Goal: Information Seeking & Learning: Learn about a topic

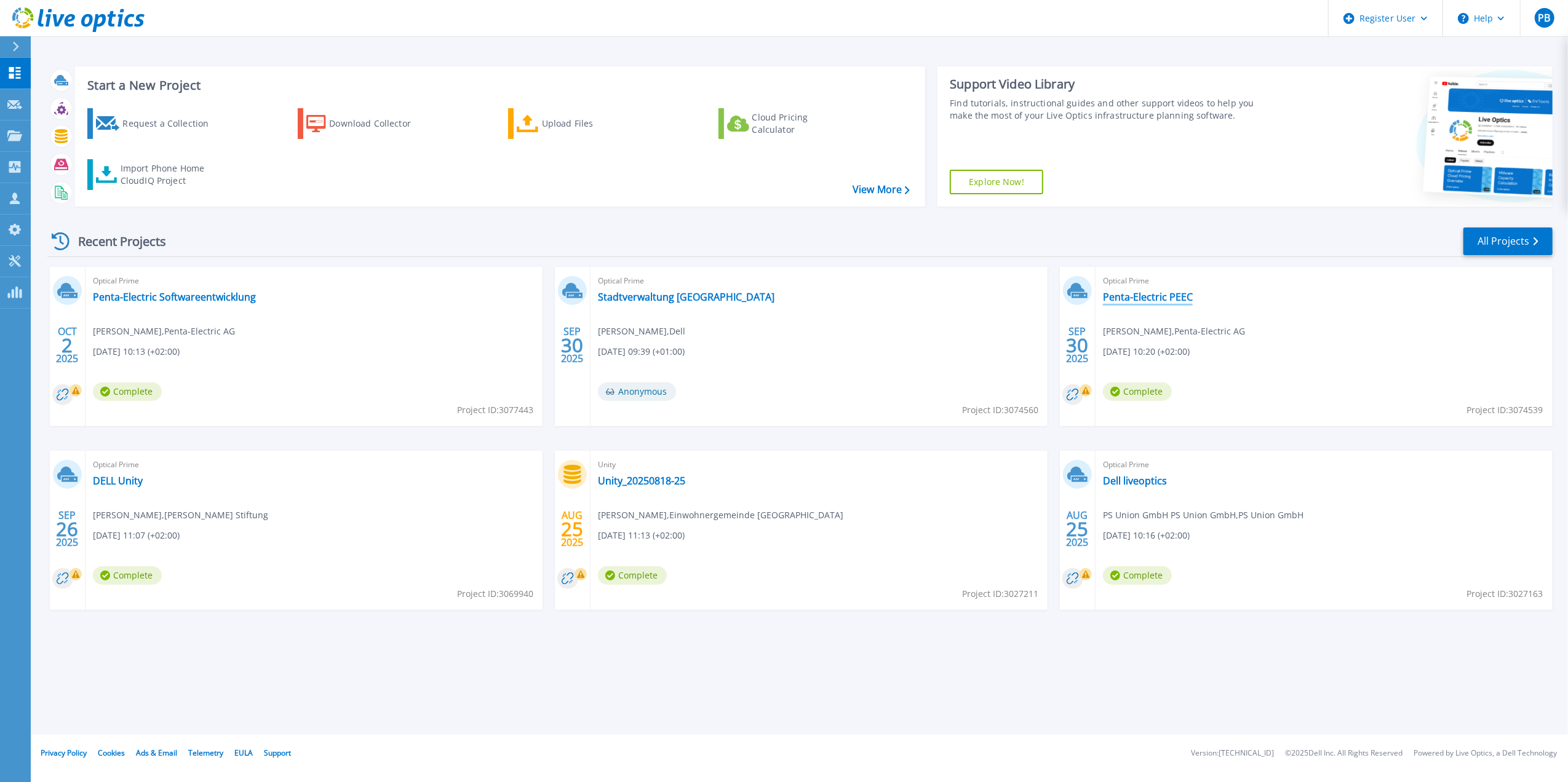
click at [1124, 292] on link "Penta-Electric PEEC" at bounding box center [1148, 297] width 90 height 12
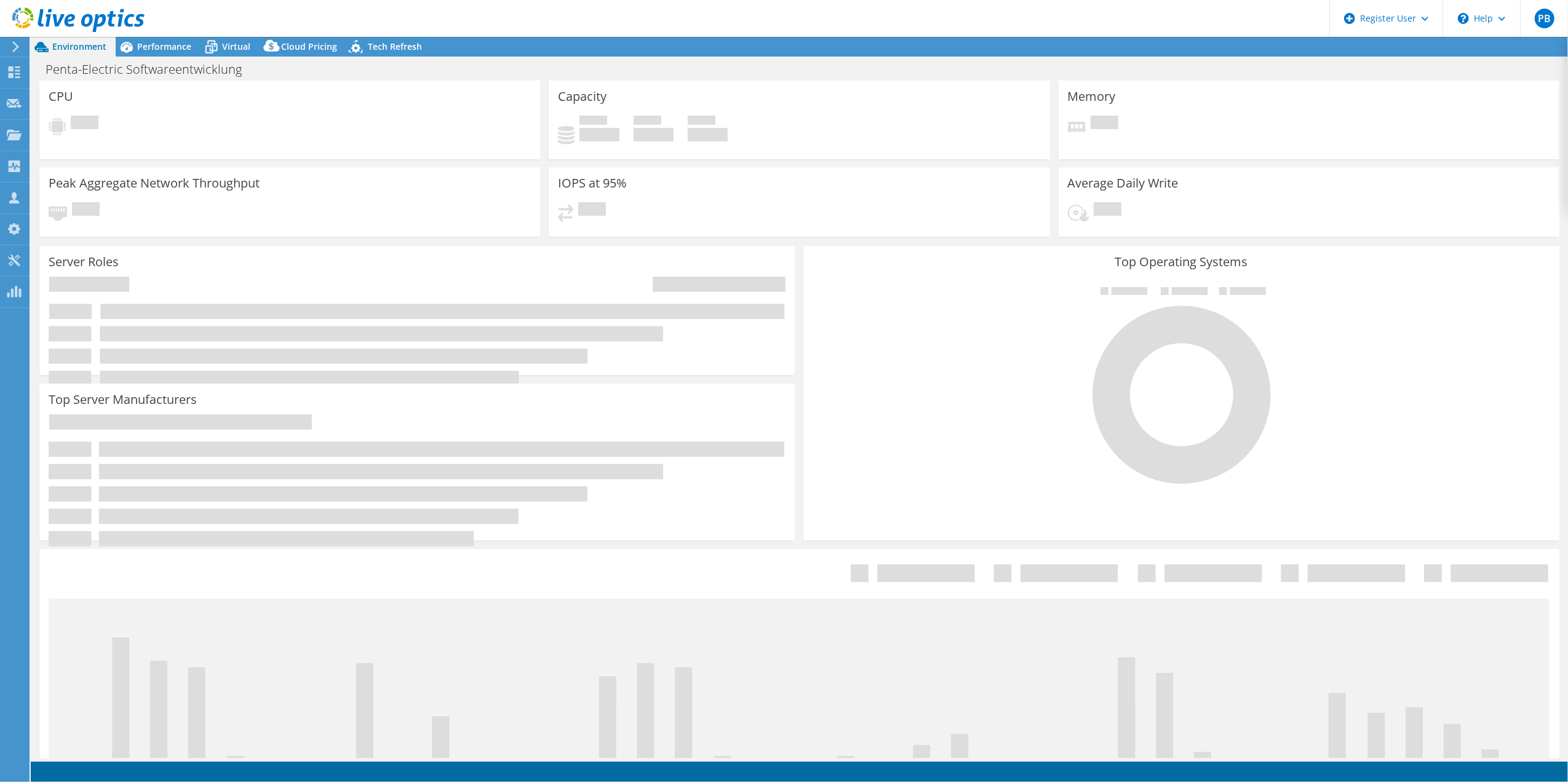
select select "USD"
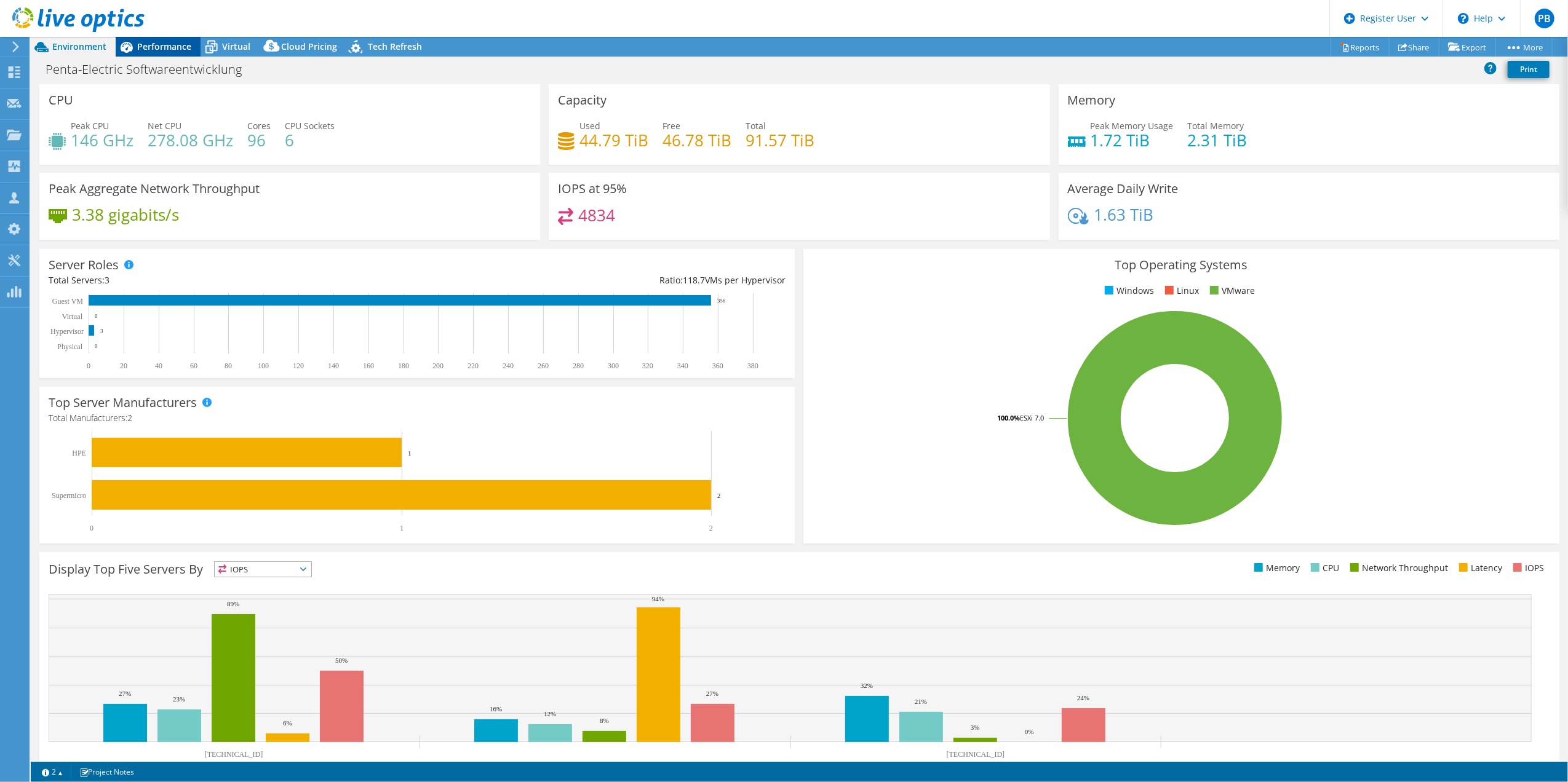
click at [143, 43] on span "Performance" at bounding box center [164, 46] width 54 height 12
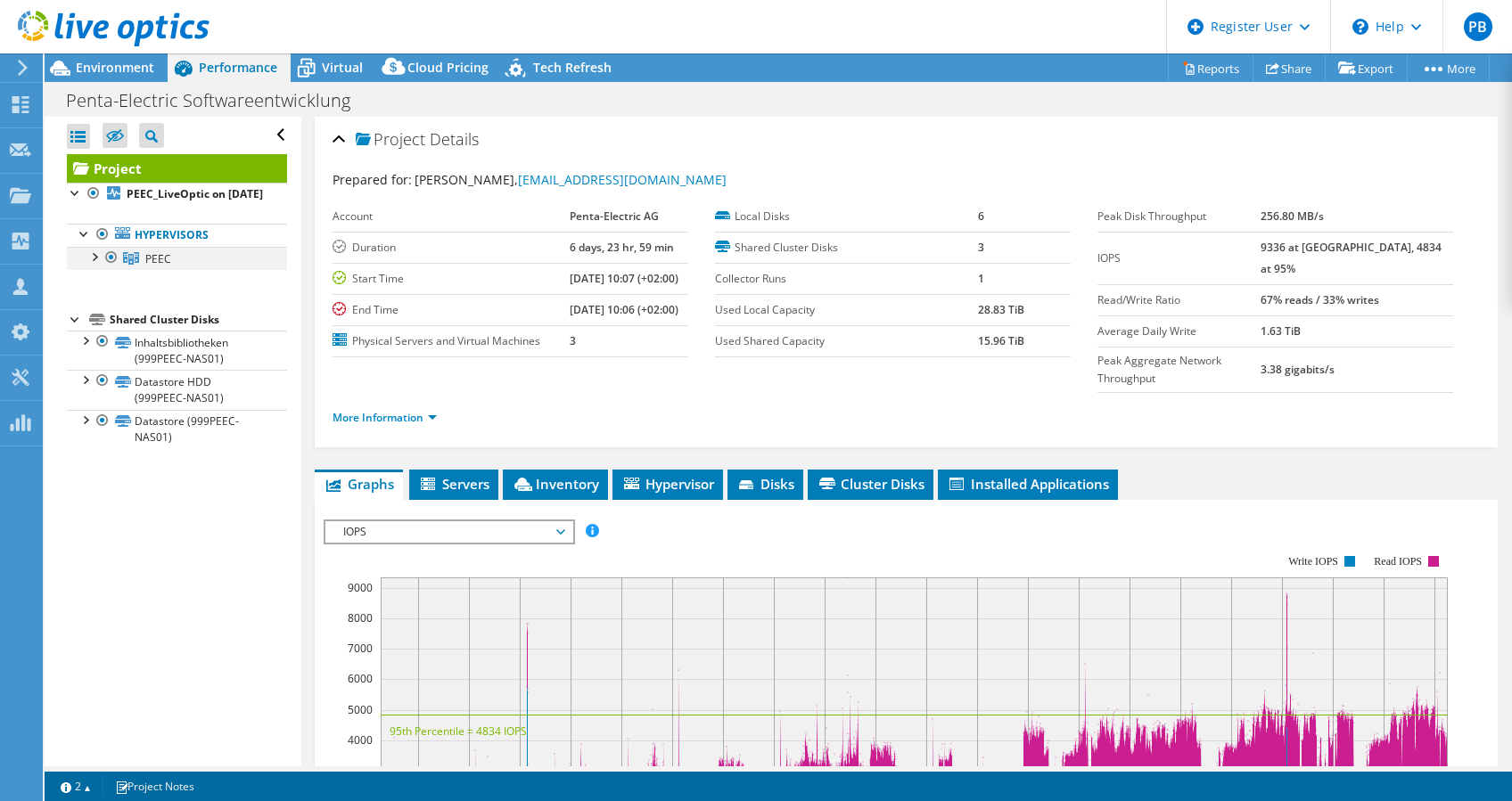
click at [85, 264] on div at bounding box center [94, 256] width 18 height 18
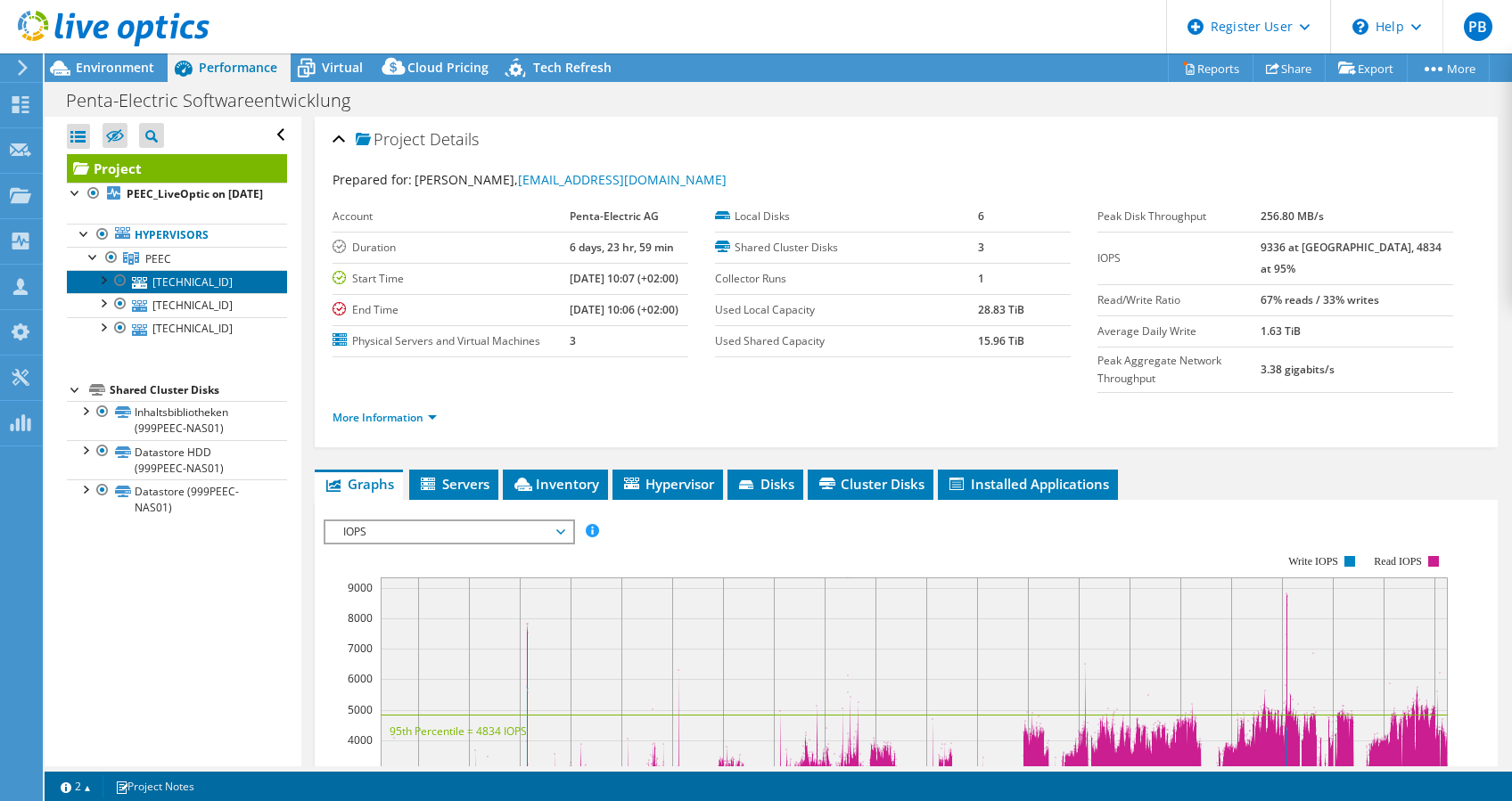
click at [206, 293] on link "[TECHNICAL_ID]" at bounding box center [177, 281] width 220 height 23
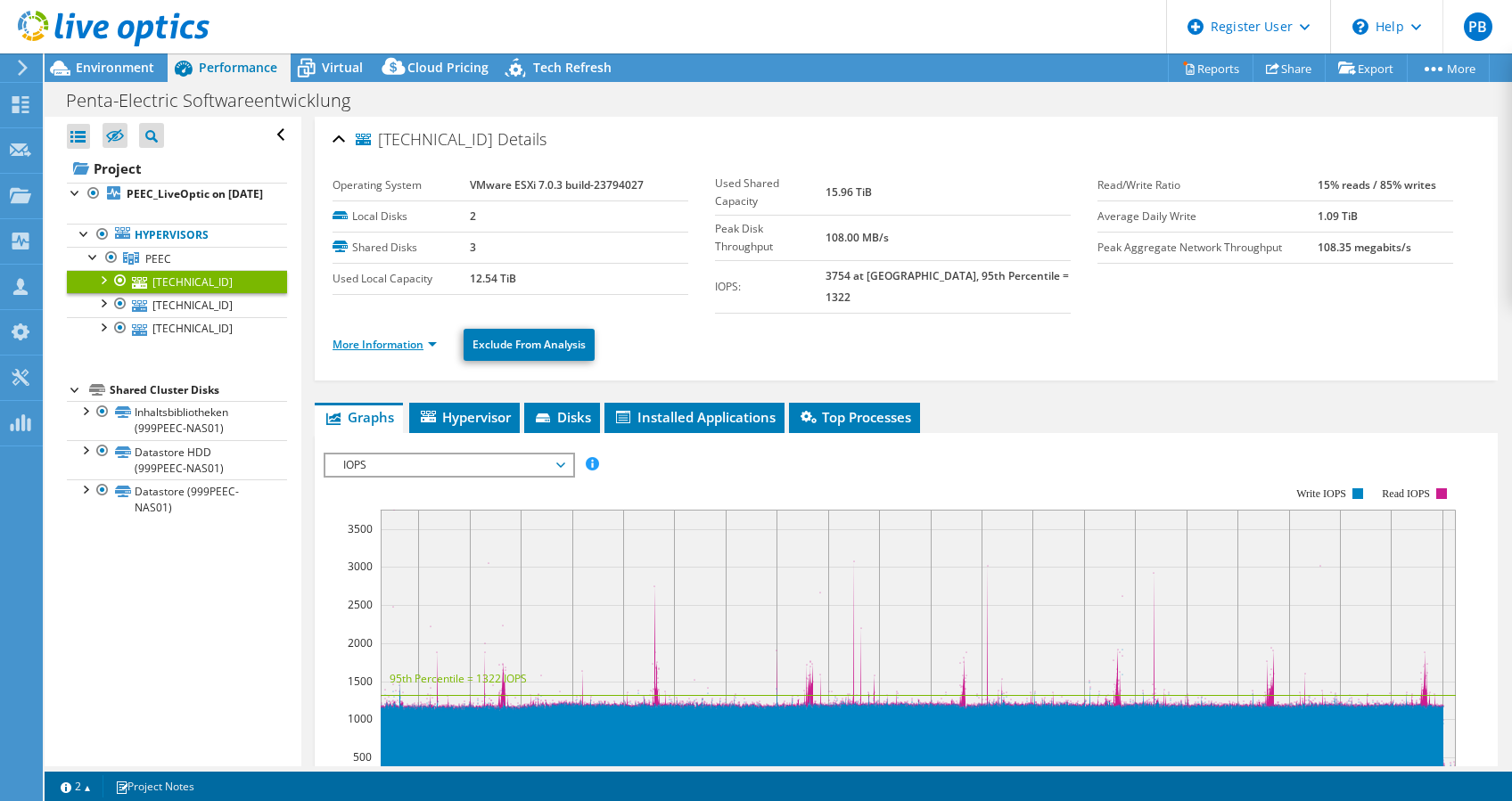
click at [398, 336] on link "More Information" at bounding box center [385, 344] width 105 height 15
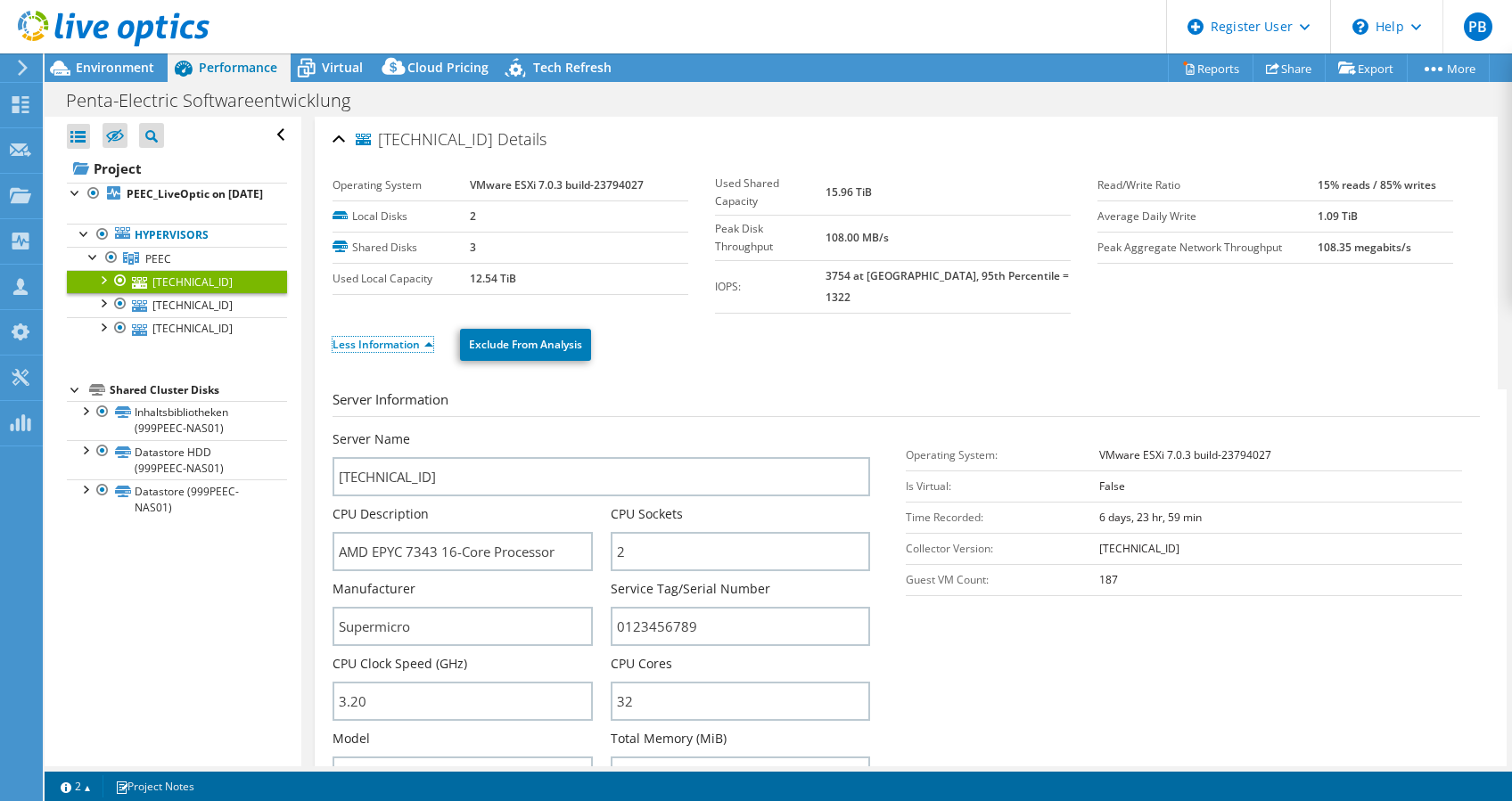
scroll to position [118, 0]
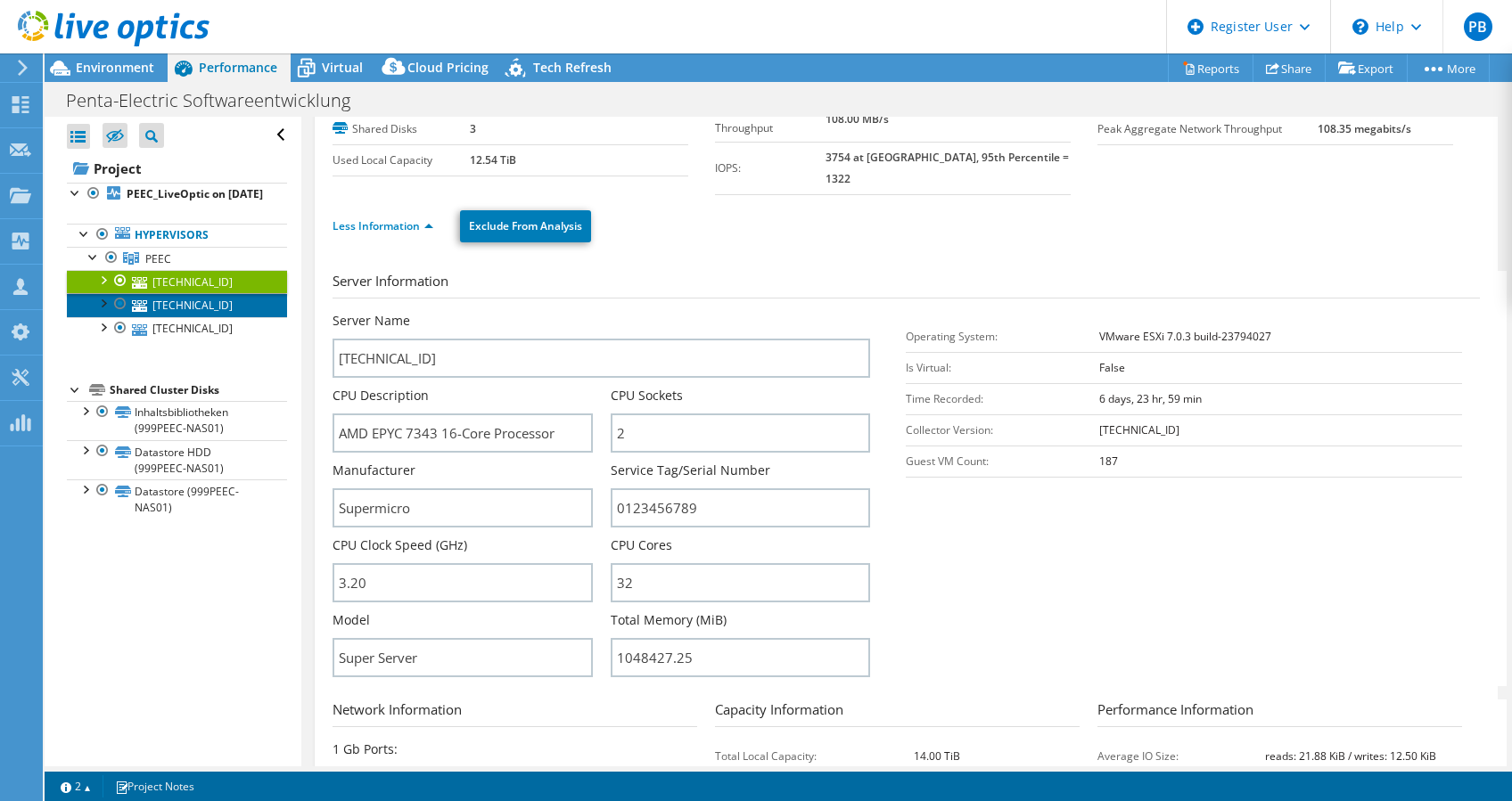
click at [178, 317] on link "[TECHNICAL_ID]" at bounding box center [177, 305] width 220 height 23
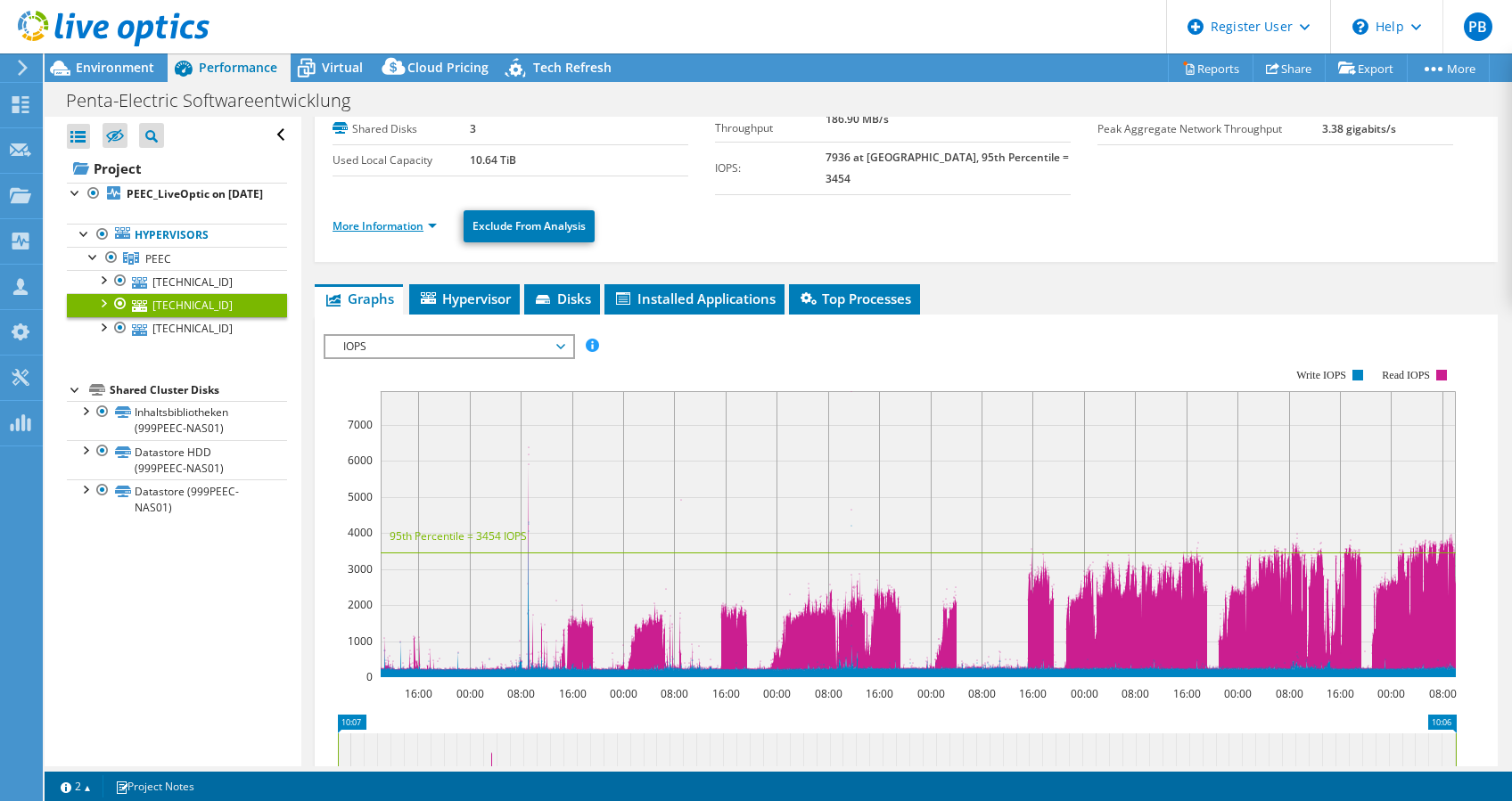
click at [389, 218] on link "More Information" at bounding box center [385, 226] width 105 height 15
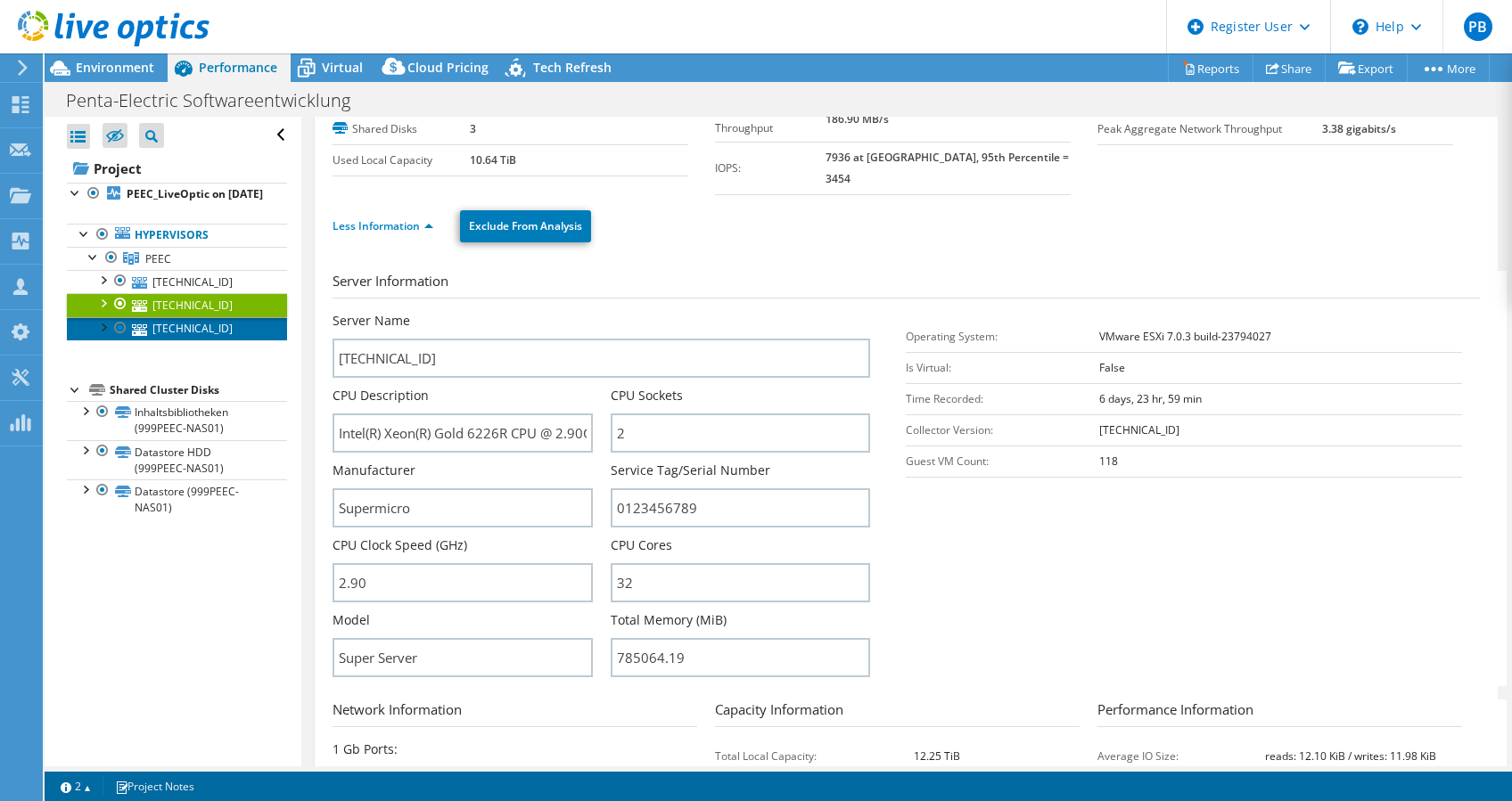
click at [172, 335] on link "[TECHNICAL_ID]" at bounding box center [177, 329] width 220 height 23
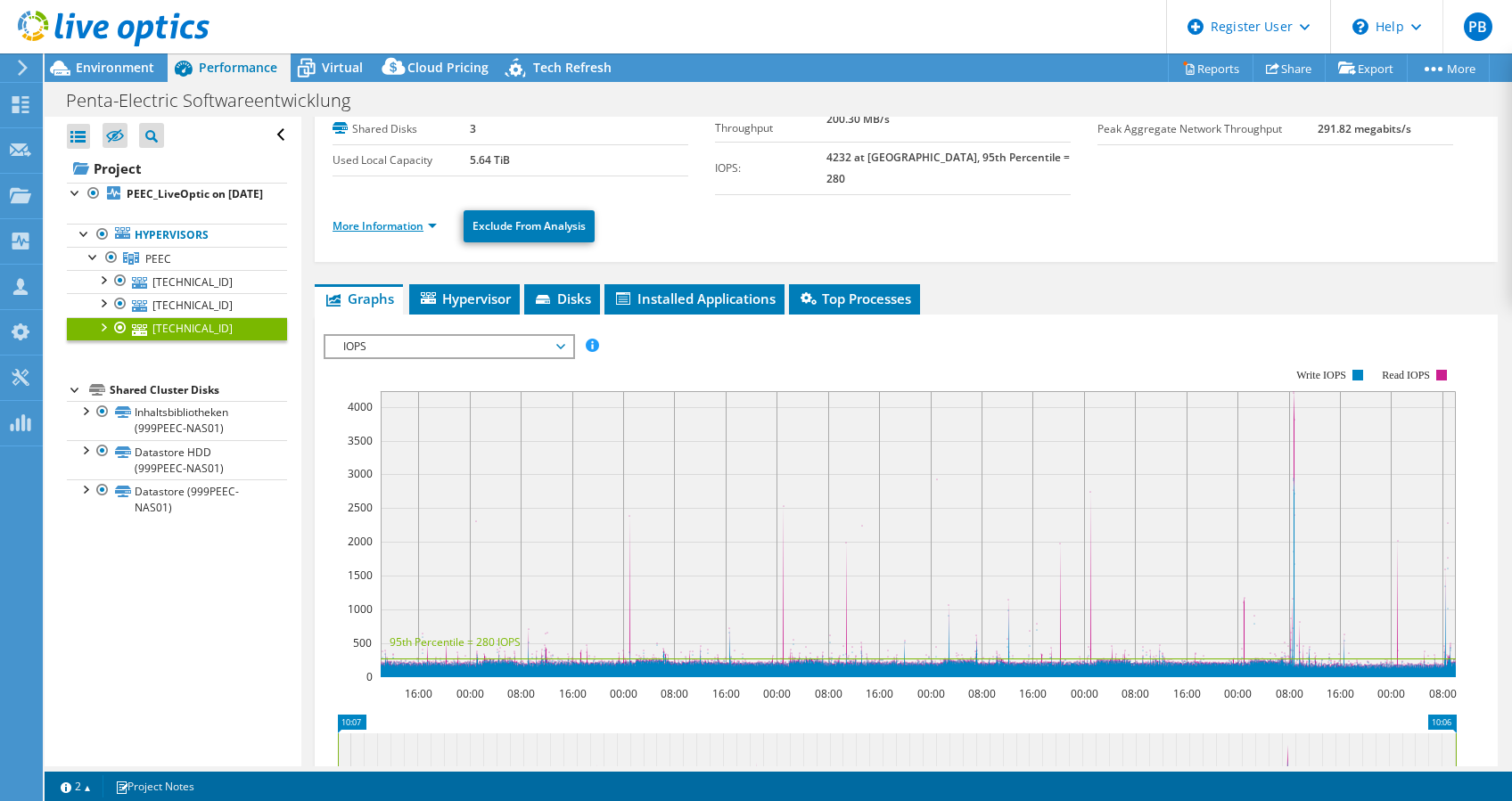
click at [383, 218] on link "More Information" at bounding box center [385, 226] width 105 height 15
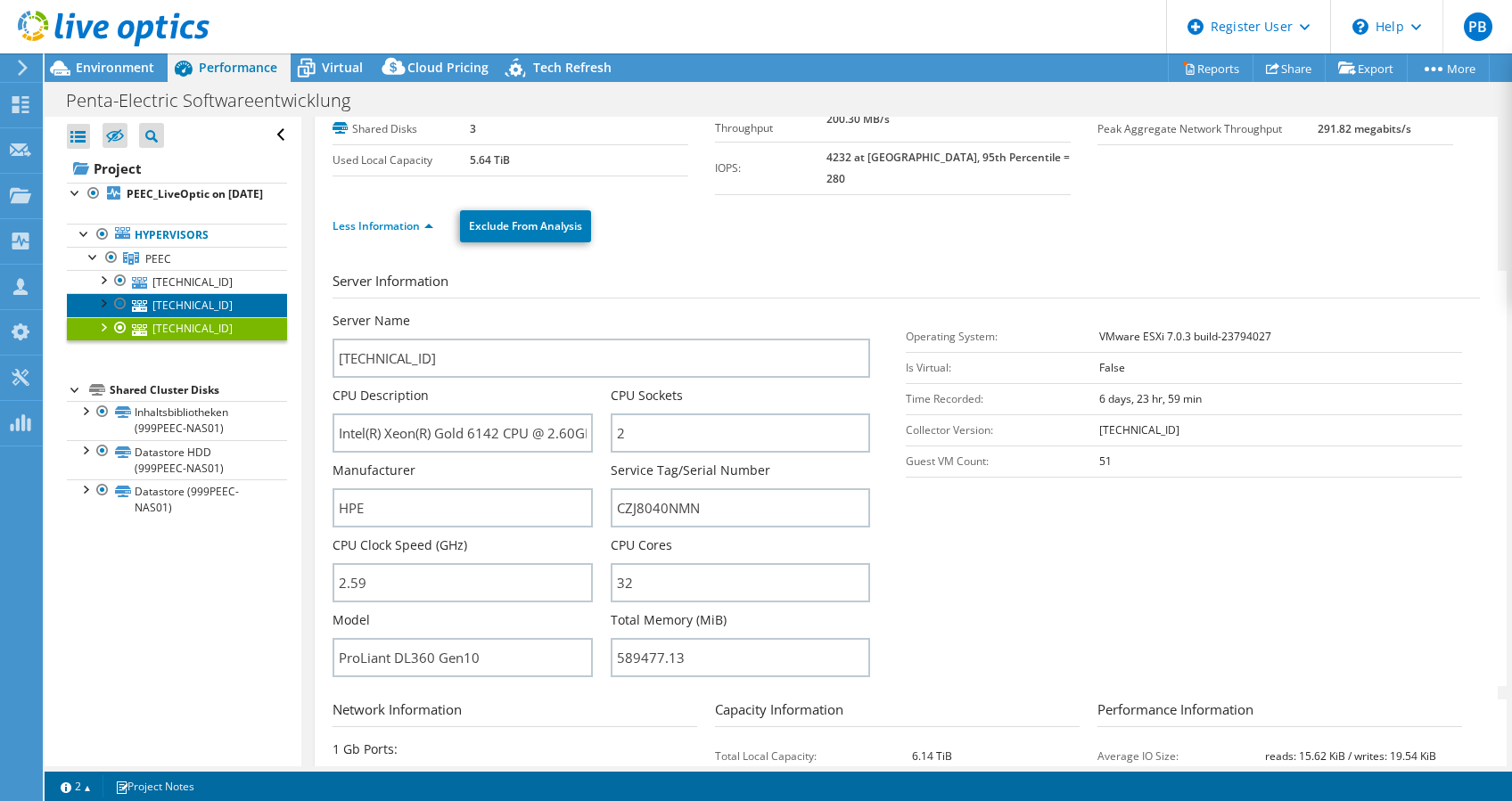
click at [208, 317] on link "[TECHNICAL_ID]" at bounding box center [177, 305] width 220 height 23
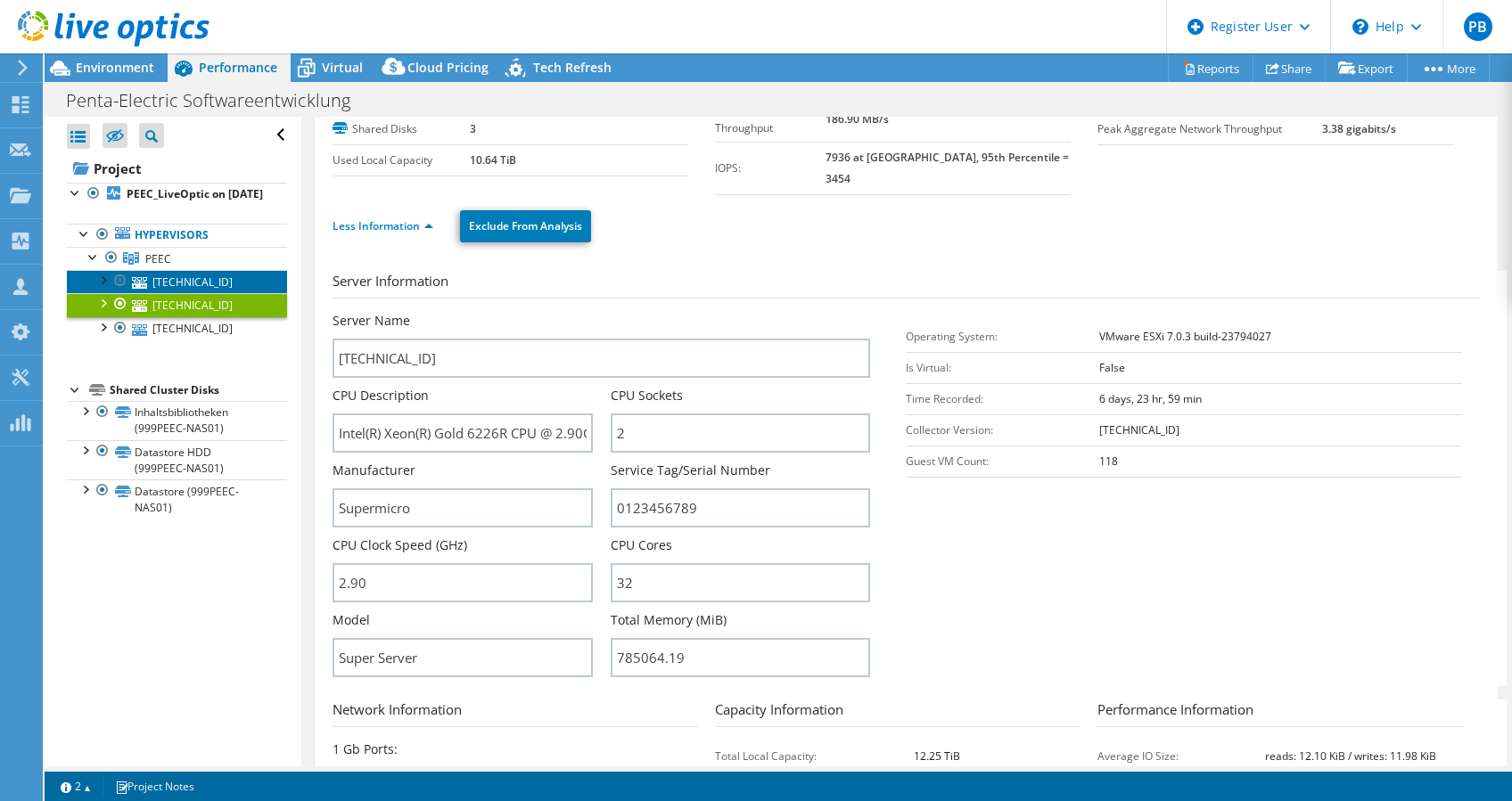
click at [194, 290] on link "[TECHNICAL_ID]" at bounding box center [177, 281] width 220 height 23
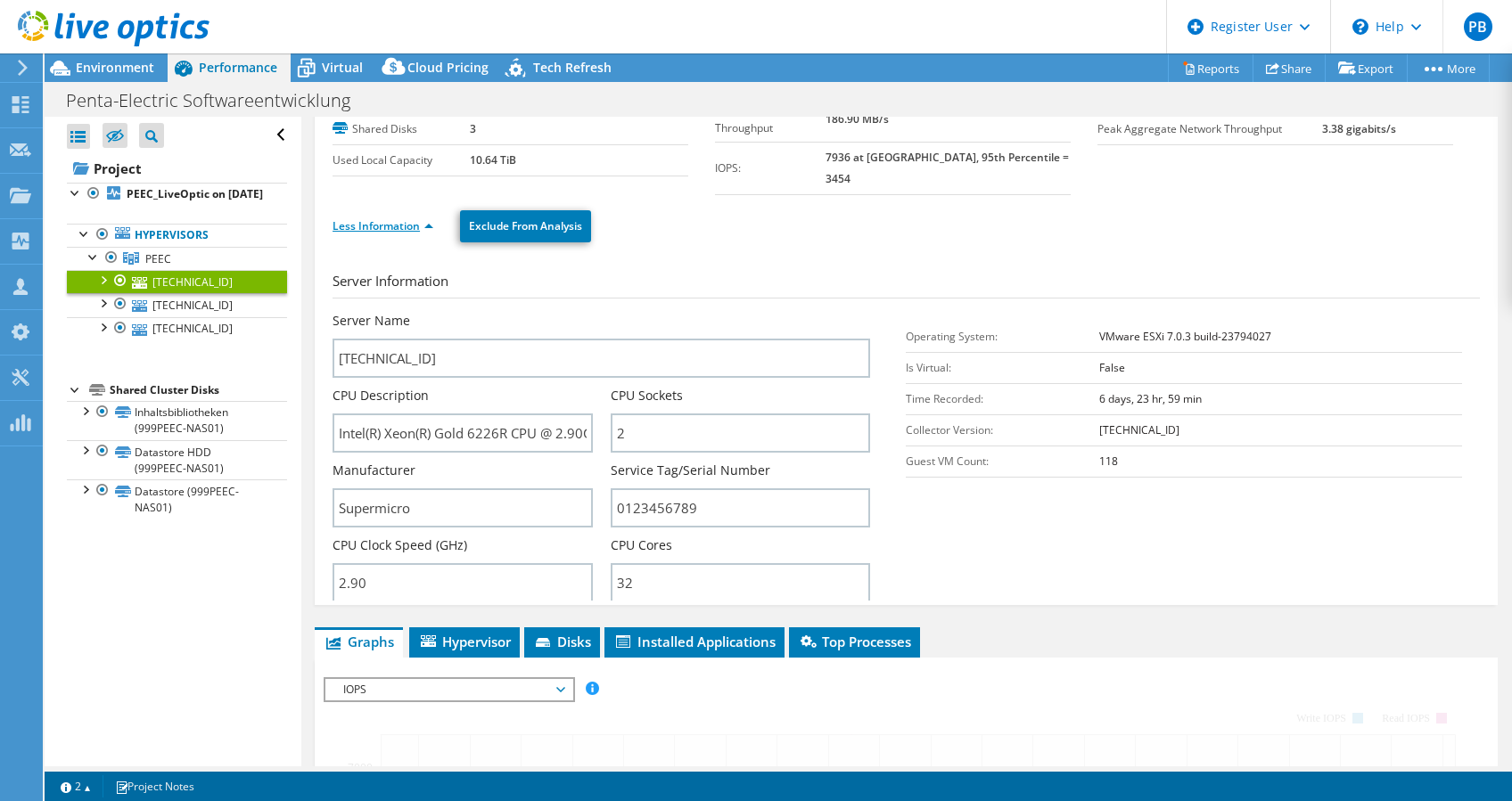
click at [410, 218] on link "Less Information" at bounding box center [383, 226] width 101 height 15
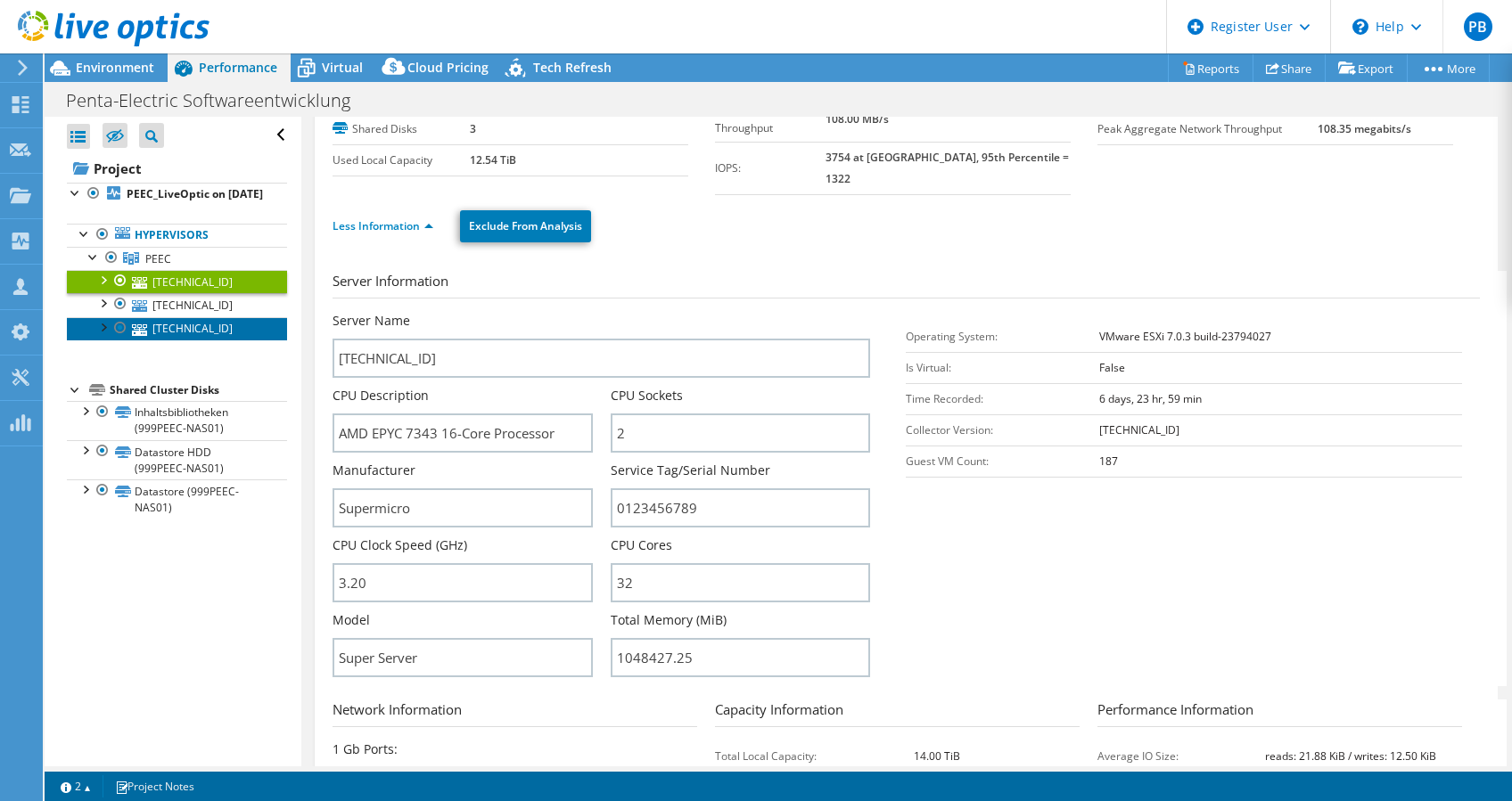
click at [217, 340] on link "[TECHNICAL_ID]" at bounding box center [177, 329] width 220 height 23
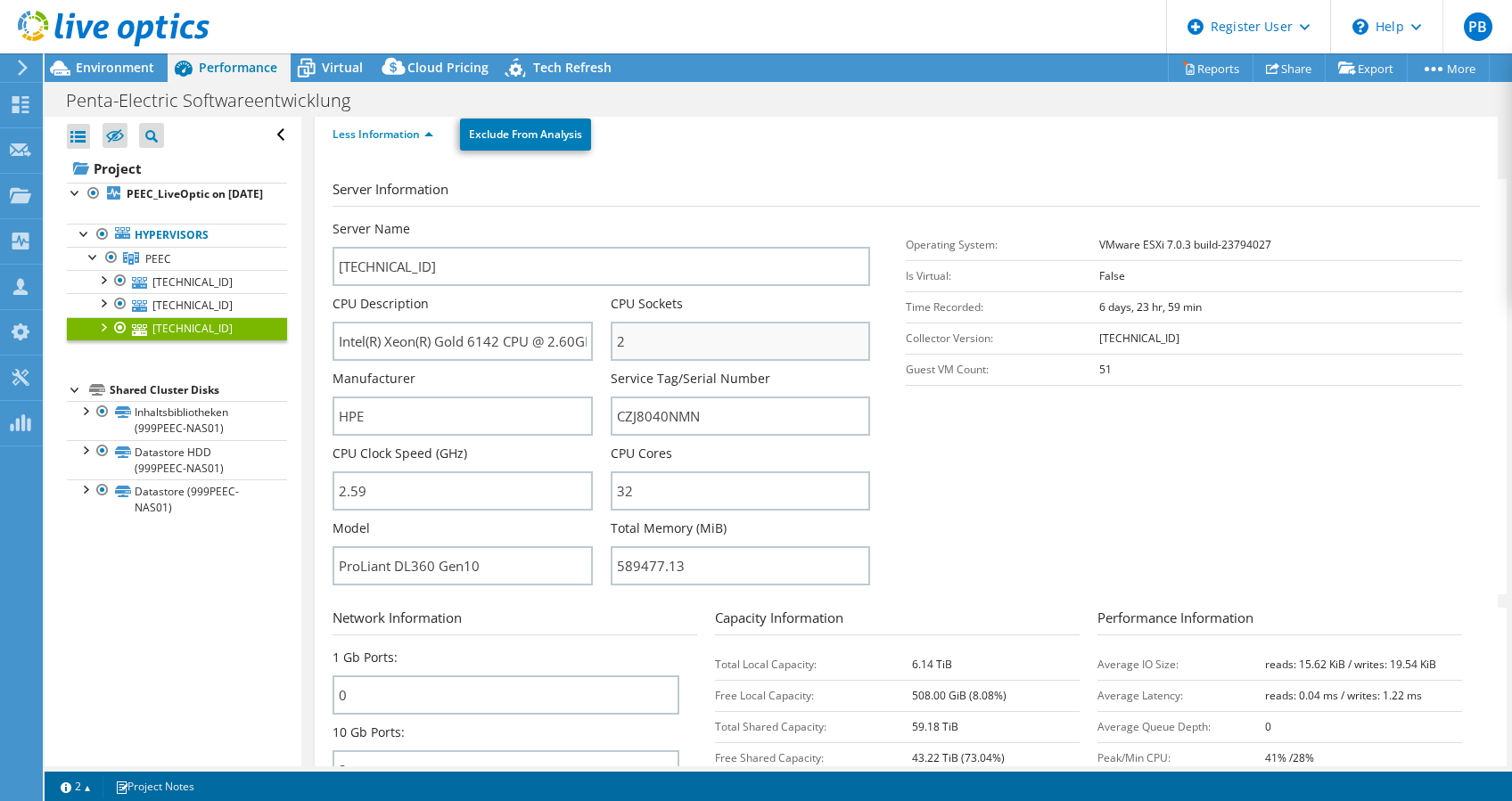
scroll to position [237, 0]
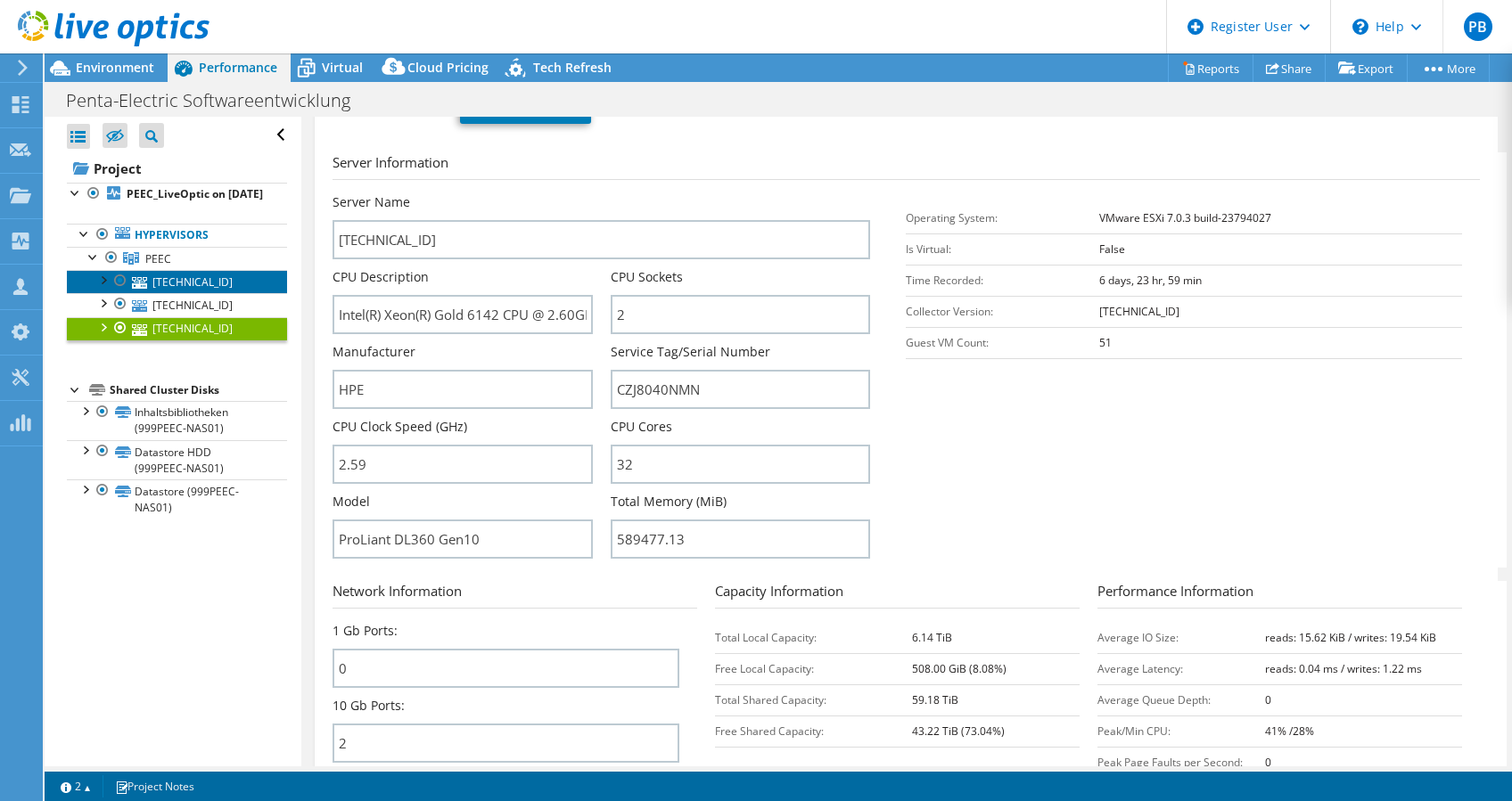
click at [205, 293] on link "[TECHNICAL_ID]" at bounding box center [177, 281] width 220 height 23
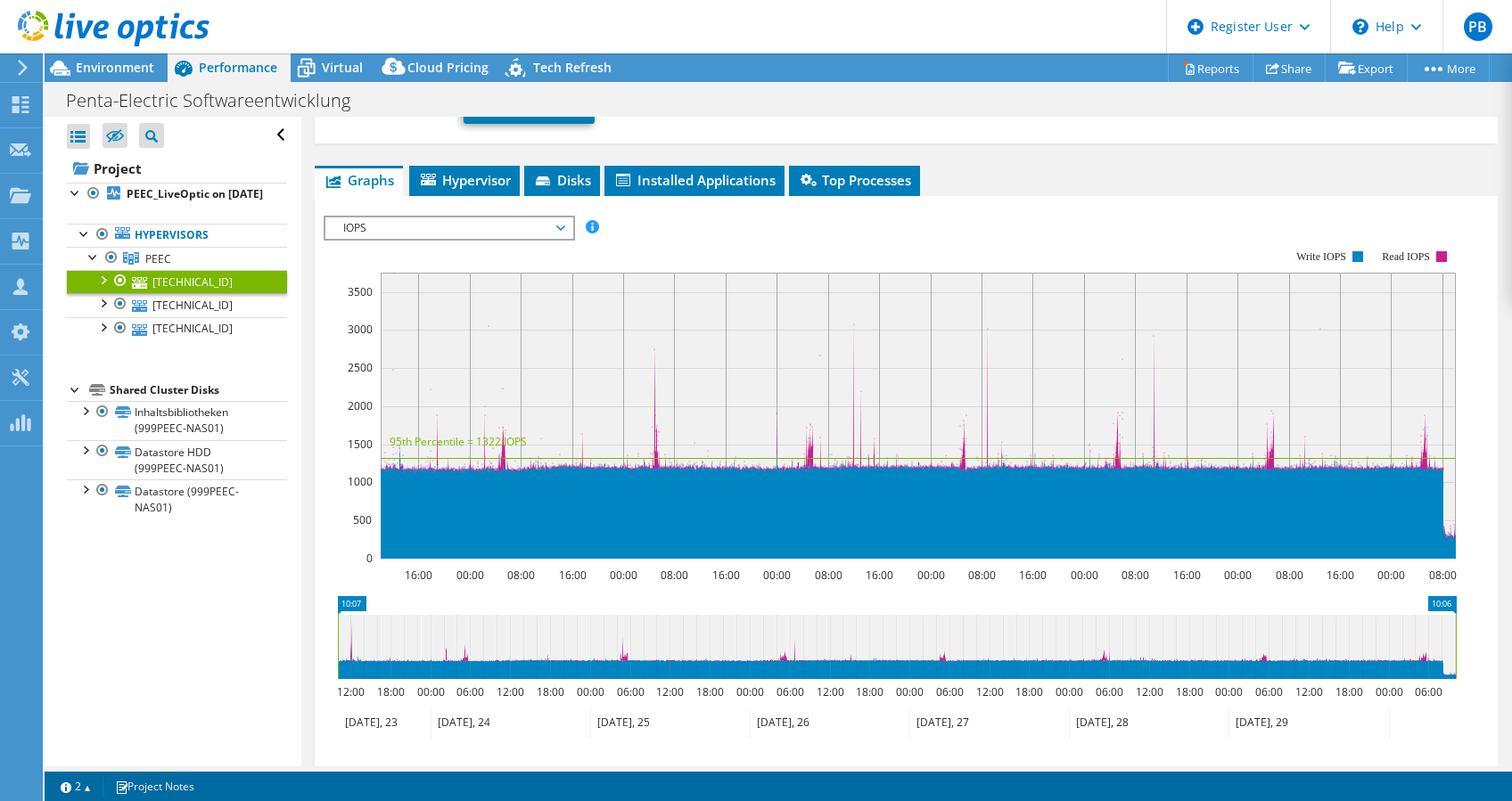
scroll to position [0, 0]
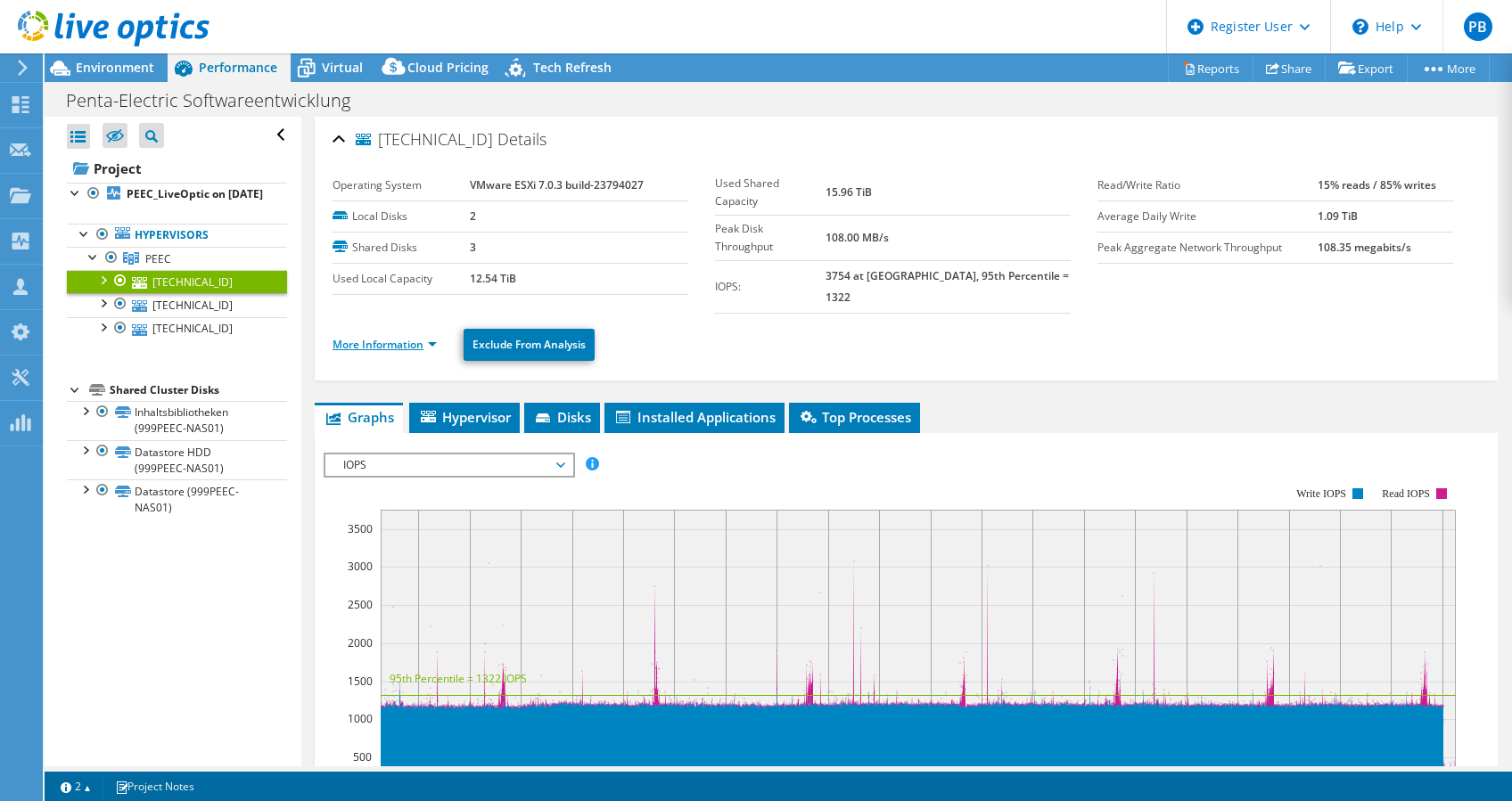
click at [426, 336] on link "More Information" at bounding box center [385, 344] width 105 height 15
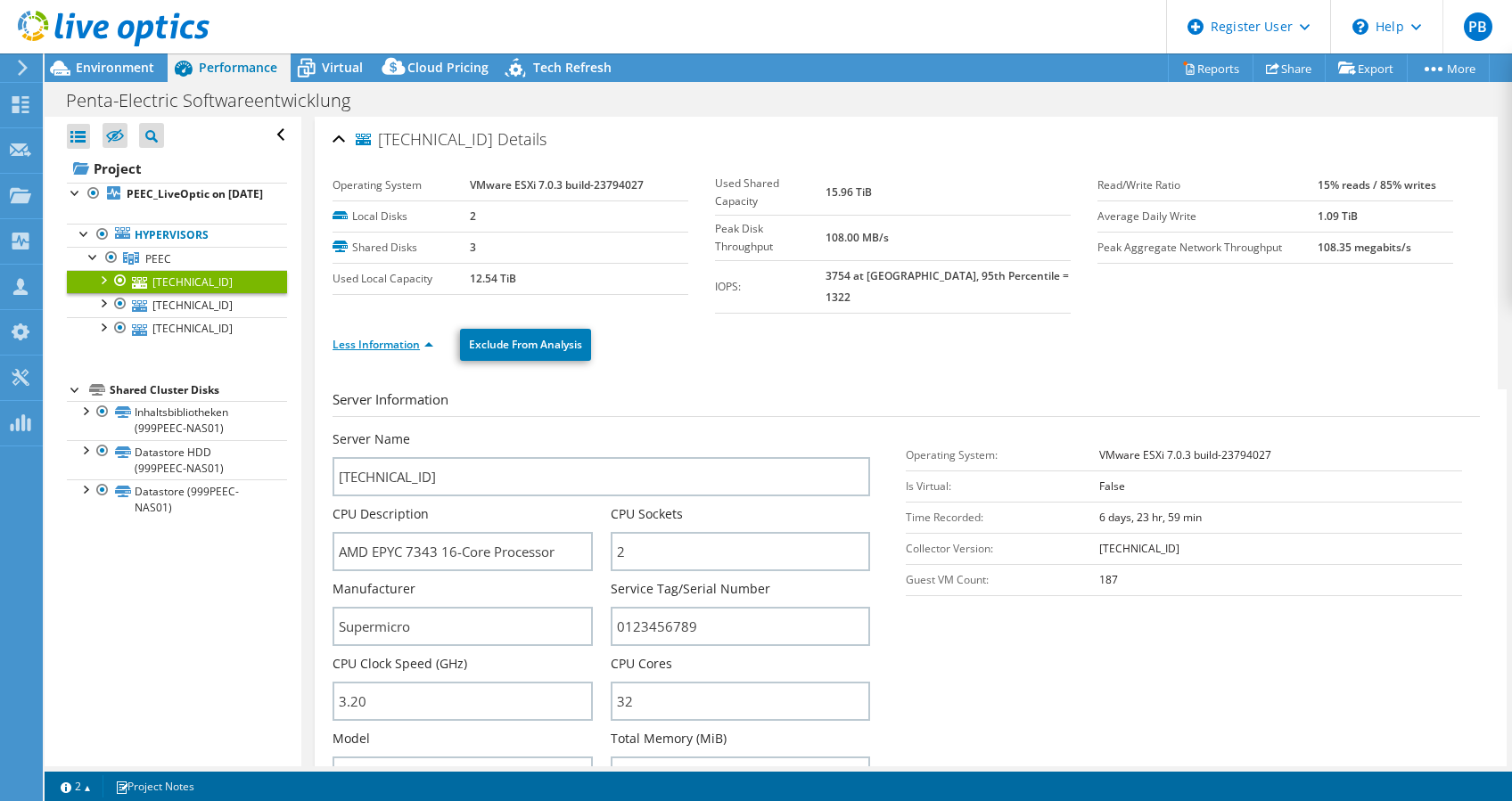
click at [419, 336] on link "Less Information" at bounding box center [383, 344] width 101 height 15
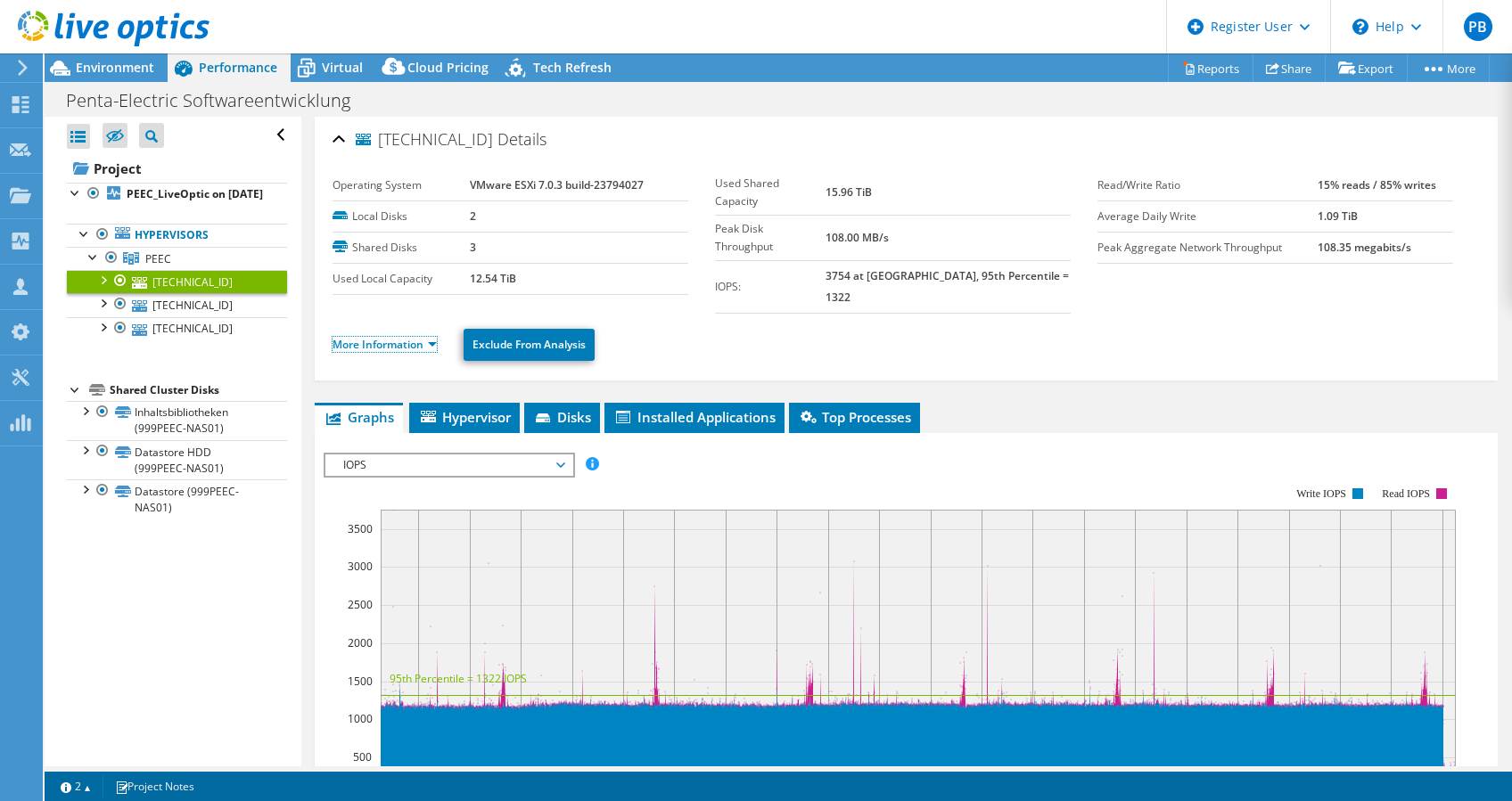
scroll to position [356, 0]
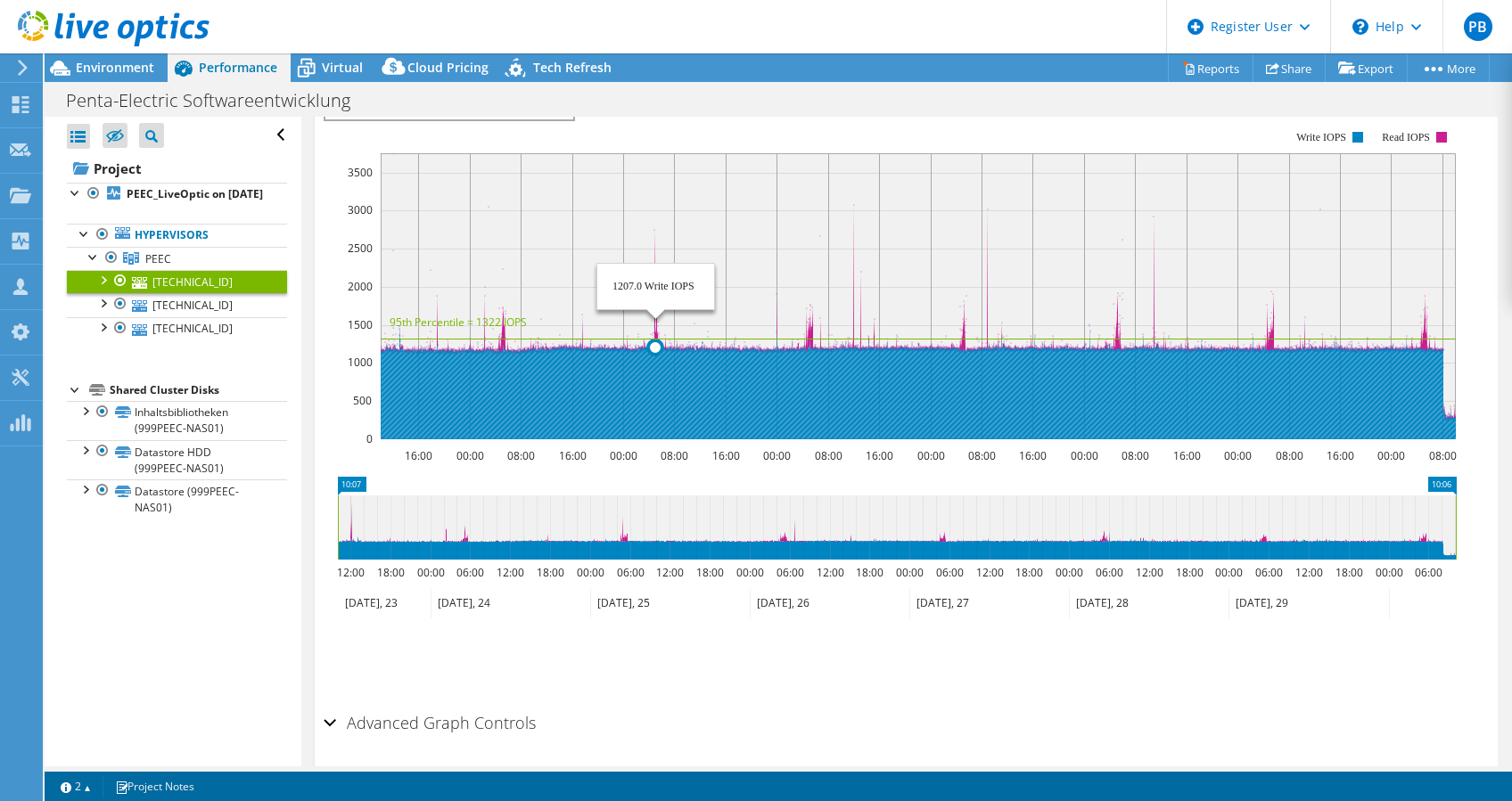
click at [656, 245] on rect at bounding box center [918, 296] width 1075 height 286
click at [652, 245] on rect at bounding box center [918, 296] width 1075 height 286
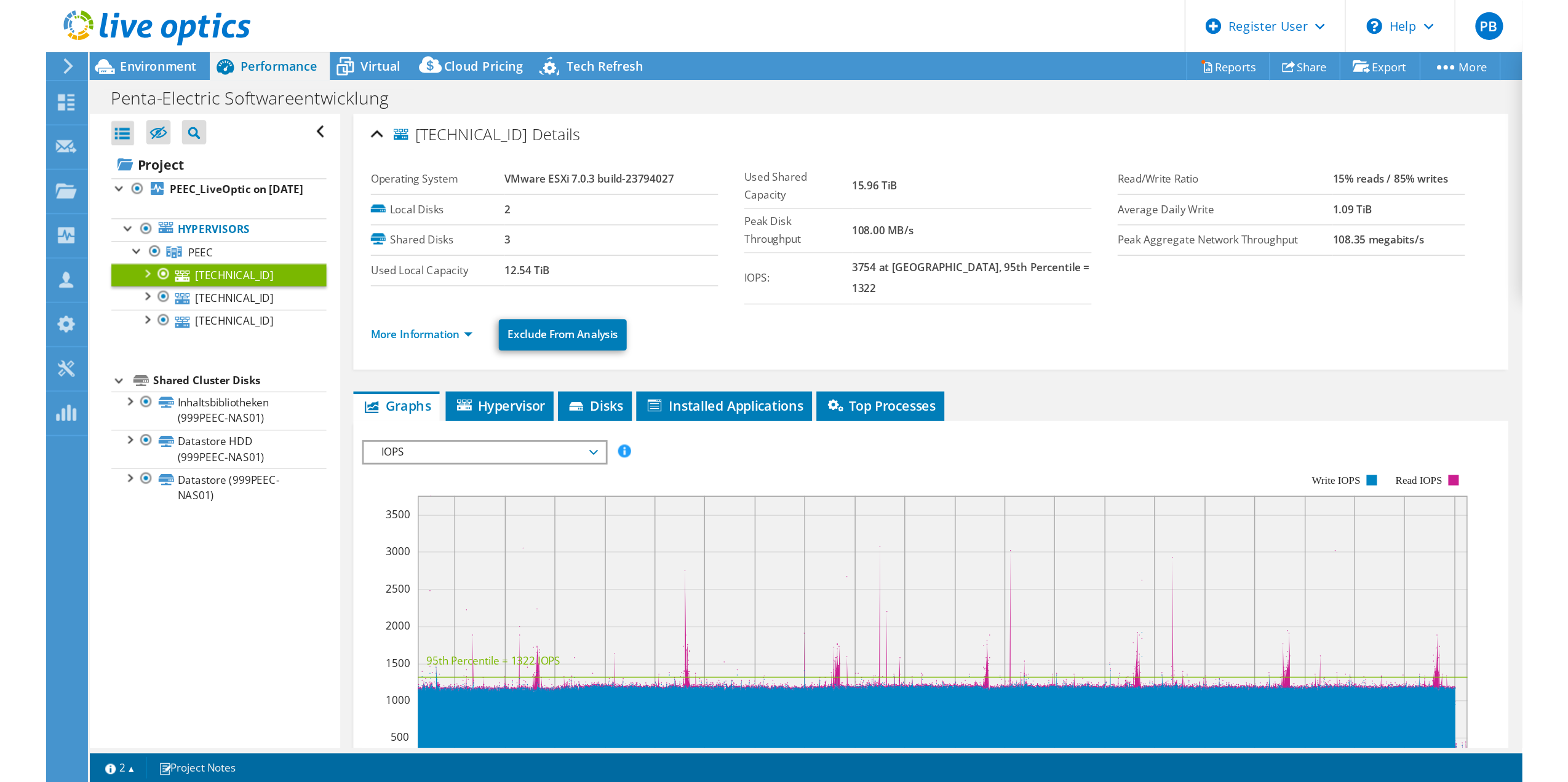
scroll to position [0, 0]
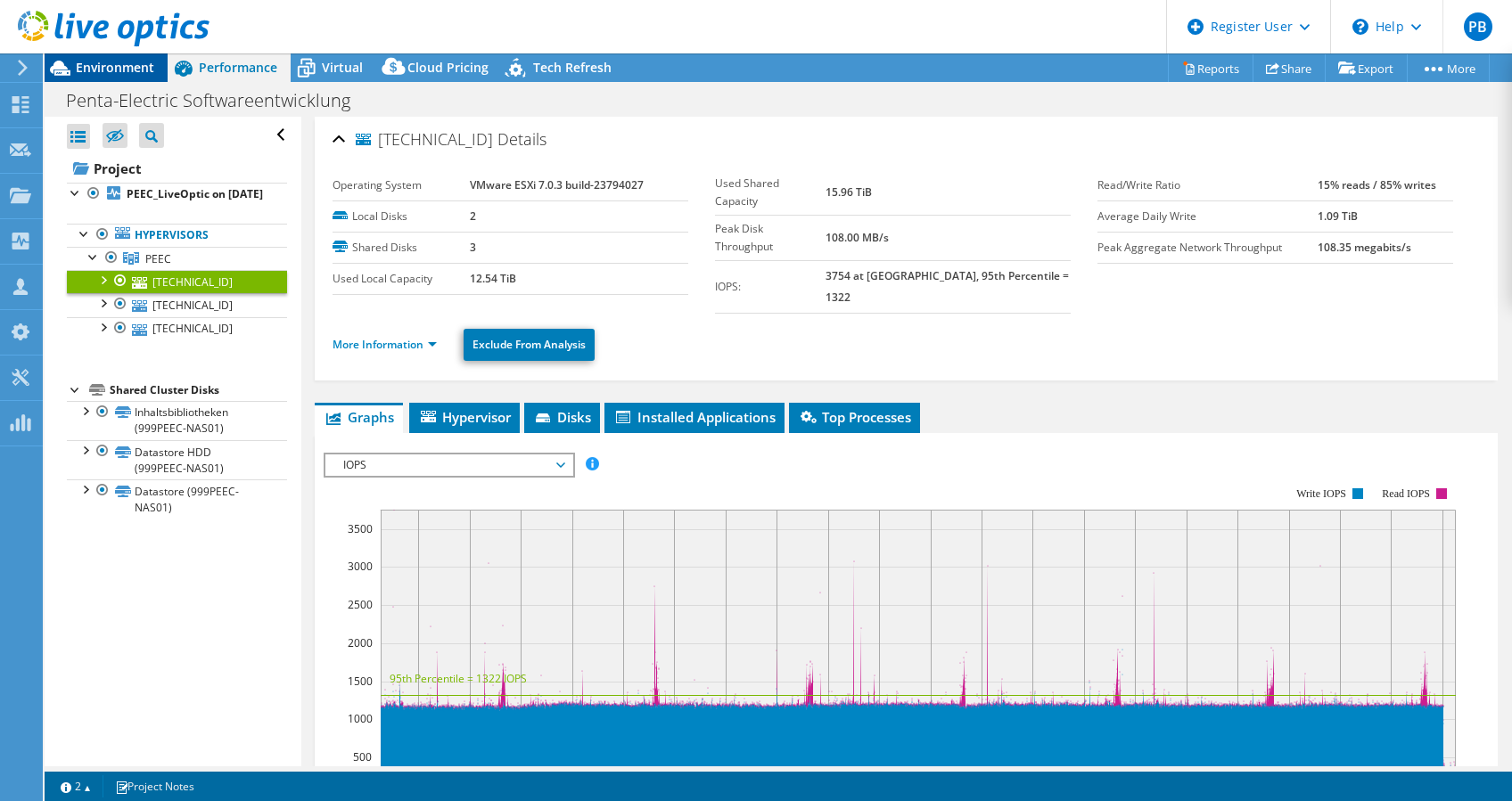
click at [97, 64] on span "Environment" at bounding box center [115, 67] width 78 height 17
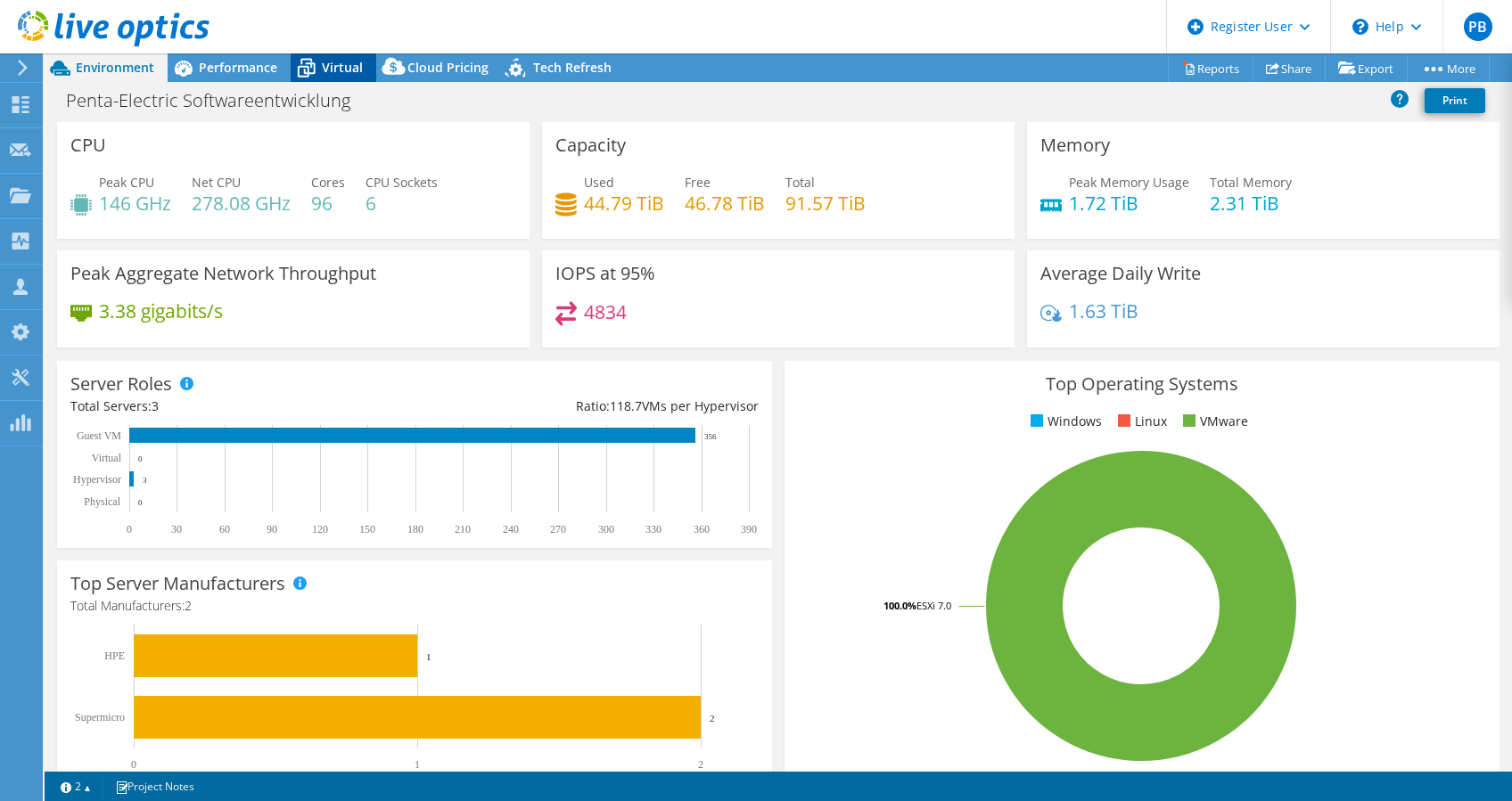
click at [338, 59] on span "Virtual" at bounding box center [342, 67] width 41 height 17
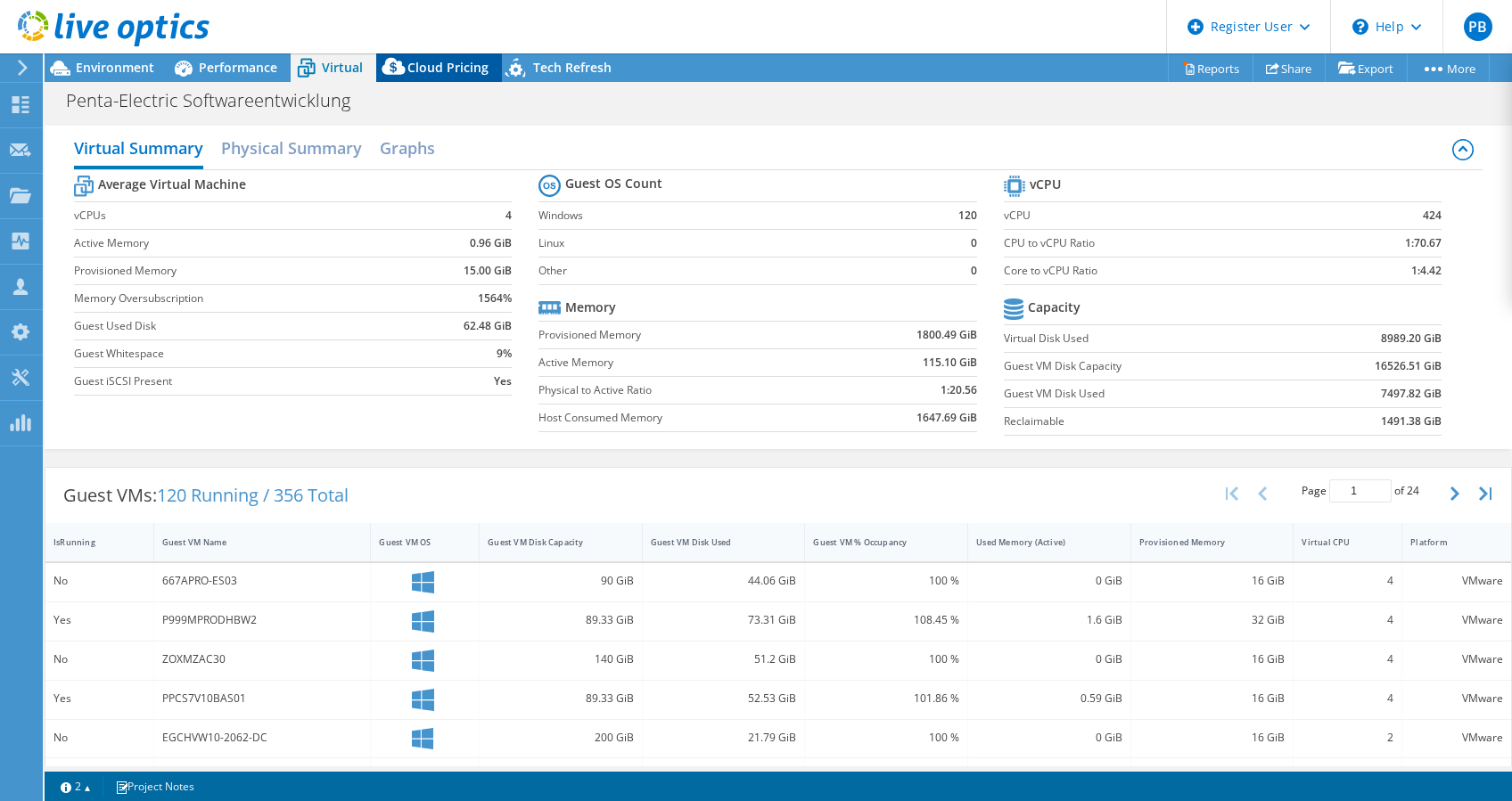
click at [410, 62] on icon at bounding box center [394, 70] width 36 height 36
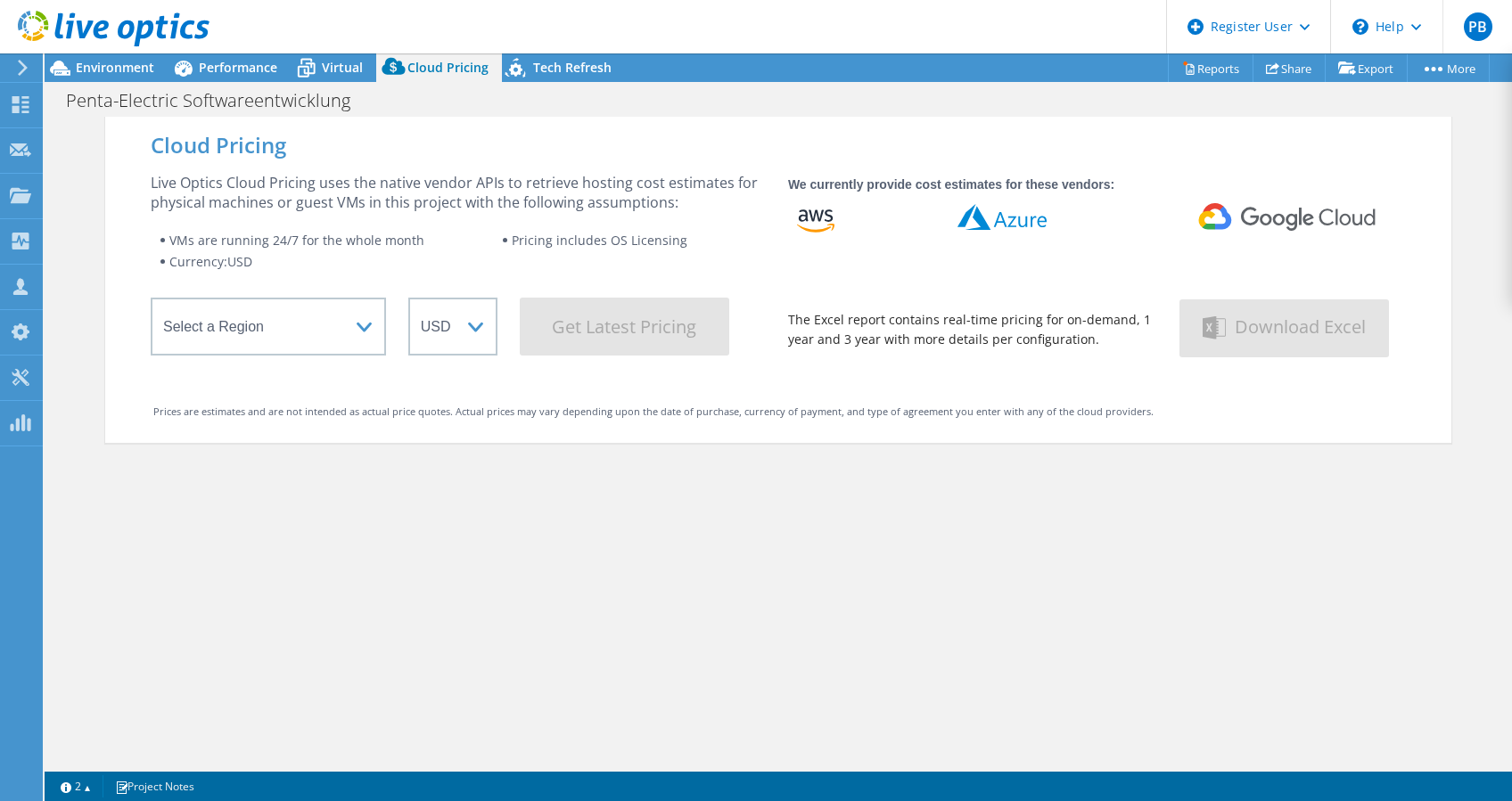
click at [381, 316] on wrapper "Select a Region Asia Pacific (Hong Kong) Asia Pacific (Mumbai) Asia Pacific (Se…" at bounding box center [458, 327] width 615 height 58
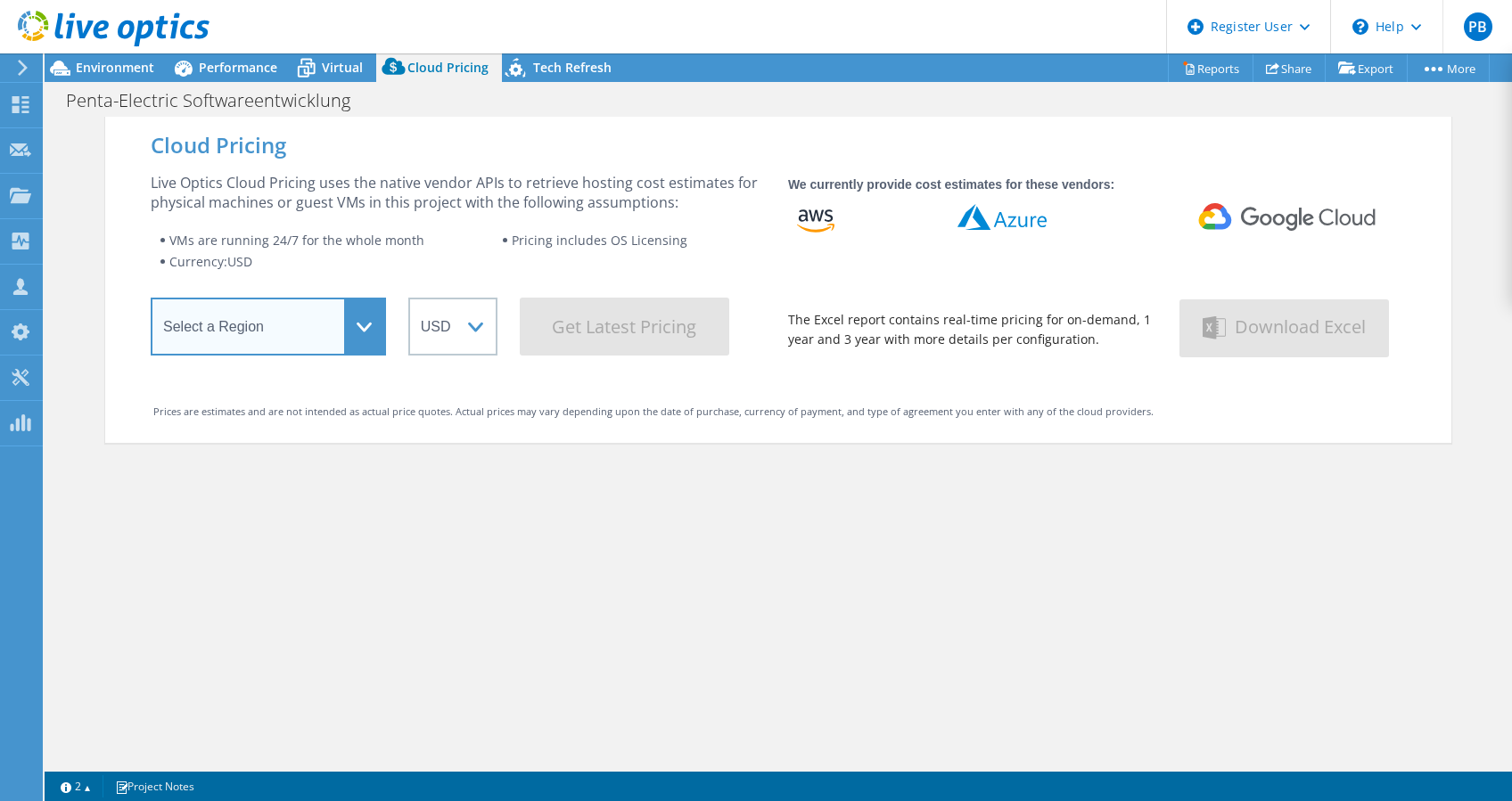
click at [369, 315] on select "Select a Region Asia Pacific (Hong Kong) Asia Pacific (Mumbai) Asia Pacific (Se…" at bounding box center [268, 327] width 235 height 58
select select "EUFrankfurt"
click at [151, 303] on select "Select a Region Asia Pacific (Hong Kong) Asia Pacific (Mumbai) Asia Pacific (Se…" at bounding box center [268, 327] width 235 height 58
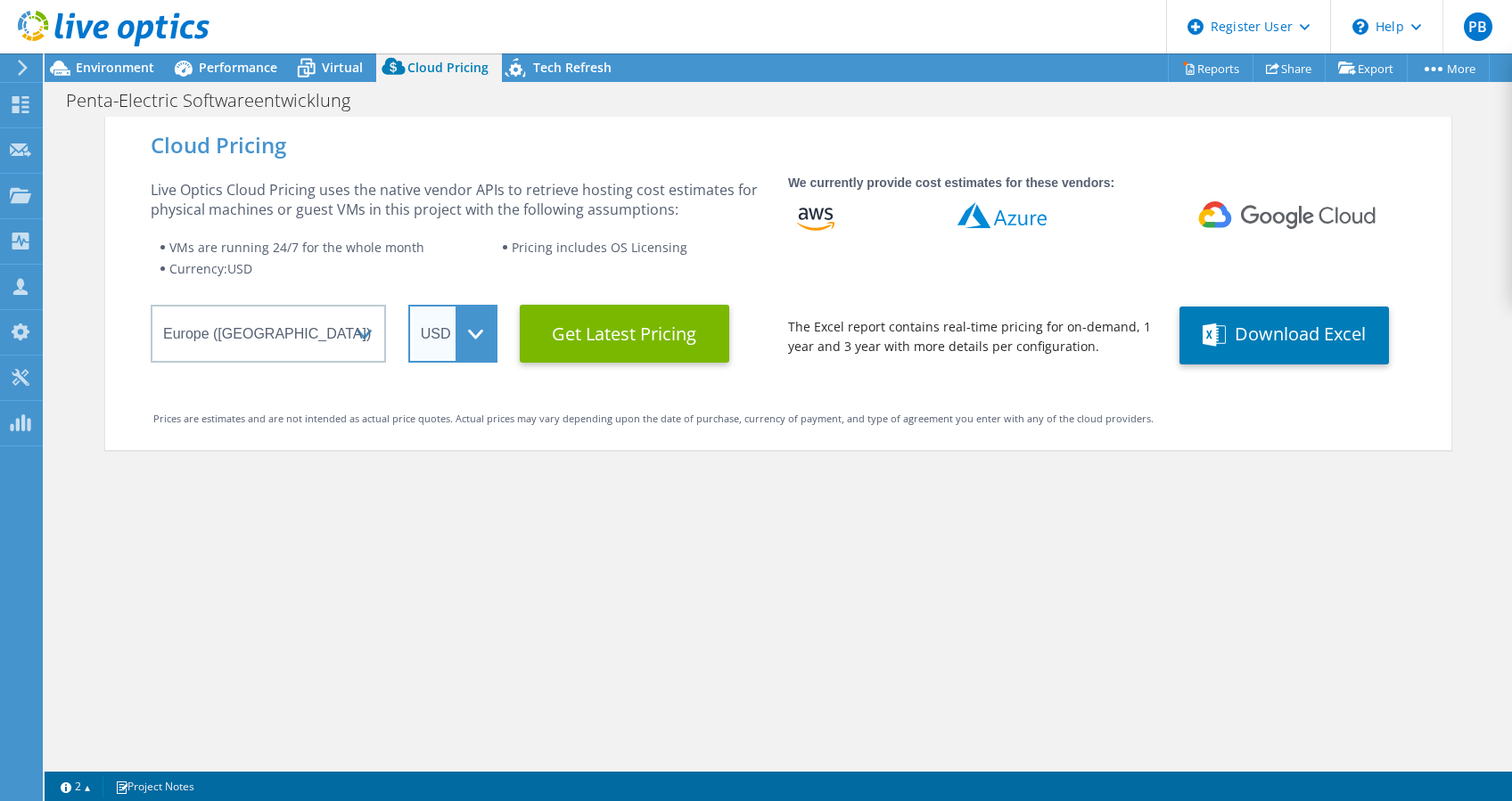
drag, startPoint x: 442, startPoint y: 327, endPoint x: 441, endPoint y: 341, distance: 14.0
click at [442, 327] on select "ARS AUD BRL CAD CHF CLP CNY DKK EUR GBP HKD HUF INR JPY MXN MYR NOK NZD PEN SEK…" at bounding box center [453, 334] width 89 height 58
click at [409, 305] on select "ARS AUD BRL CAD CHF CLP CNY DKK EUR GBP HKD HUF INR JPY MXN MYR NOK NZD PEN SEK…" at bounding box center [453, 334] width 89 height 58
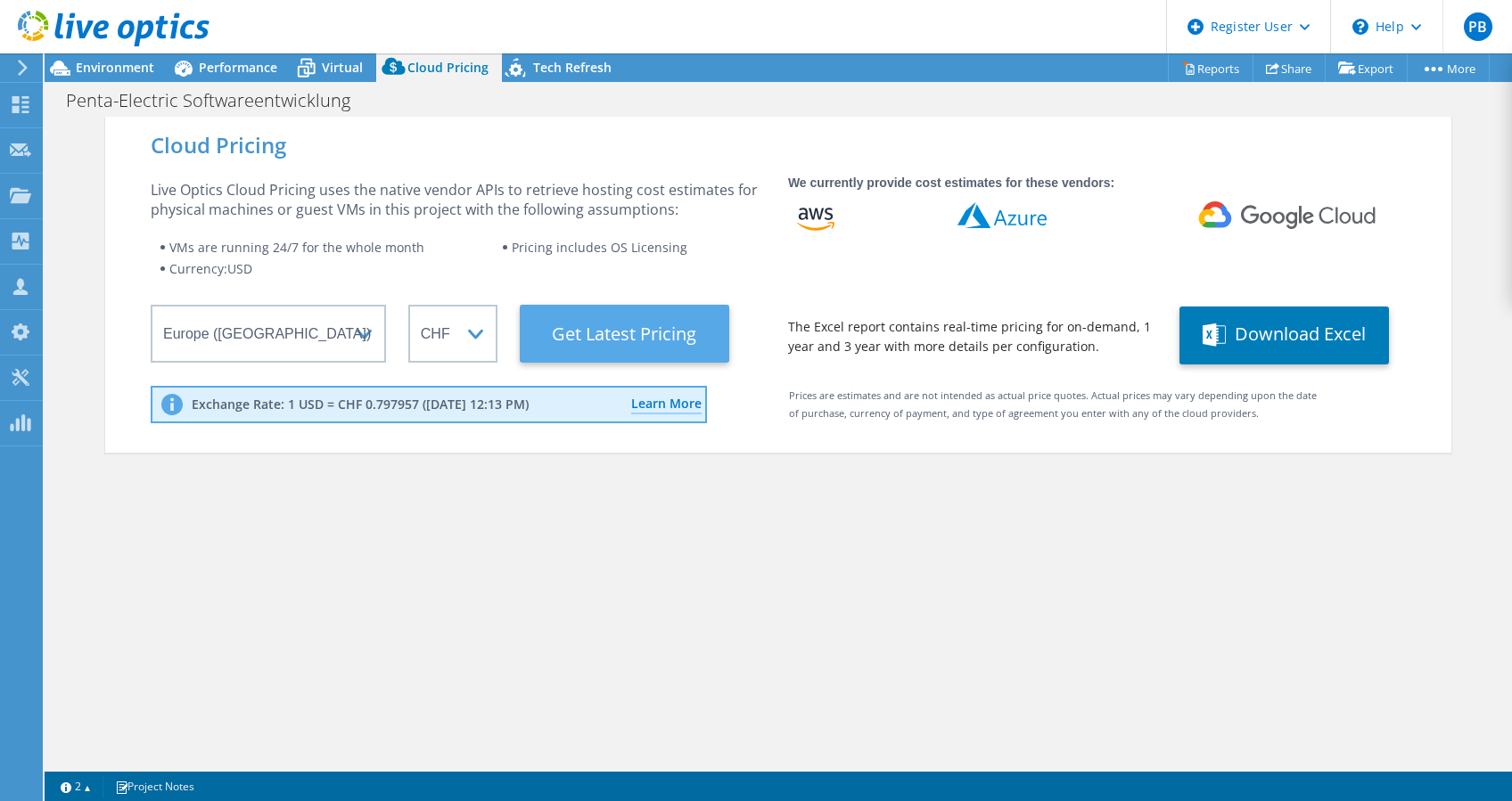
click at [528, 333] on Latest "Get Latest Pricing" at bounding box center [624, 334] width 209 height 58
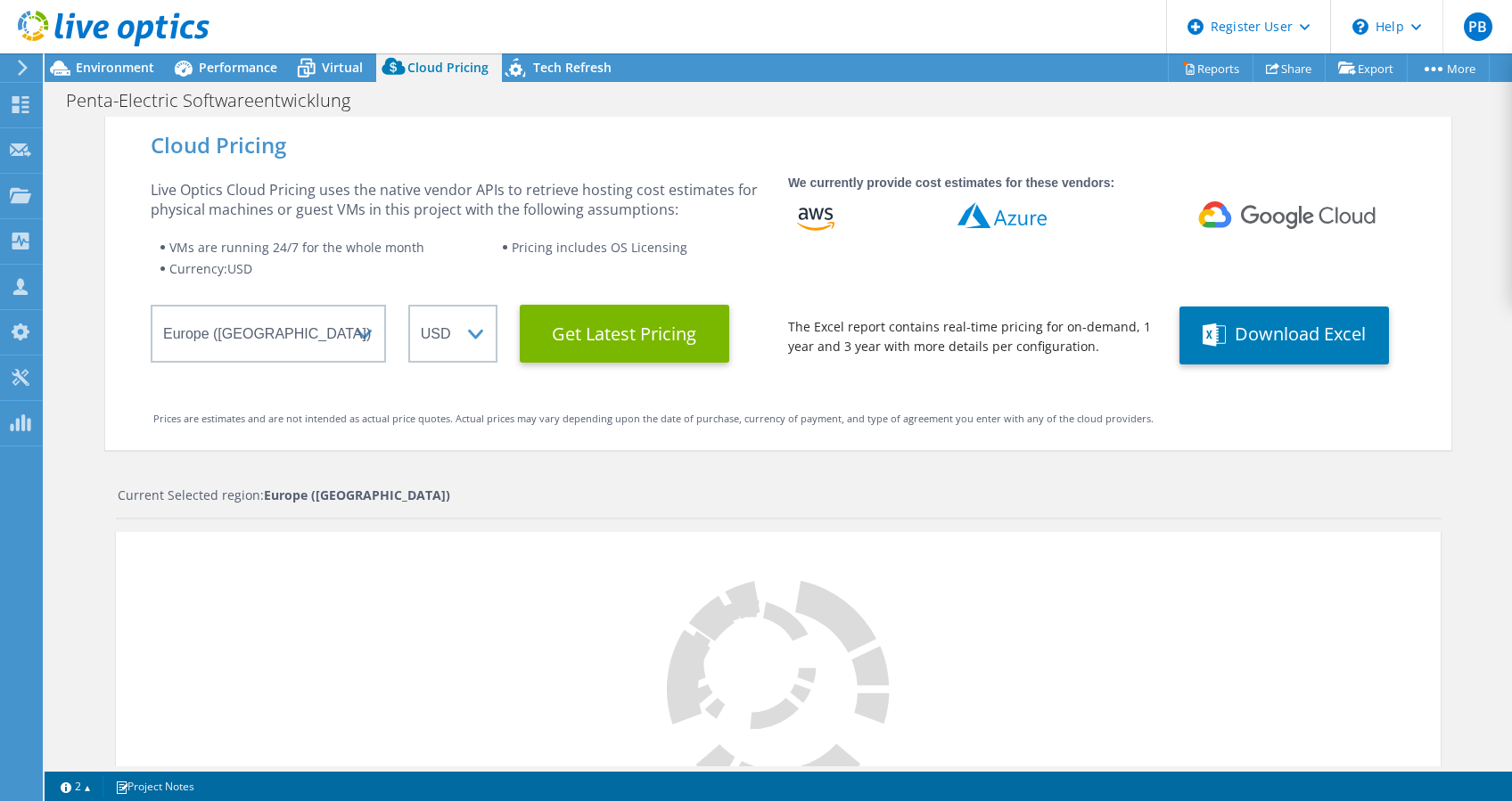
select select "CHF"
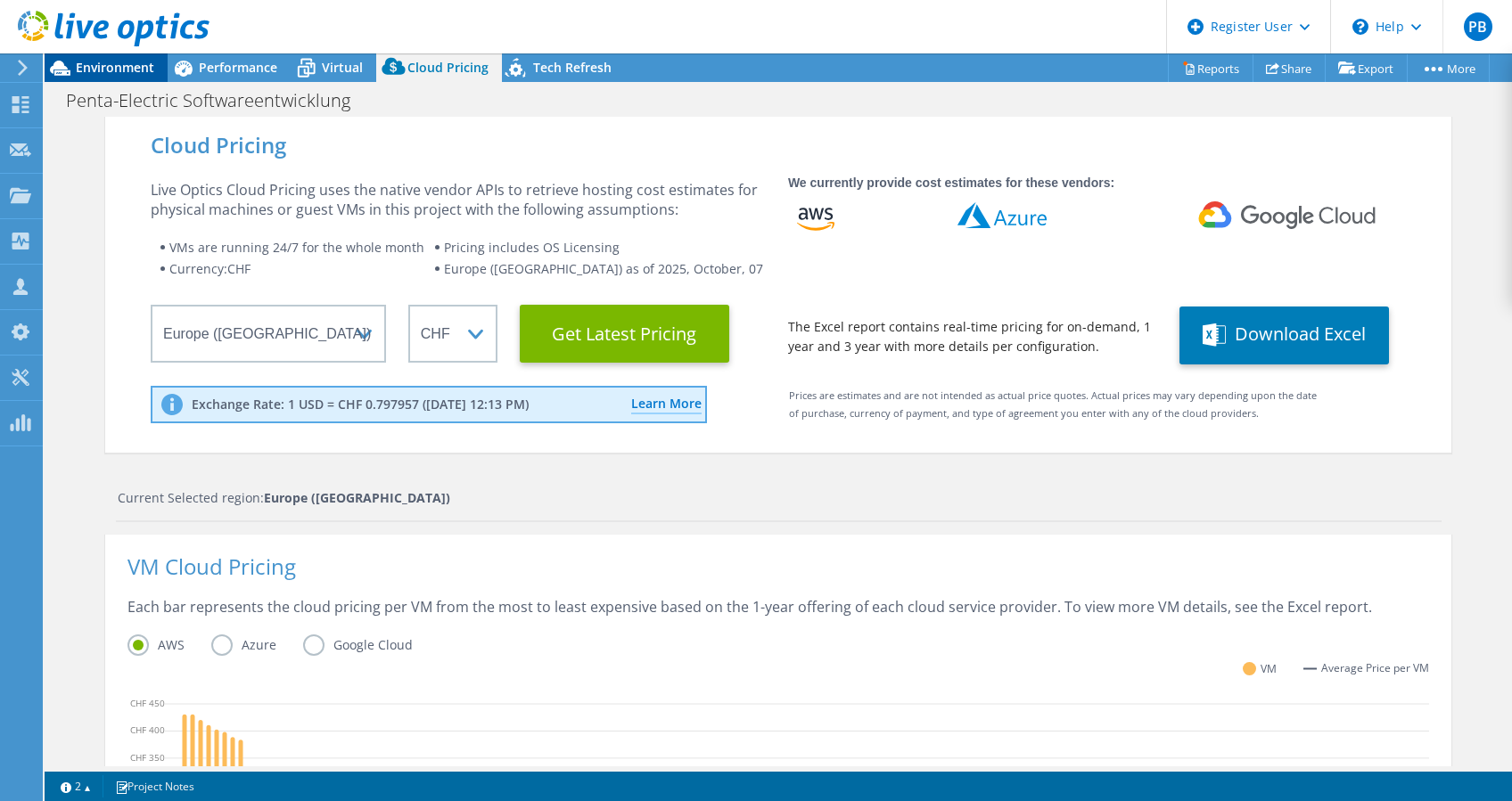
click at [112, 60] on span "Environment" at bounding box center [115, 67] width 78 height 17
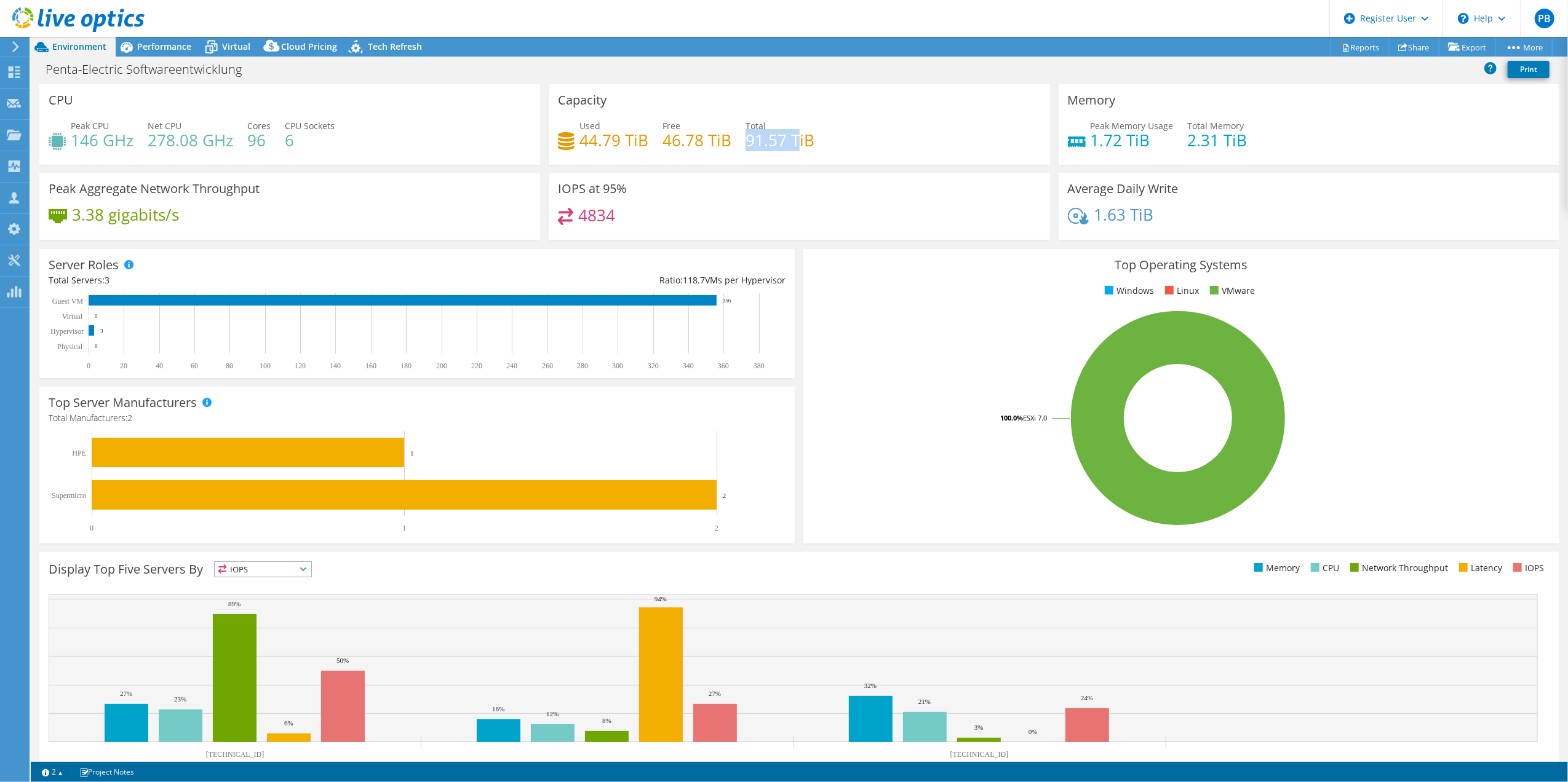
drag, startPoint x: 744, startPoint y: 139, endPoint x: 791, endPoint y: 136, distance: 47.1
click at [791, 136] on h4 "91.57 TiB" at bounding box center [780, 140] width 69 height 14
click at [148, 52] on span "Performance" at bounding box center [164, 46] width 54 height 12
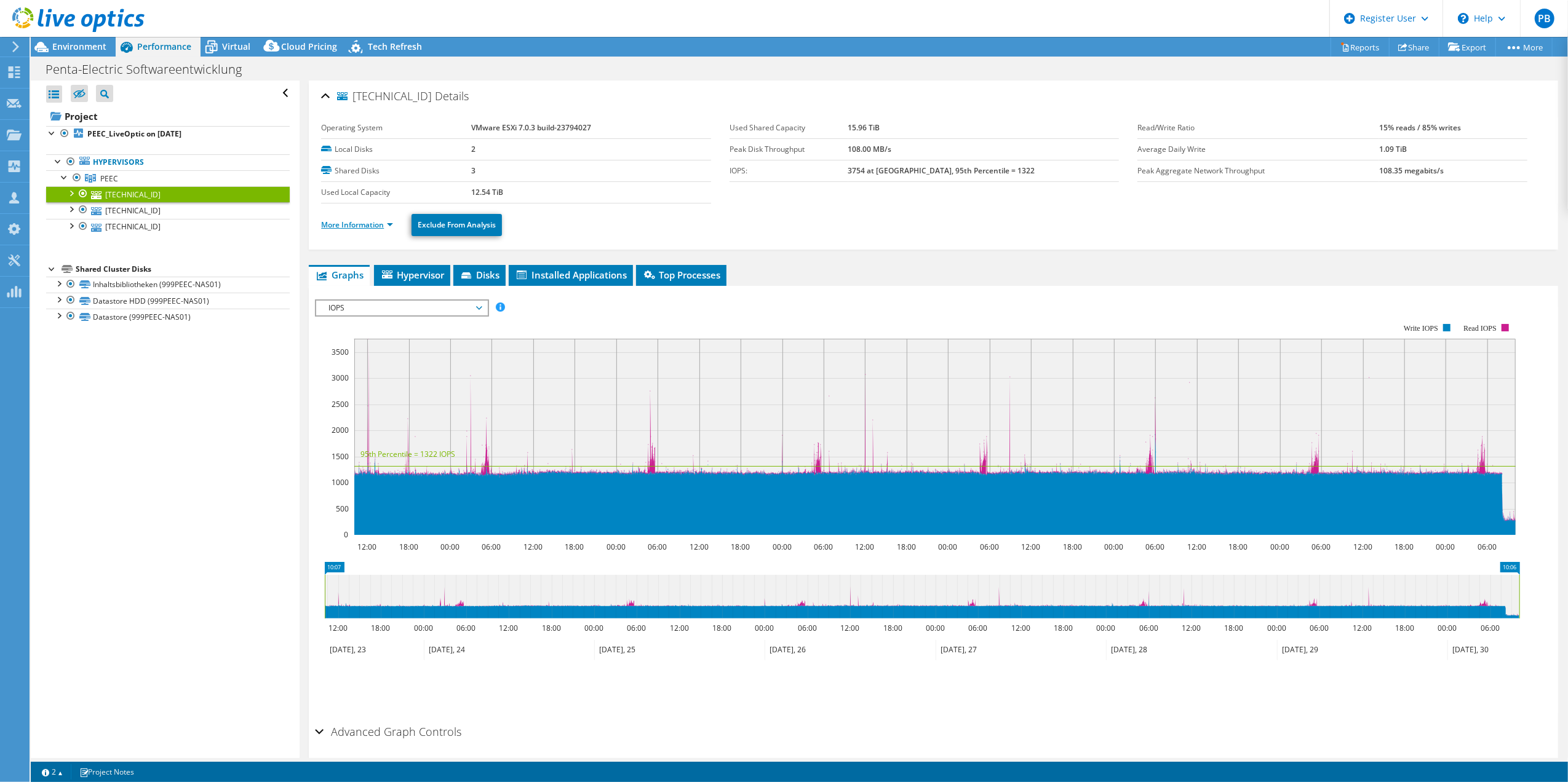
click at [344, 221] on link "More Information" at bounding box center [357, 225] width 72 height 11
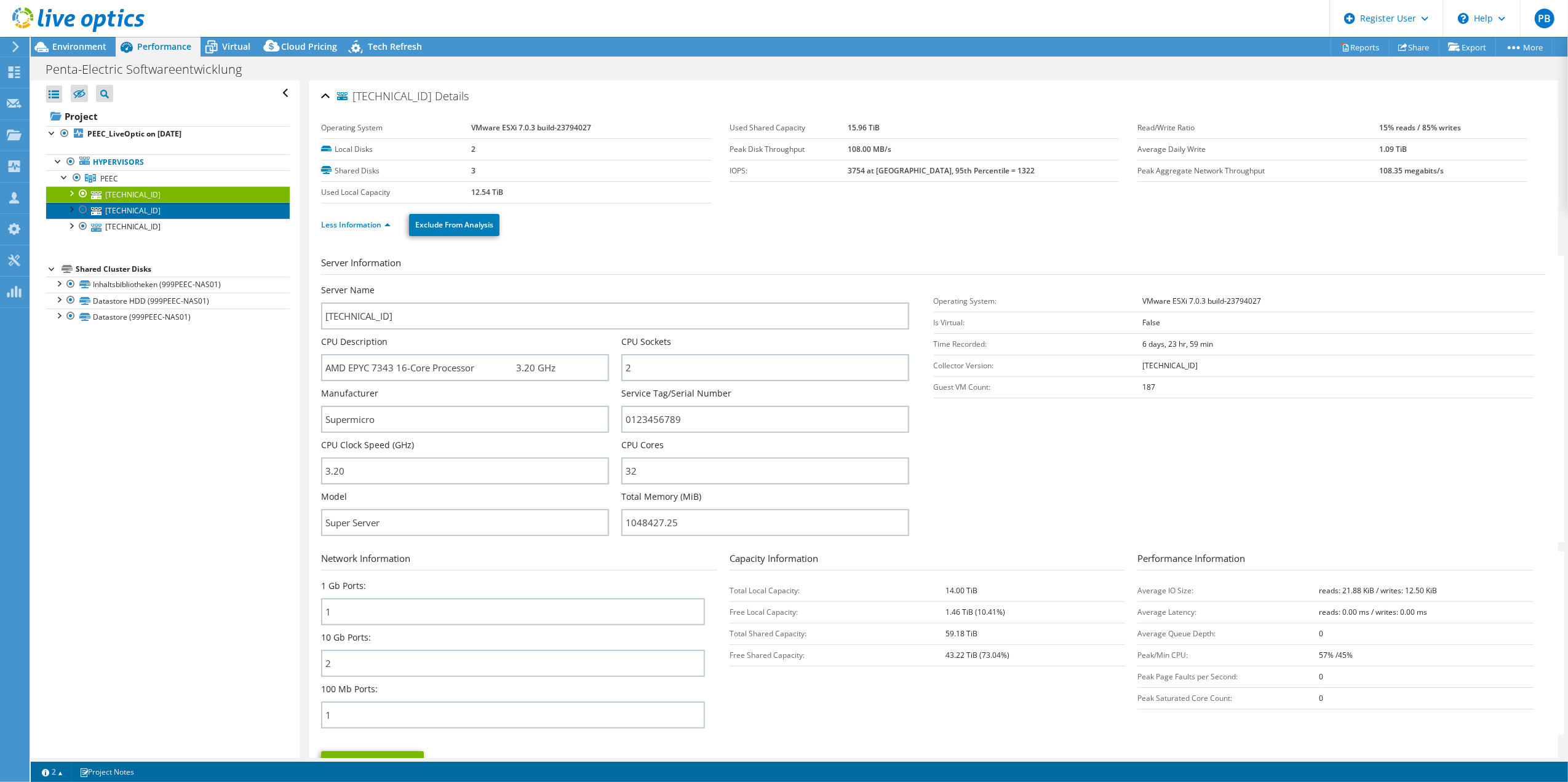
click at [120, 210] on link "[TECHNICAL_ID]" at bounding box center [167, 210] width 243 height 16
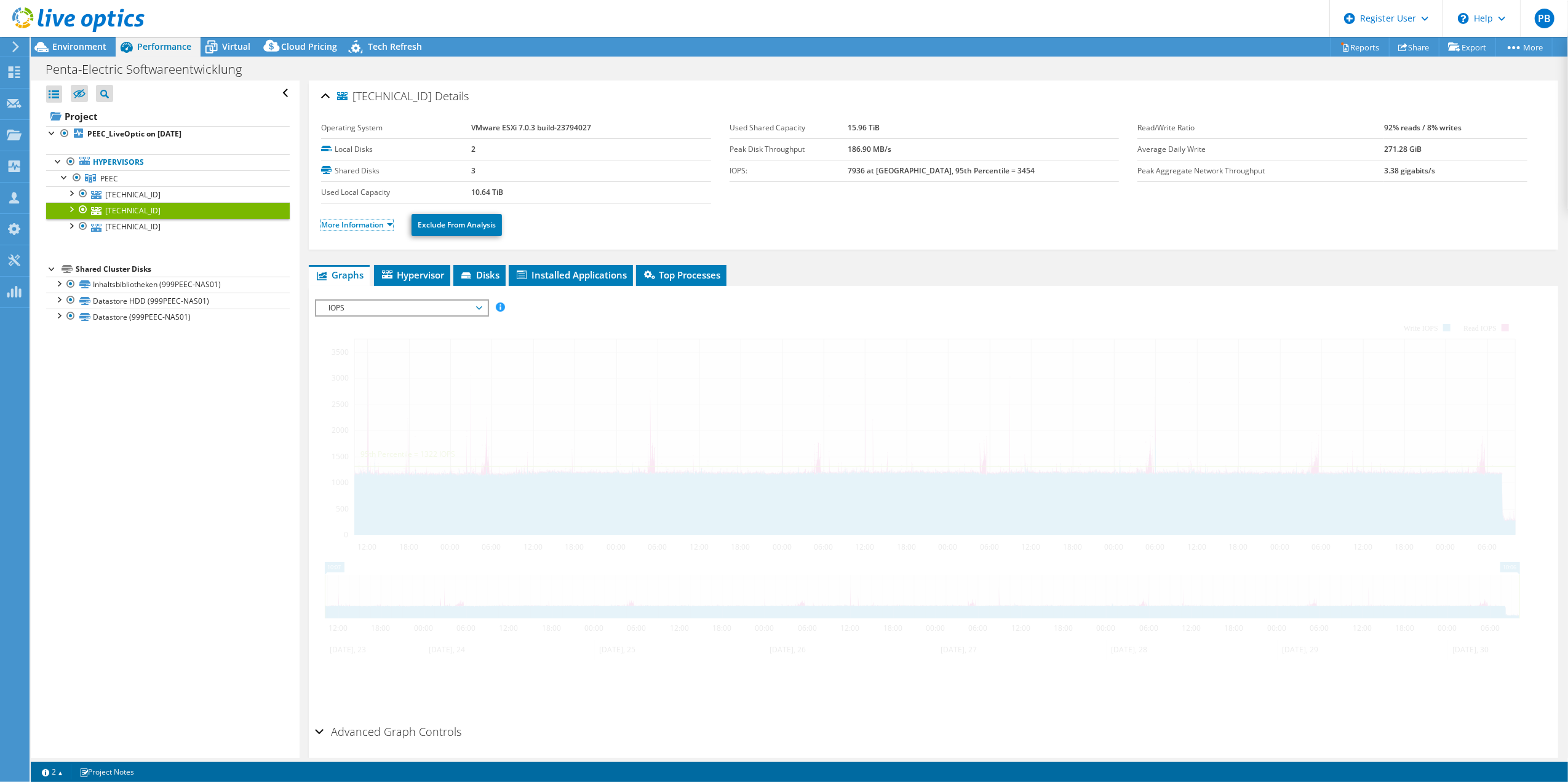
click at [350, 221] on link "More Information" at bounding box center [357, 225] width 72 height 11
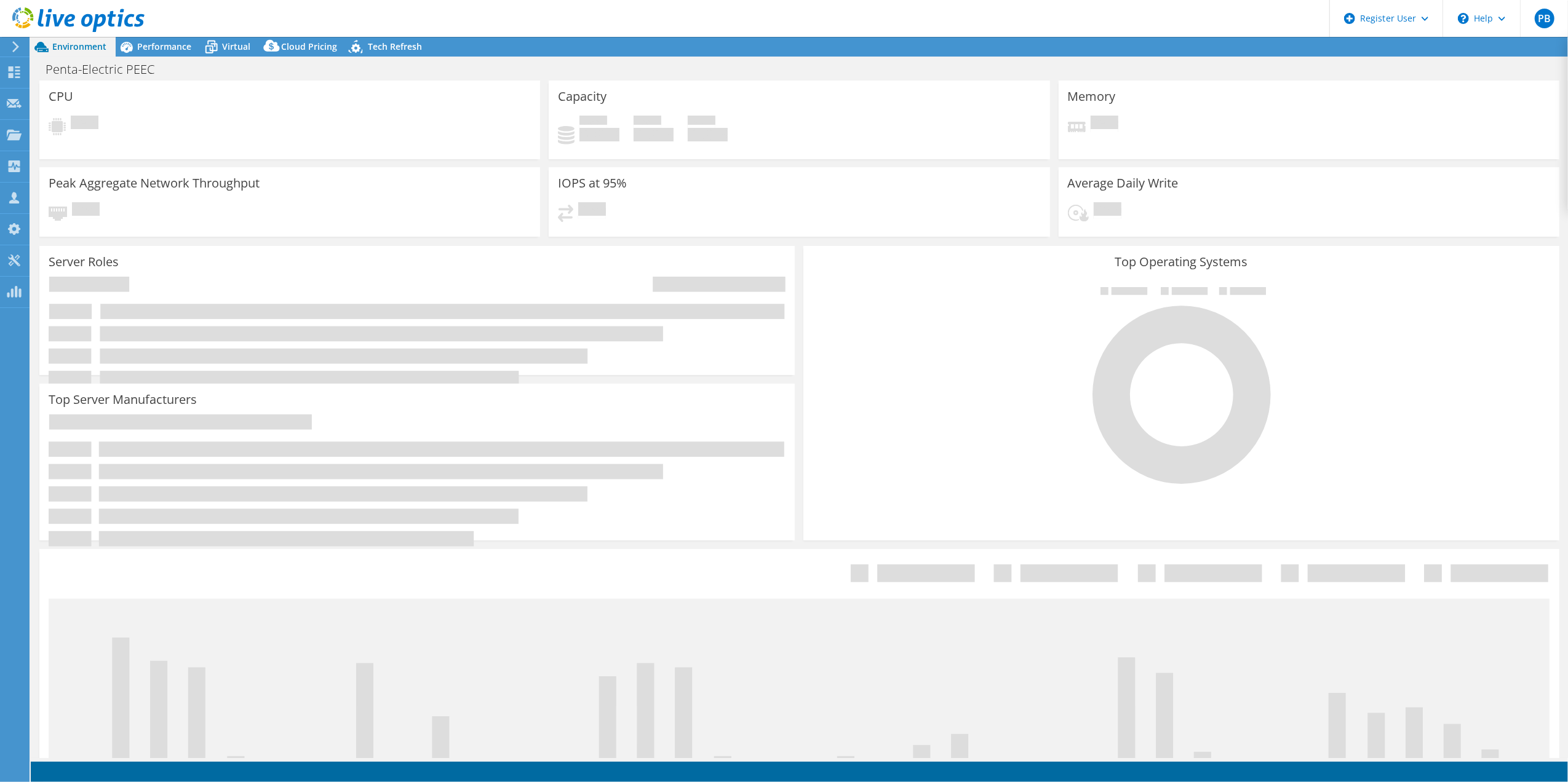
select select "EUFrankfurt"
select select "USD"
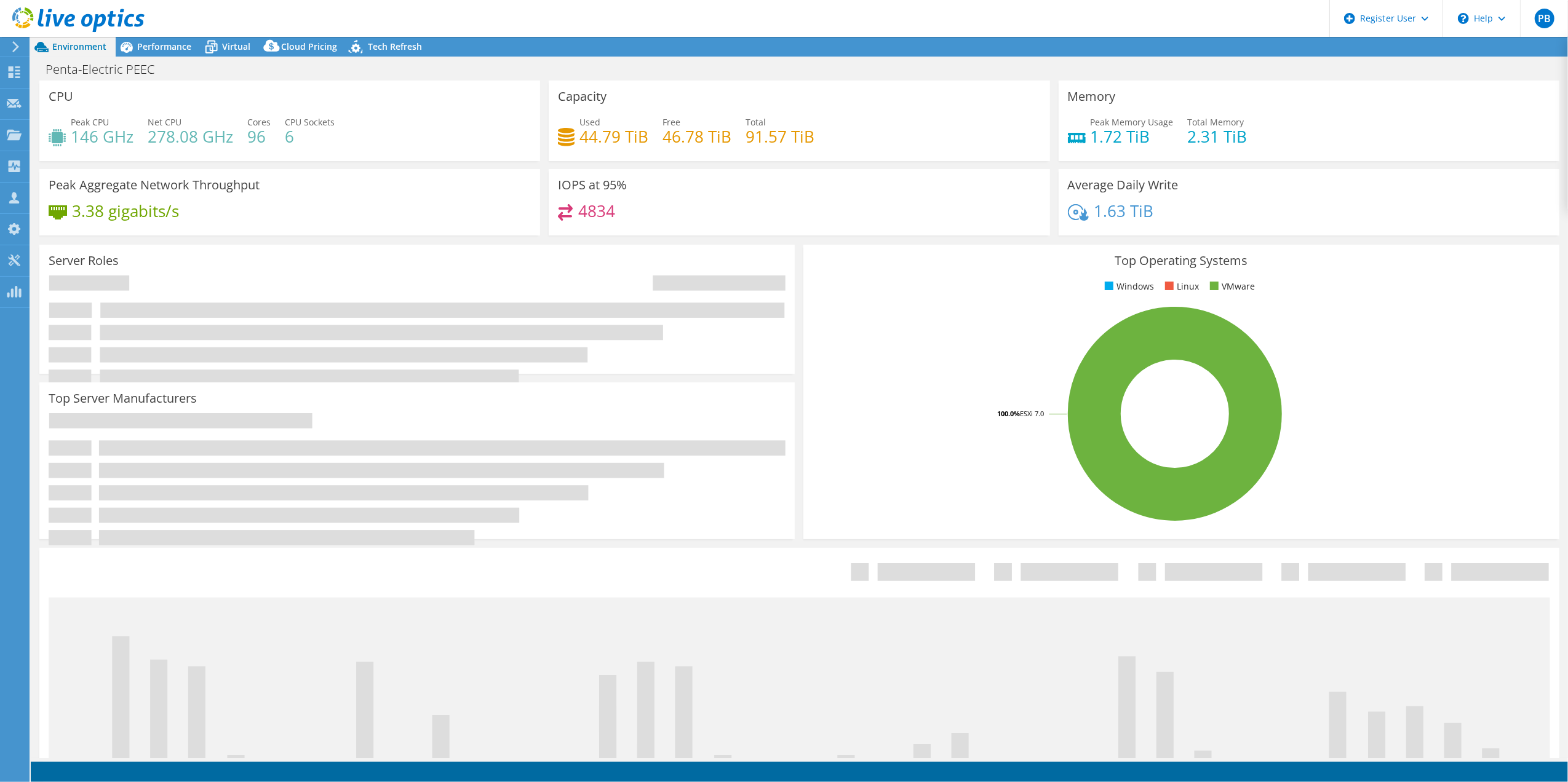
radio input "true"
radio input "false"
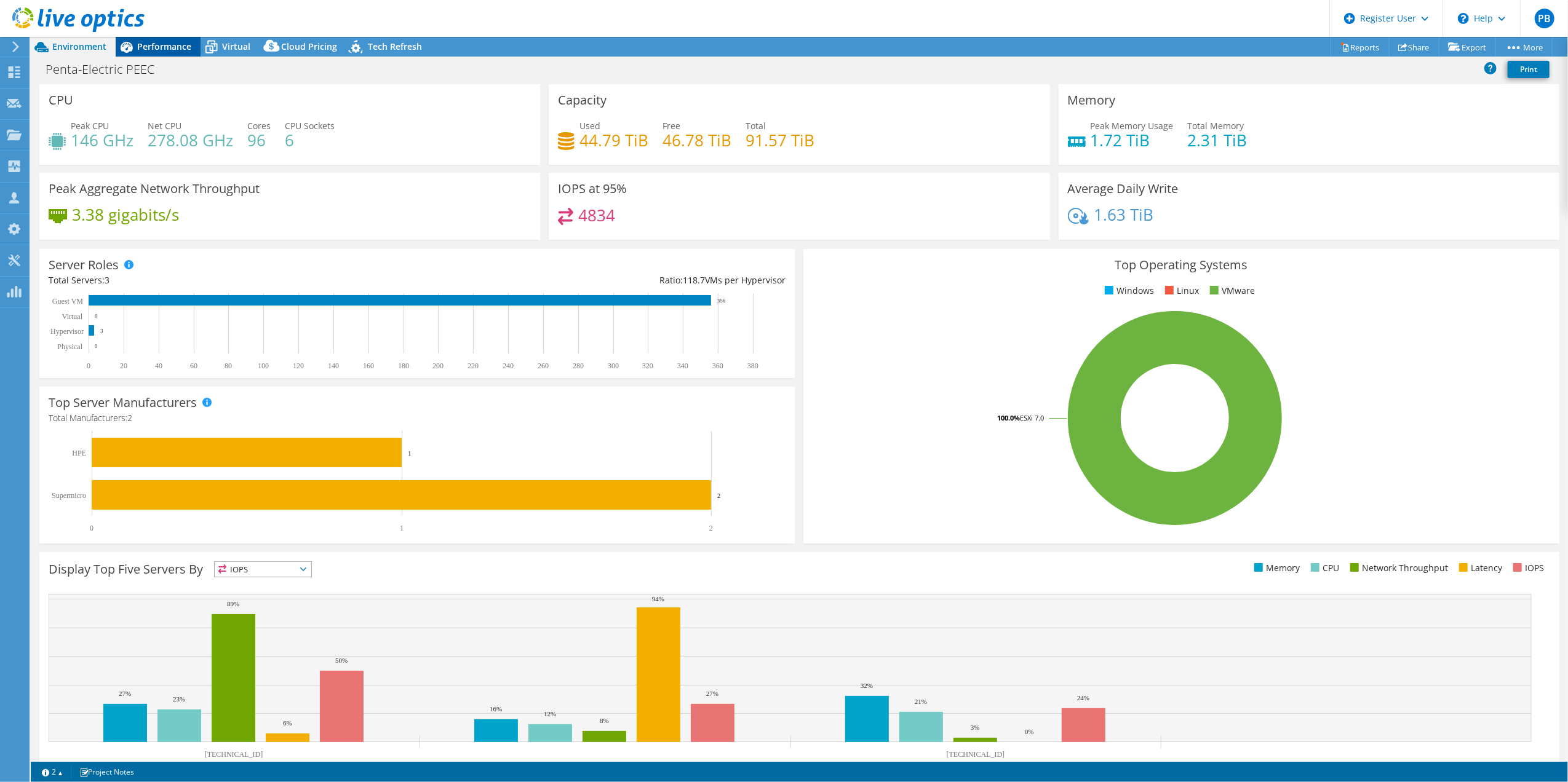
click at [157, 39] on div "Performance" at bounding box center [158, 47] width 85 height 20
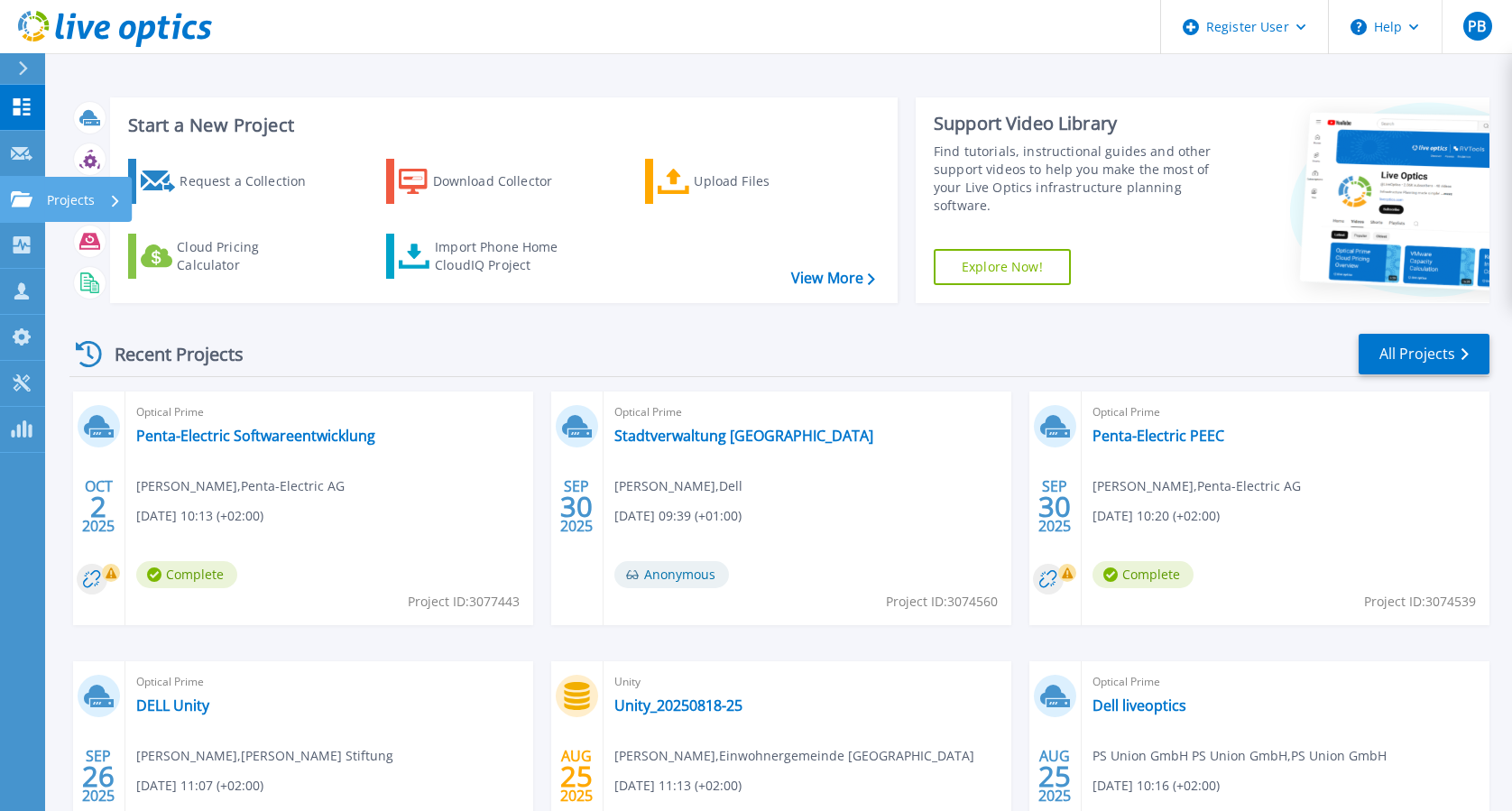
click at [16, 206] on icon at bounding box center [22, 198] width 22 height 16
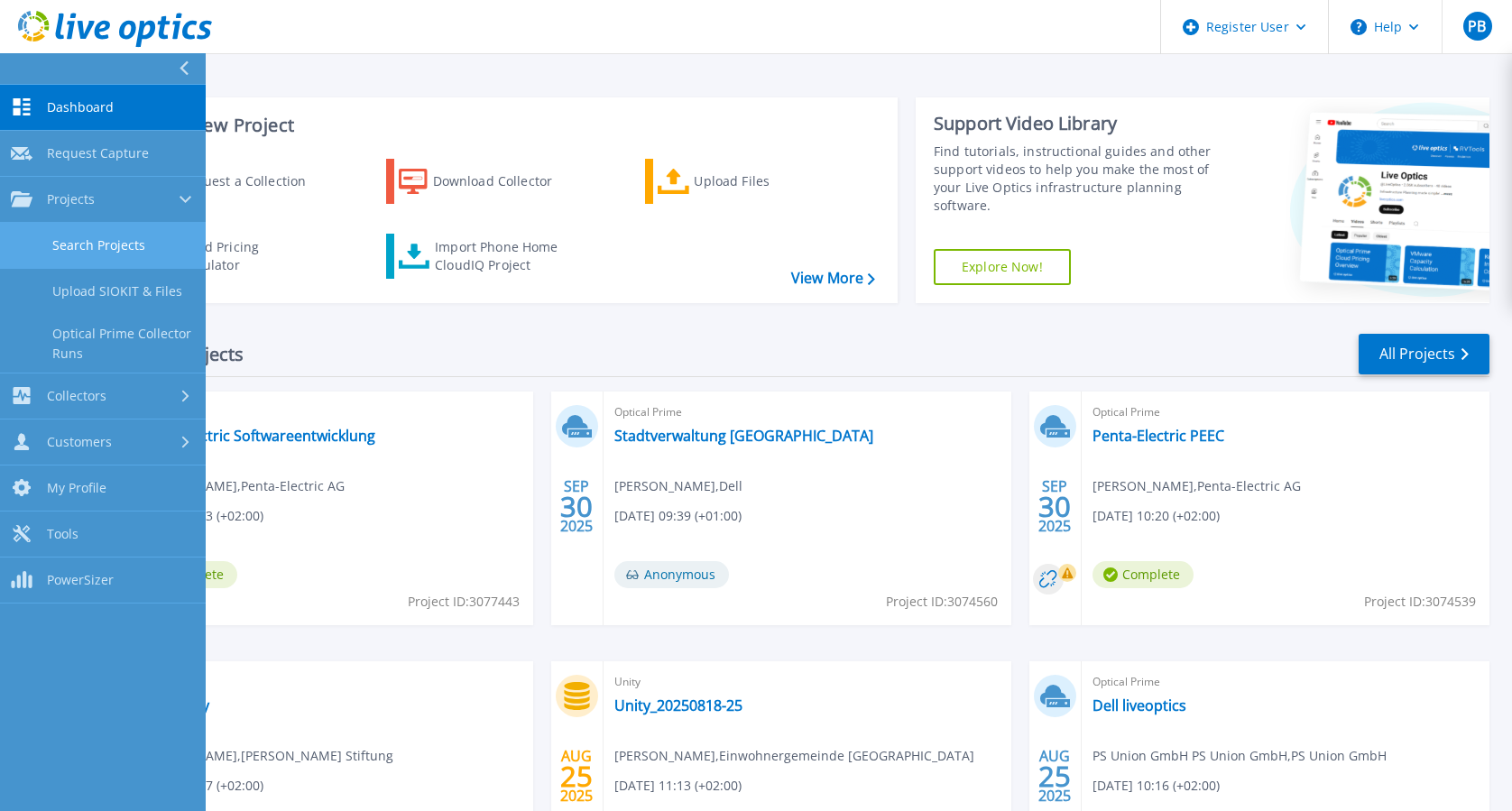
click at [129, 240] on link "Search Projects" at bounding box center [102, 246] width 205 height 46
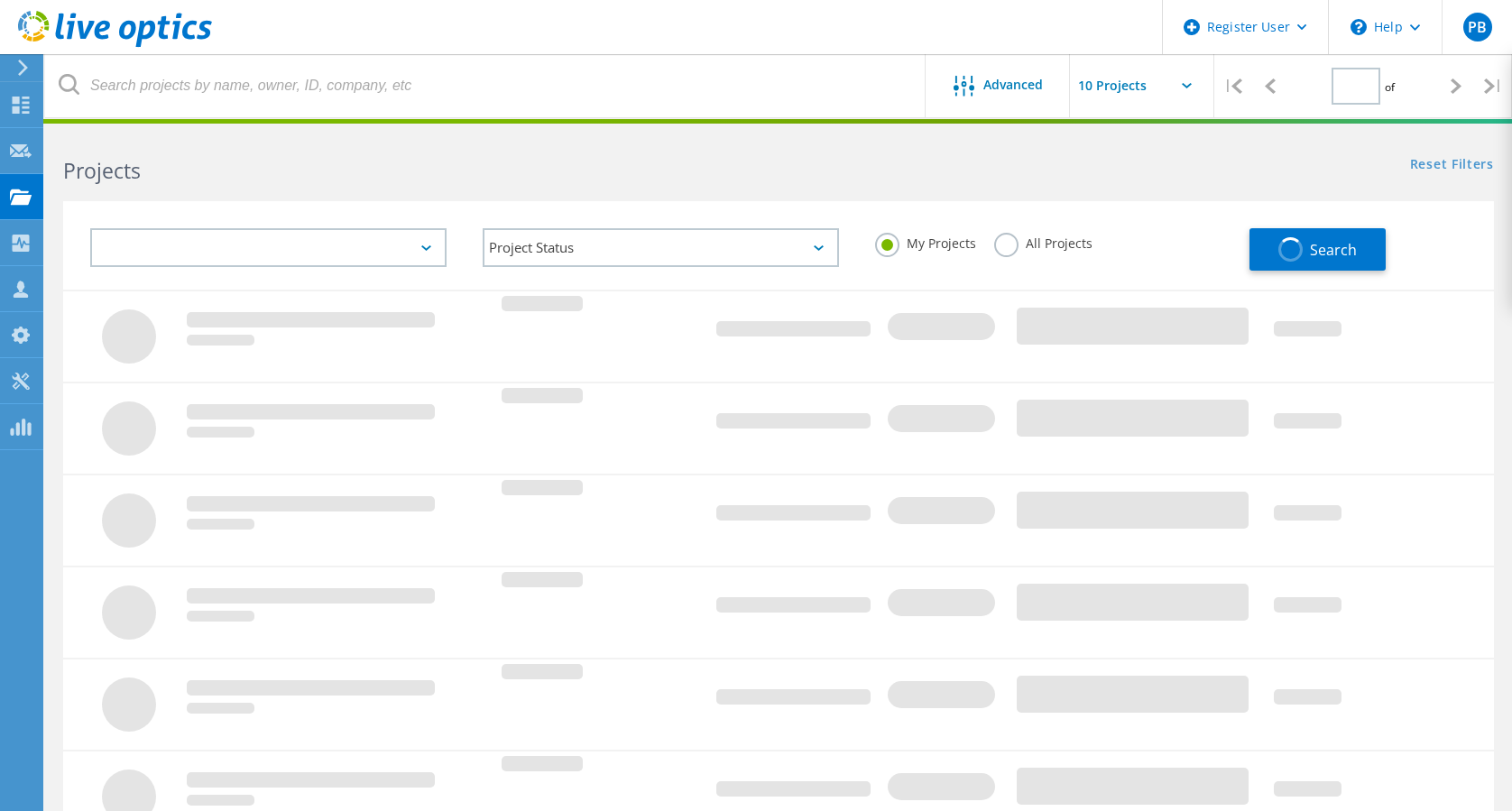
type input "1"
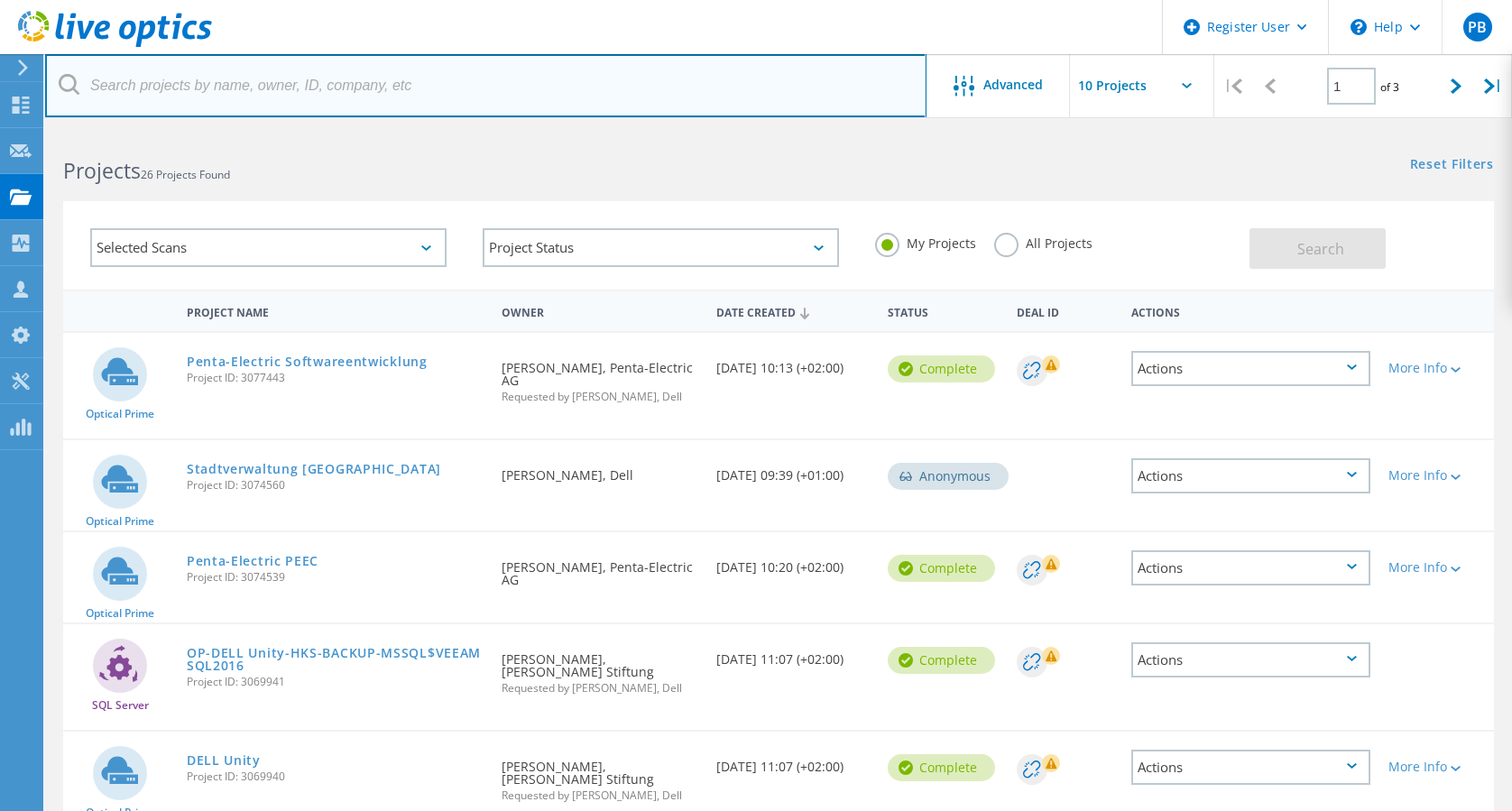
click at [404, 90] on input "text" at bounding box center [485, 85] width 881 height 63
paste input "REHA RHEINFELDEN"
type input "REHA RHEINFELDEN"
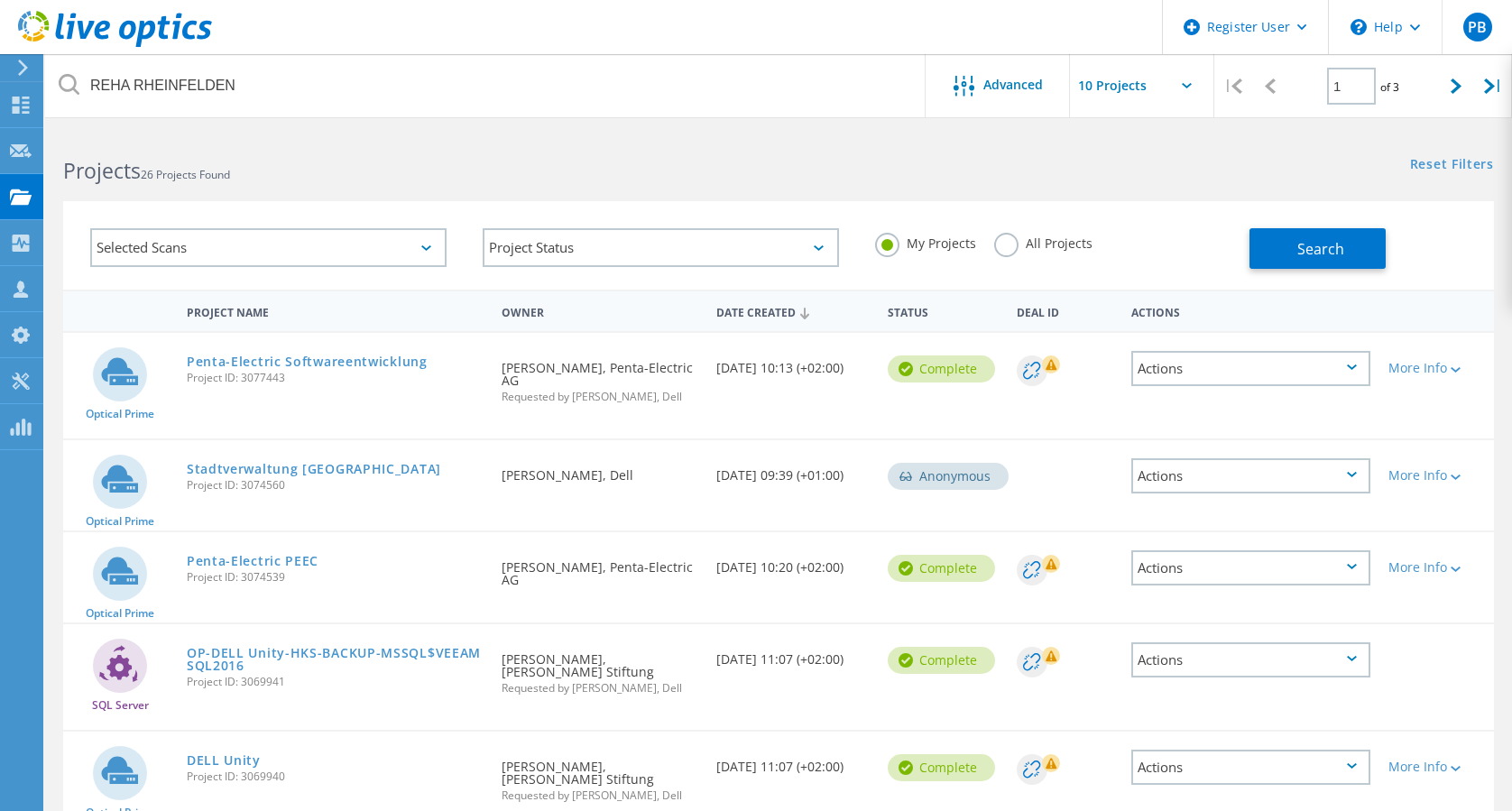
click at [1003, 235] on label "All Projects" at bounding box center [1044, 241] width 99 height 17
click at [0, 0] on input "All Projects" at bounding box center [0, 0] width 0 height 0
click at [1357, 235] on button "Search" at bounding box center [1317, 248] width 136 height 40
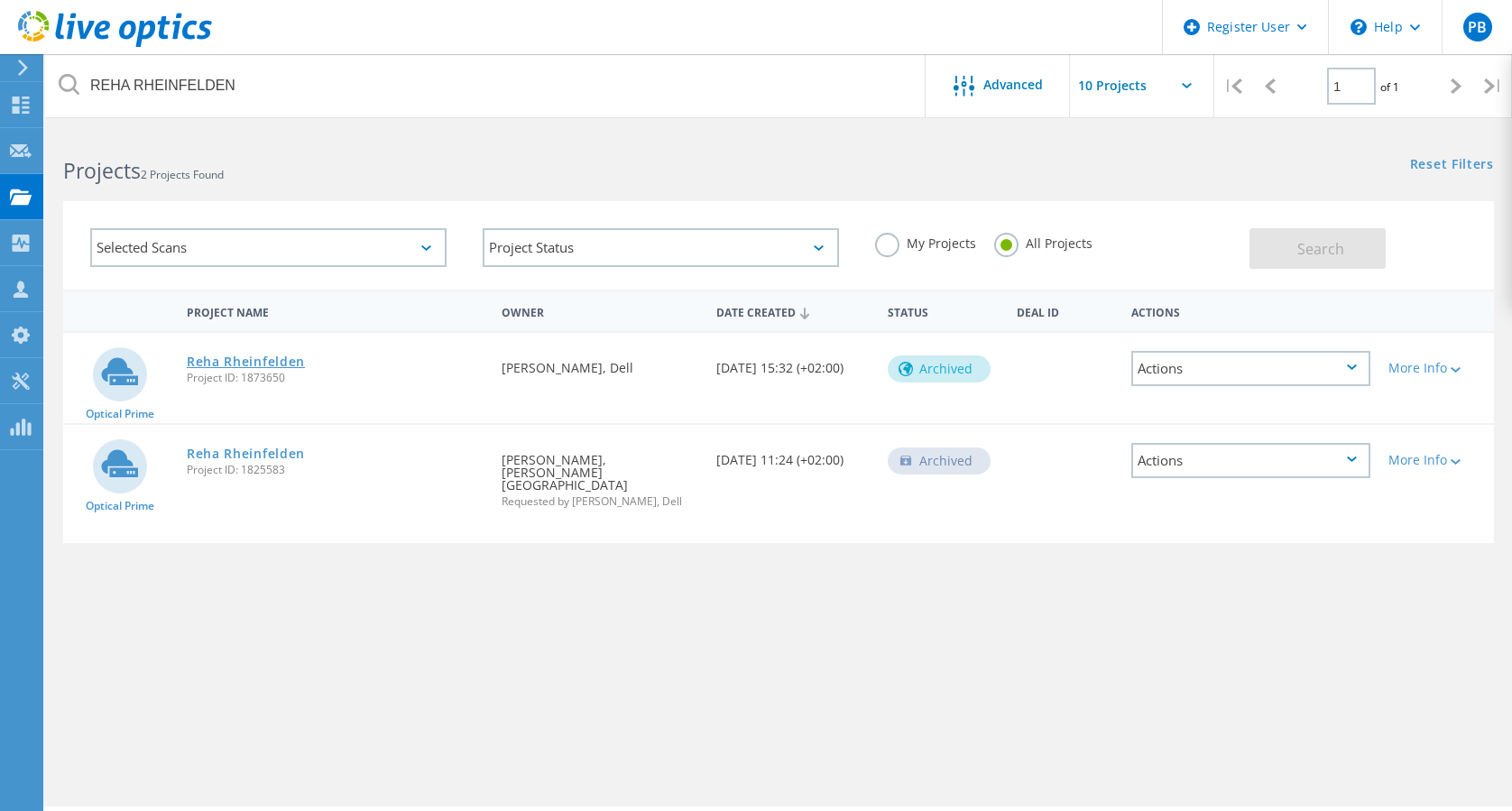
click at [281, 359] on link "Reha Rheinfelden" at bounding box center [246, 362] width 118 height 13
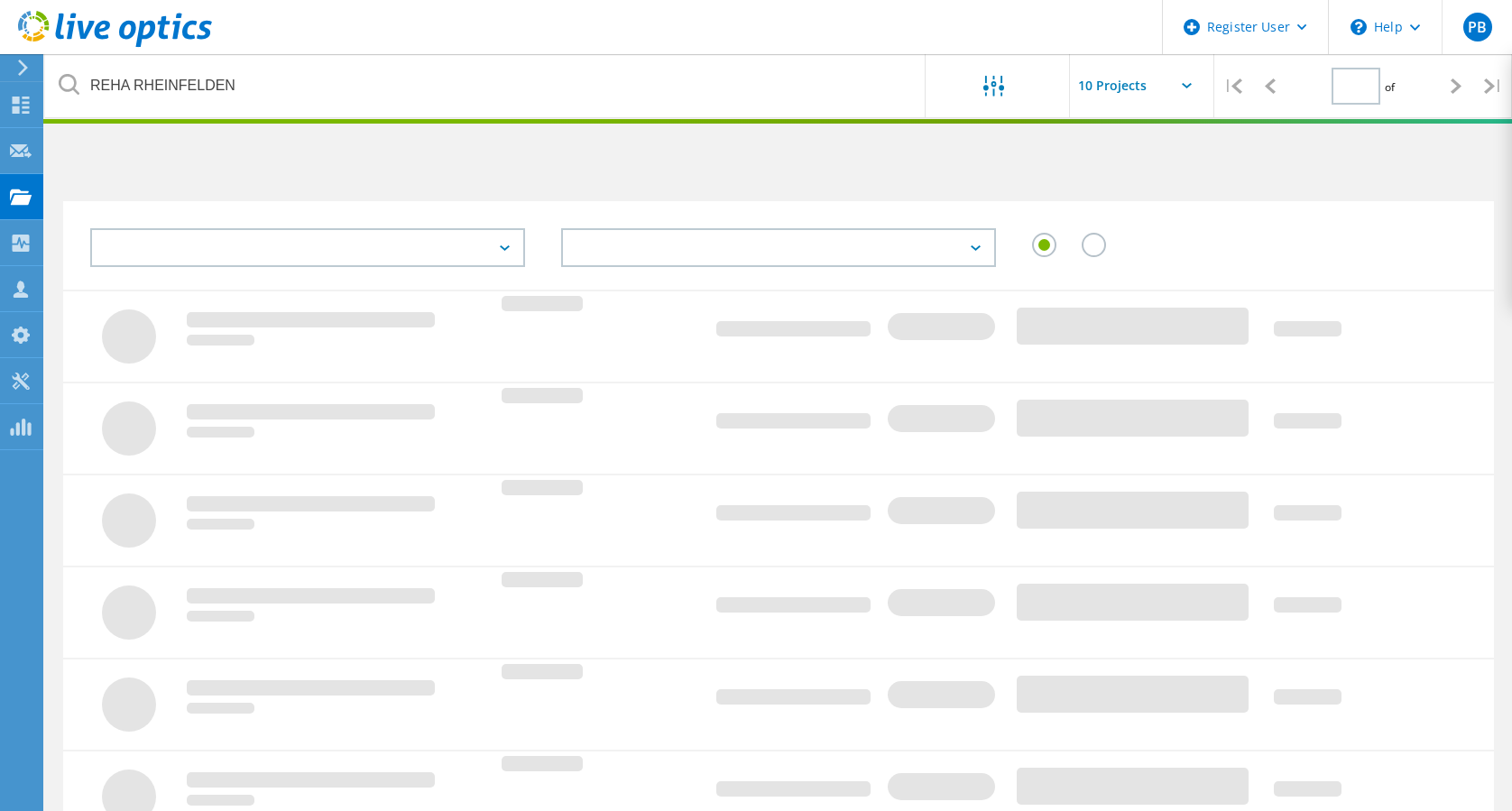
type input "1"
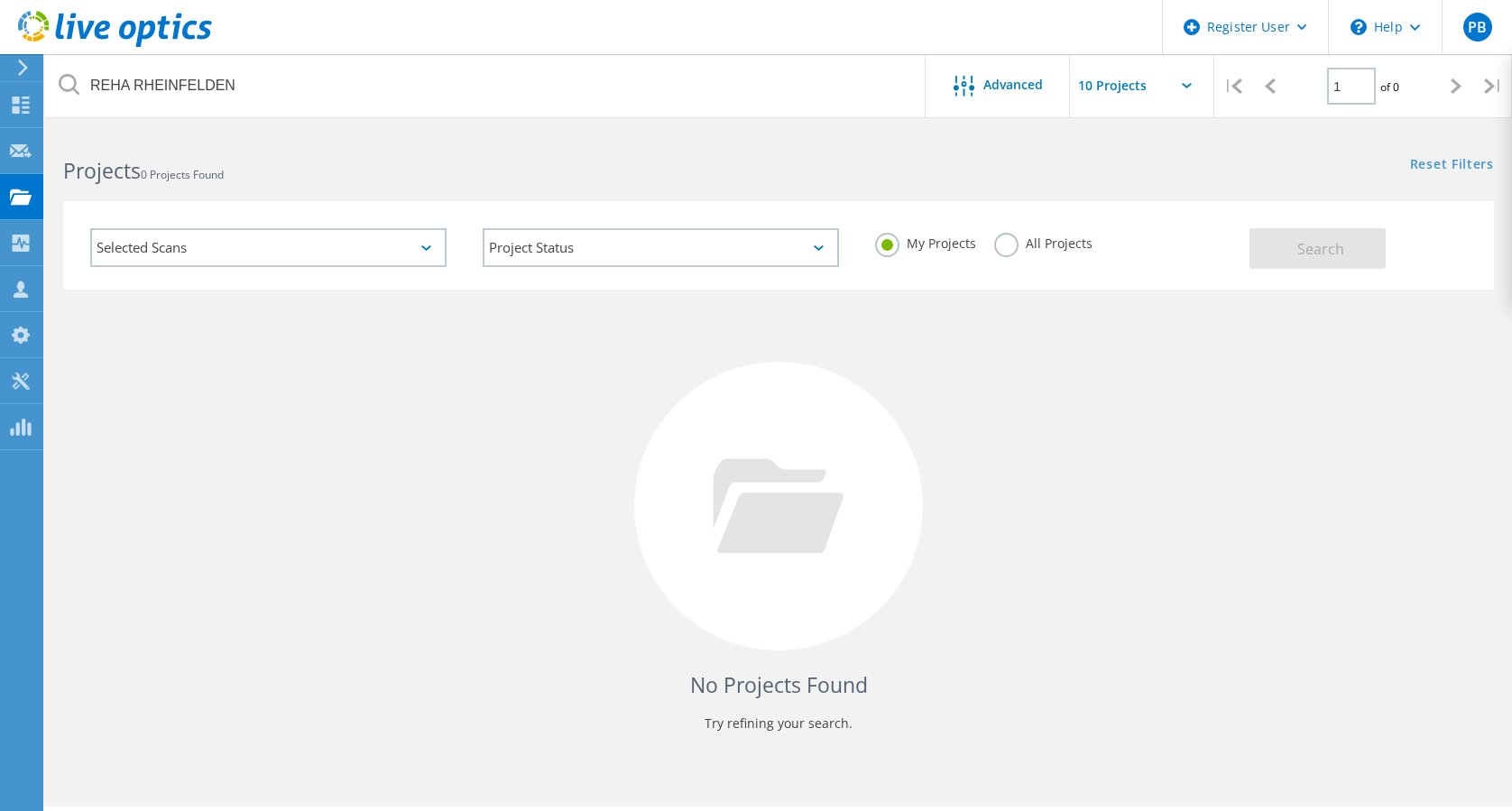
click at [1082, 235] on label "All Projects" at bounding box center [1044, 241] width 99 height 17
click at [0, 0] on input "All Projects" at bounding box center [0, 0] width 0 height 0
click at [1313, 270] on div "Selected Scans Project Status In Progress Complete Published Anonymous Archived…" at bounding box center [778, 245] width 1431 height 89
click at [1319, 245] on span "Search" at bounding box center [1320, 249] width 47 height 20
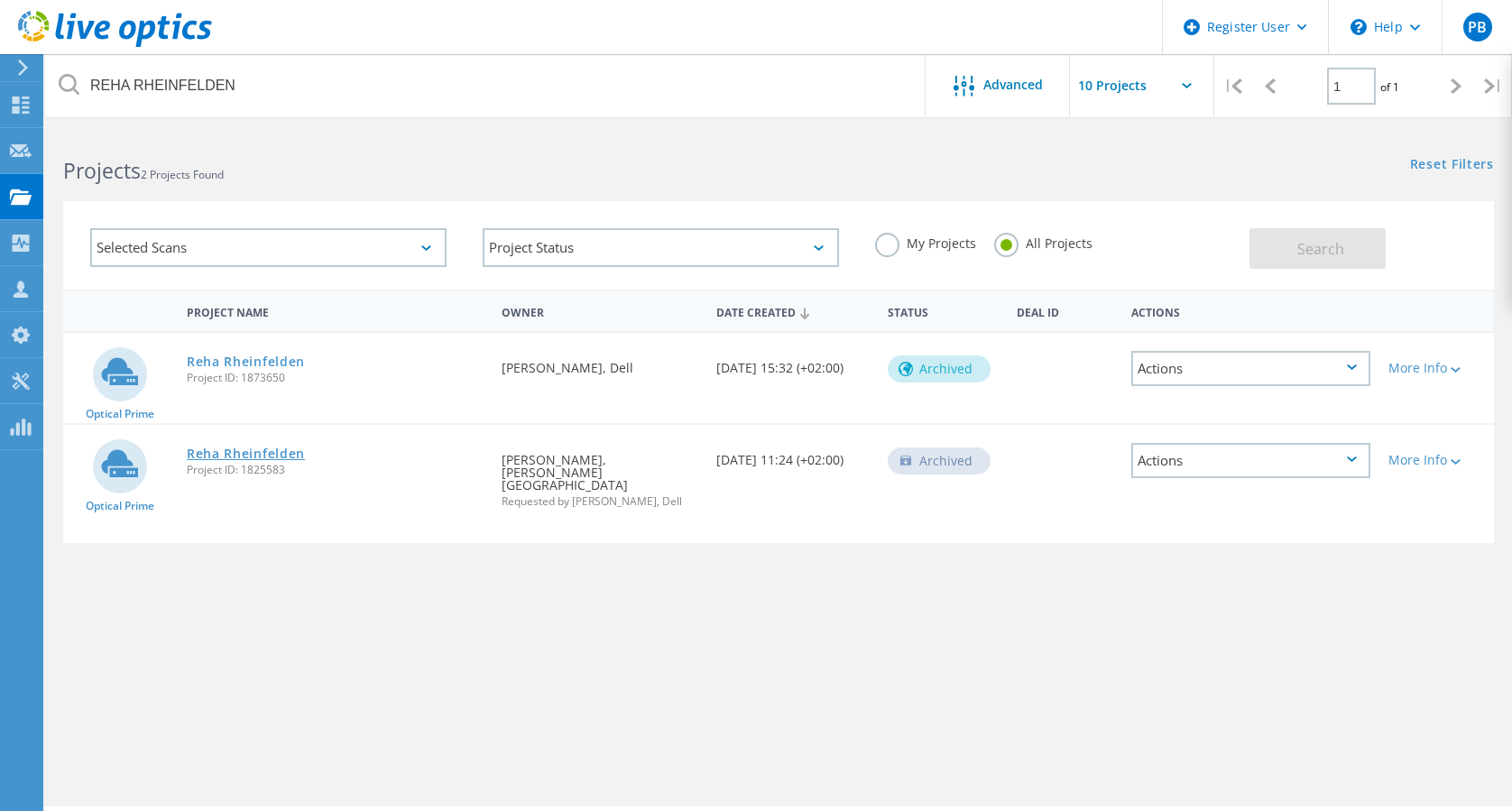
click at [265, 460] on link "Reha Rheinfelden" at bounding box center [246, 454] width 118 height 13
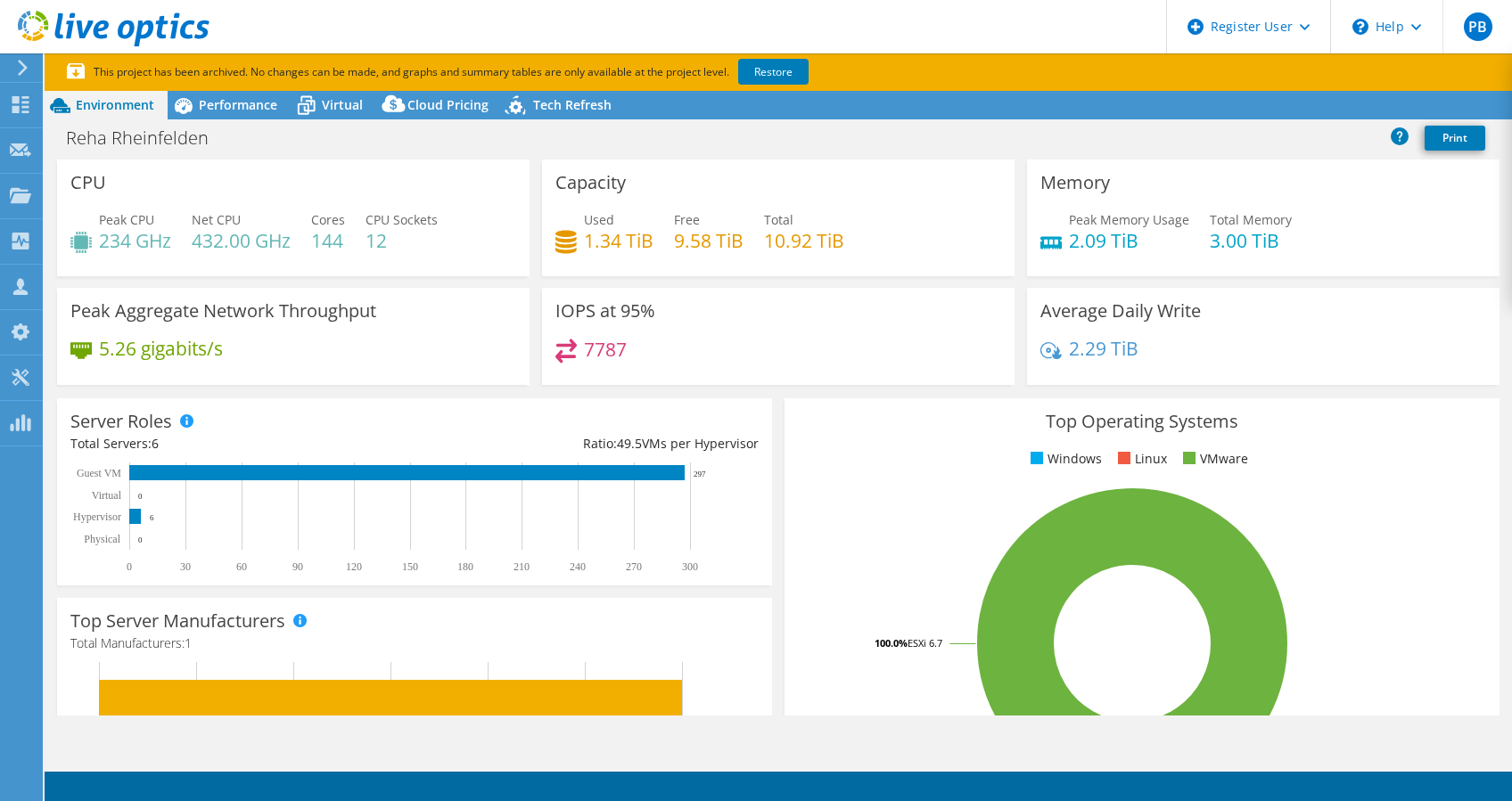
select select "USD"
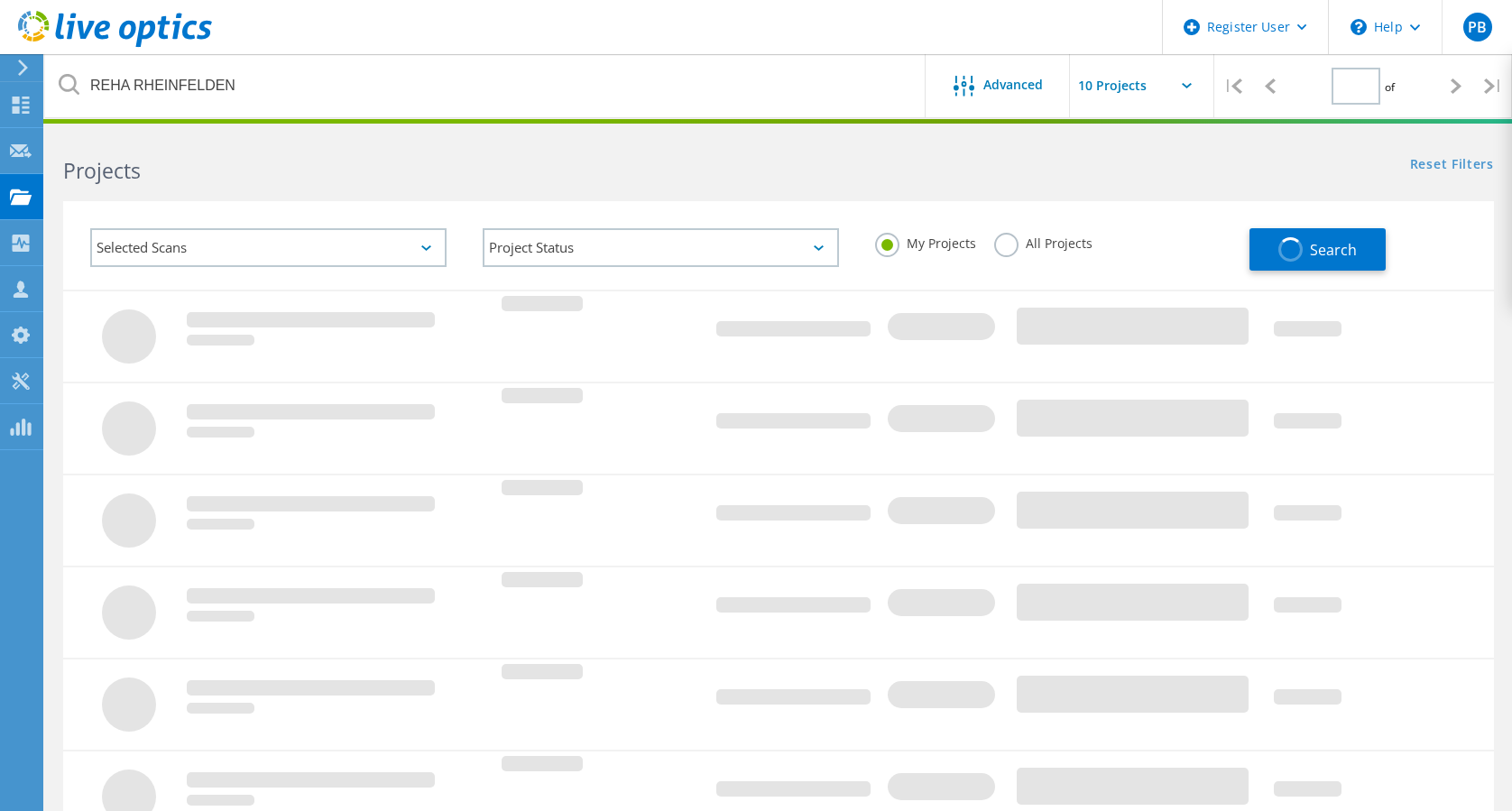
type input "1"
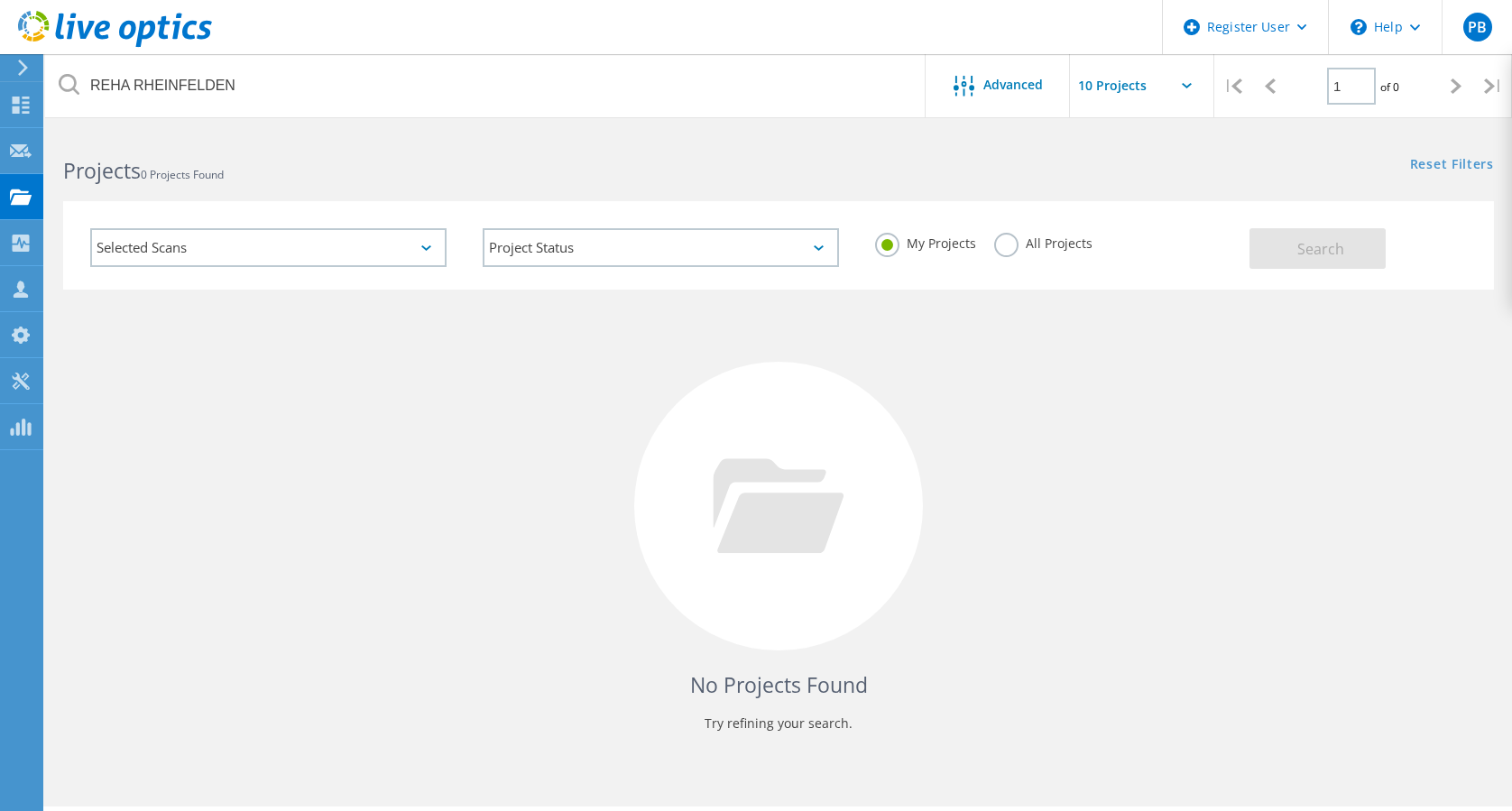
click at [1047, 240] on label "All Projects" at bounding box center [1044, 241] width 99 height 17
click at [0, 0] on input "All Projects" at bounding box center [0, 0] width 0 height 0
click at [1371, 212] on div "Search" at bounding box center [1367, 239] width 236 height 58
drag, startPoint x: 1347, startPoint y: 238, endPoint x: 1282, endPoint y: 276, distance: 75.3
click at [1347, 238] on button "Search" at bounding box center [1317, 248] width 136 height 40
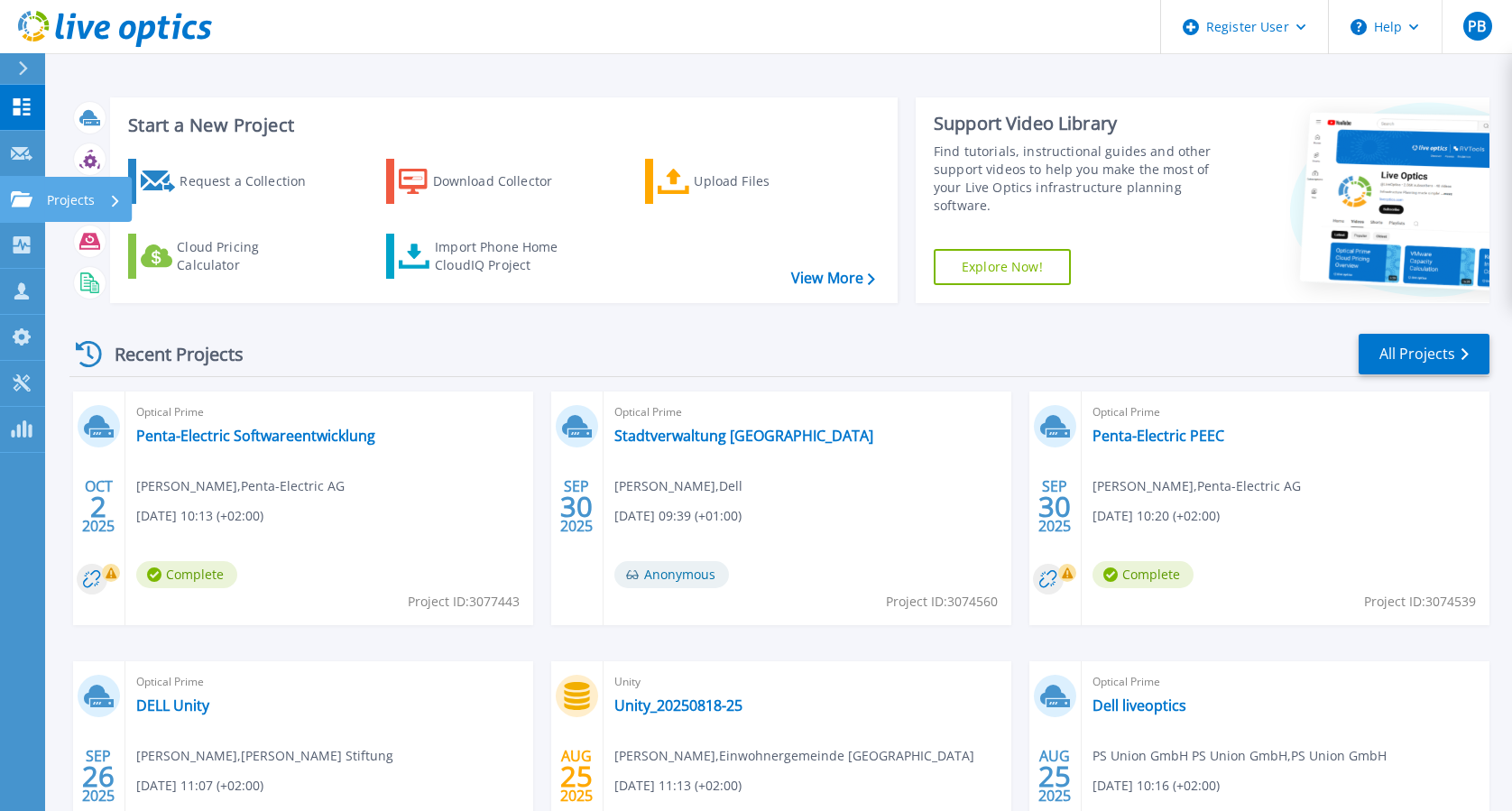
click at [21, 207] on link "Projects Projects" at bounding box center [22, 200] width 45 height 46
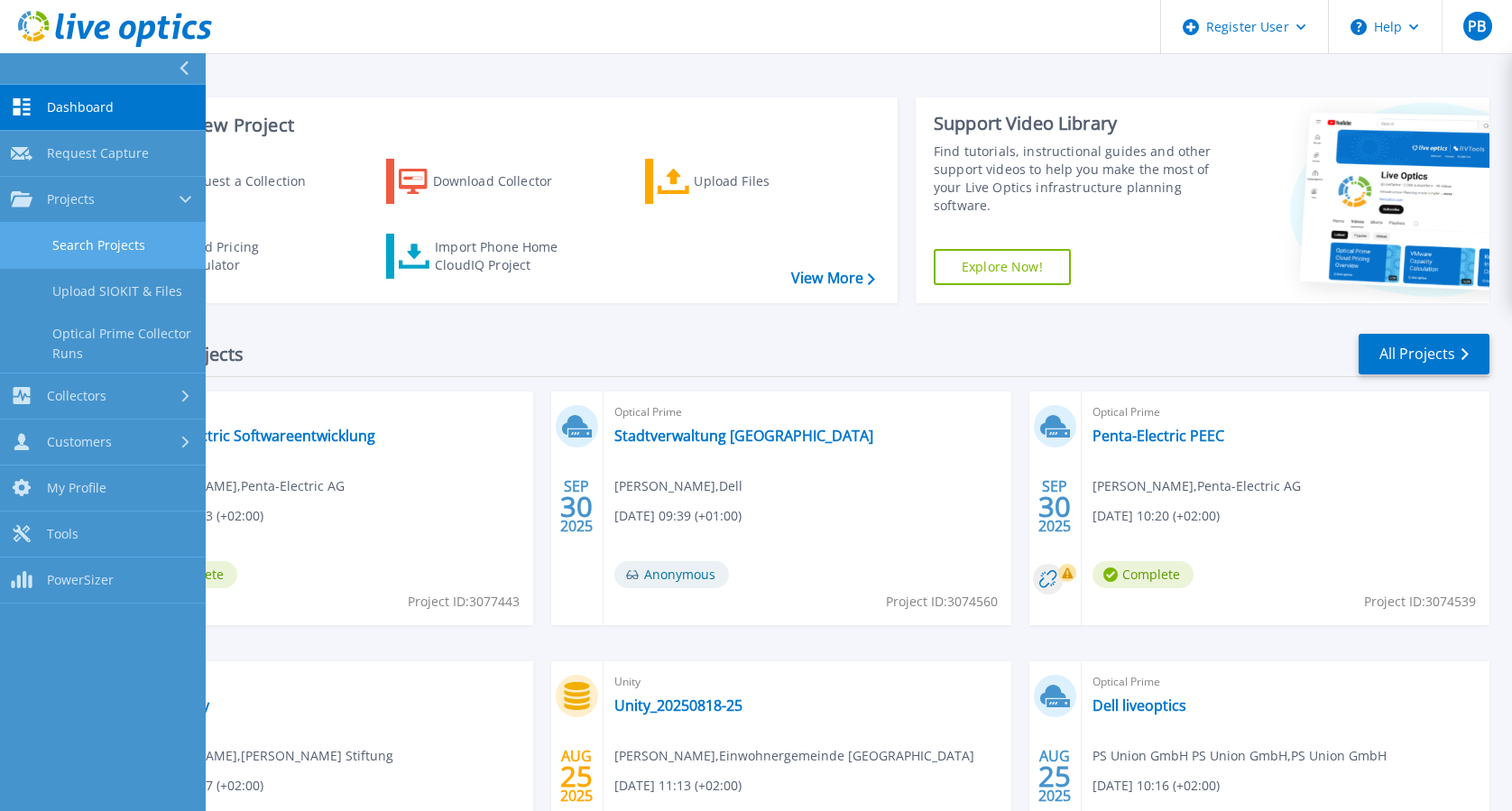
click at [115, 232] on link "Search Projects" at bounding box center [102, 246] width 205 height 46
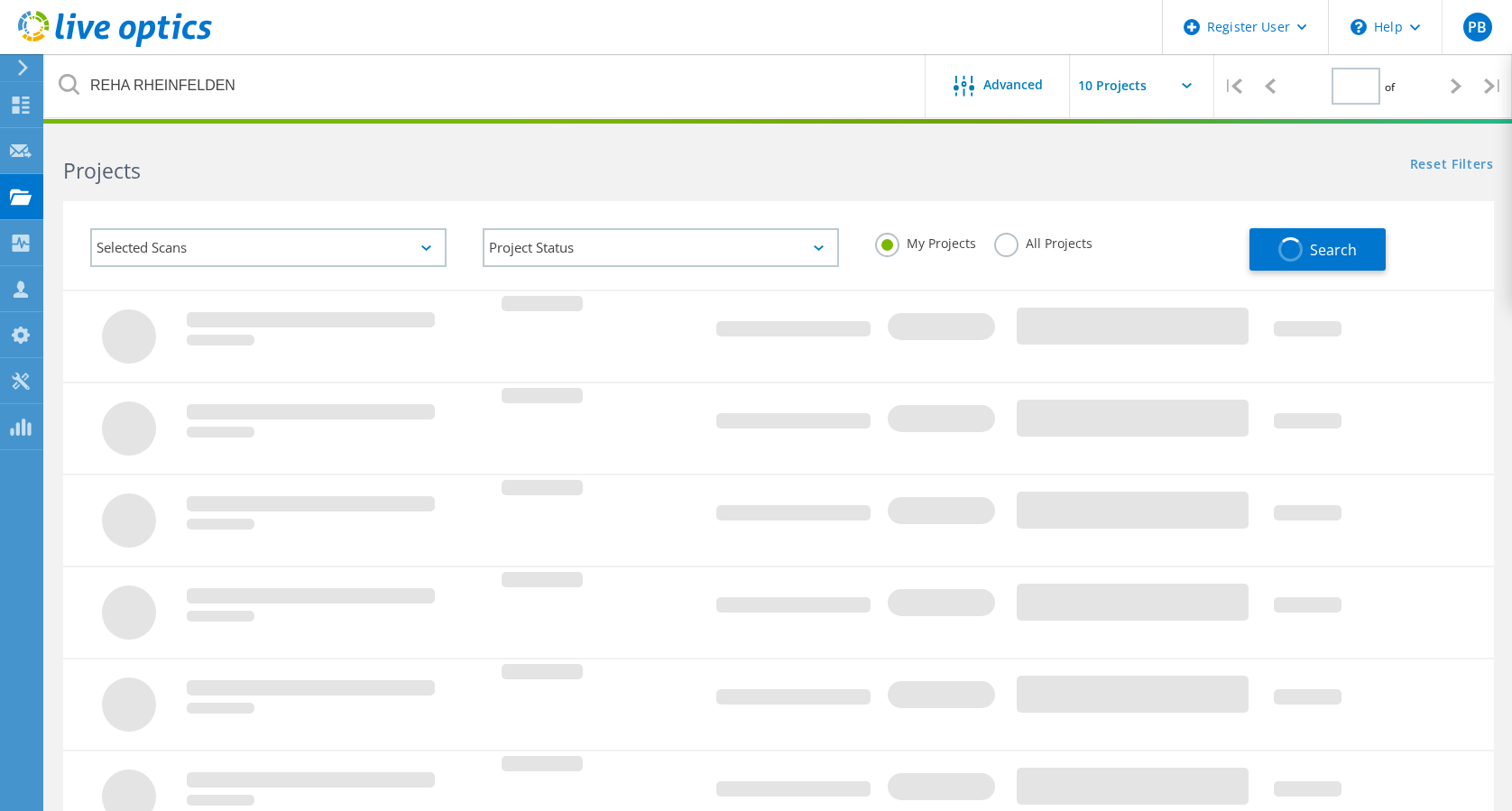
type input "1"
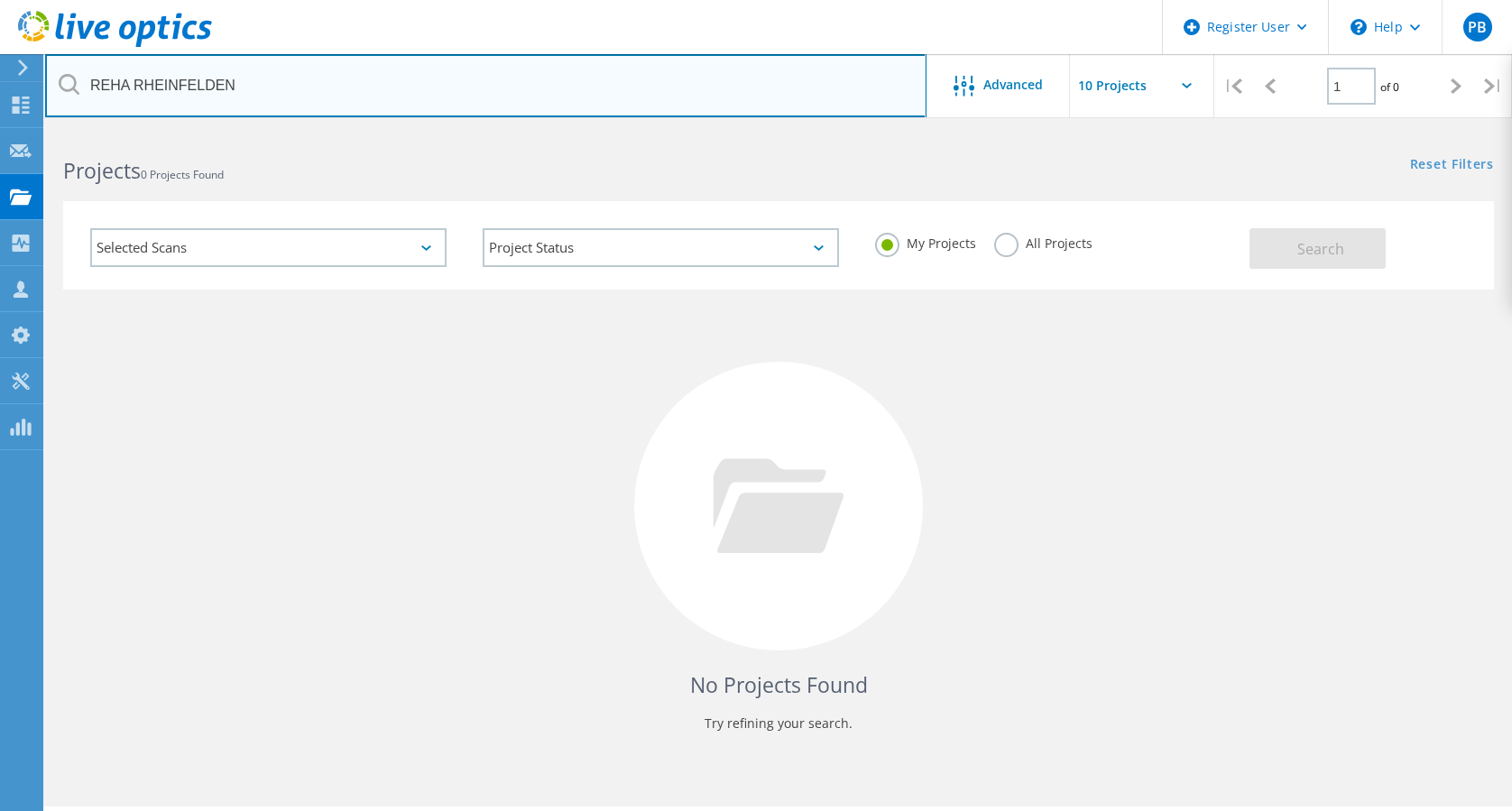
drag, startPoint x: 571, startPoint y: 78, endPoint x: 0, endPoint y: 67, distance: 571.1
click at [0, 67] on html "Register User \n Help Explore Helpful Articles Contact Support PB Dell User [PE…" at bounding box center [756, 430] width 1512 height 861
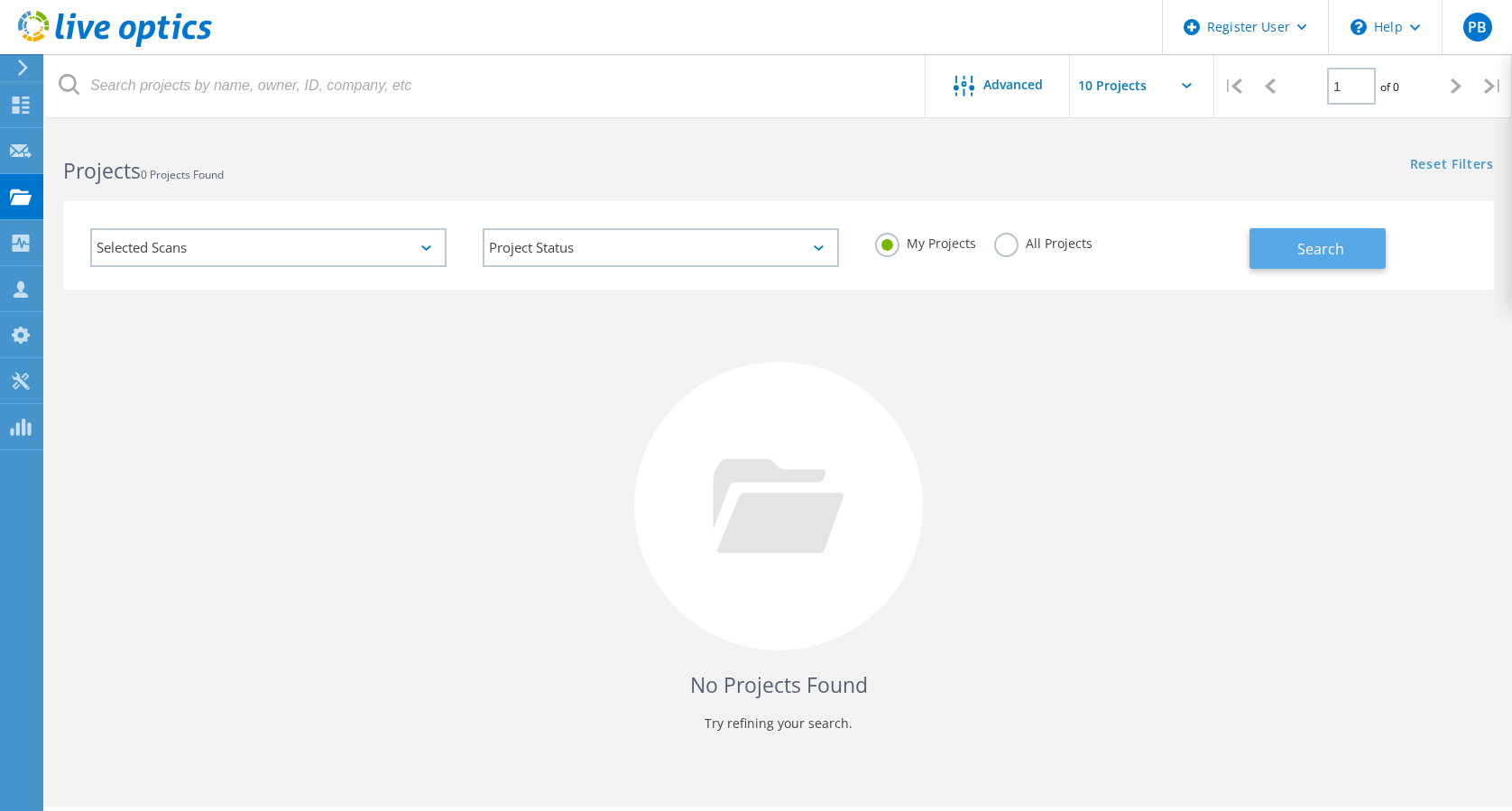
click at [1344, 252] on button "Search" at bounding box center [1317, 248] width 136 height 40
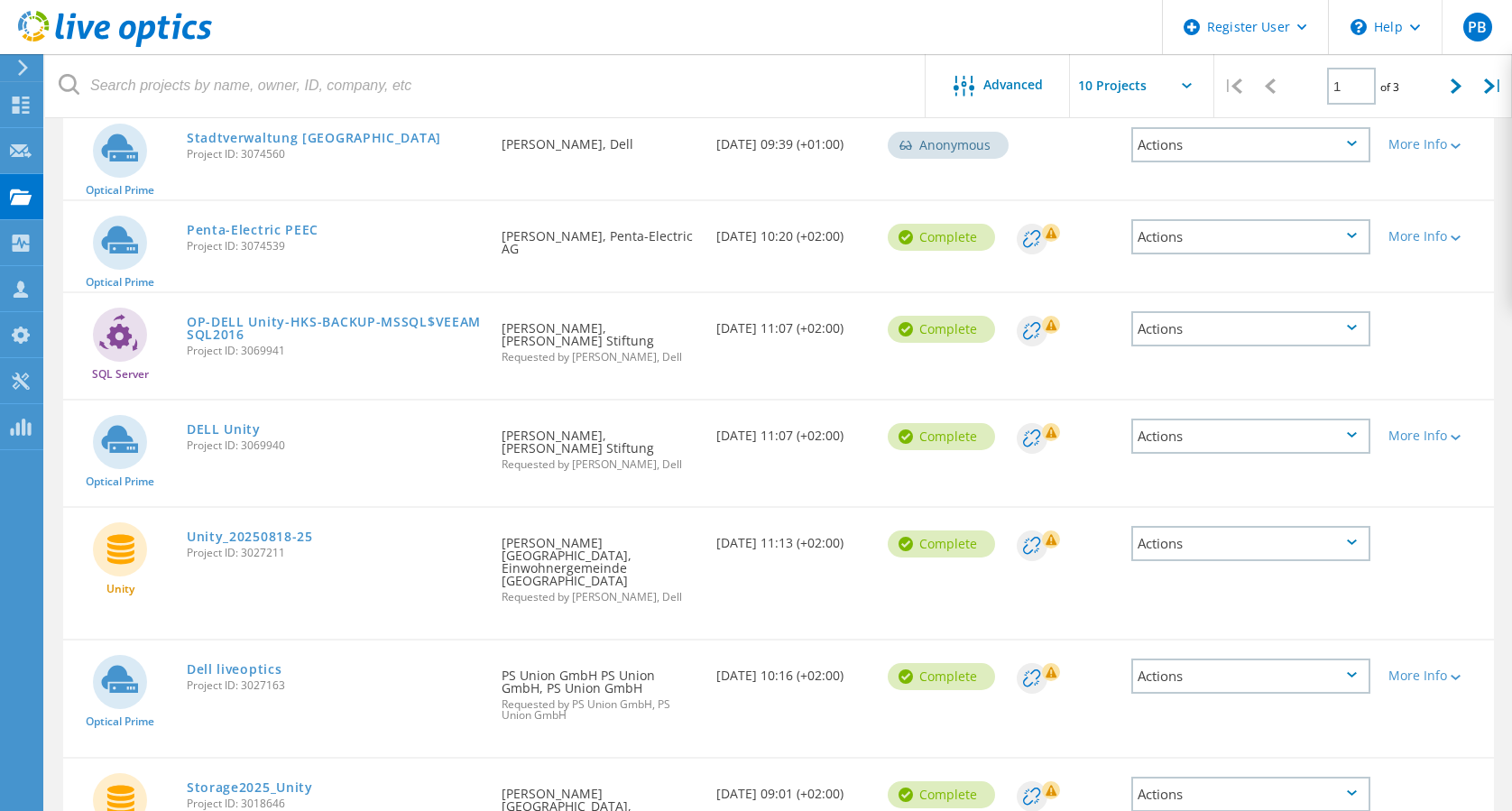
scroll to position [361, 0]
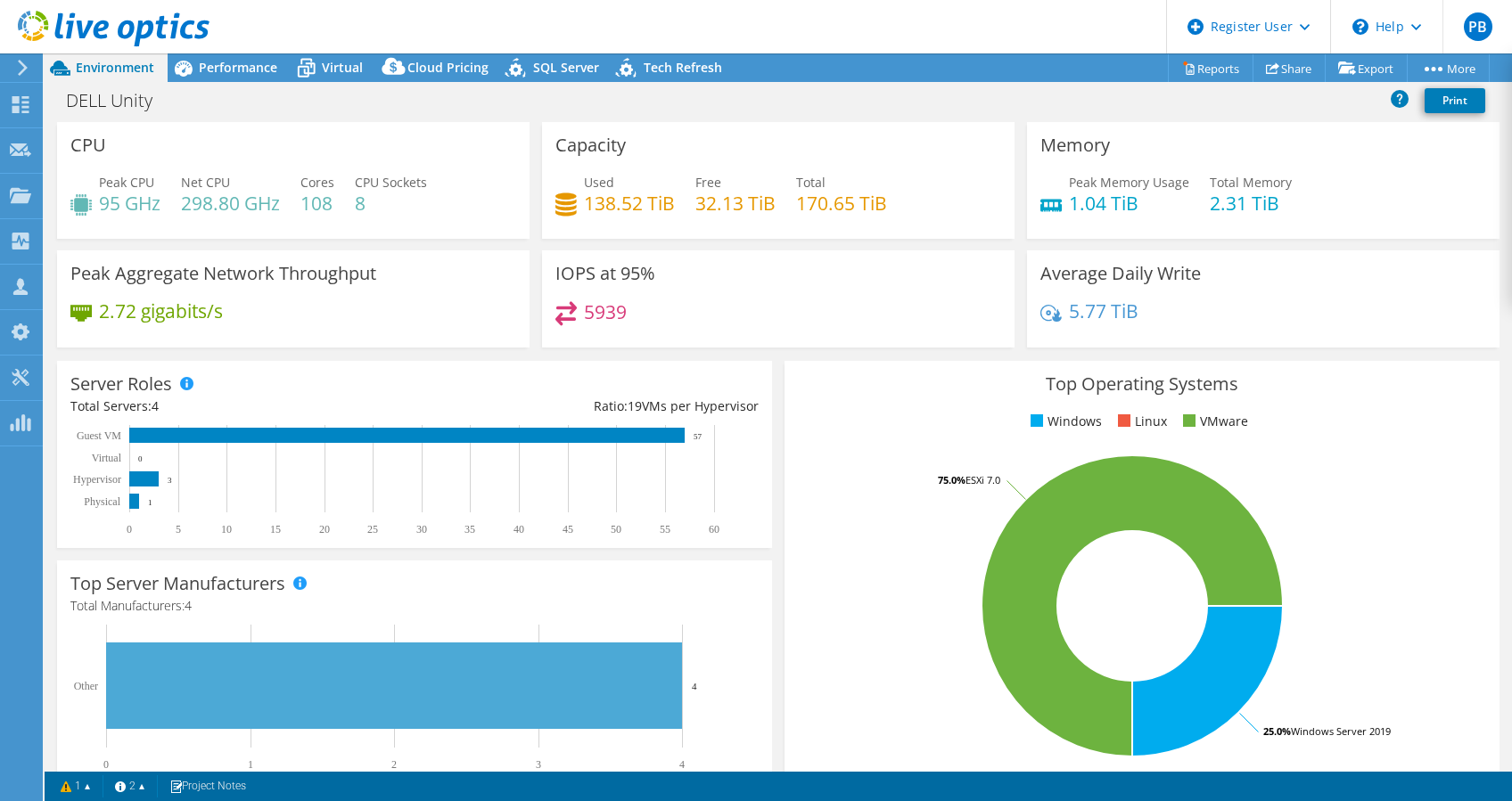
select select "USD"
click at [201, 57] on div at bounding box center [105, 30] width 209 height 60
click at [202, 64] on span "Performance" at bounding box center [237, 67] width 78 height 17
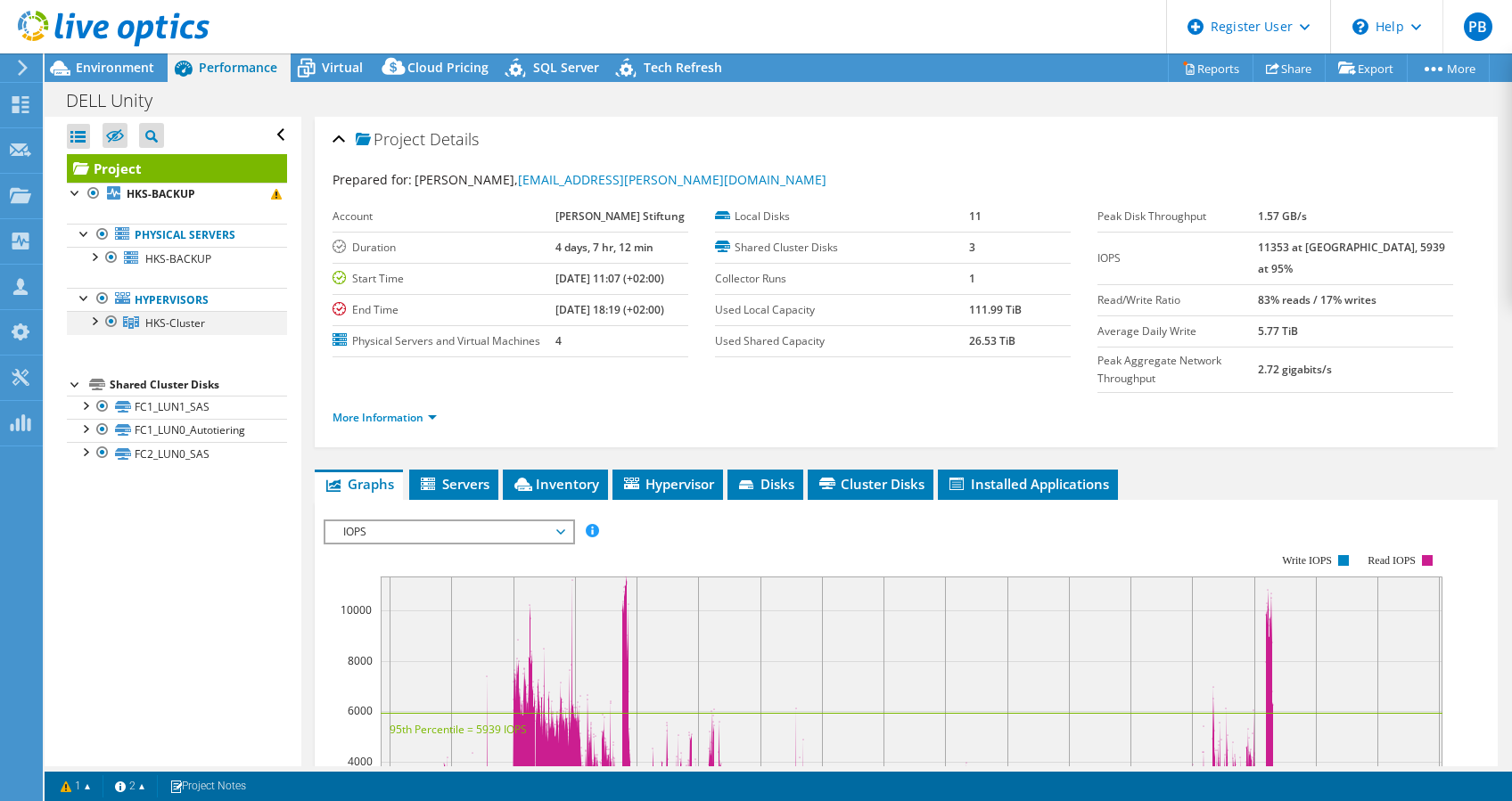
click at [98, 318] on div at bounding box center [94, 320] width 18 height 18
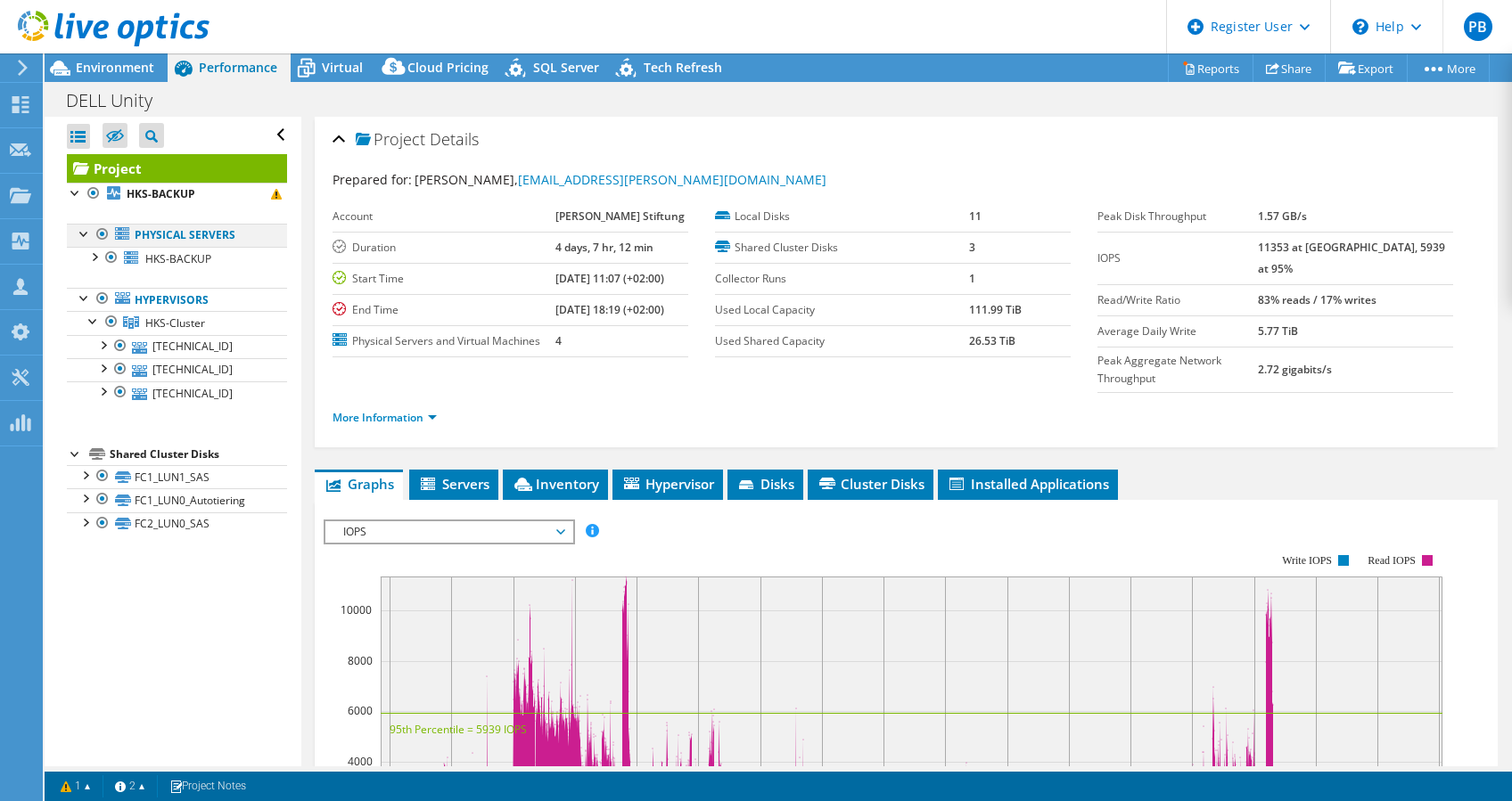
click at [106, 232] on div at bounding box center [103, 235] width 18 height 22
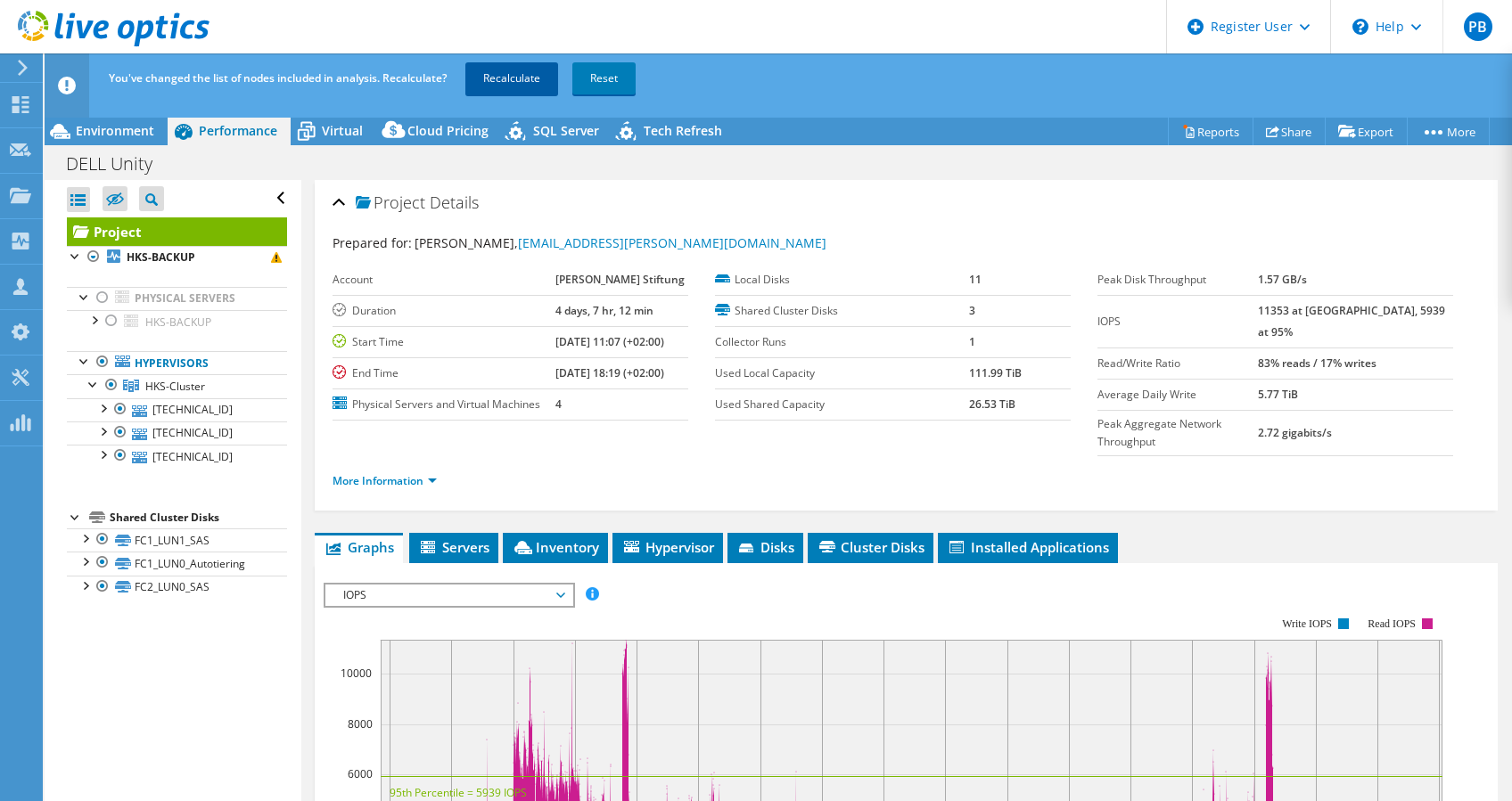
click at [532, 71] on link "Recalculate" at bounding box center [512, 78] width 93 height 32
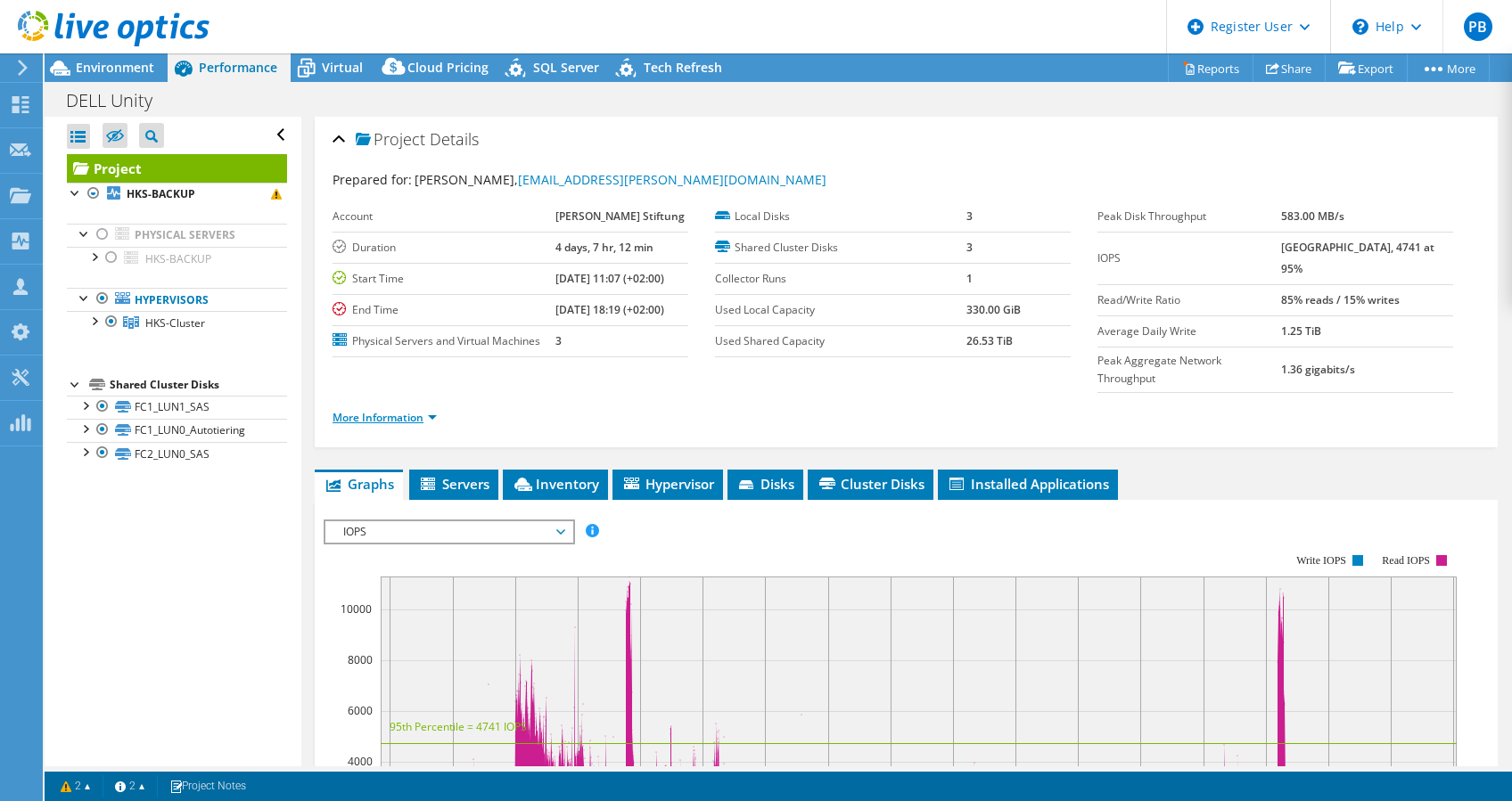
click at [375, 410] on link "More Information" at bounding box center [385, 418] width 105 height 15
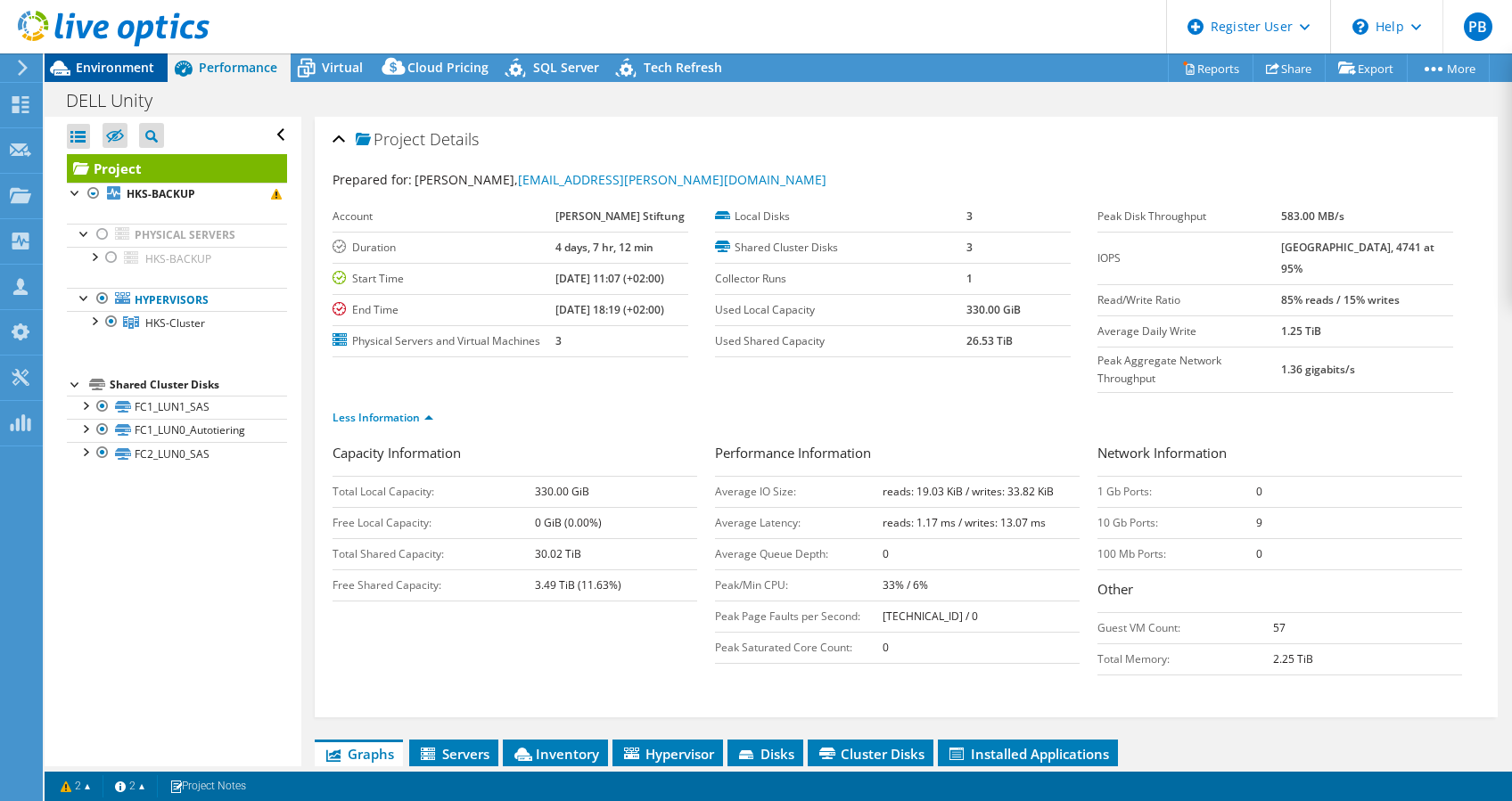
click at [143, 62] on span "Environment" at bounding box center [115, 67] width 78 height 17
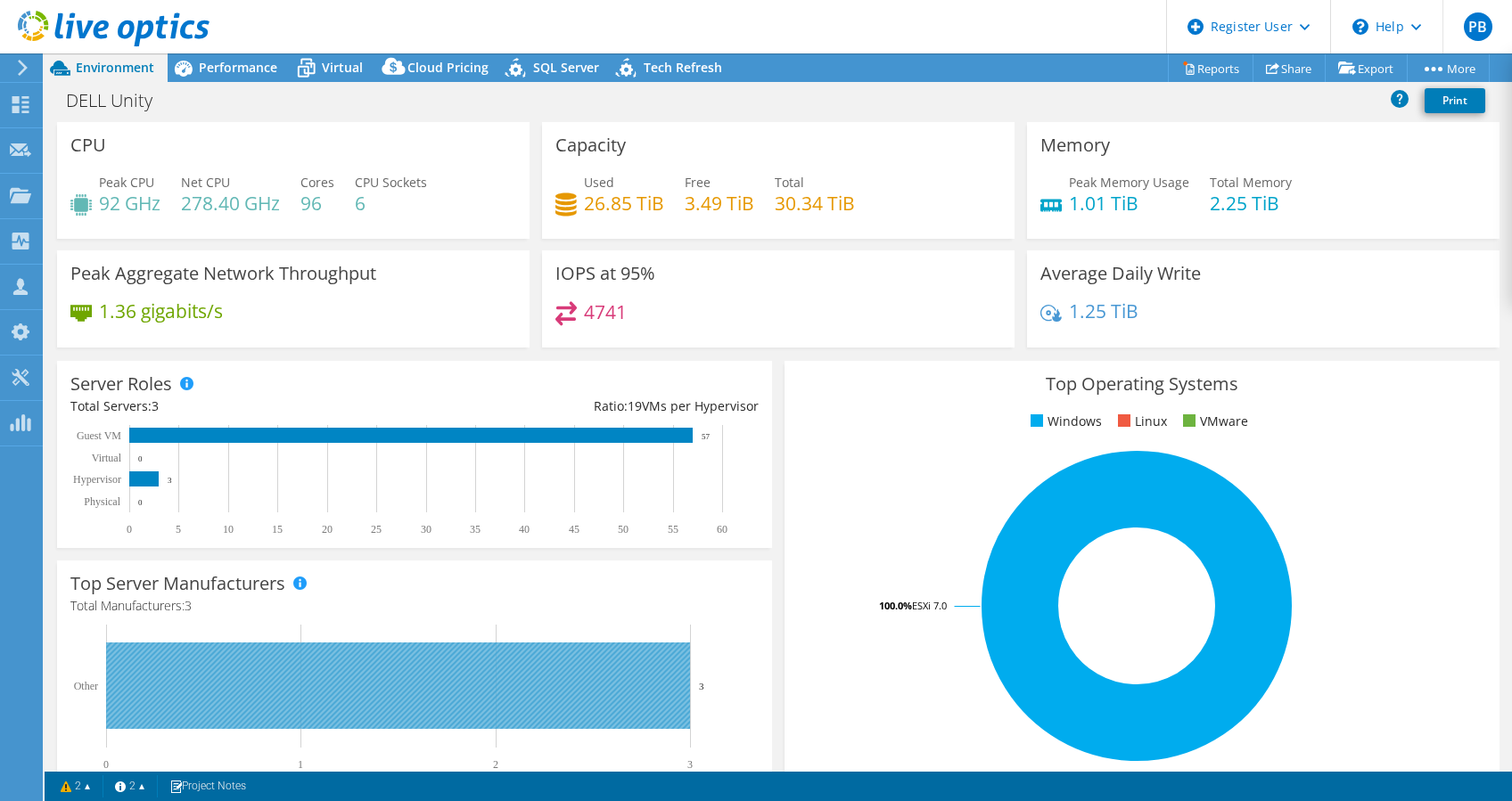
scroll to position [118, 0]
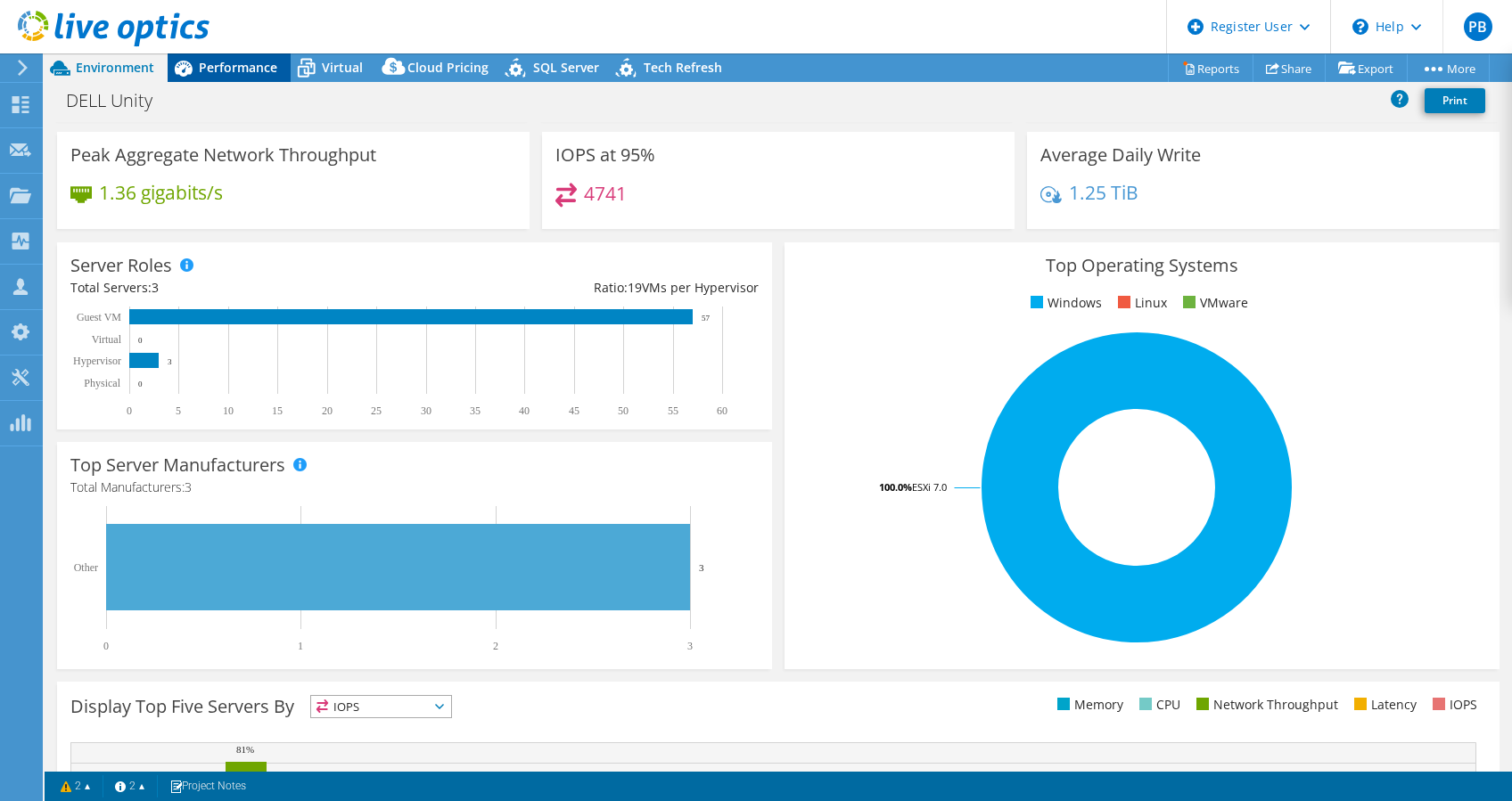
click at [267, 77] on div "Performance" at bounding box center [229, 68] width 123 height 29
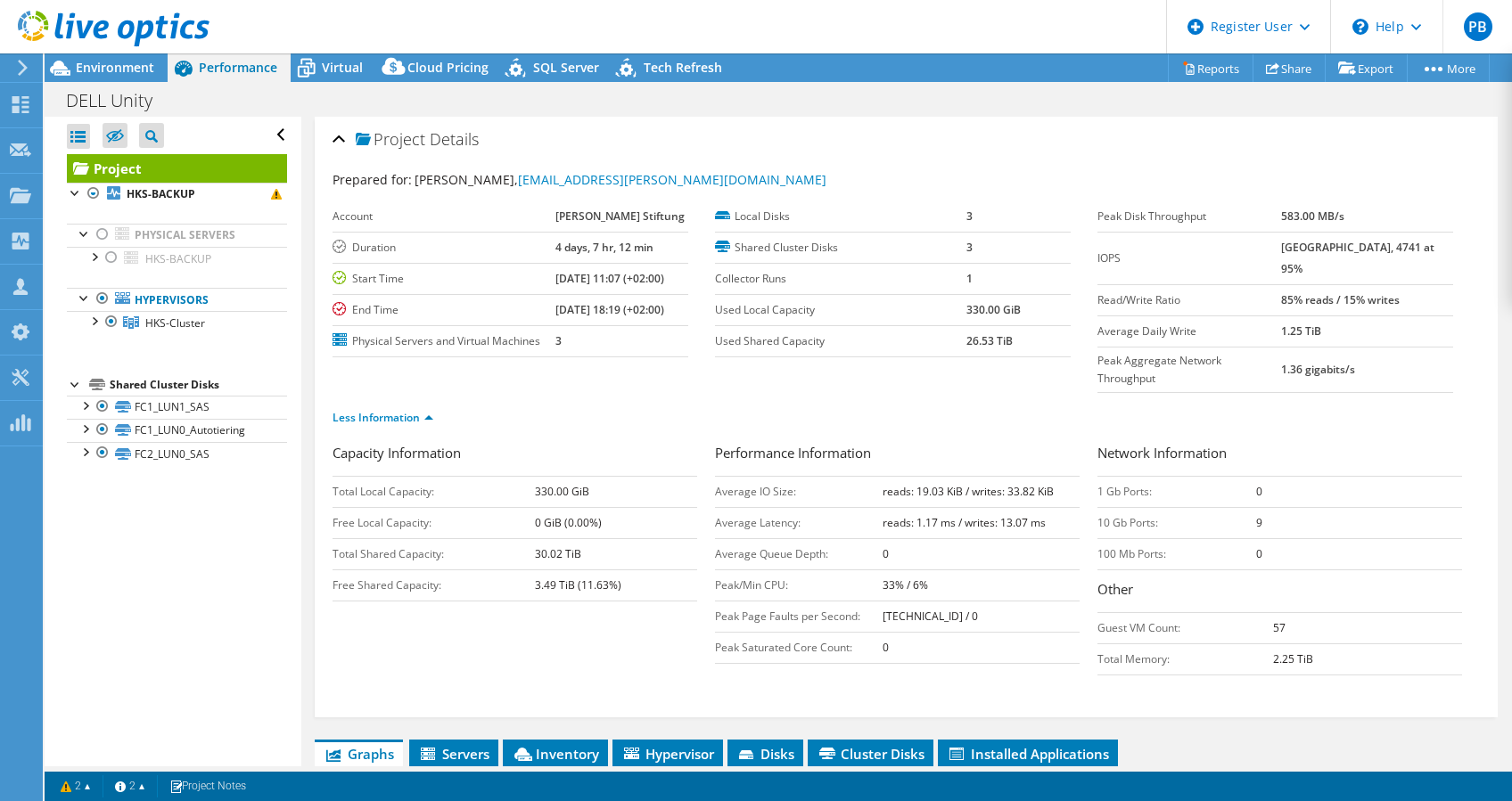
scroll to position [0, 0]
click at [356, 409] on li "Less Information" at bounding box center [389, 419] width 112 height 20
click at [97, 323] on div at bounding box center [94, 320] width 18 height 18
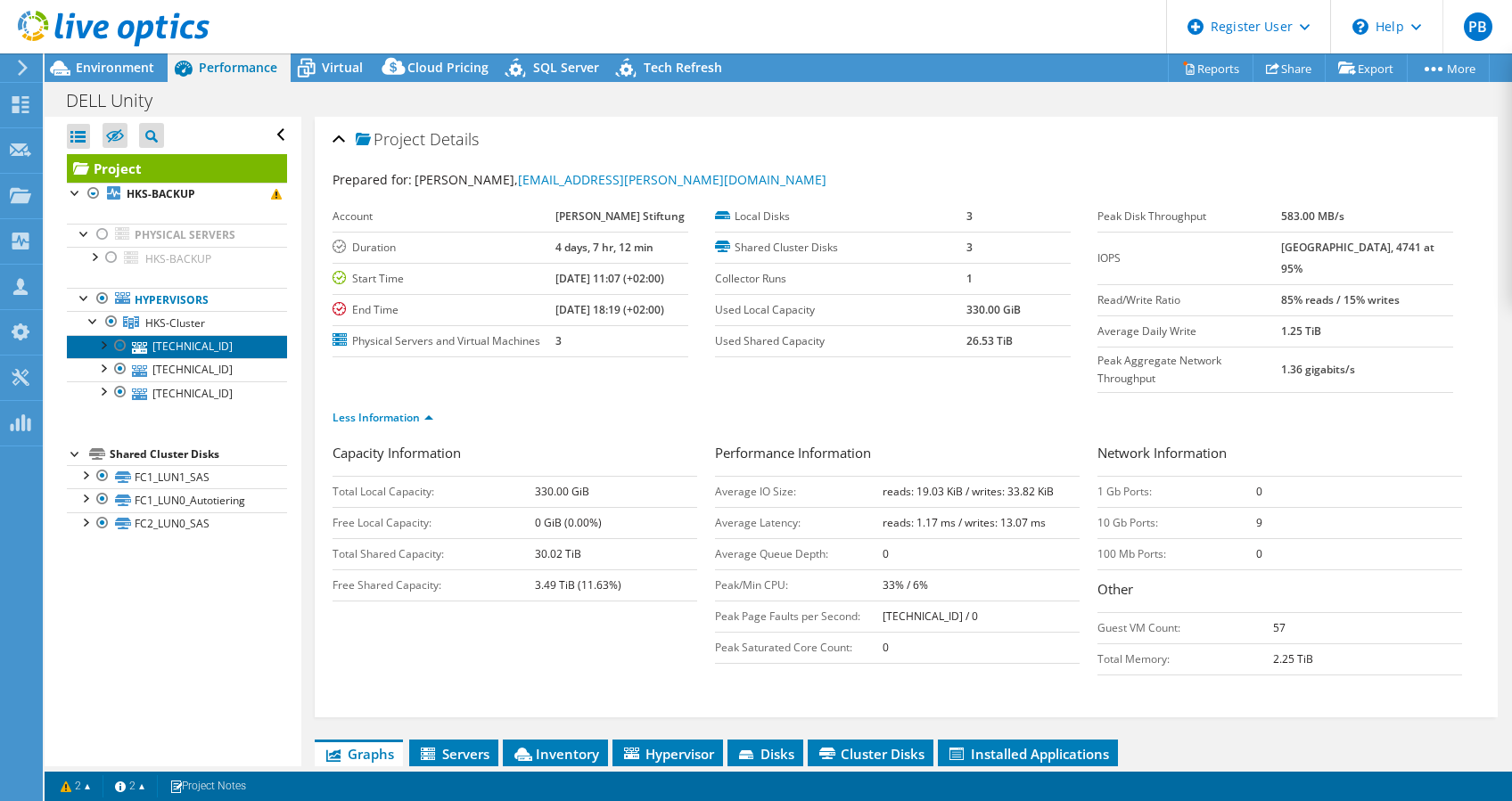
click at [162, 340] on link "192.168.10.18" at bounding box center [177, 347] width 220 height 23
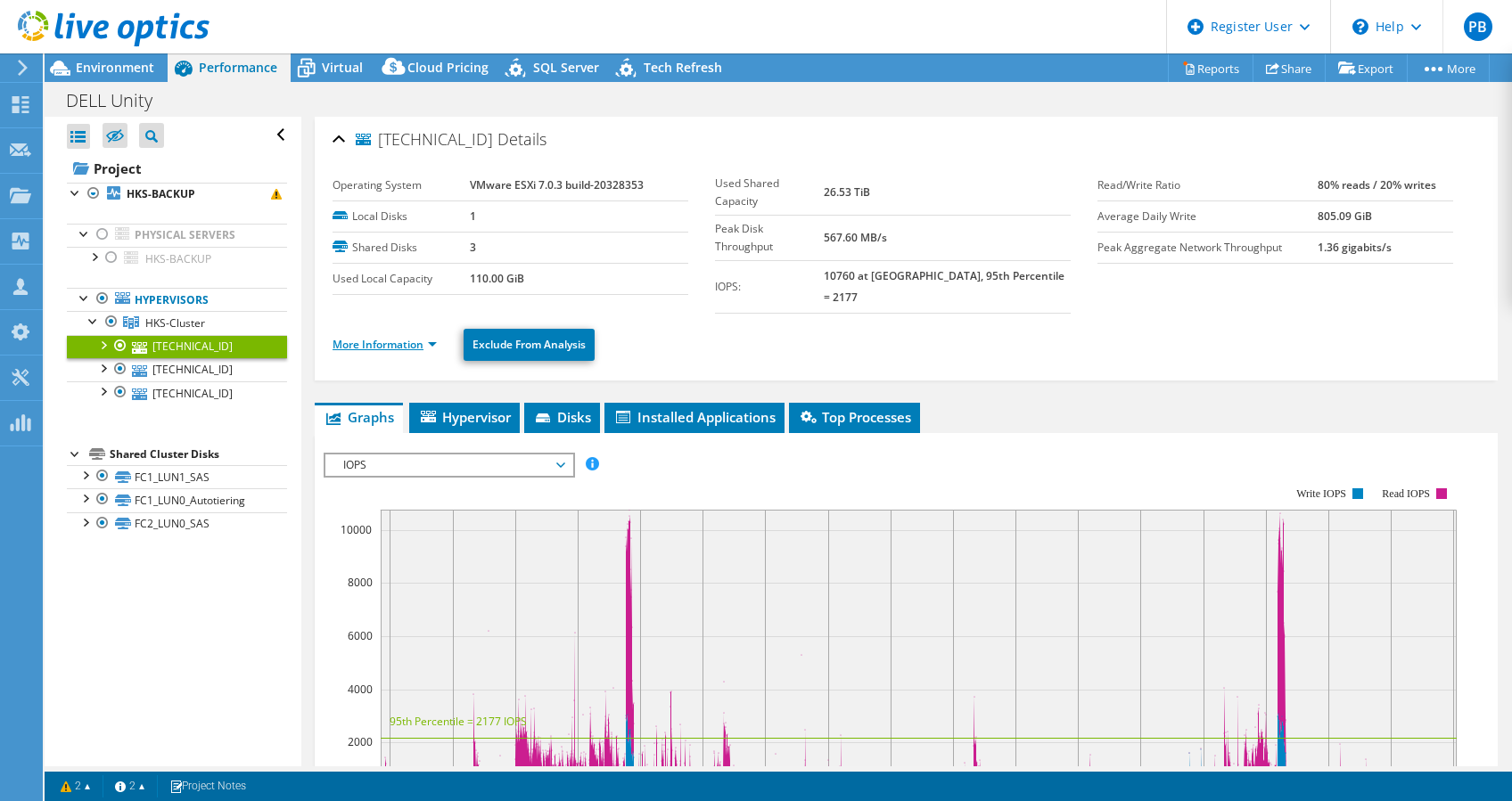
click at [391, 336] on link "More Information" at bounding box center [385, 344] width 105 height 15
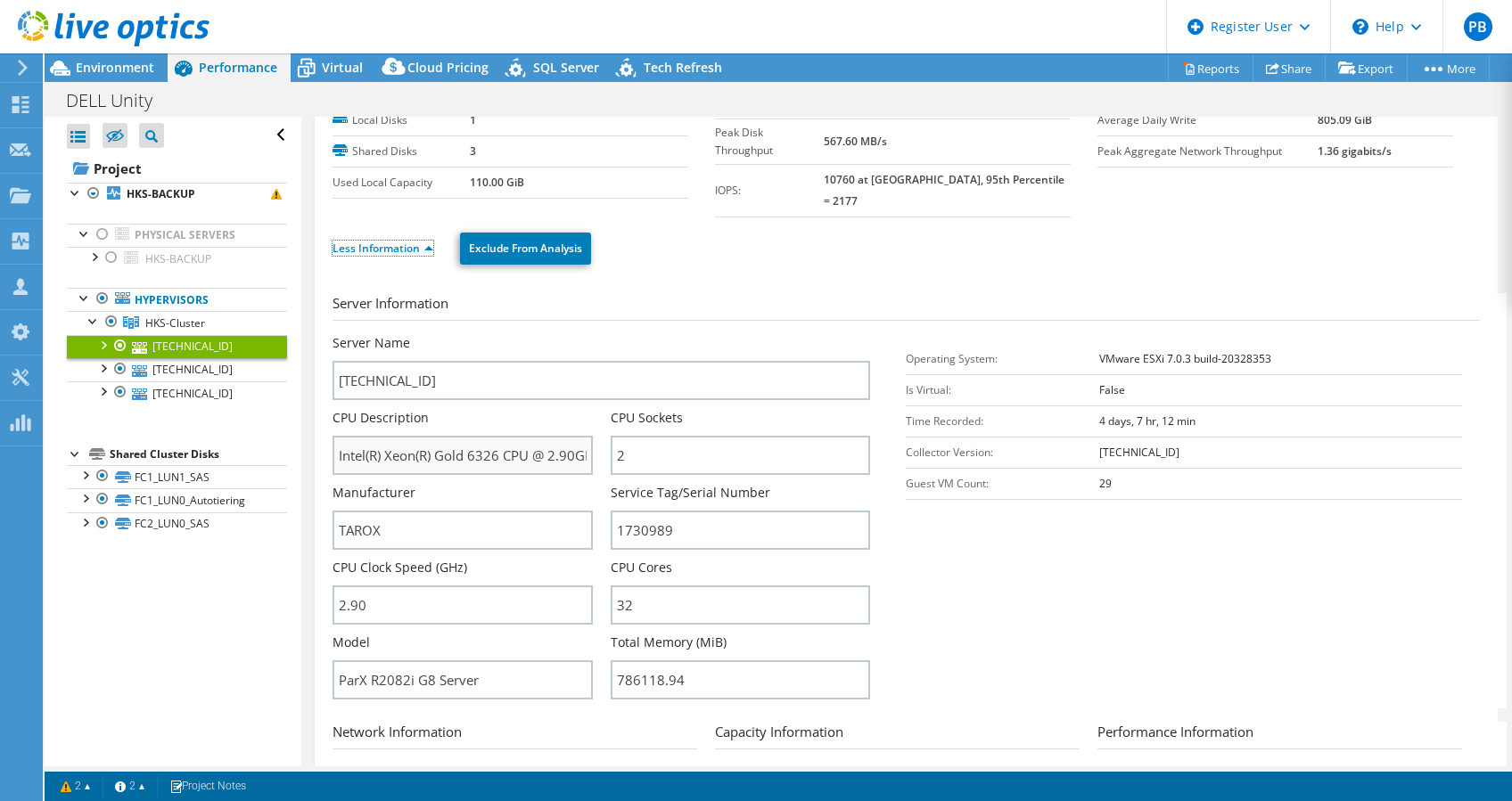
scroll to position [118, 0]
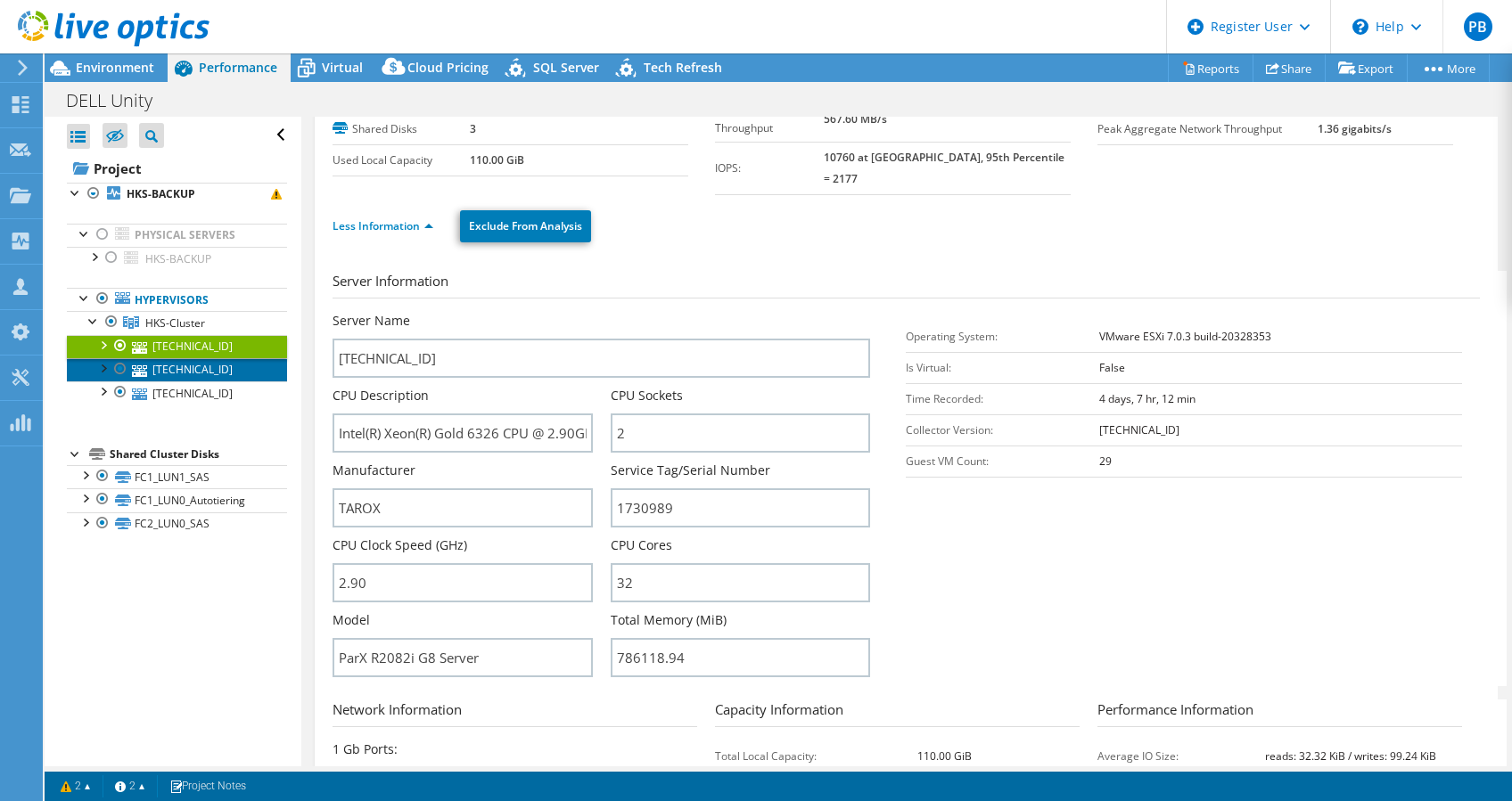
click at [179, 367] on link "192.168.10.16" at bounding box center [177, 370] width 220 height 23
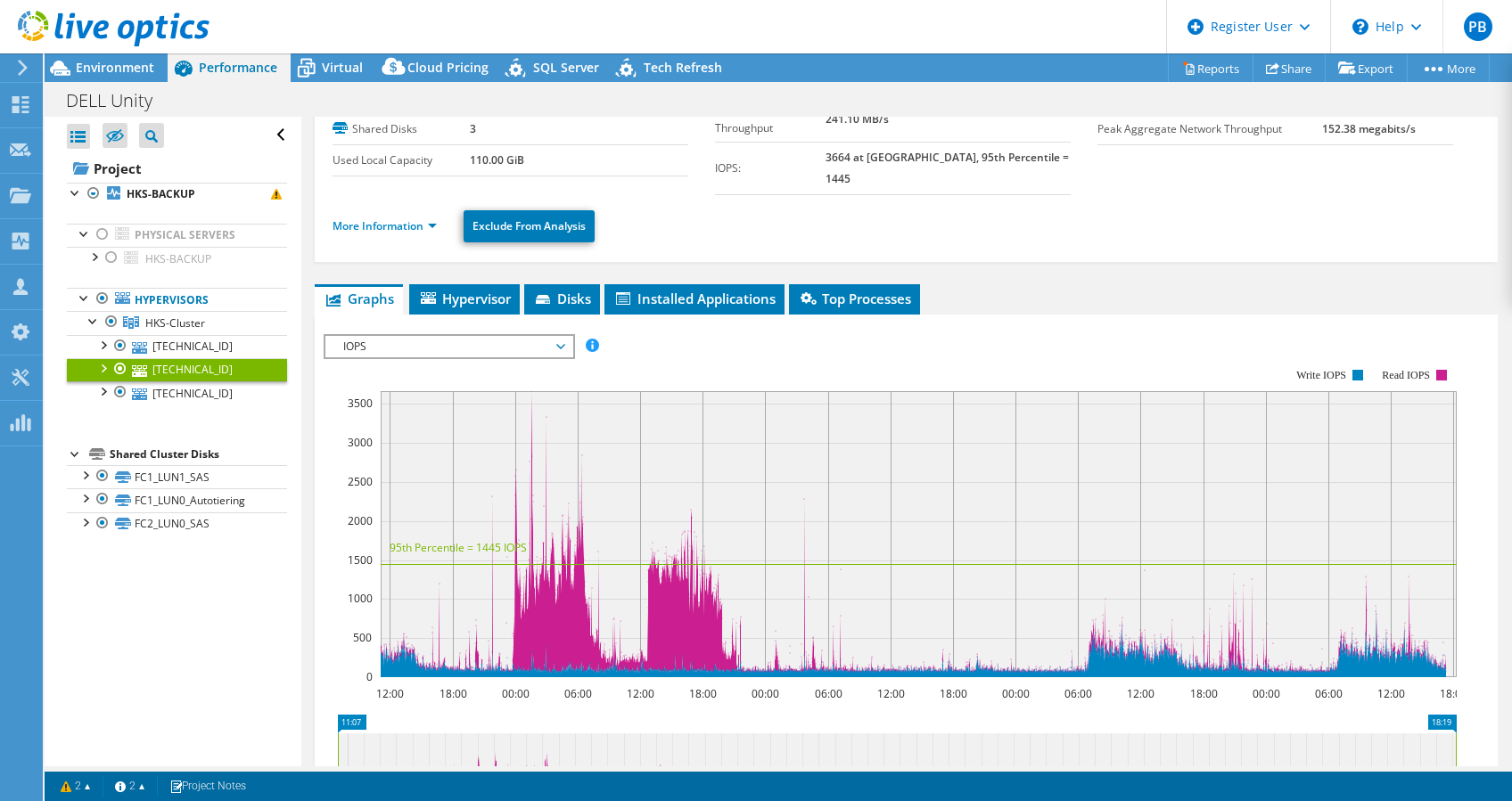
click at [417, 218] on link "More Information" at bounding box center [385, 226] width 105 height 15
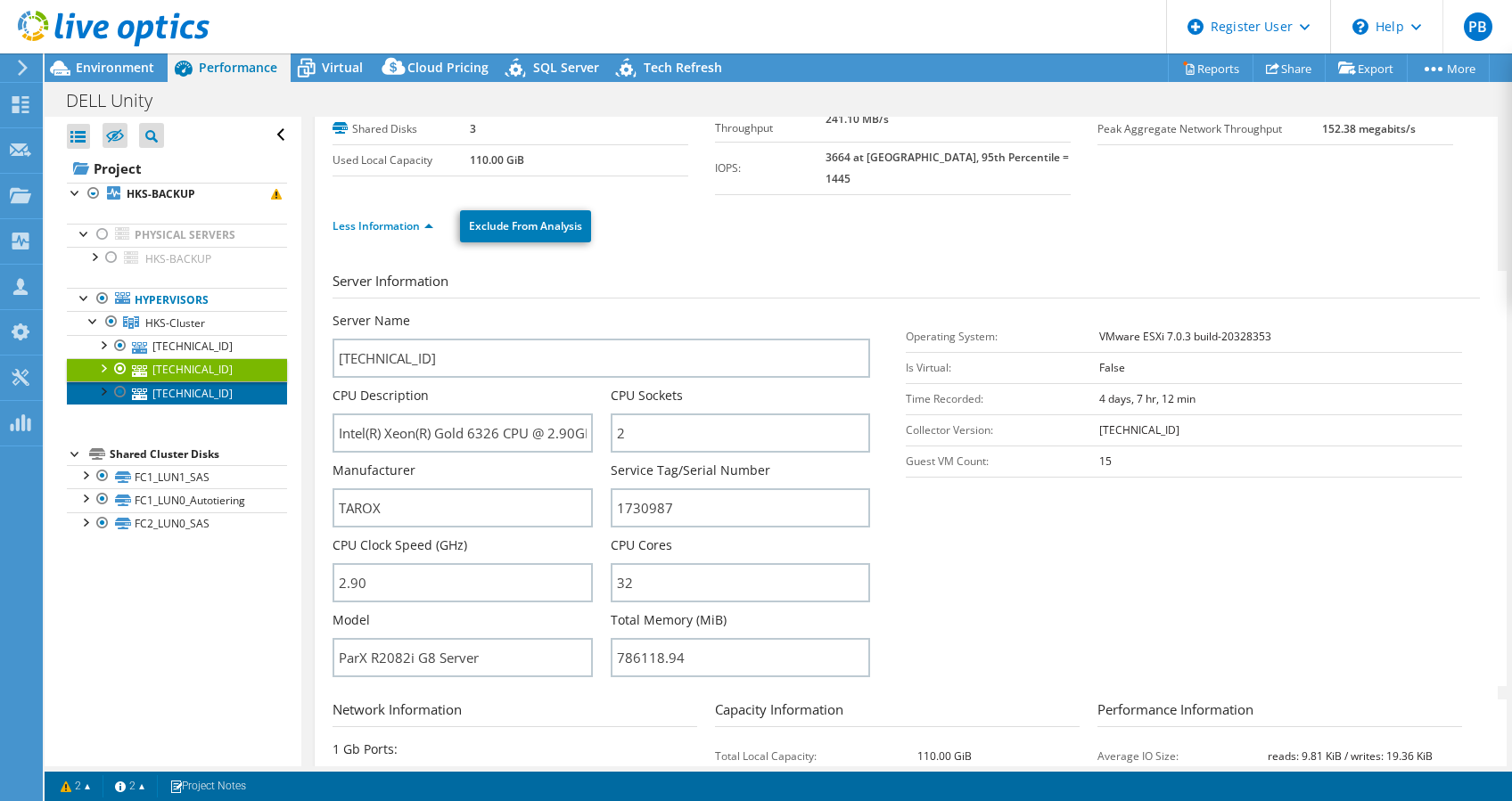
click at [172, 387] on link "192.168.10.17" at bounding box center [177, 393] width 220 height 23
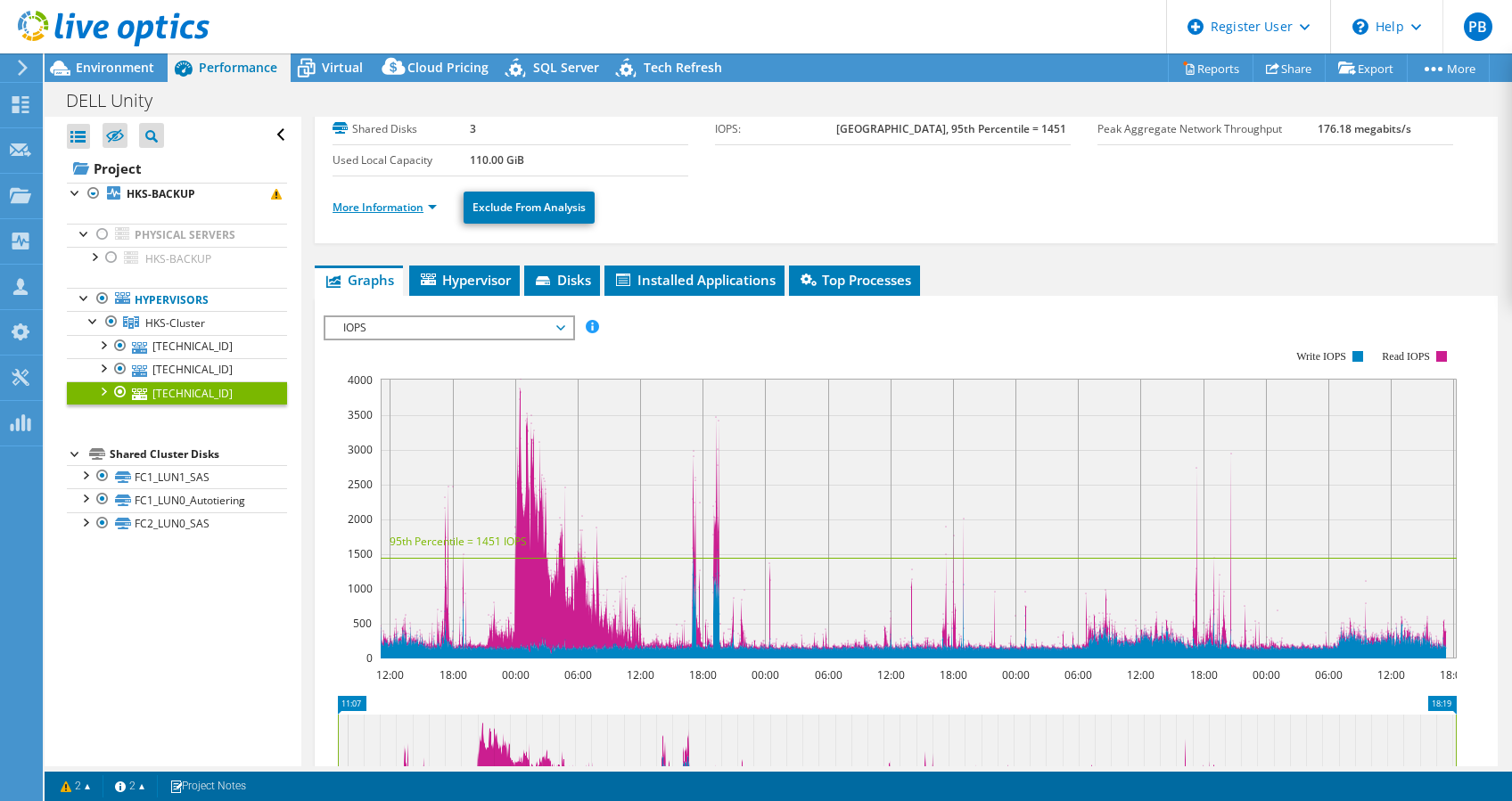
click at [412, 204] on link "More Information" at bounding box center [385, 207] width 105 height 15
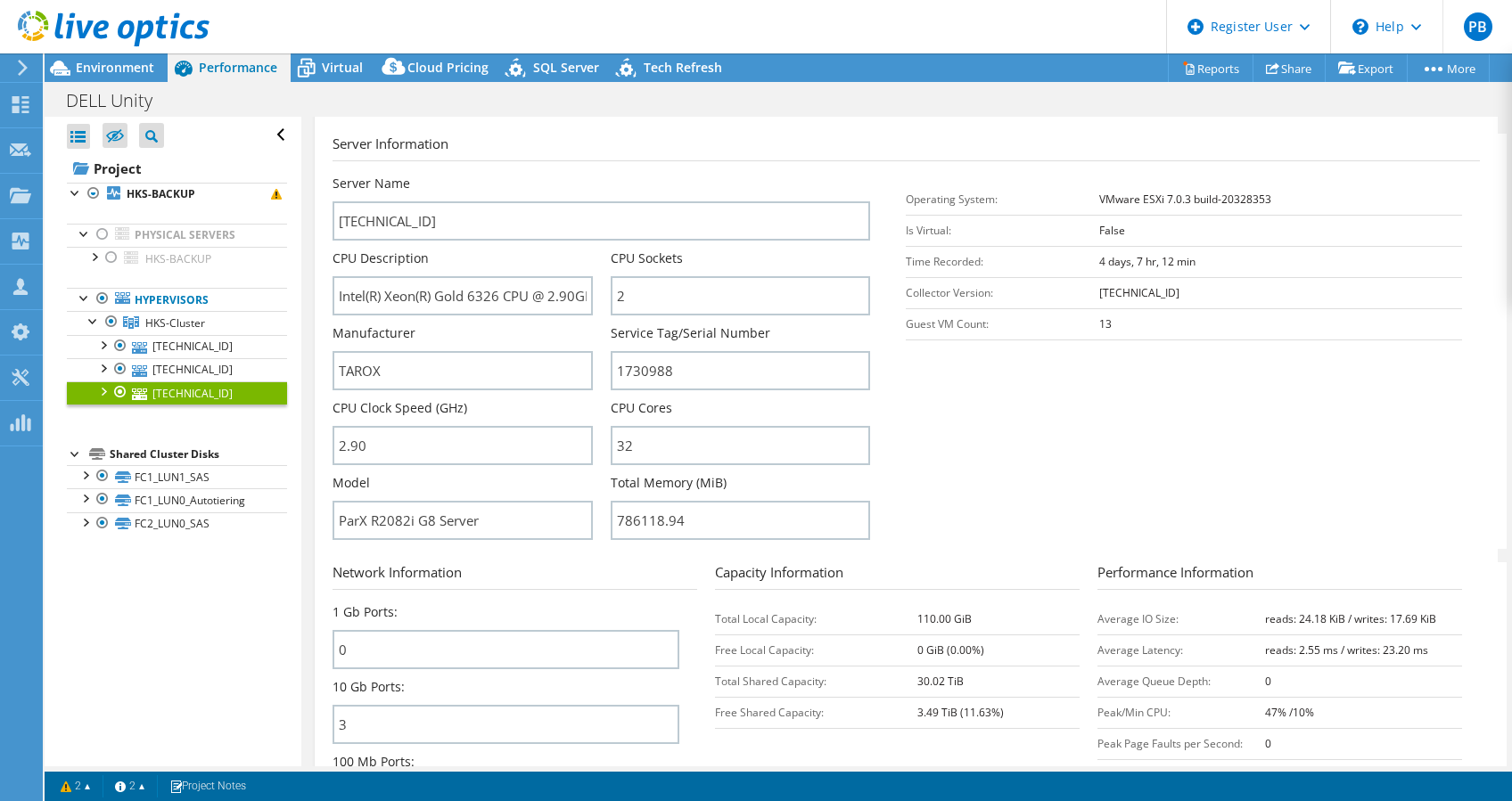
scroll to position [0, 0]
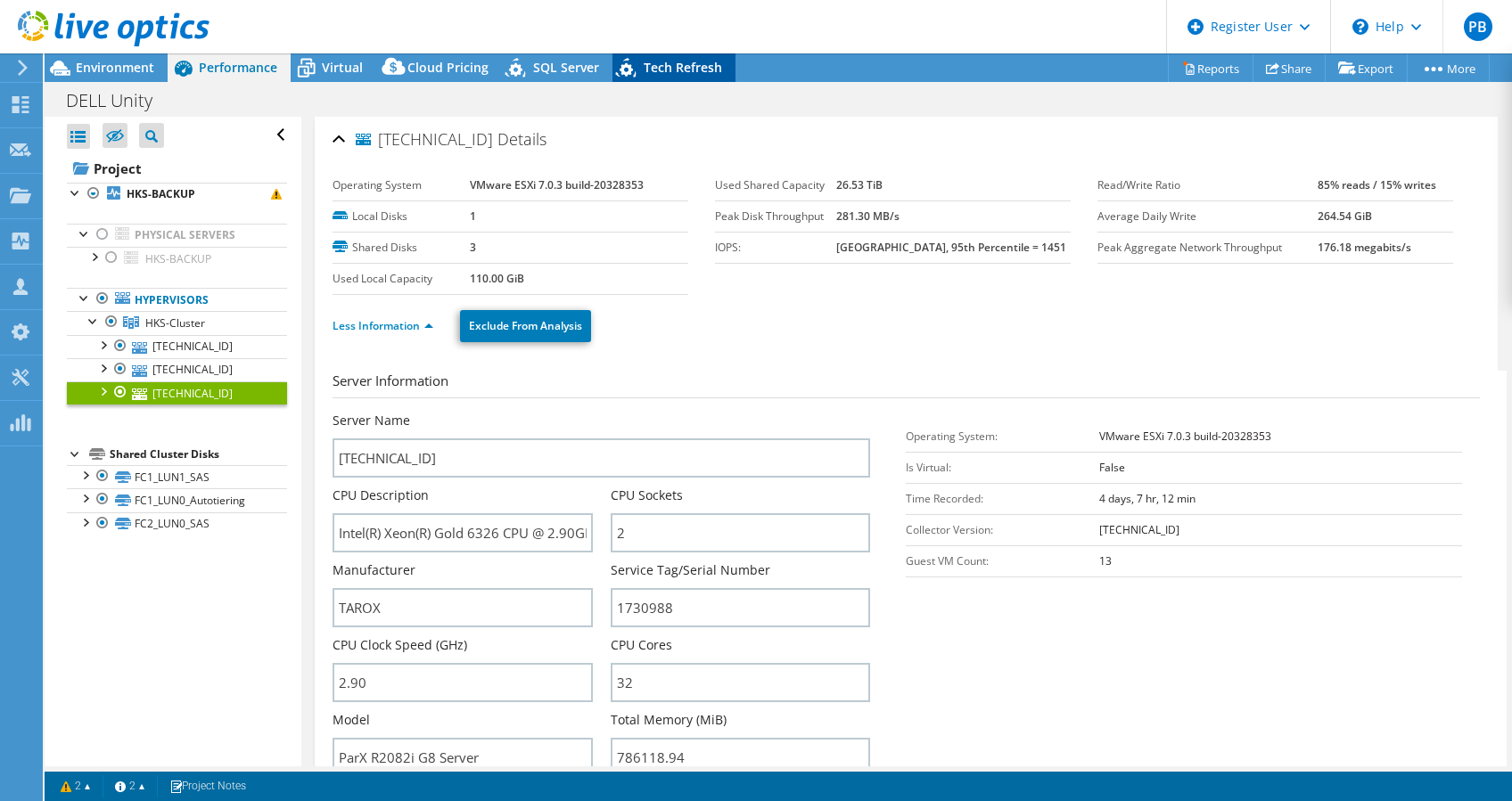
click at [684, 60] on span "Tech Refresh" at bounding box center [682, 67] width 78 height 17
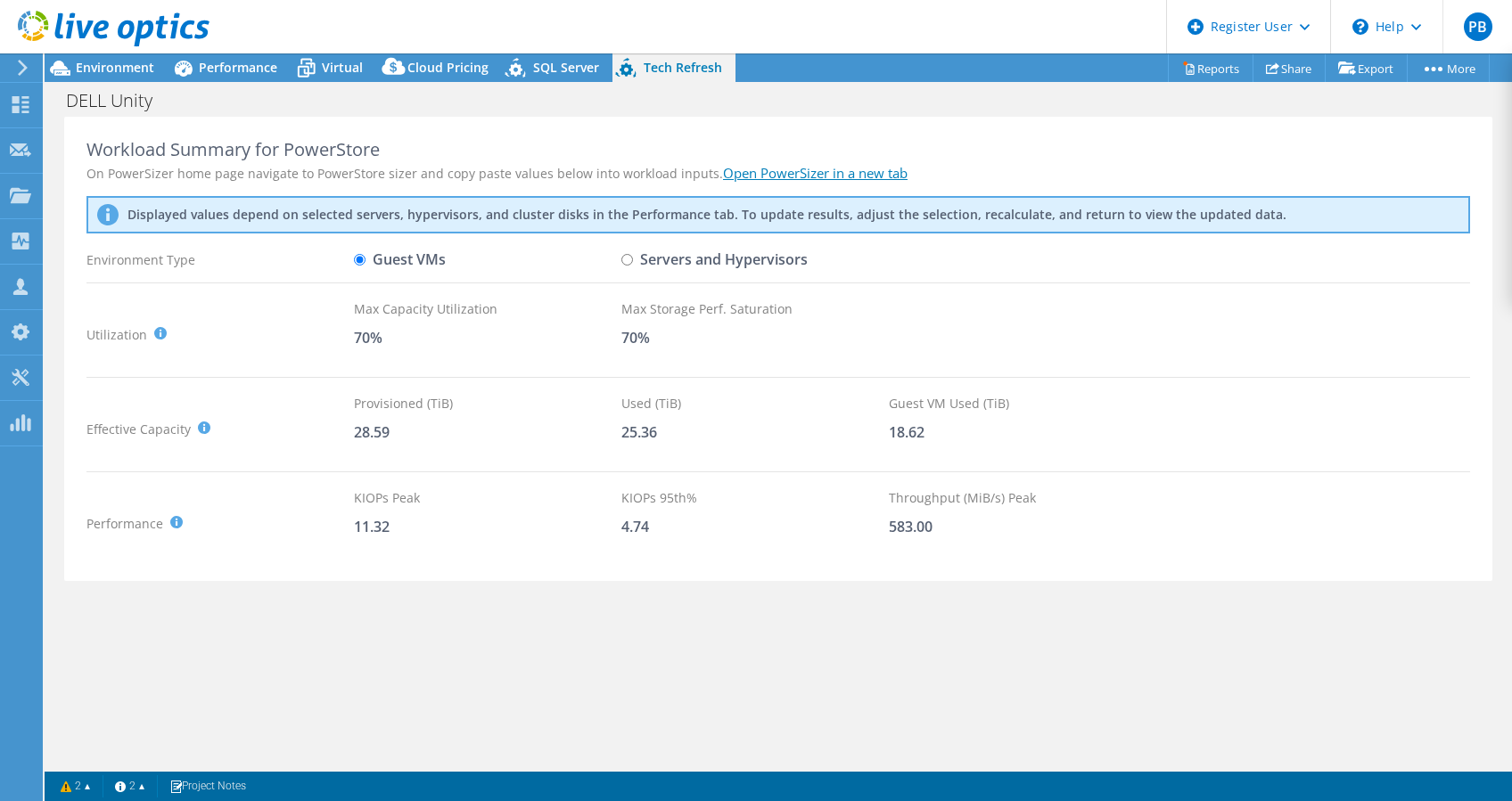
click at [643, 259] on label "Servers and Hypervisors" at bounding box center [715, 260] width 187 height 32
click at [633, 259] on input "Servers and Hypervisors" at bounding box center [627, 260] width 12 height 12
radio input "true"
click at [398, 260] on label "Guest VMs" at bounding box center [400, 260] width 92 height 32
click at [365, 260] on input "Guest VMs" at bounding box center [359, 260] width 12 height 12
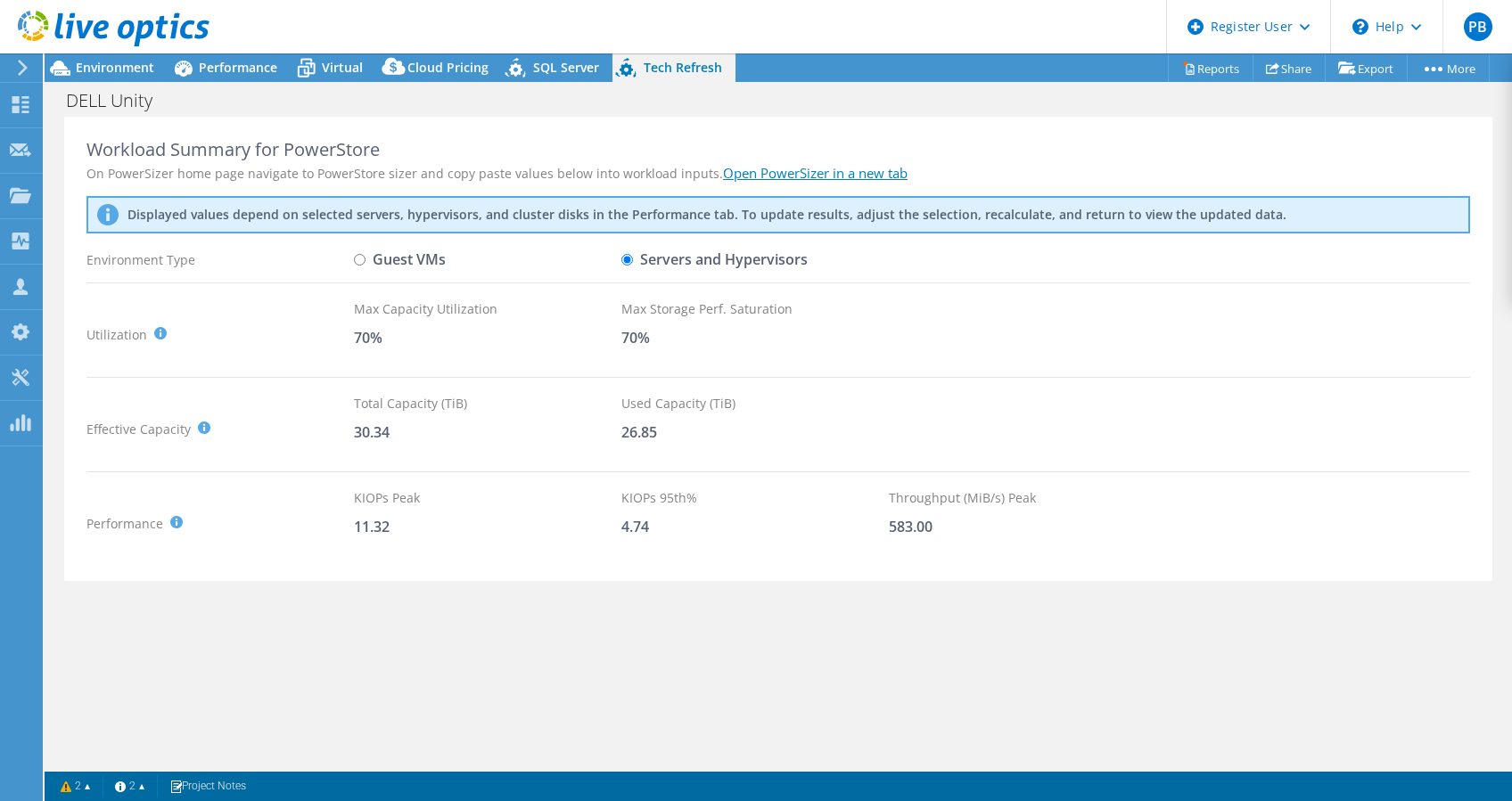
radio input "true"
radio input "false"
click at [109, 68] on span "Environment" at bounding box center [115, 67] width 78 height 17
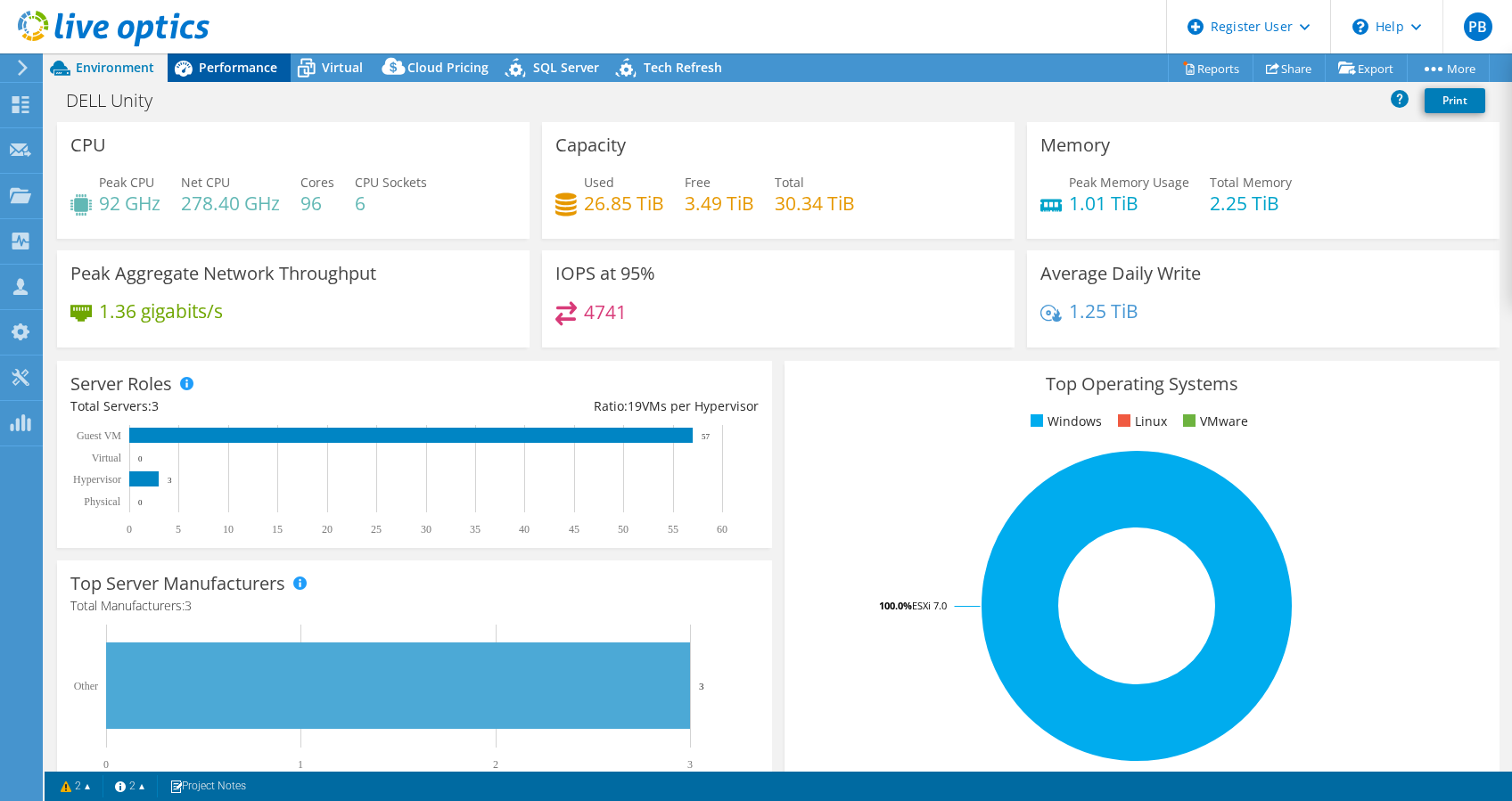
click at [254, 71] on span "Performance" at bounding box center [237, 67] width 78 height 17
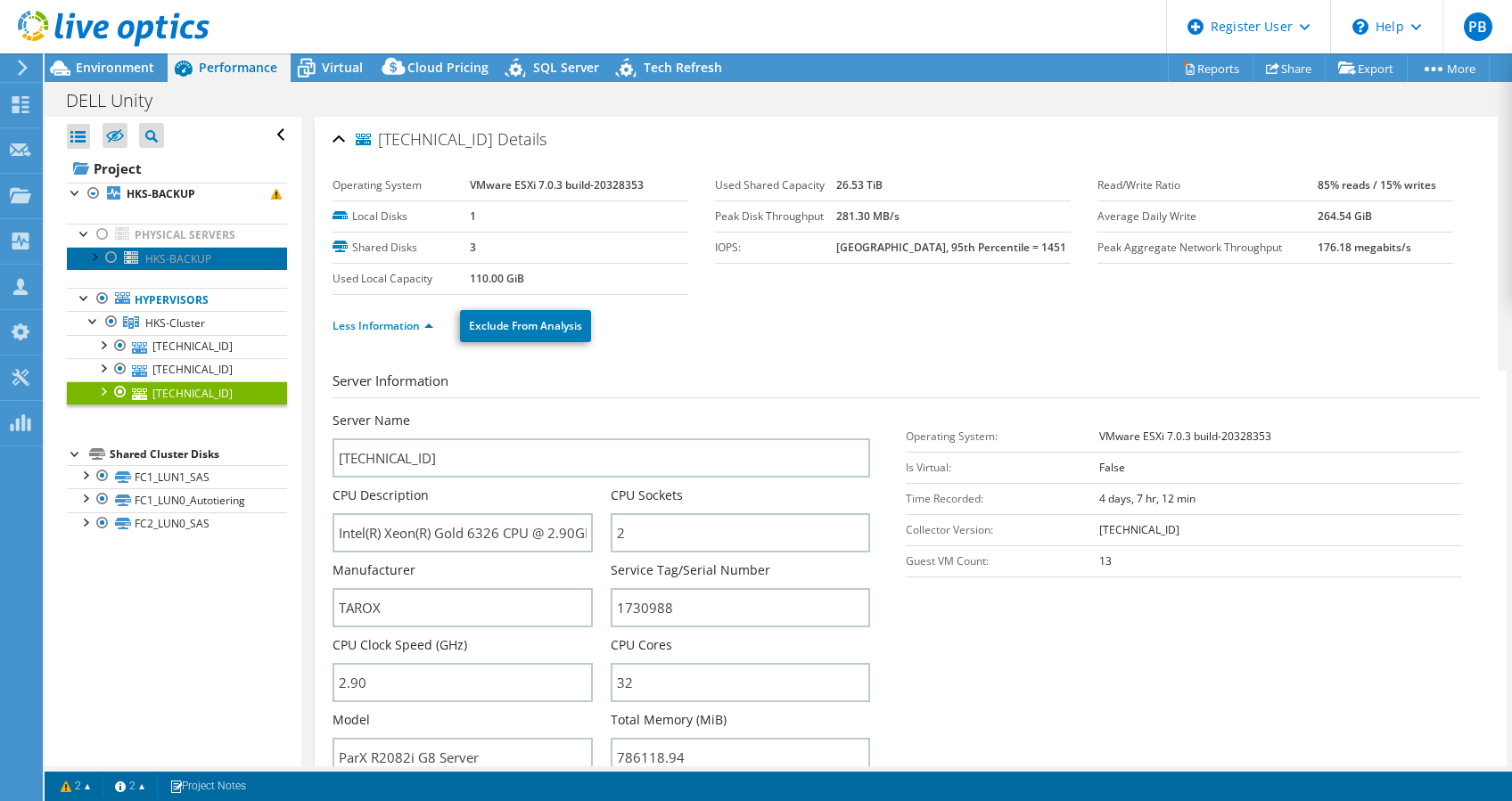
click at [190, 265] on link "HKS-BACKUP" at bounding box center [177, 259] width 220 height 23
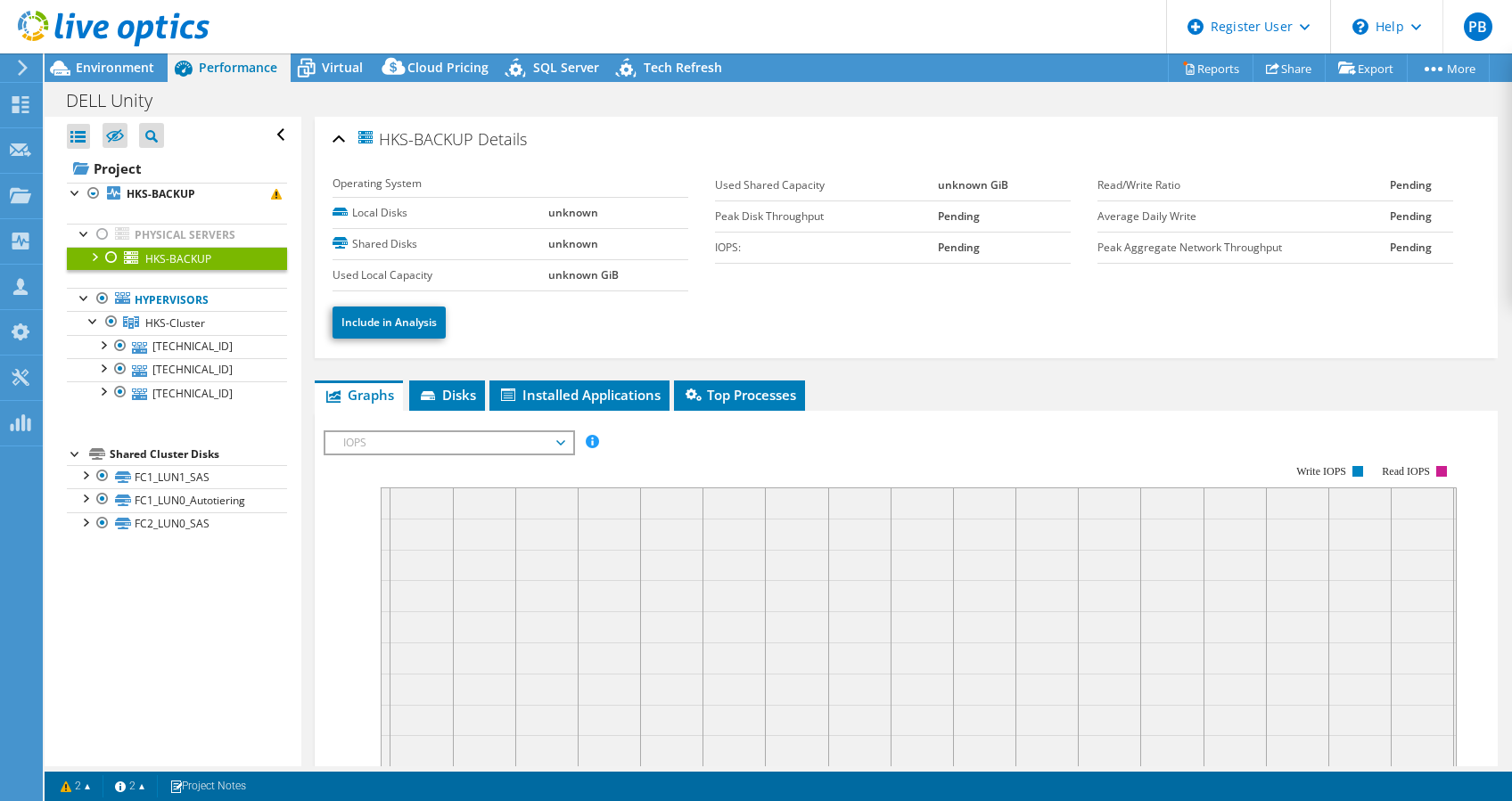
click at [88, 261] on div at bounding box center [94, 256] width 18 height 18
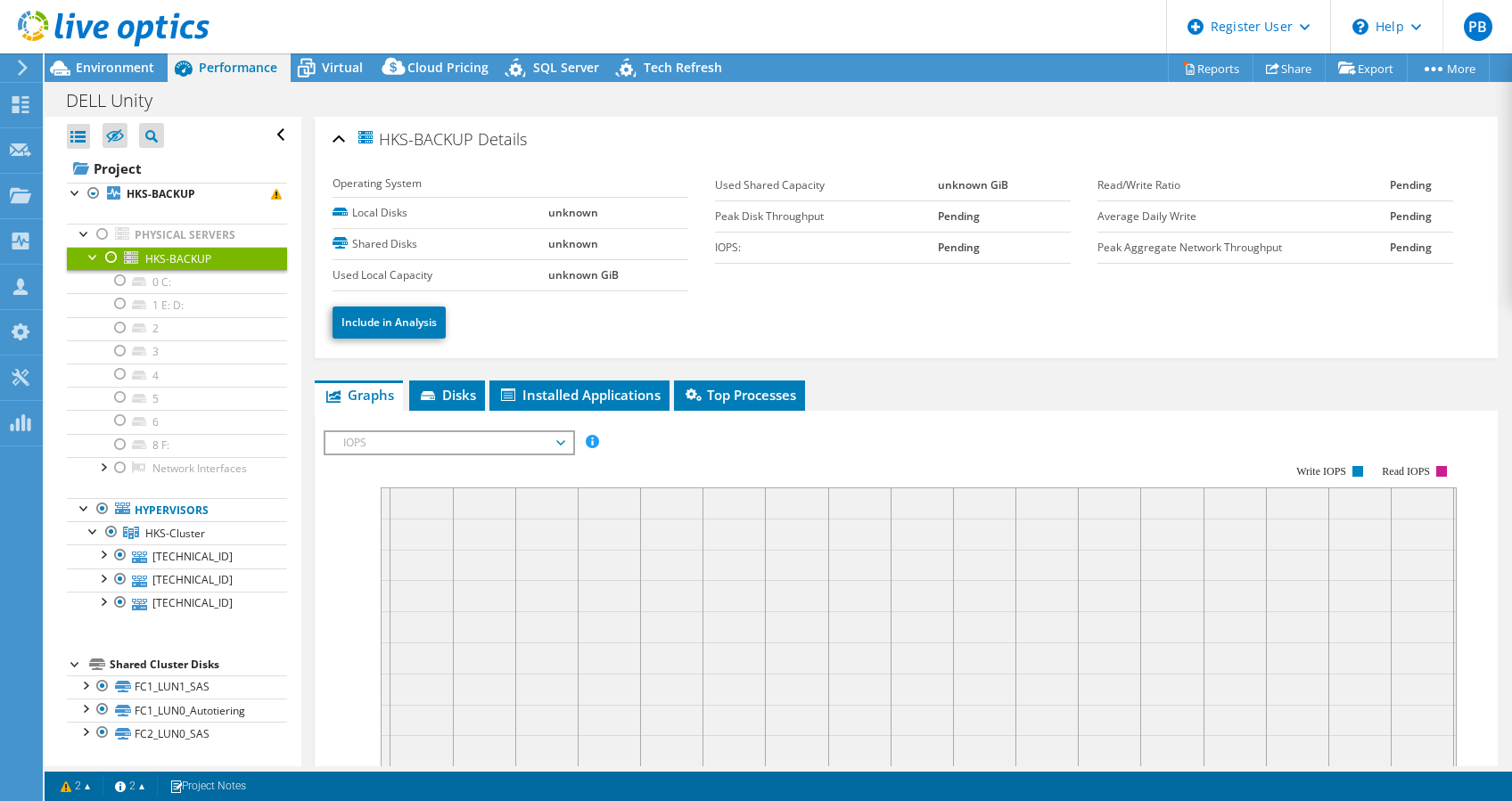
click at [205, 247] on link "HKS-BACKUP" at bounding box center [177, 259] width 220 height 23
click at [412, 327] on link "Include in Analysis" at bounding box center [389, 323] width 113 height 32
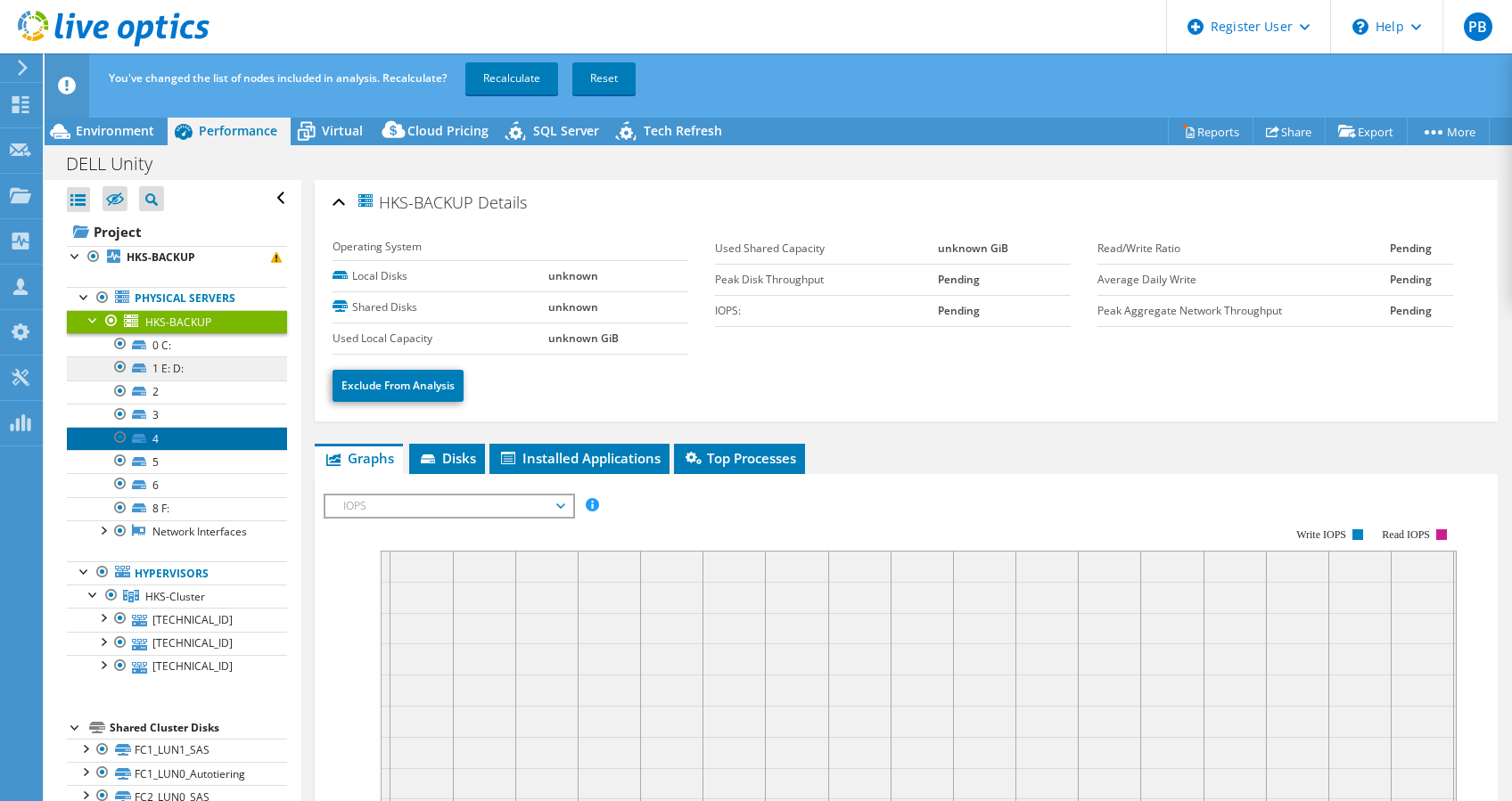
drag, startPoint x: 134, startPoint y: 424, endPoint x: 190, endPoint y: 360, distance: 85.0
click at [134, 427] on link "4" at bounding box center [177, 438] width 220 height 23
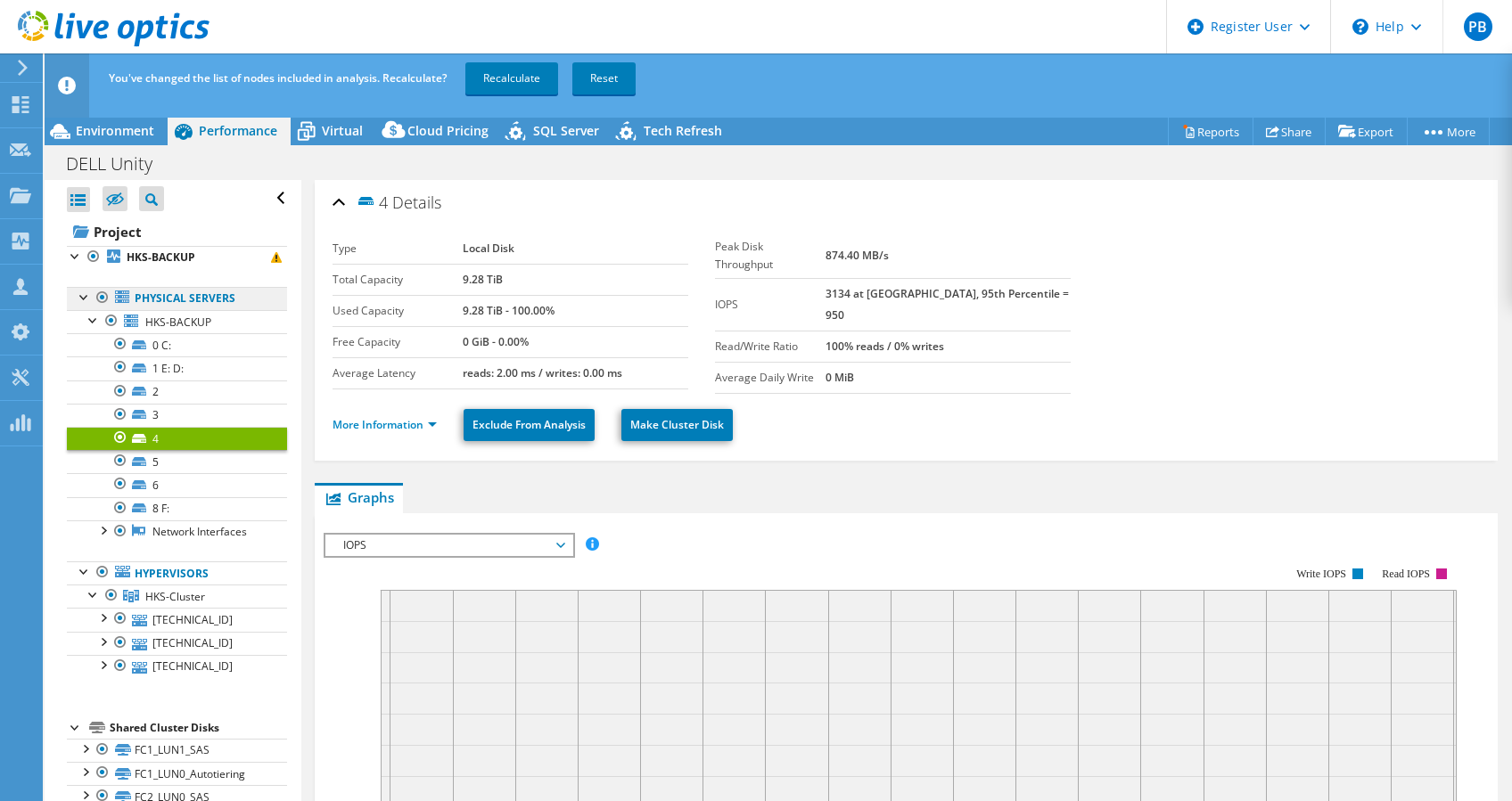
click at [205, 294] on link "Physical Servers" at bounding box center [177, 299] width 220 height 23
click at [85, 289] on div at bounding box center [85, 296] width 18 height 18
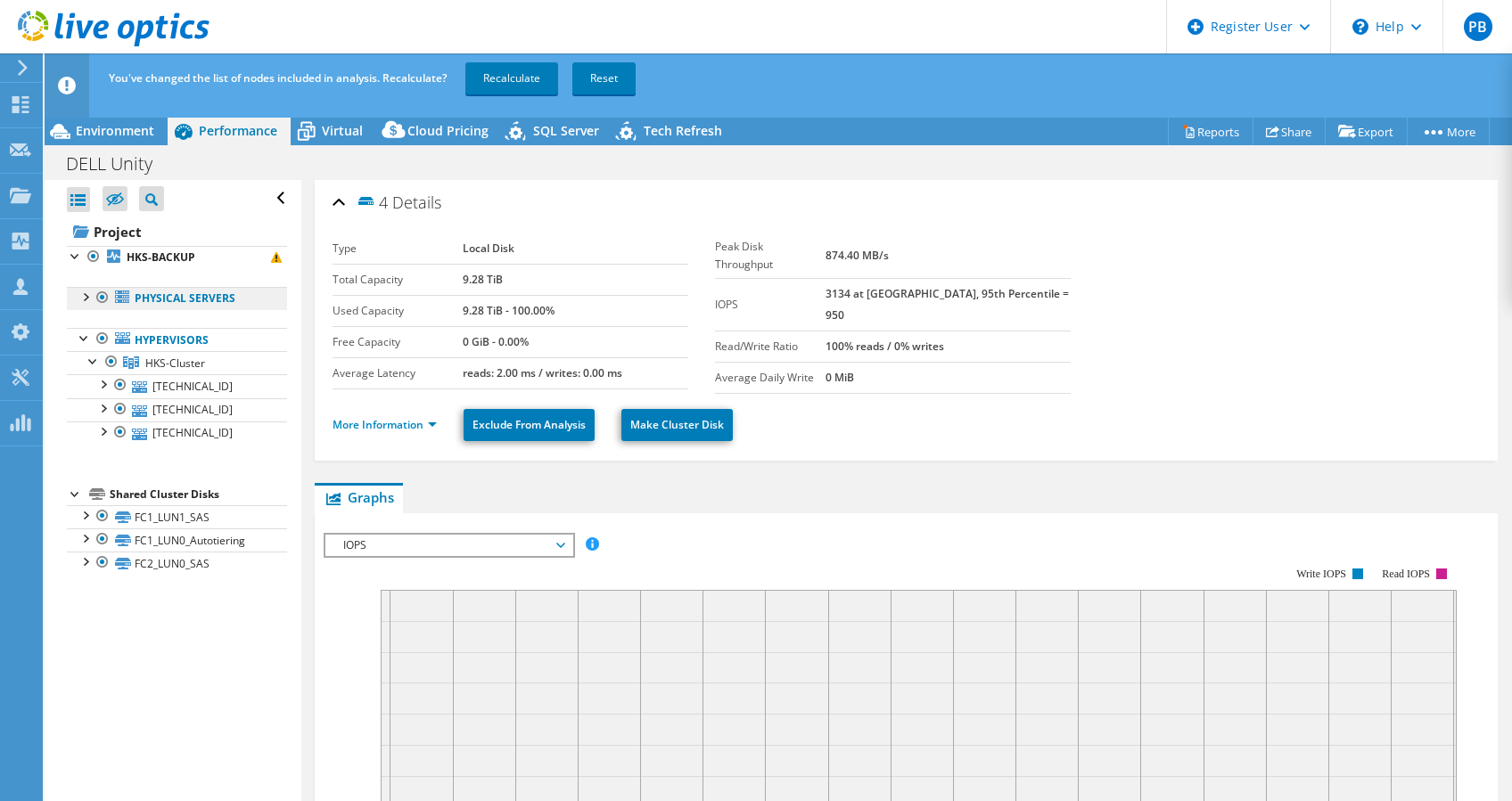
click at [194, 300] on link "Physical Servers" at bounding box center [177, 299] width 220 height 23
click at [85, 289] on div at bounding box center [85, 296] width 18 height 18
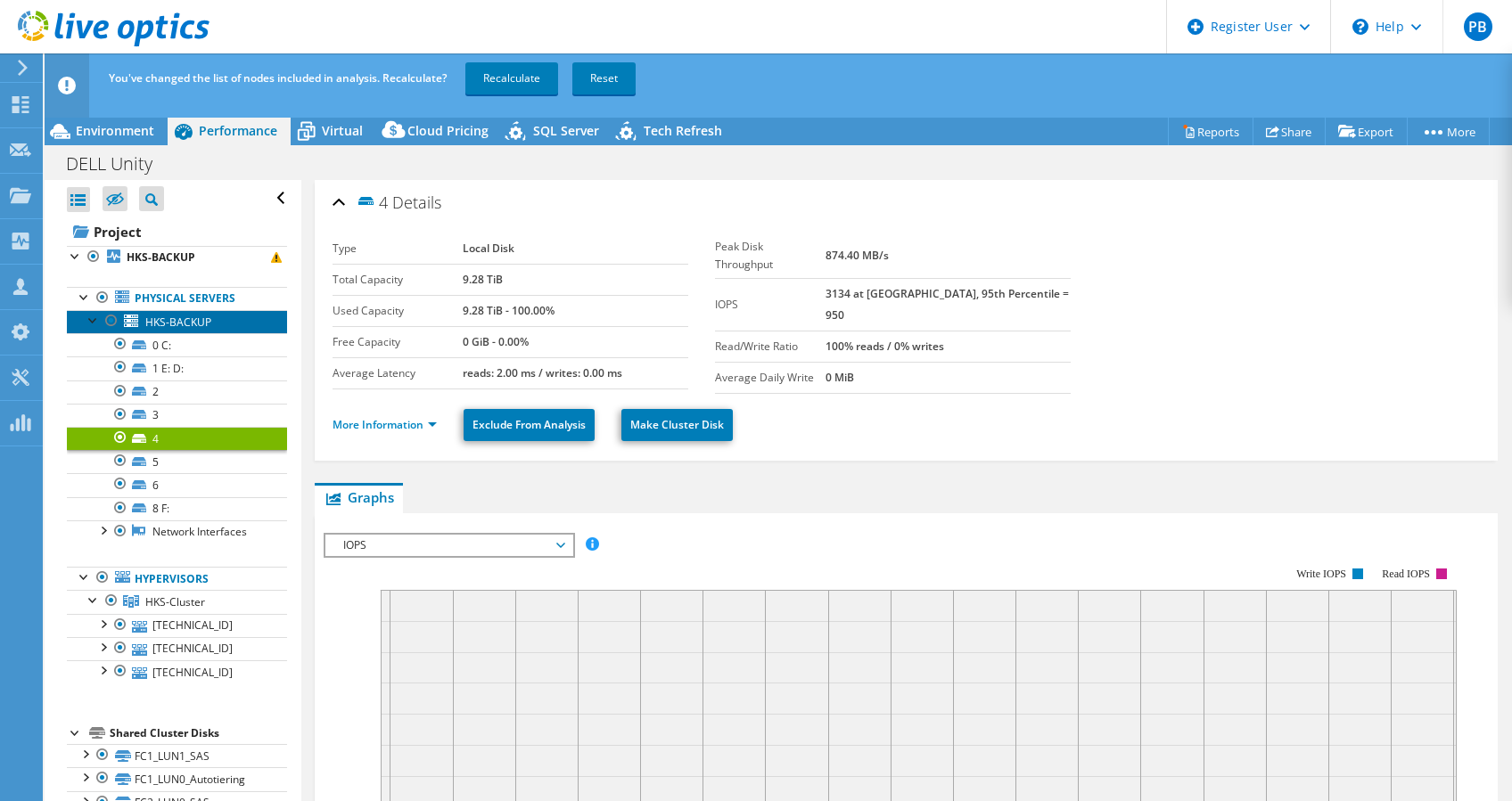
click at [167, 316] on span "HKS-BACKUP" at bounding box center [178, 322] width 66 height 15
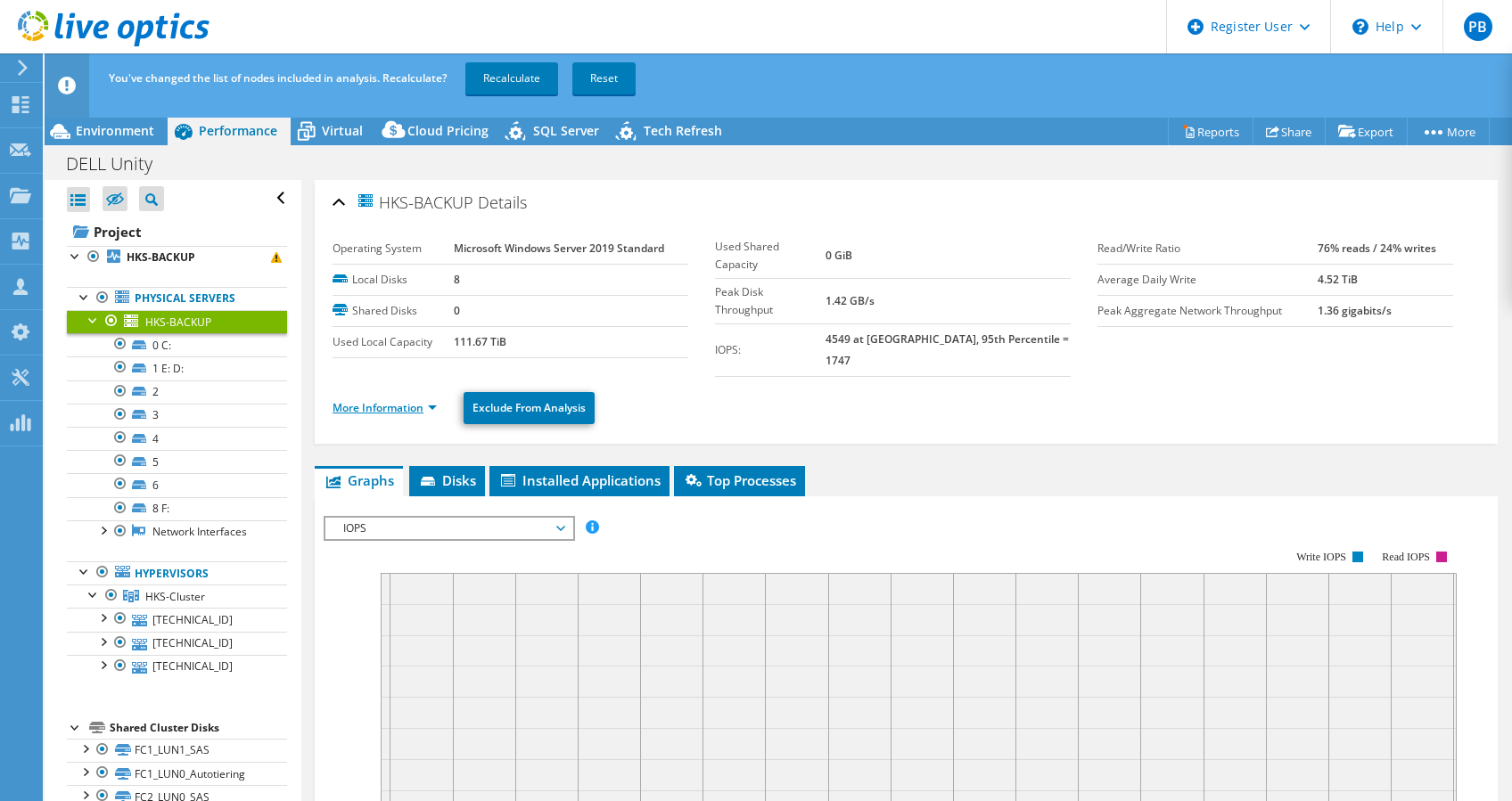
click at [376, 400] on link "More Information" at bounding box center [385, 408] width 105 height 15
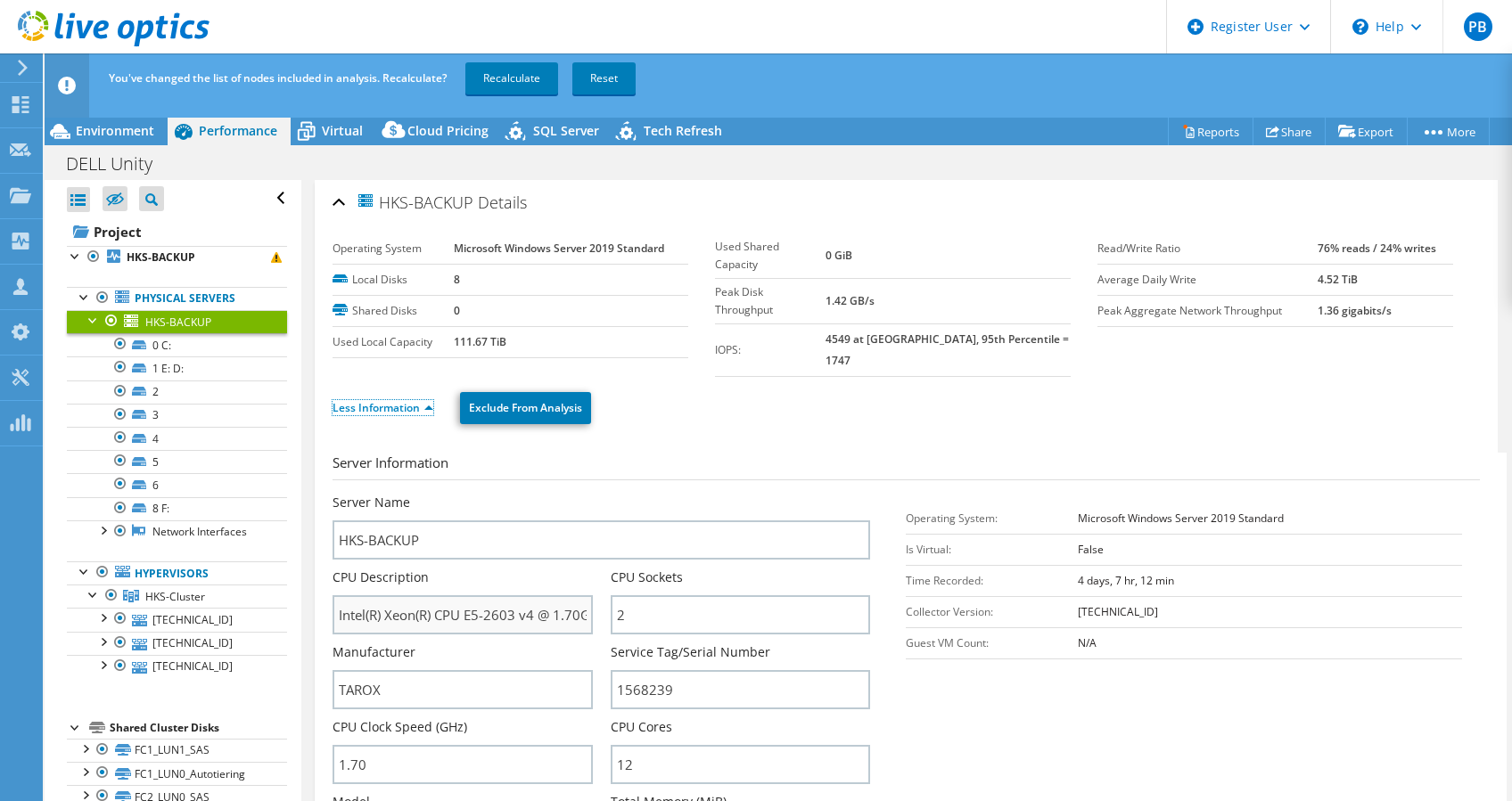
scroll to position [118, 0]
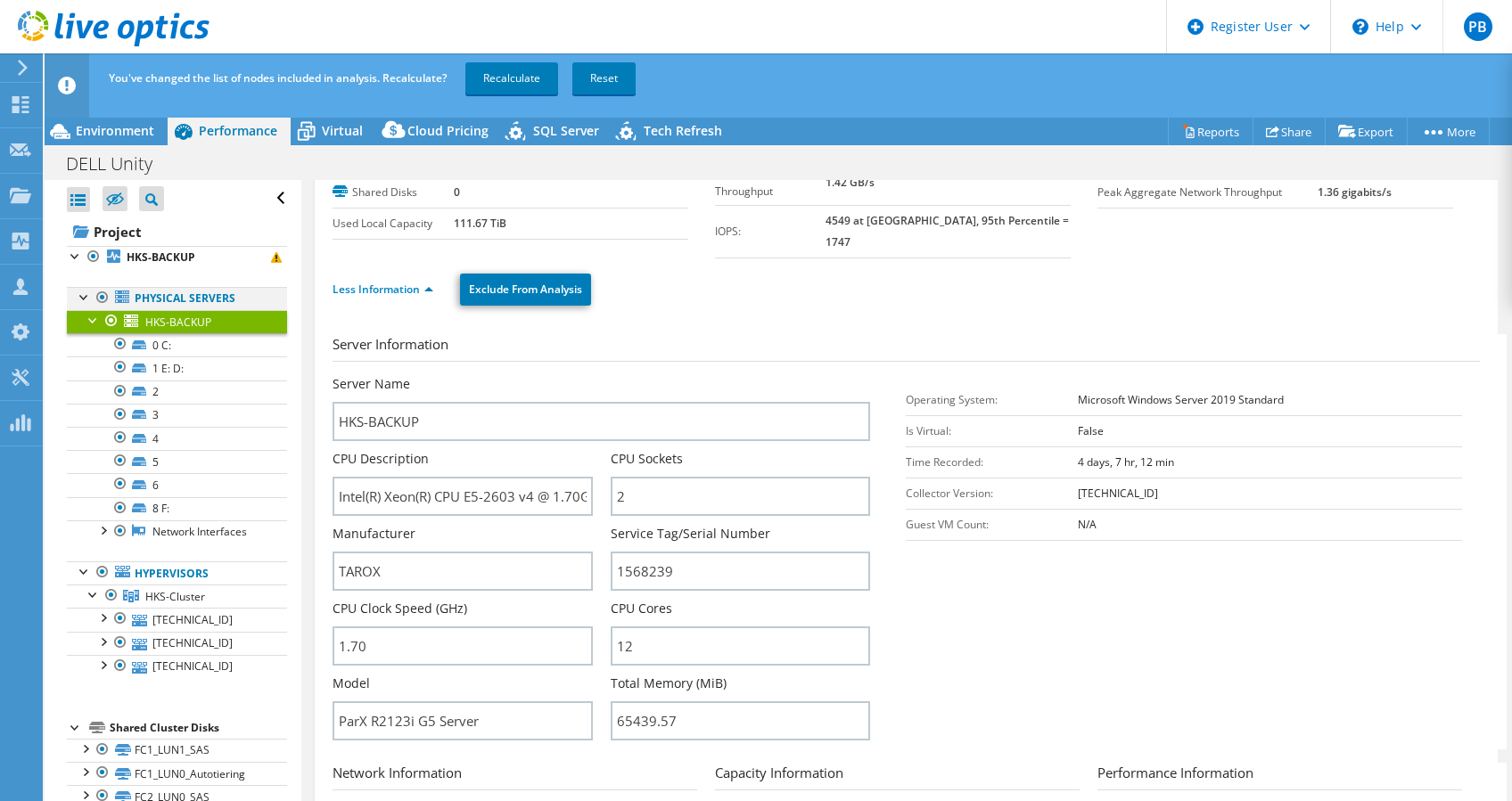
click at [104, 296] on div at bounding box center [103, 298] width 18 height 22
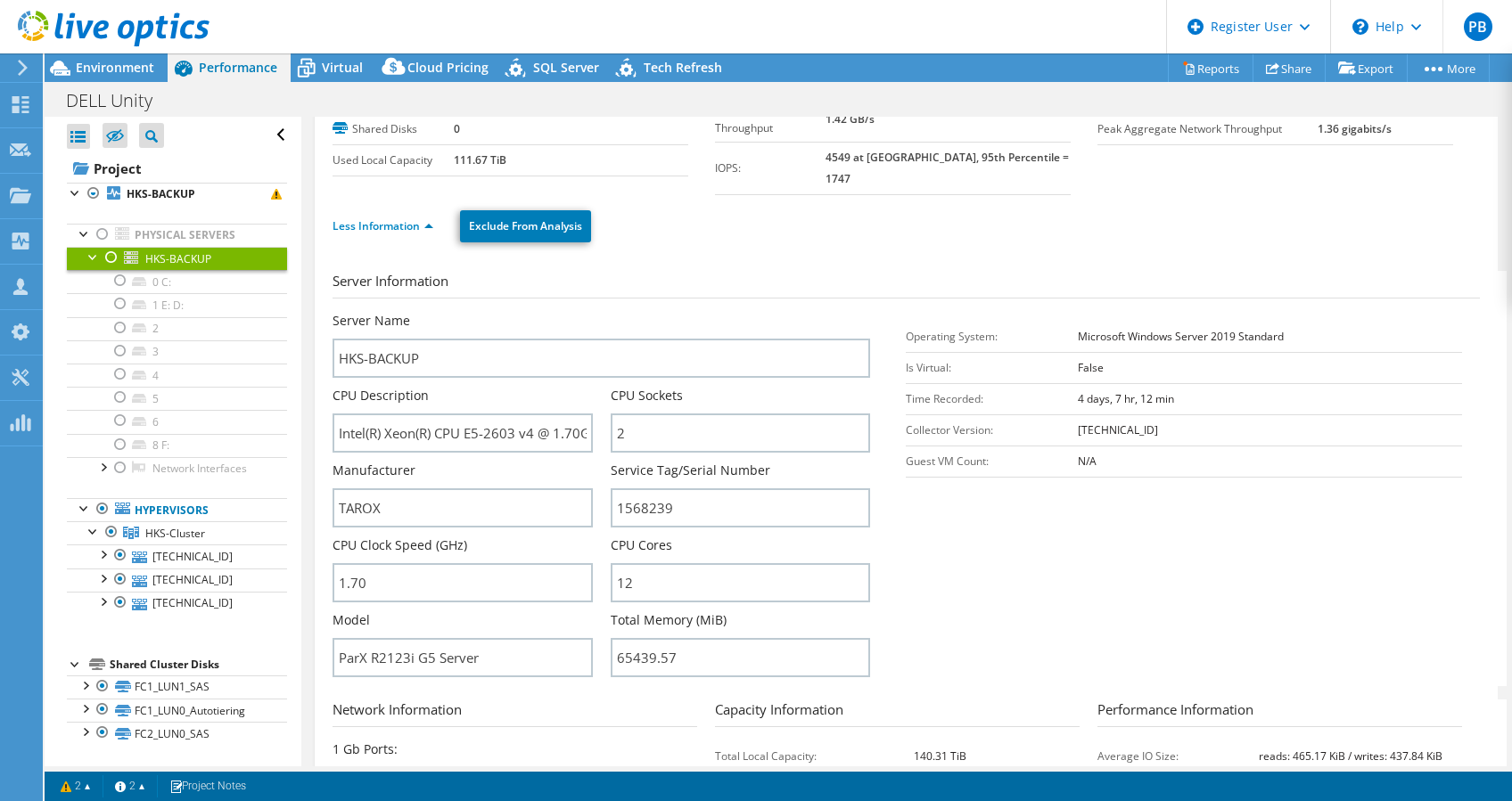
scroll to position [0, 0]
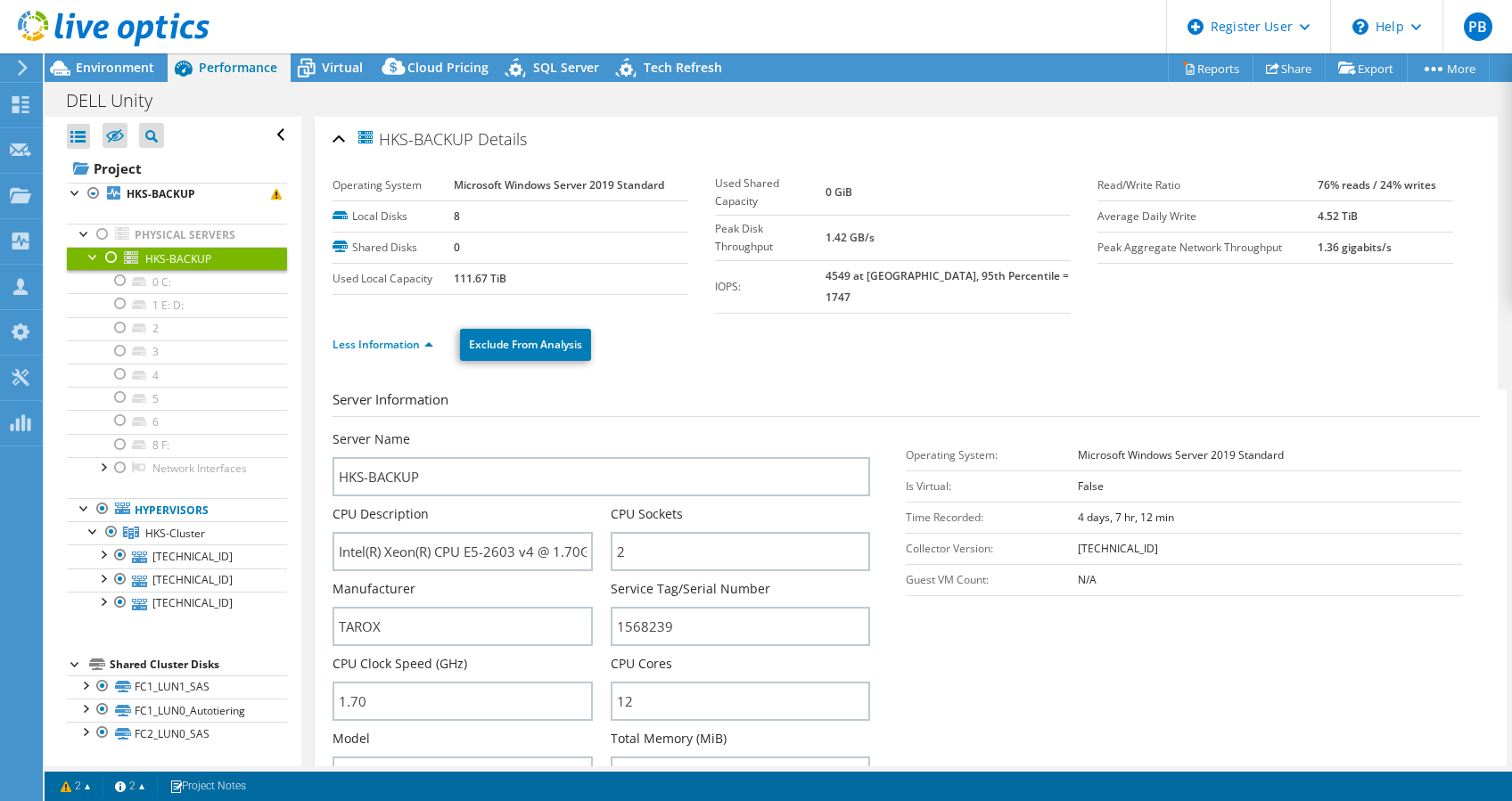
click at [64, 190] on div "Open All Close All Hide Excluded Nodes Project Tree Filter" at bounding box center [172, 441] width 256 height 650
click at [71, 187] on div at bounding box center [76, 192] width 18 height 18
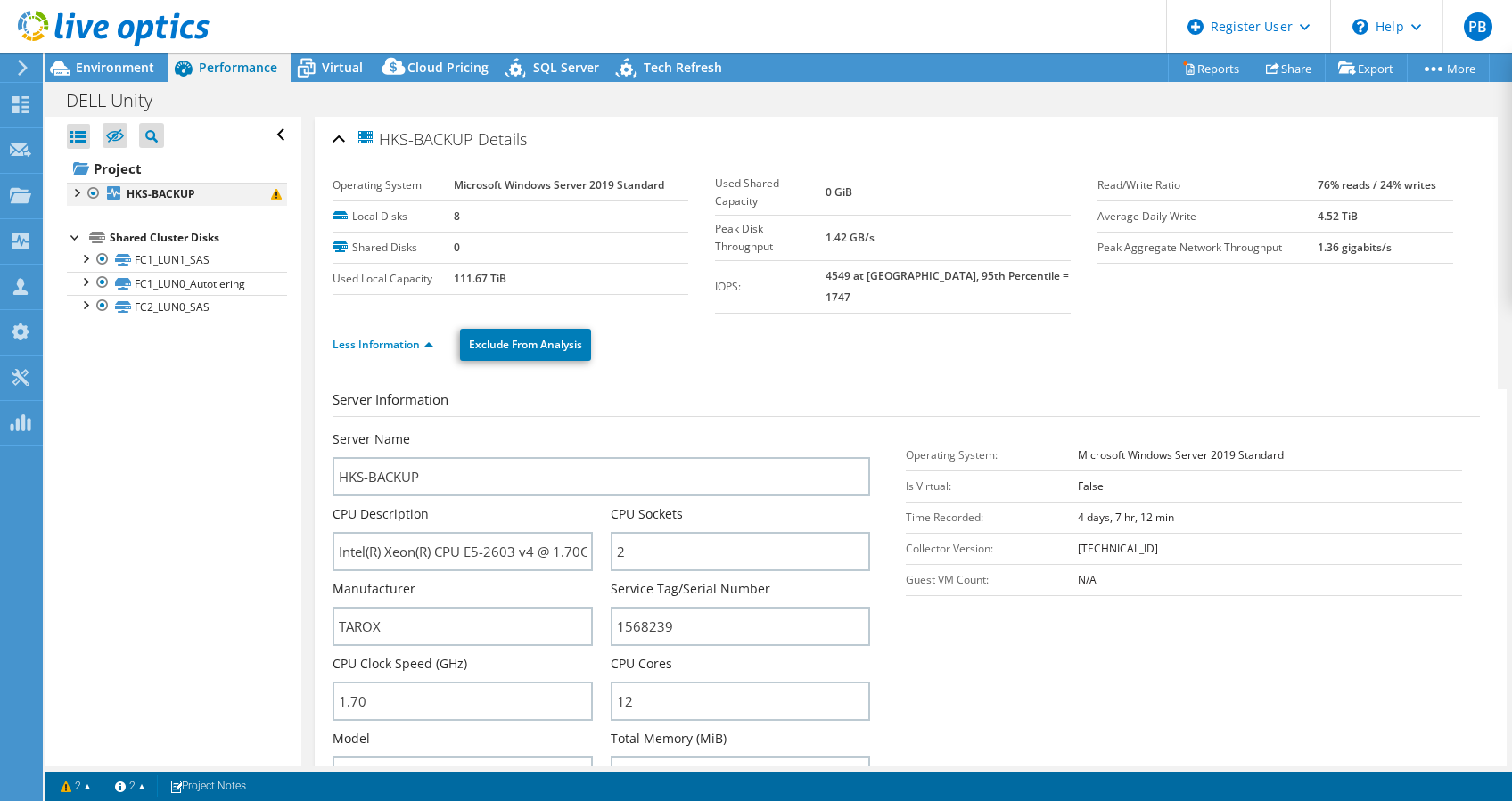
click at [71, 187] on div at bounding box center [76, 192] width 18 height 18
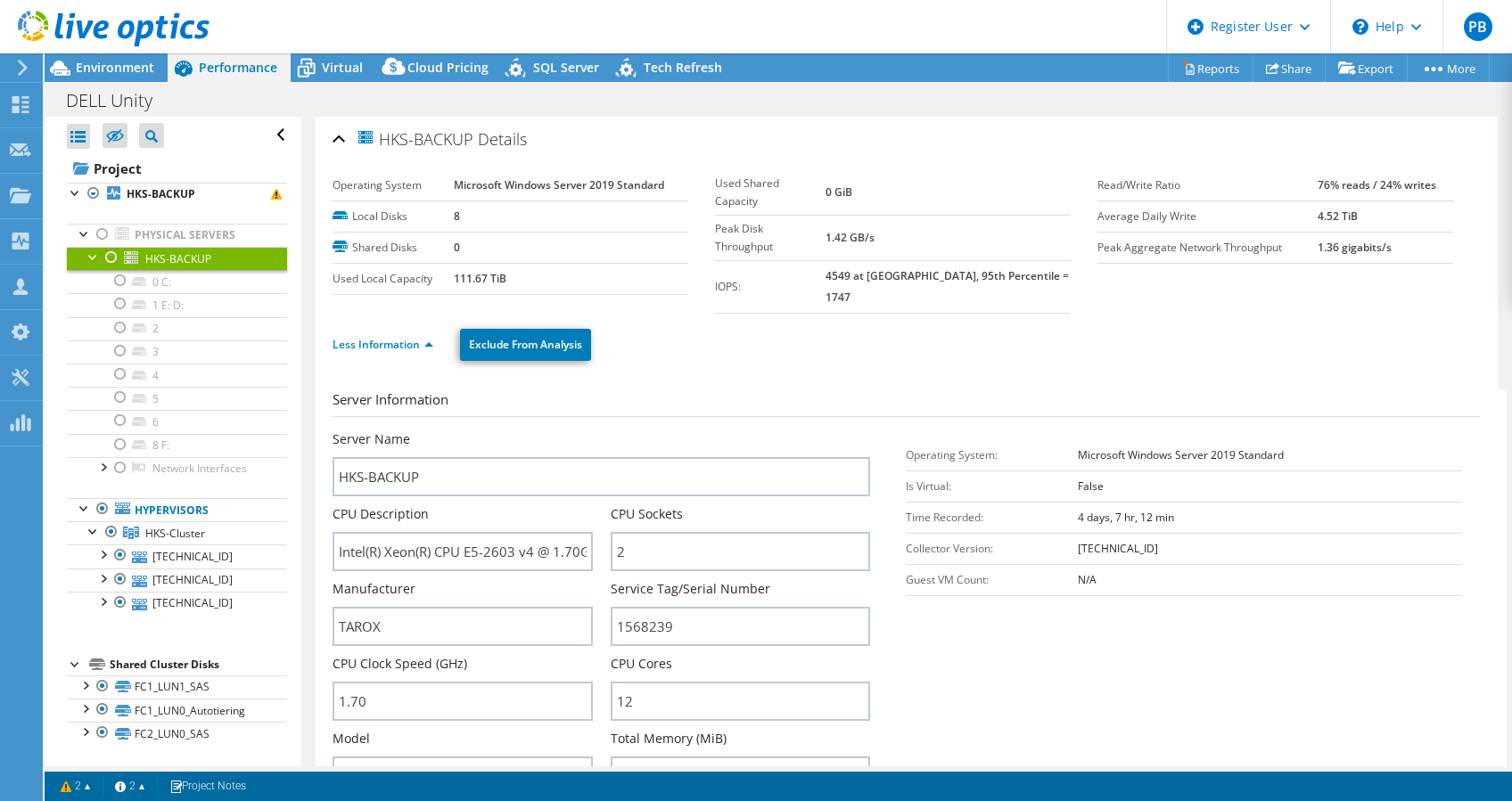
click at [88, 55] on div at bounding box center [105, 30] width 209 height 60
click at [88, 64] on span "Environment" at bounding box center [115, 67] width 78 height 17
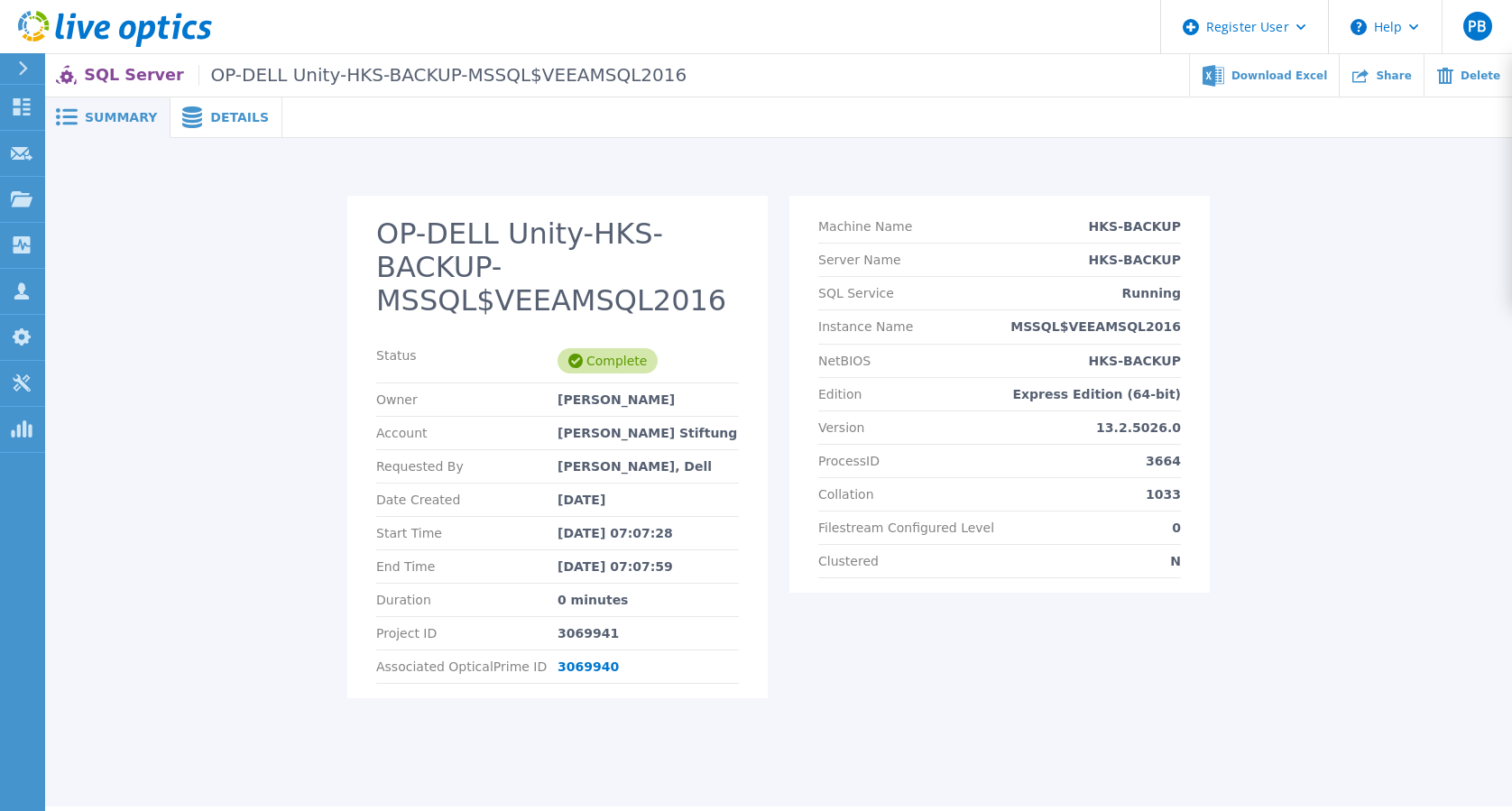
click at [243, 102] on div "Details" at bounding box center [226, 118] width 112 height 40
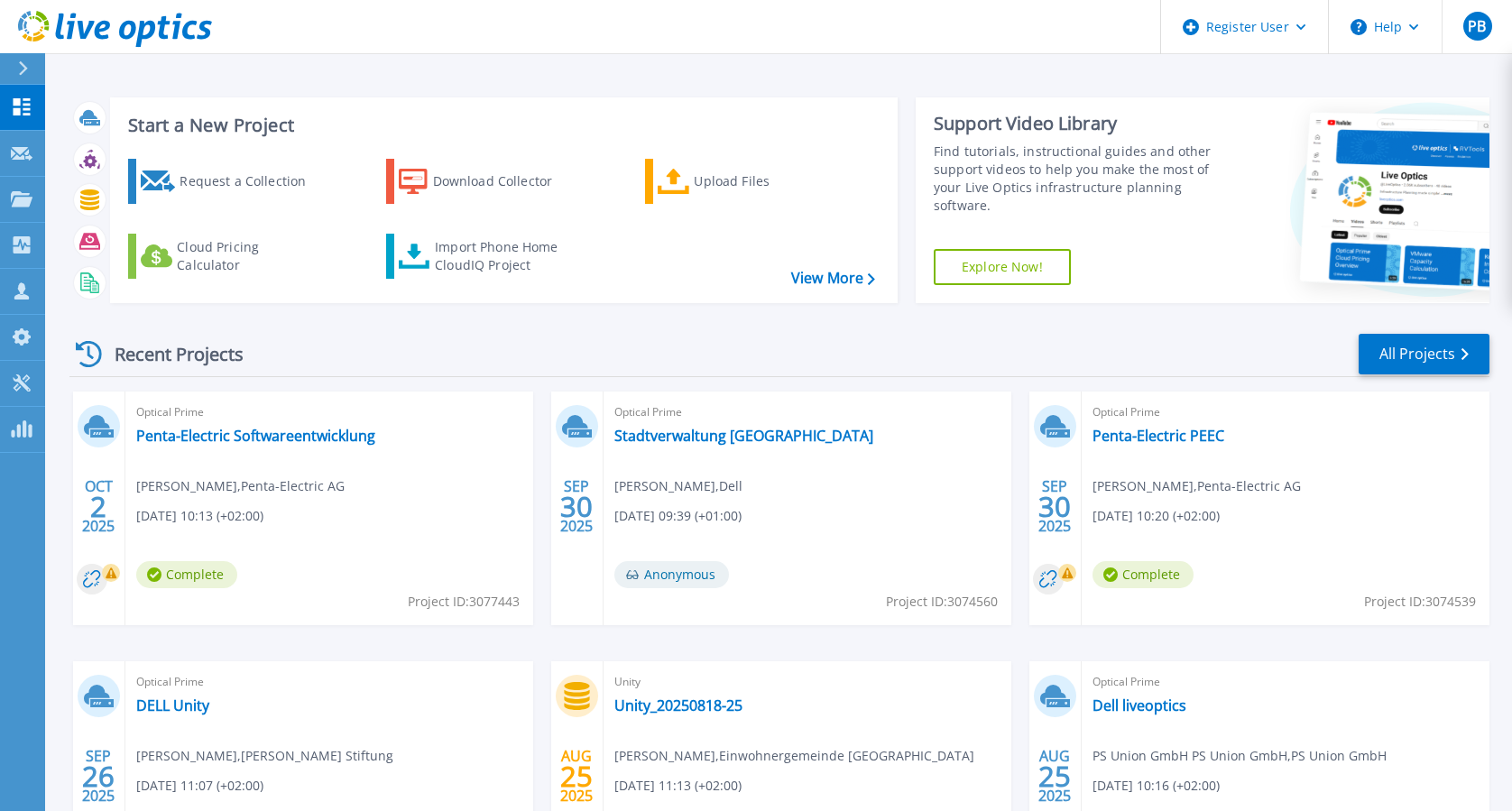
scroll to position [120, 0]
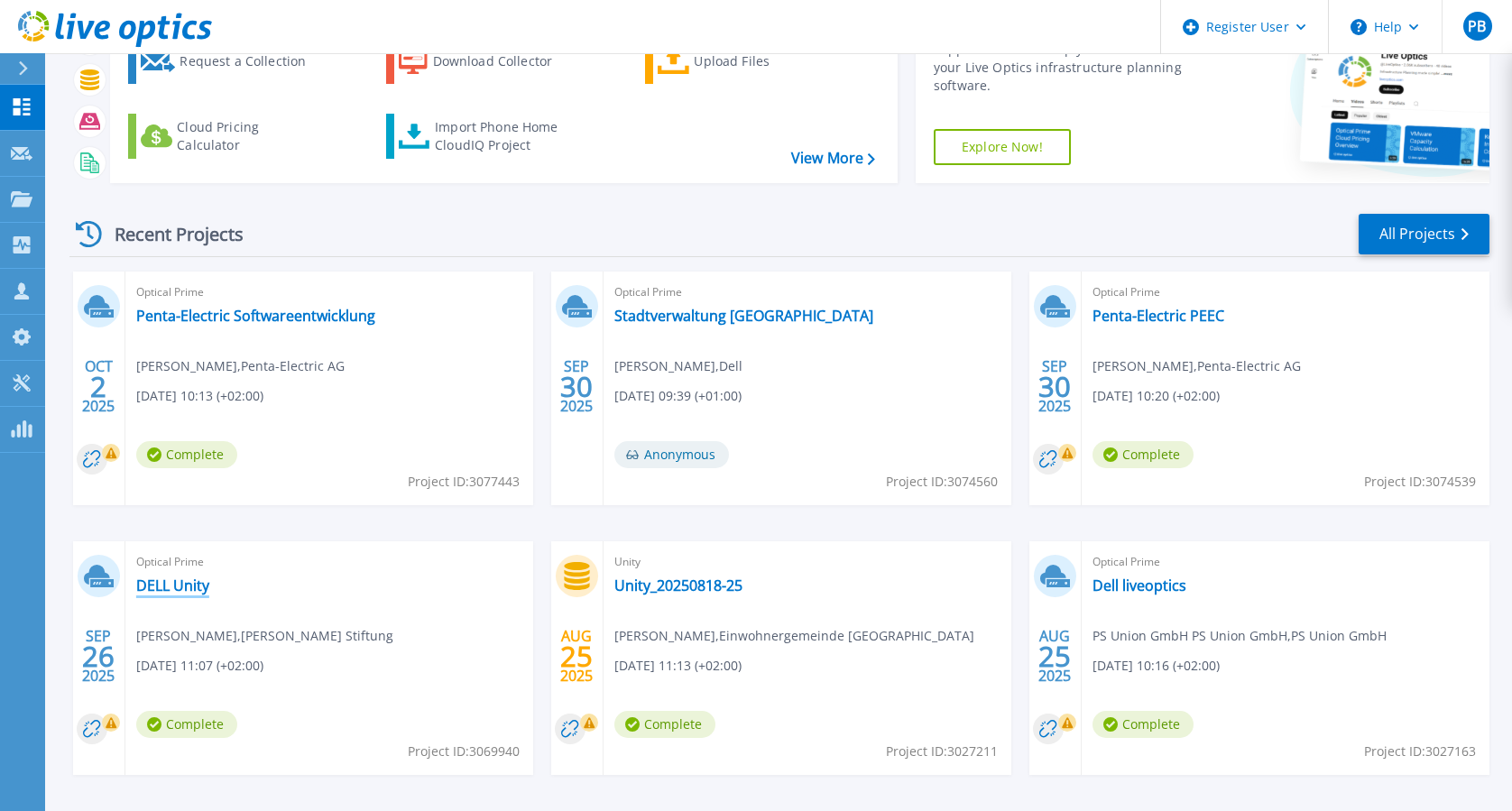
click at [180, 586] on link "DELL Unity" at bounding box center [173, 585] width 73 height 18
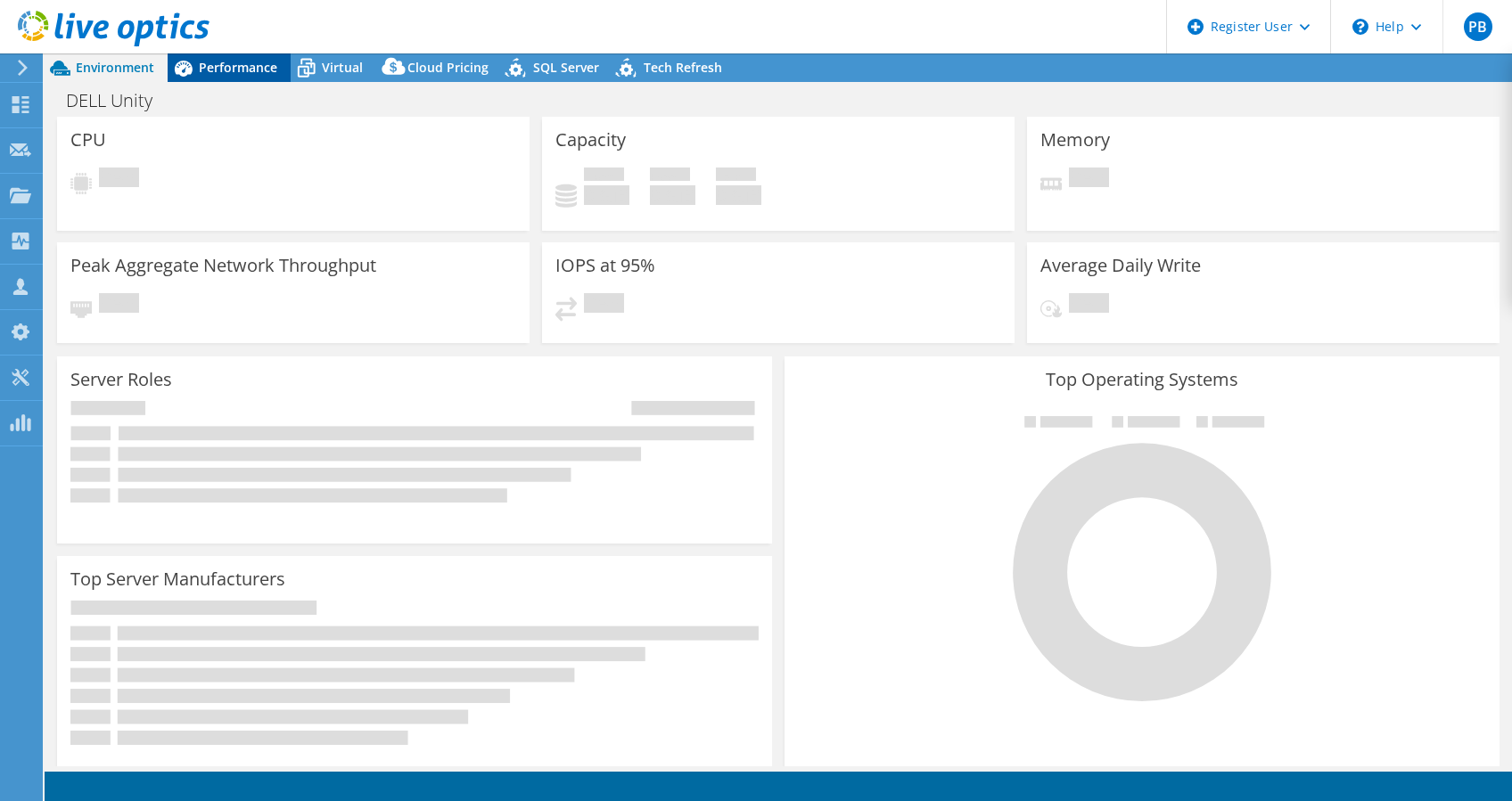
click at [234, 72] on span "Performance" at bounding box center [237, 67] width 78 height 17
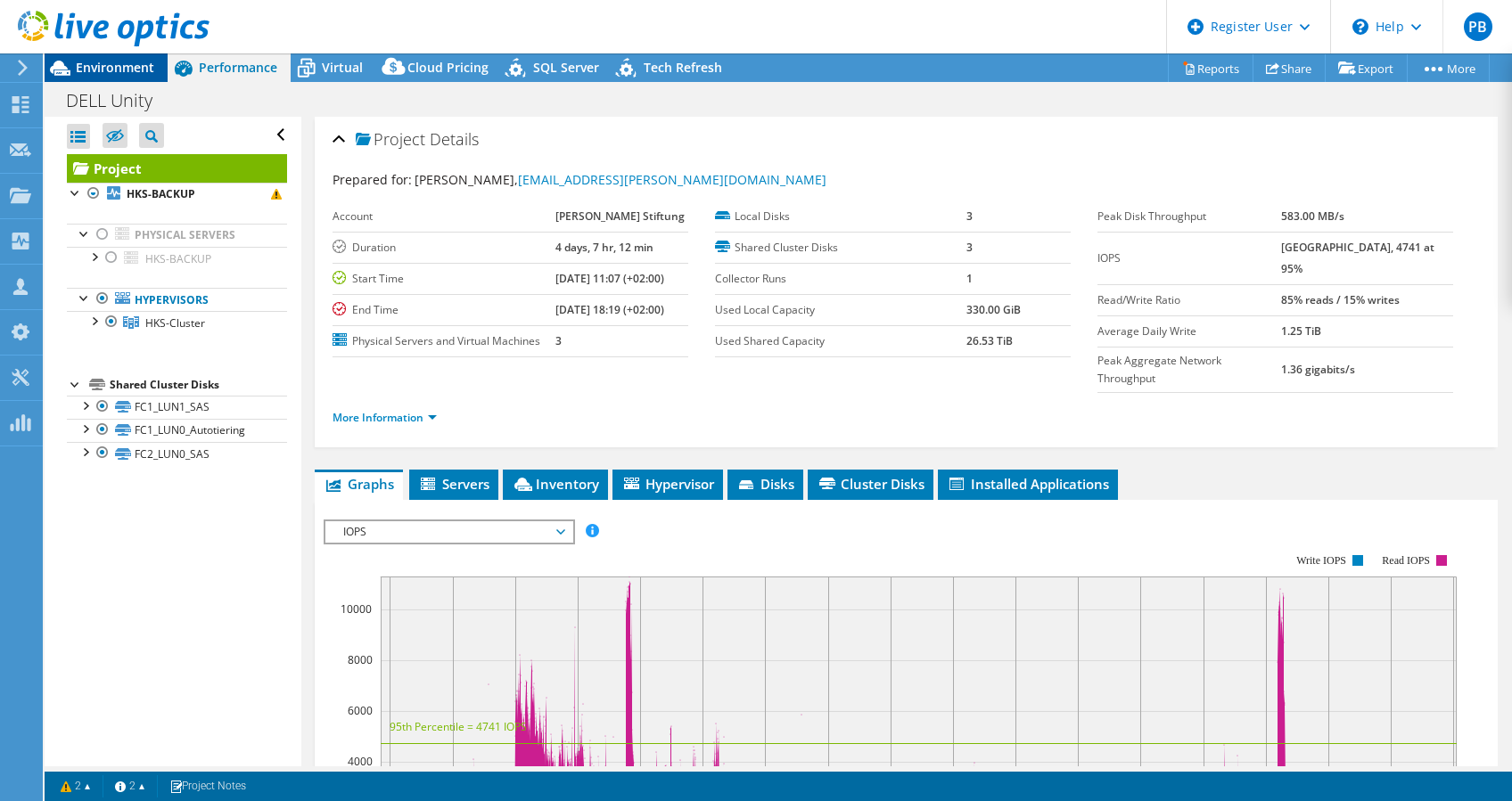
click at [102, 61] on span "Environment" at bounding box center [115, 67] width 78 height 17
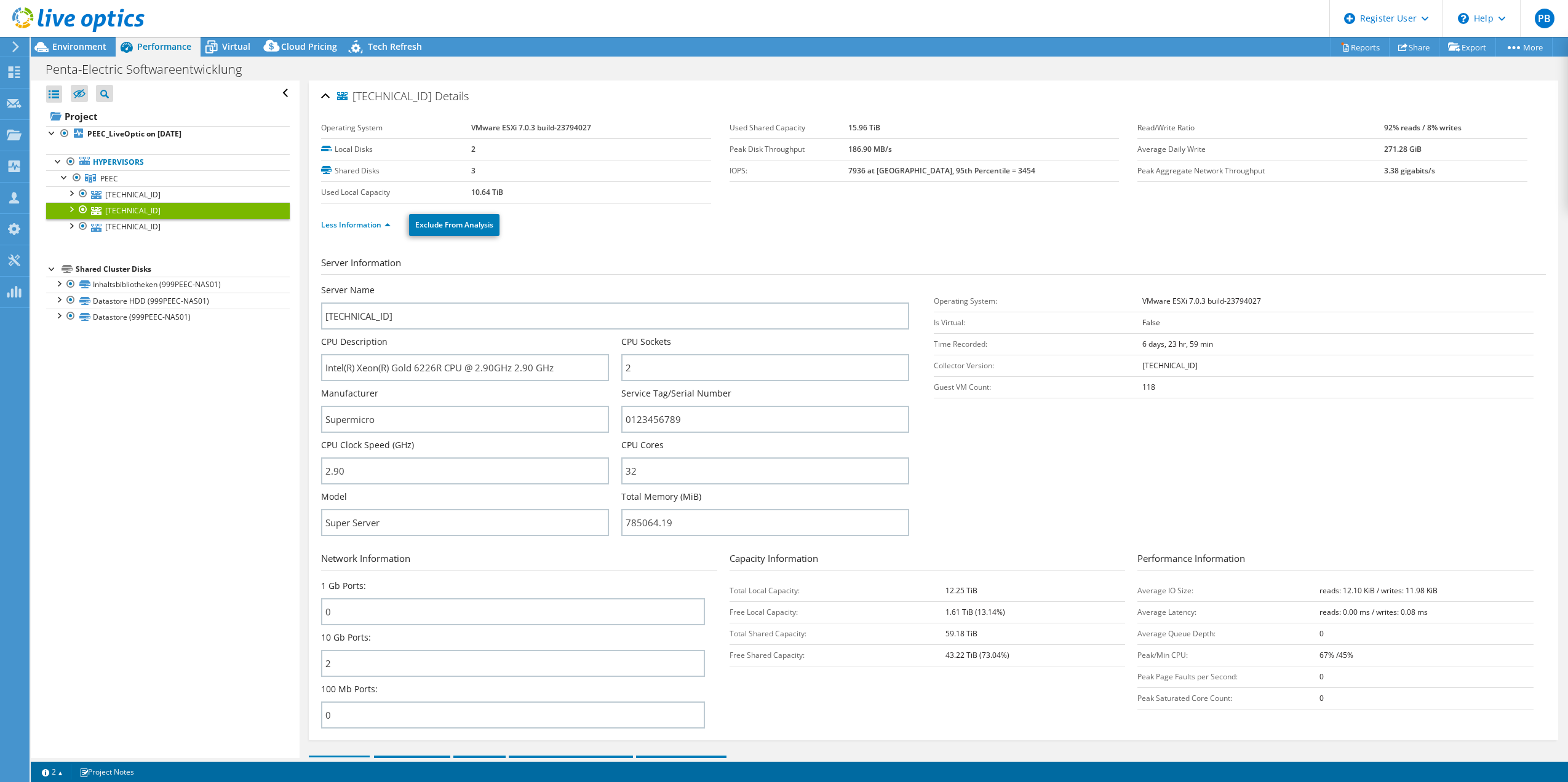
select select "EUFrankfurt"
select select "CHF"
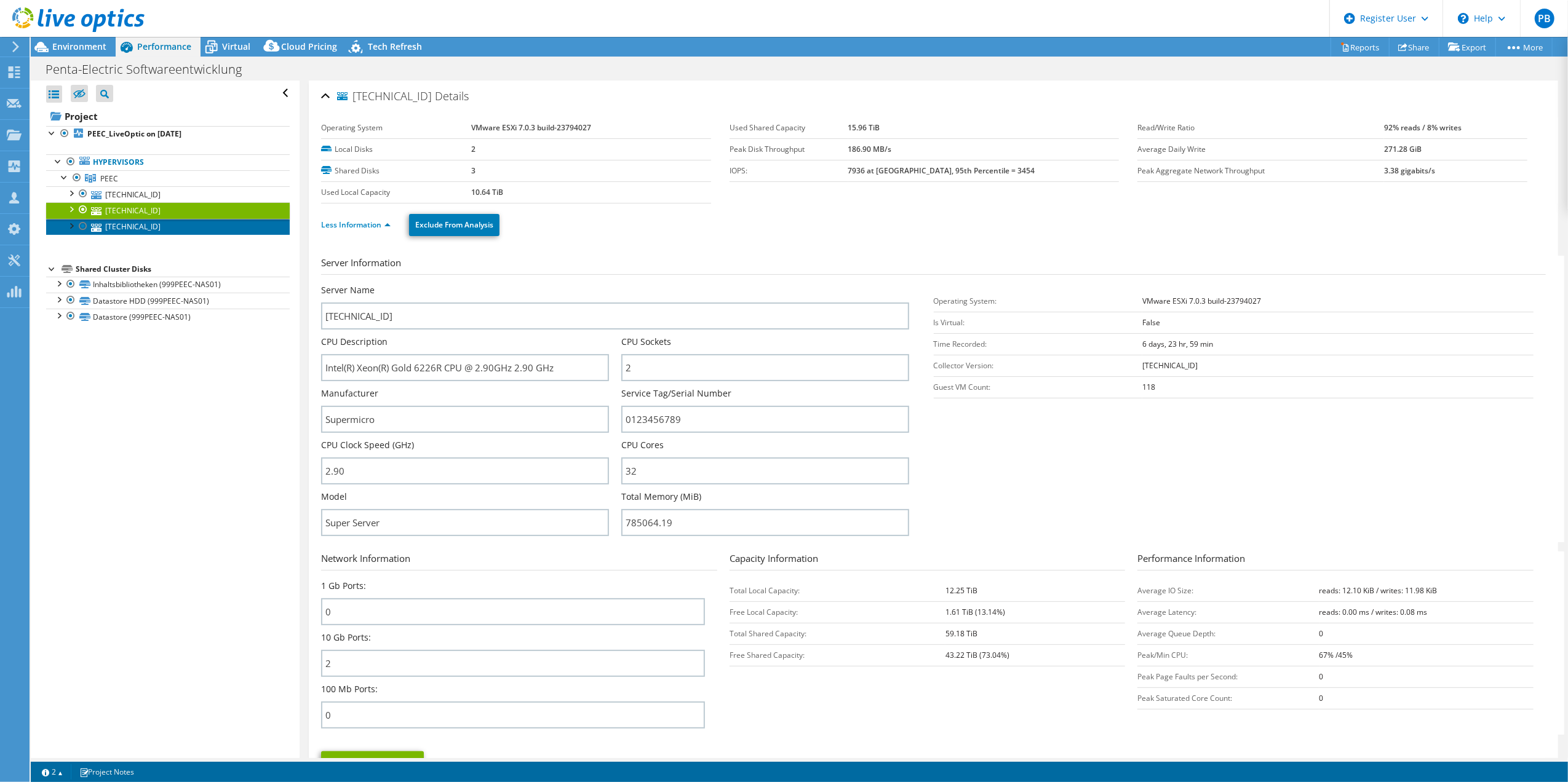
click at [131, 230] on link "[TECHNICAL_ID]" at bounding box center [167, 227] width 243 height 16
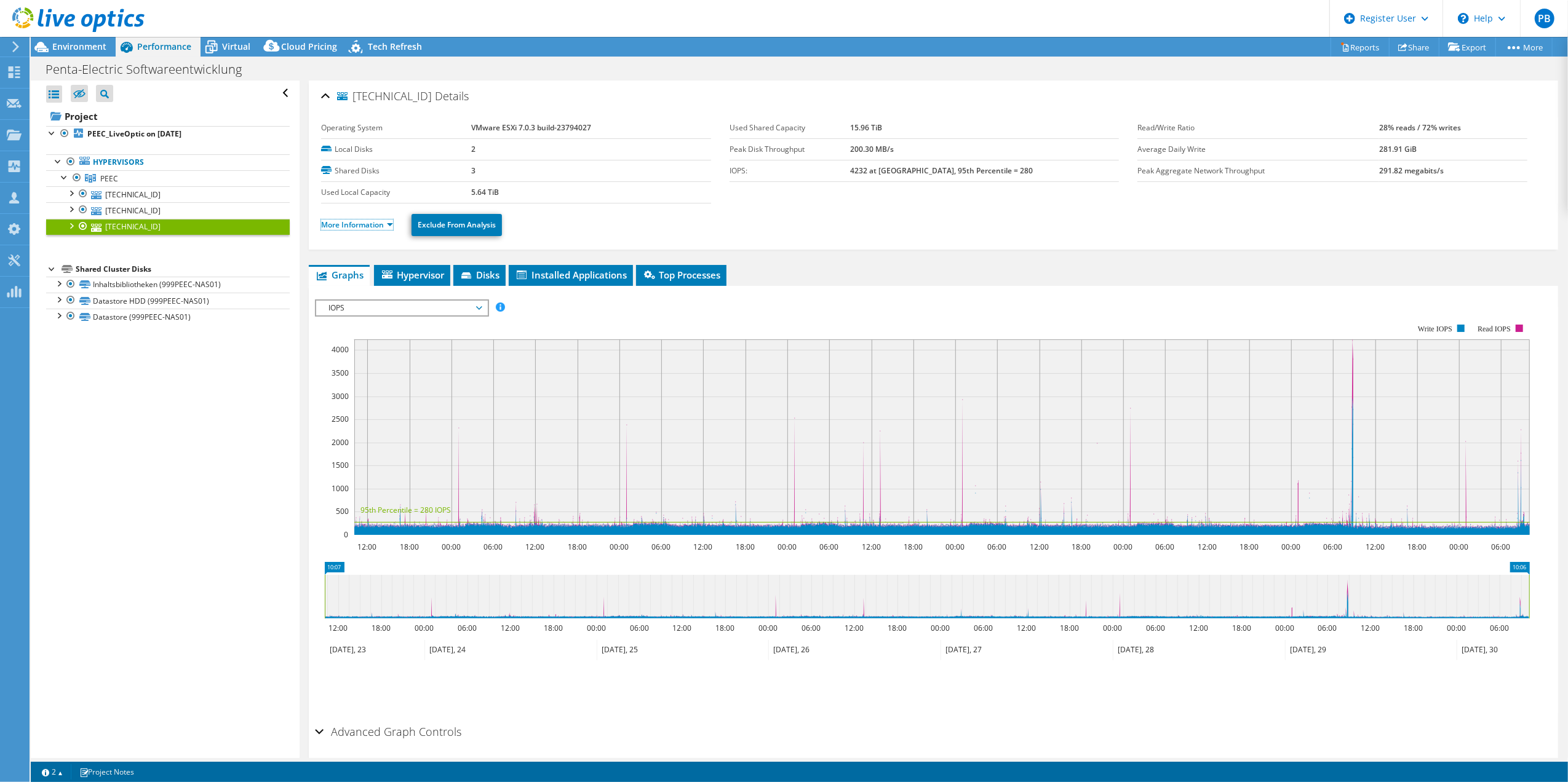
click at [350, 225] on link "More Information" at bounding box center [357, 225] width 72 height 11
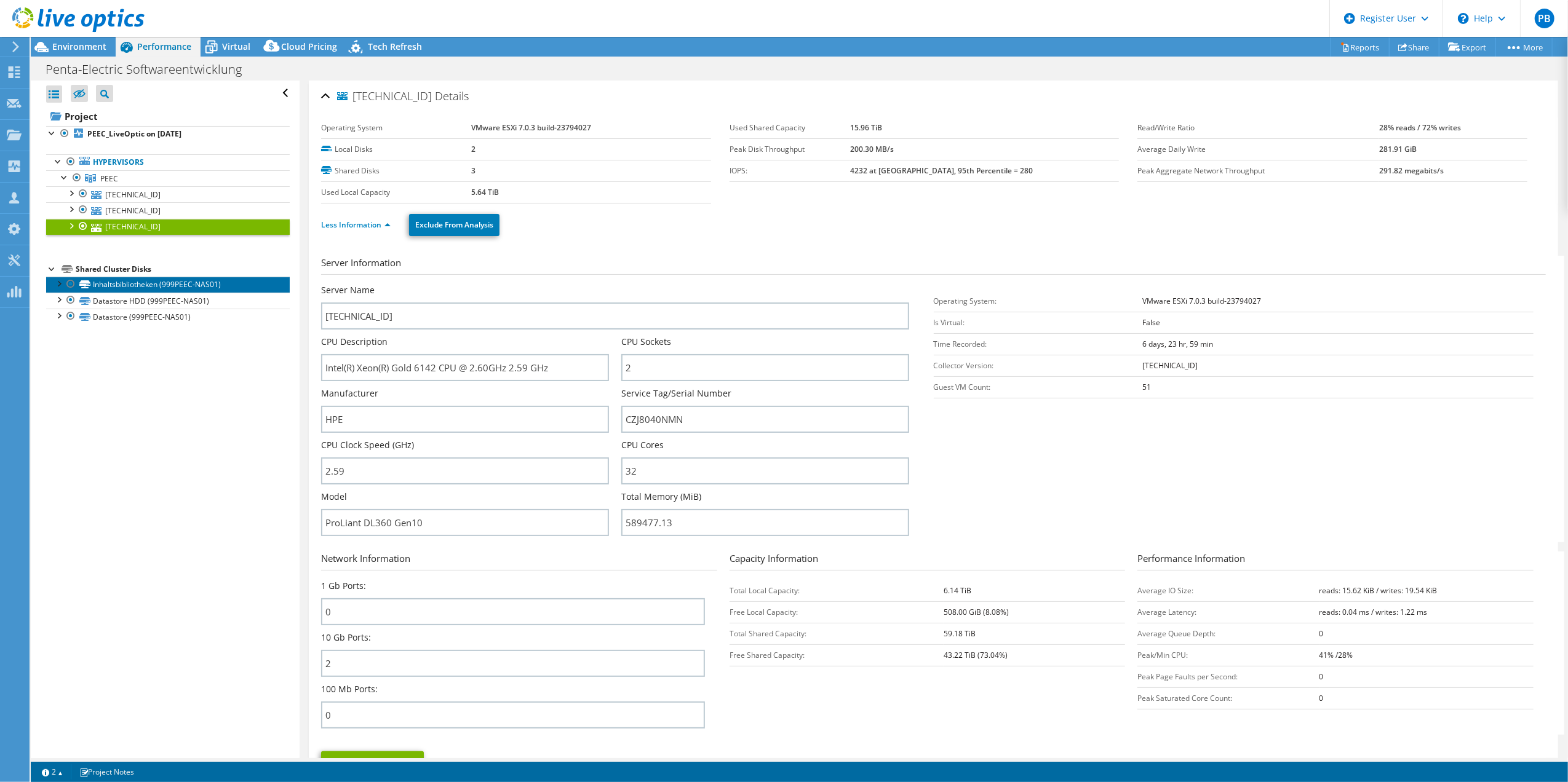
click at [157, 285] on link "Inhaltsbibliotheken (999PEEC-NAS01)" at bounding box center [167, 285] width 243 height 16
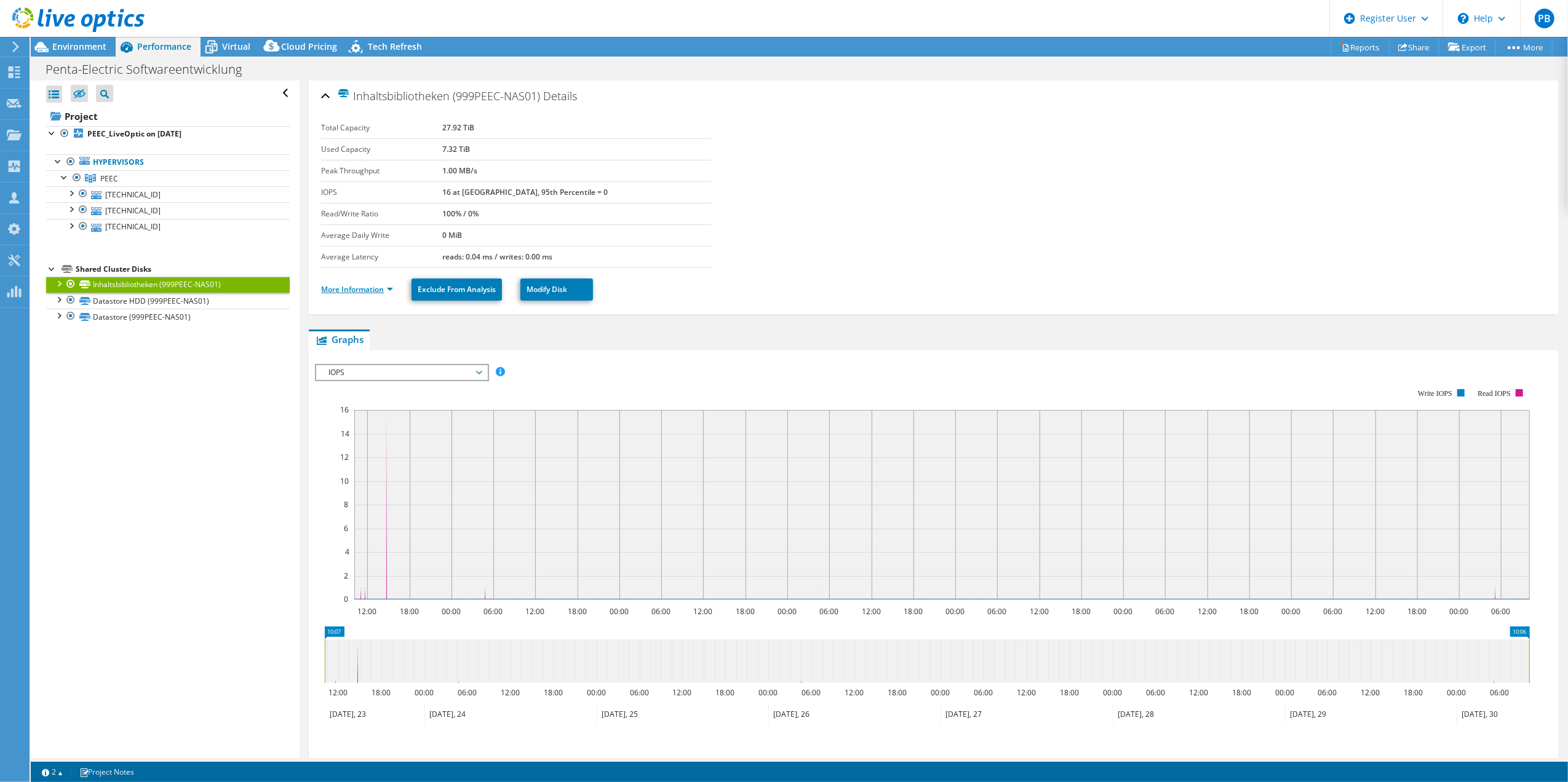
click at [355, 286] on link "More Information" at bounding box center [357, 289] width 72 height 11
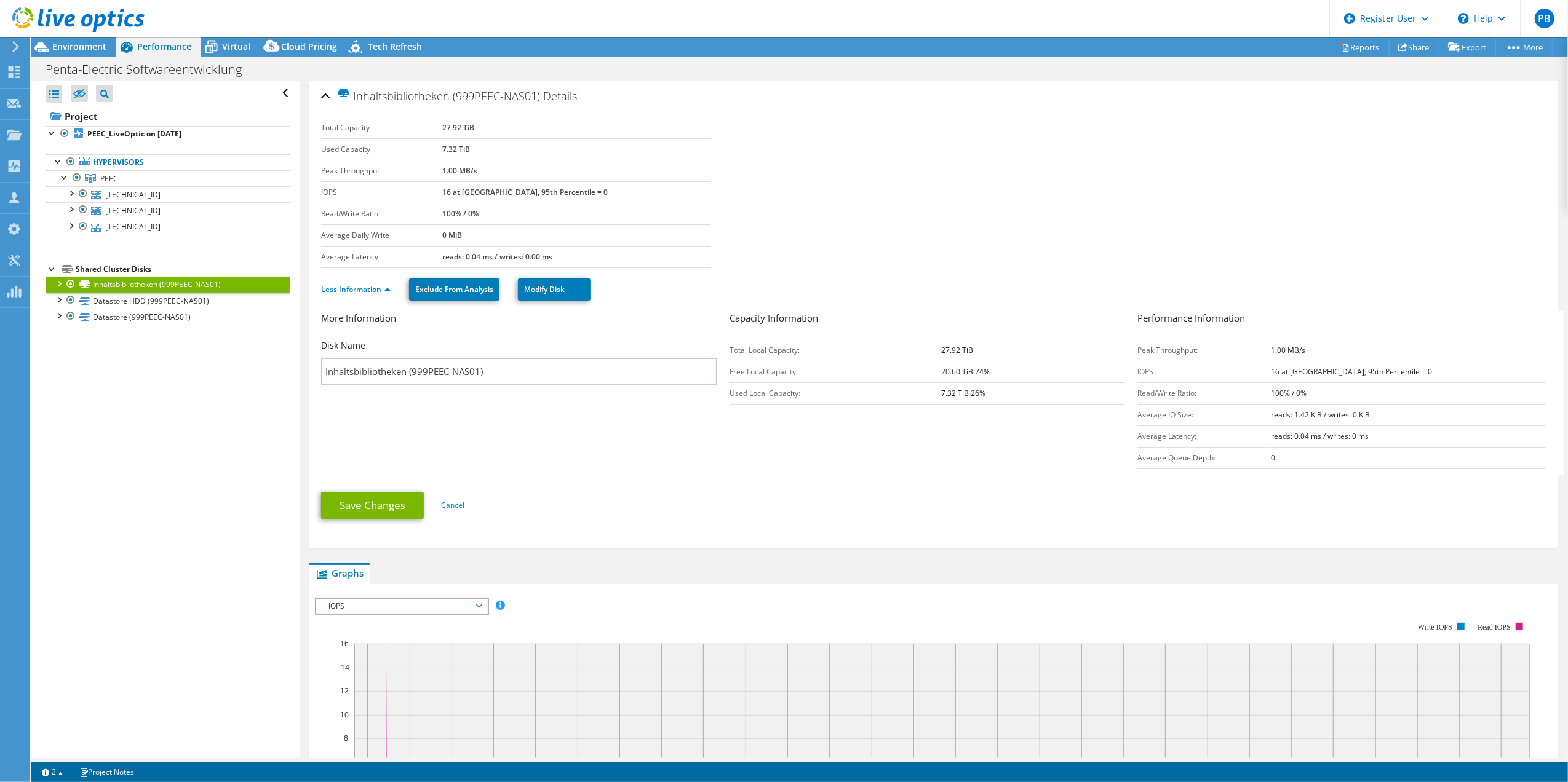
drag, startPoint x: 931, startPoint y: 348, endPoint x: 983, endPoint y: 349, distance: 52.0
click at [983, 349] on tr "Total Local Capacity: 27.92 TiB" at bounding box center [927, 350] width 395 height 22
click at [215, 296] on link "Datastore HDD (999PEEC-NAS01)" at bounding box center [167, 300] width 243 height 16
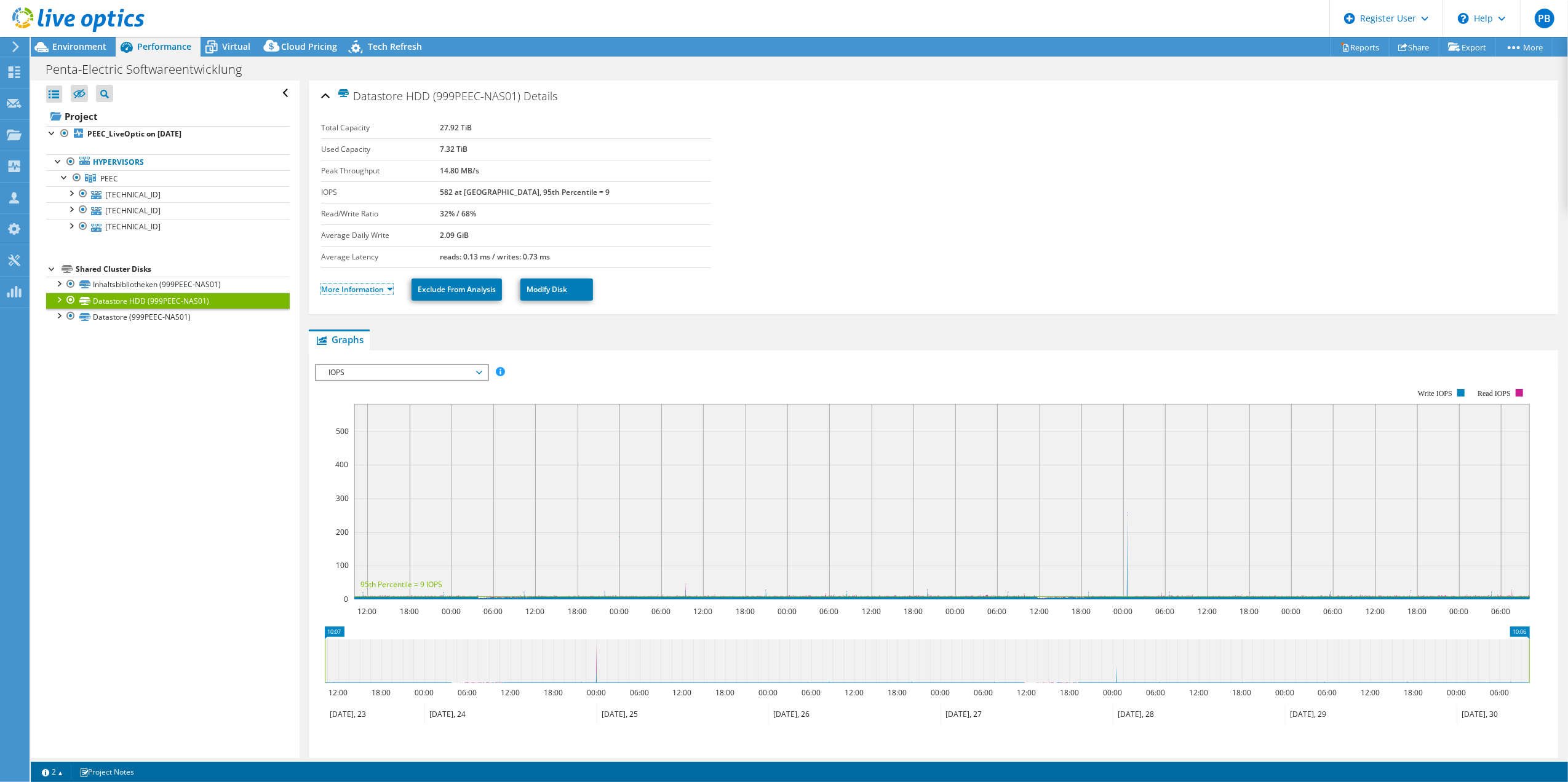
click at [373, 291] on link "More Information" at bounding box center [357, 289] width 72 height 11
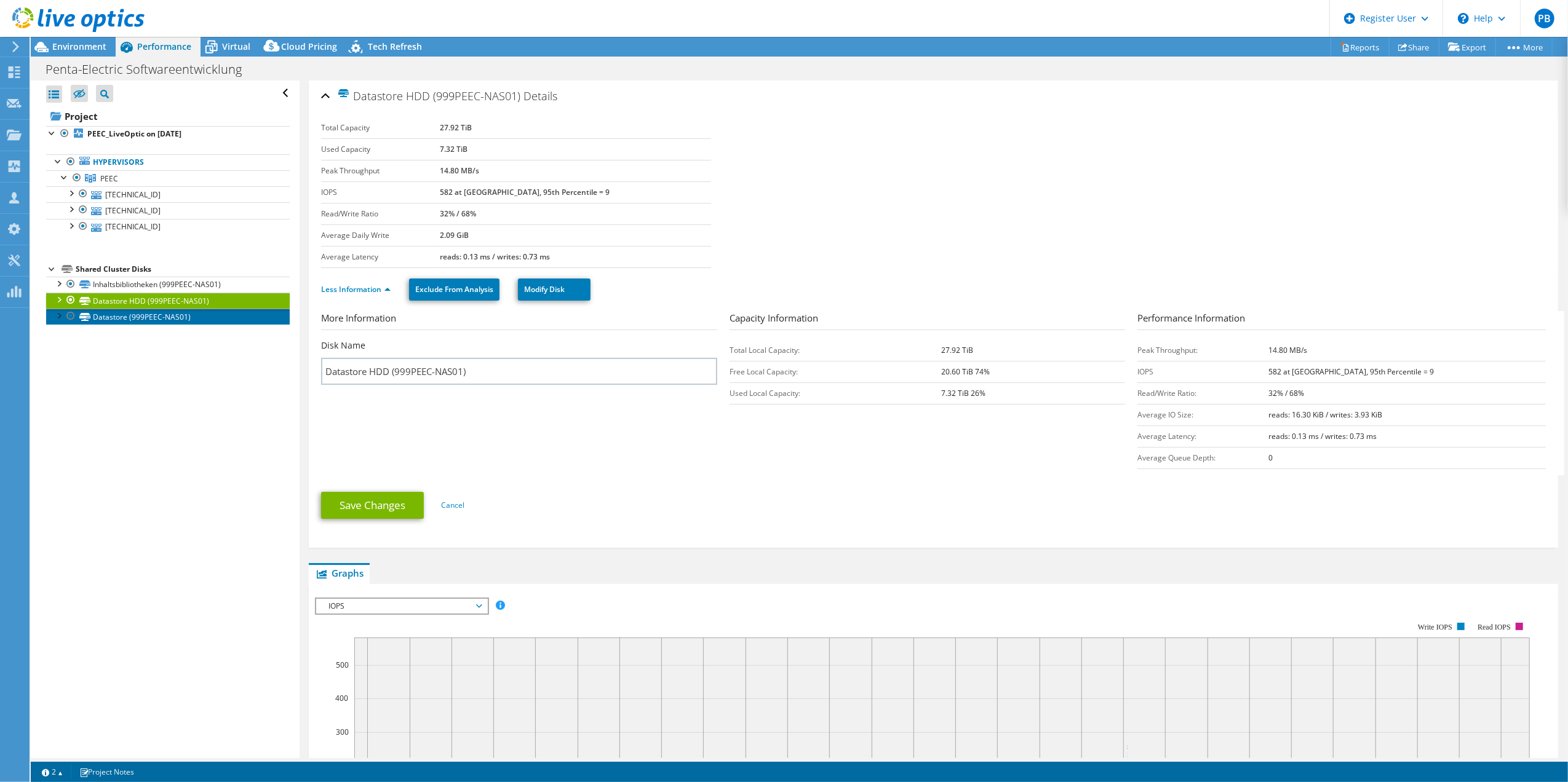
click at [113, 319] on link "Datastore (999PEEC-NAS01)" at bounding box center [167, 317] width 243 height 16
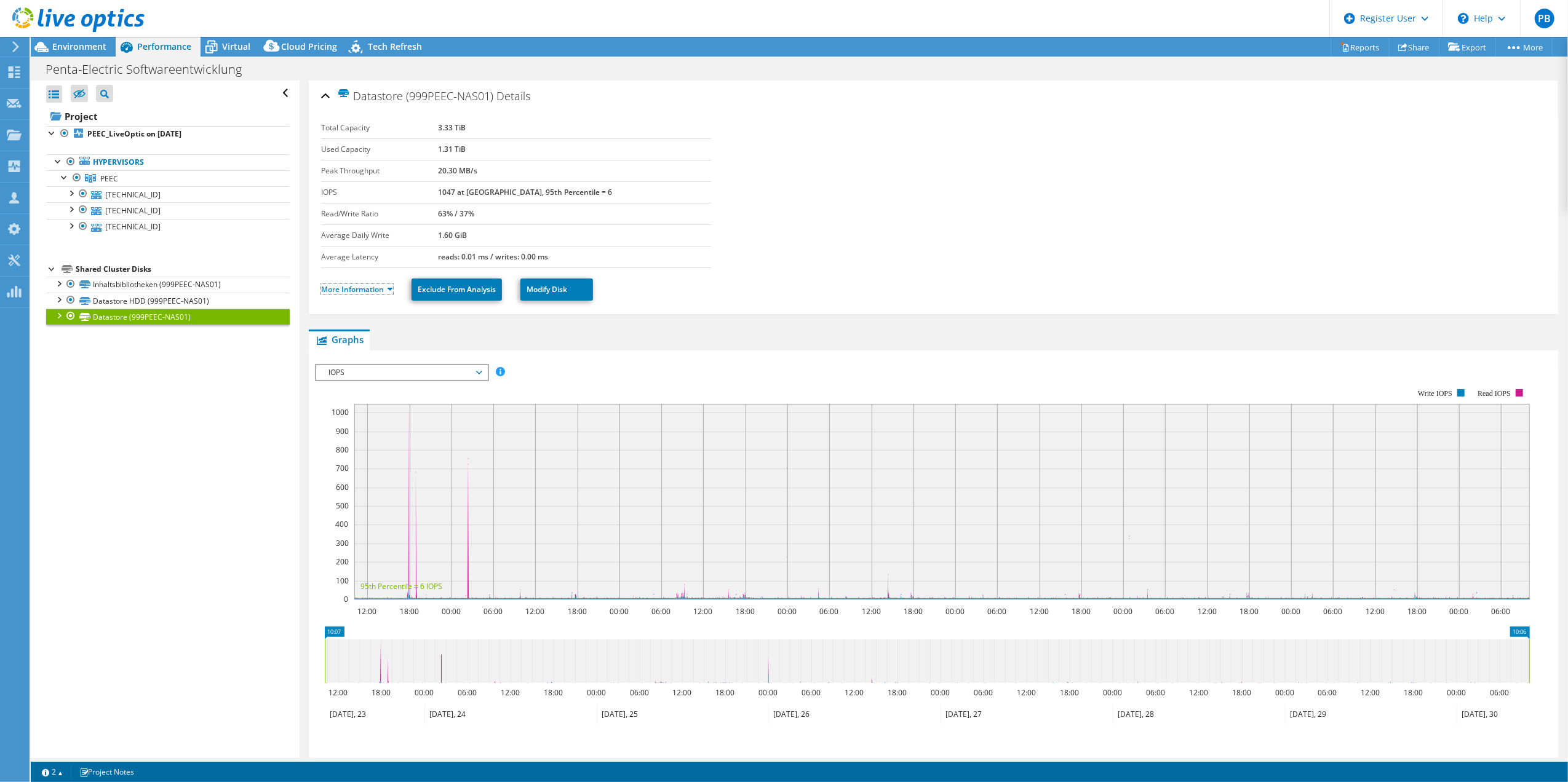
click at [358, 291] on link "More Information" at bounding box center [357, 289] width 72 height 11
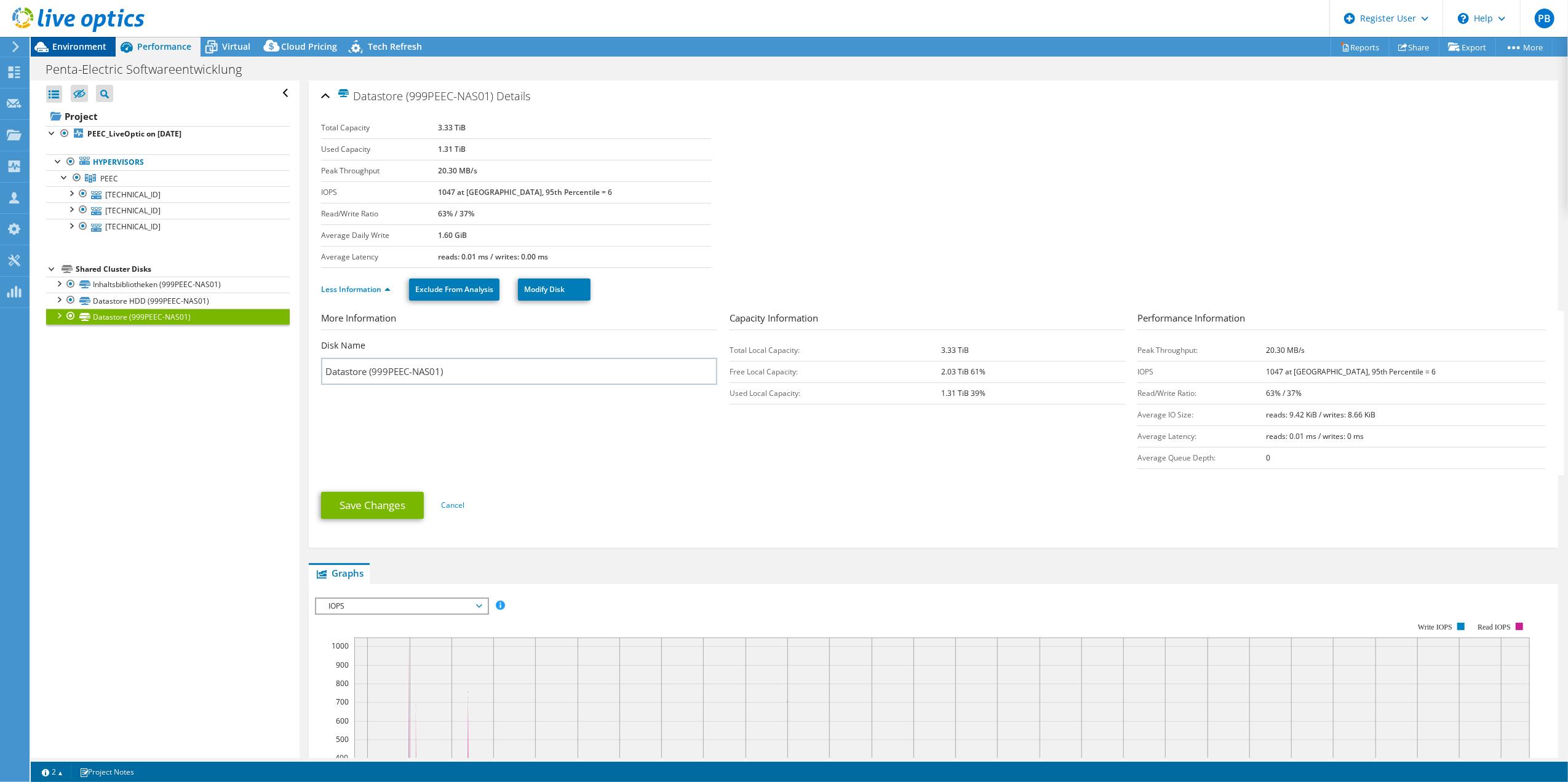
click at [86, 50] on span "Environment" at bounding box center [79, 46] width 54 height 12
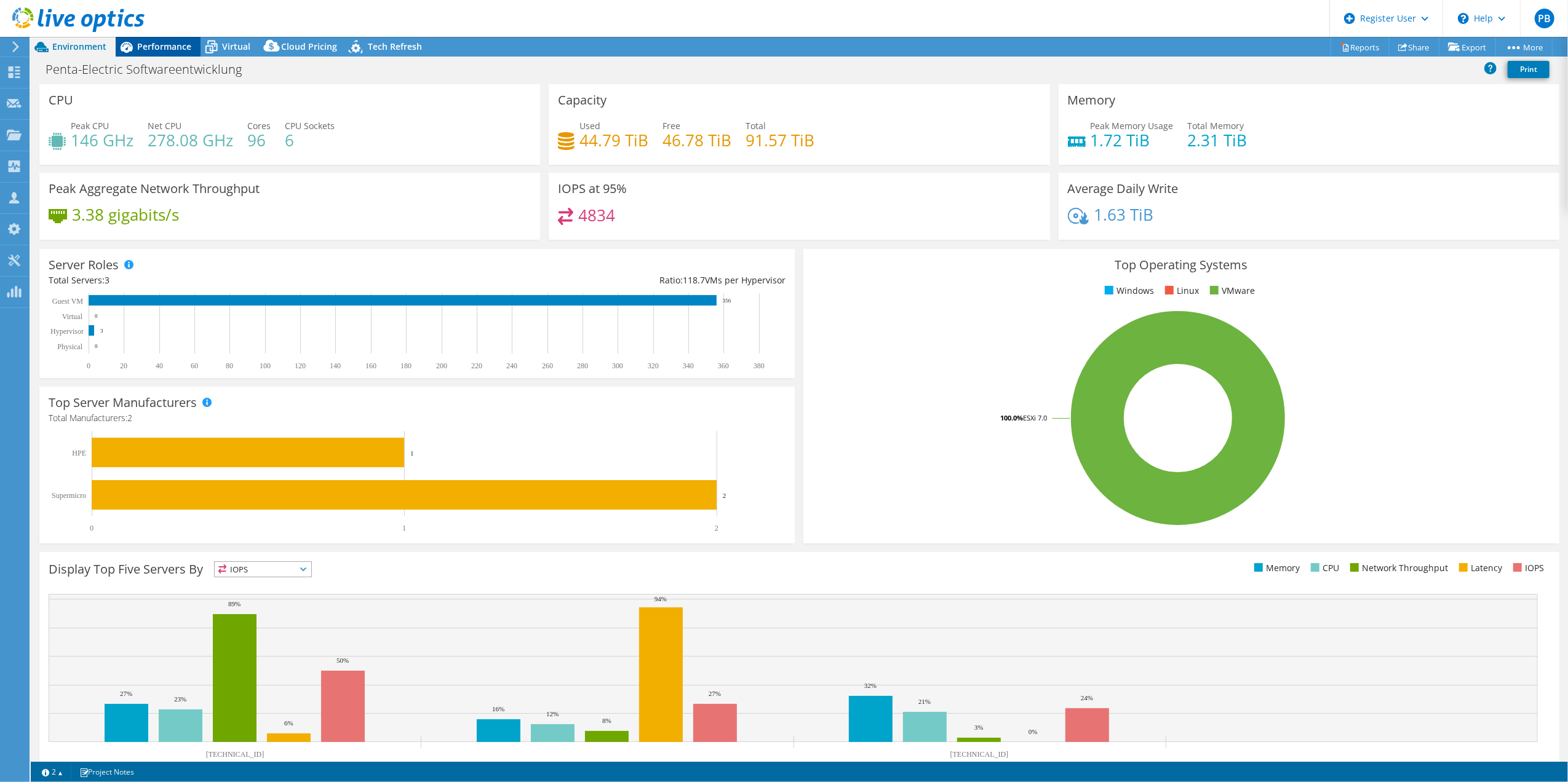
click at [148, 44] on span "Performance" at bounding box center [164, 46] width 54 height 12
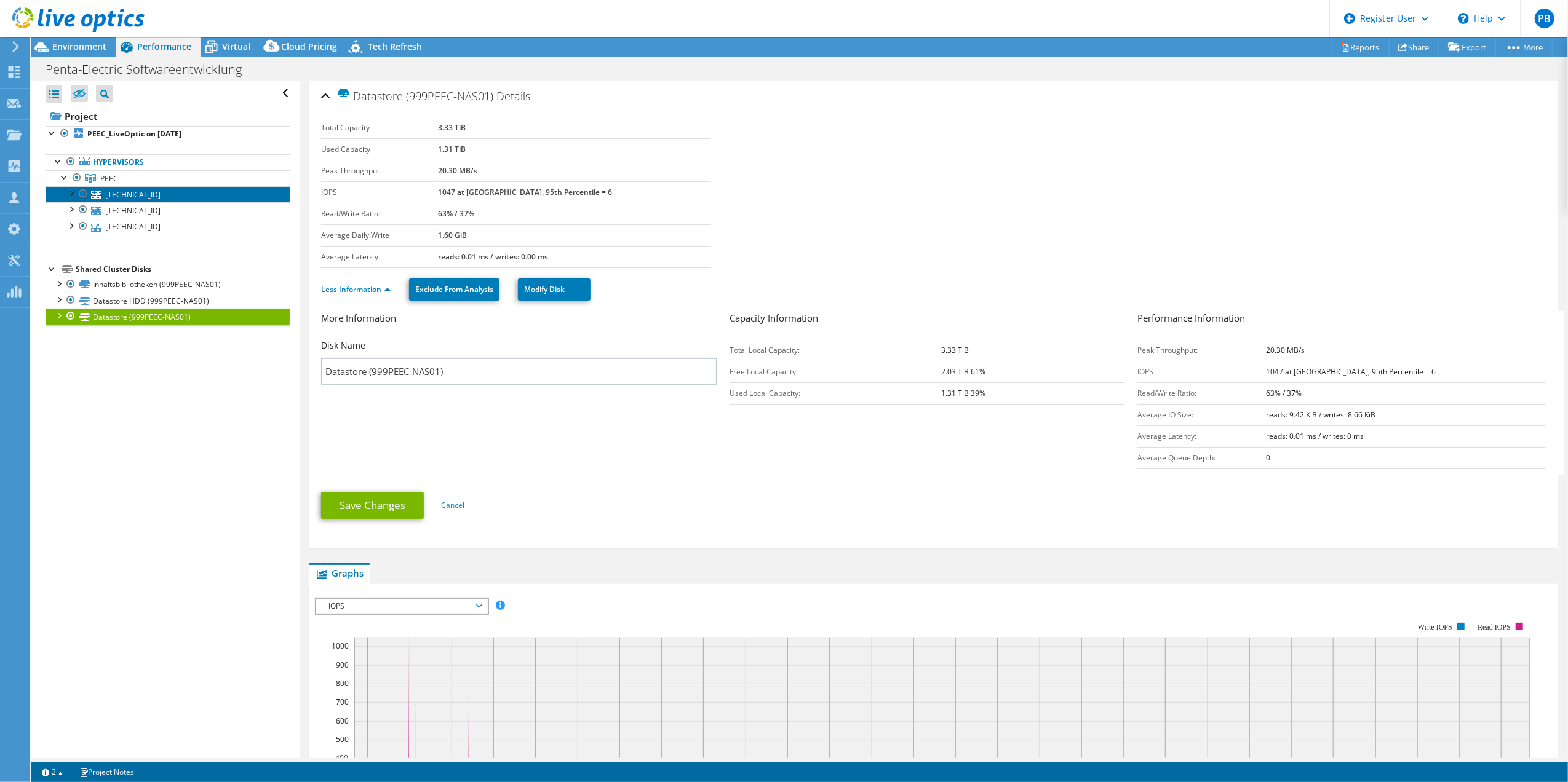
click at [126, 194] on link "[TECHNICAL_ID]" at bounding box center [167, 194] width 243 height 16
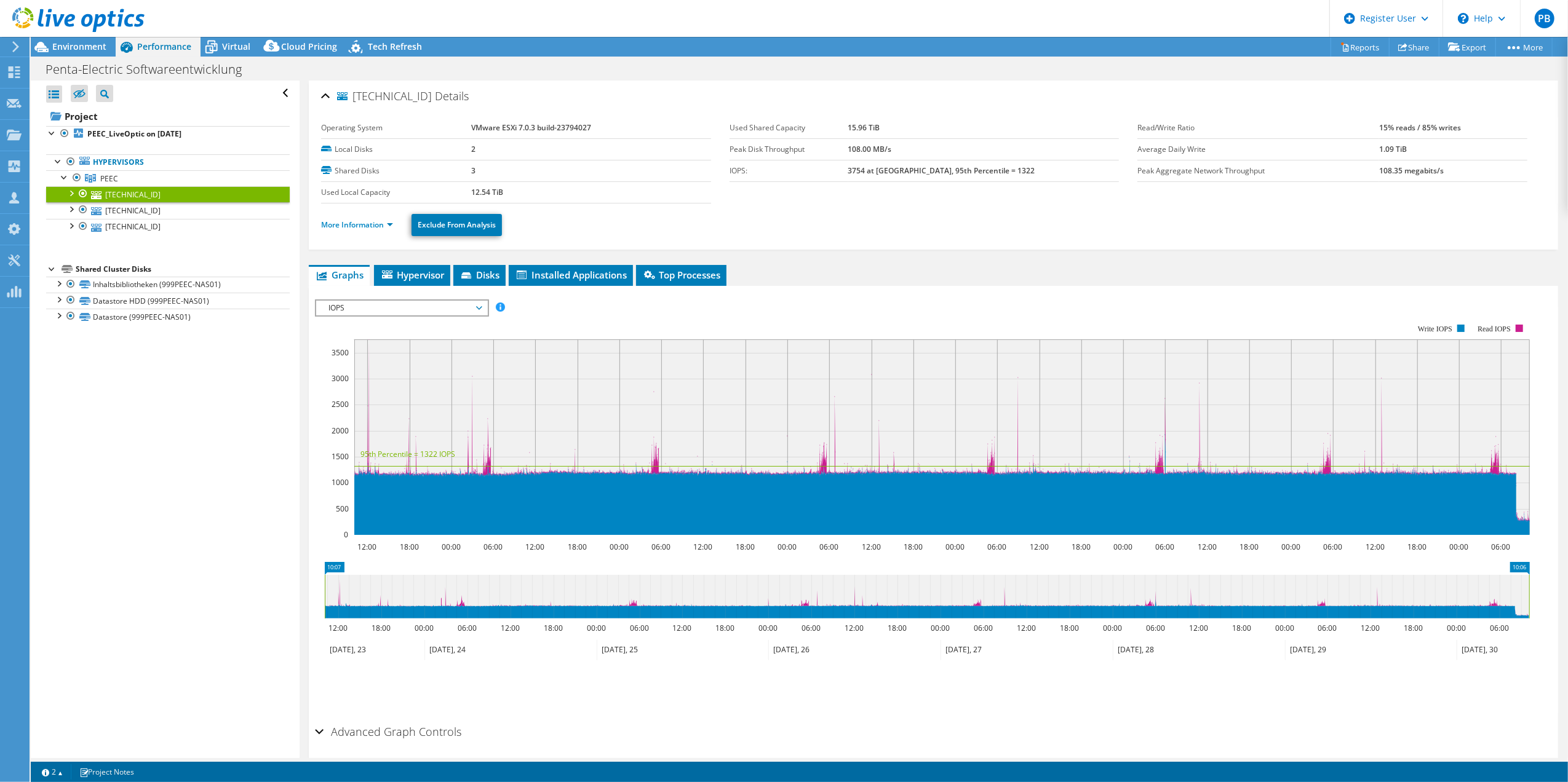
click at [67, 193] on div at bounding box center [71, 192] width 12 height 12
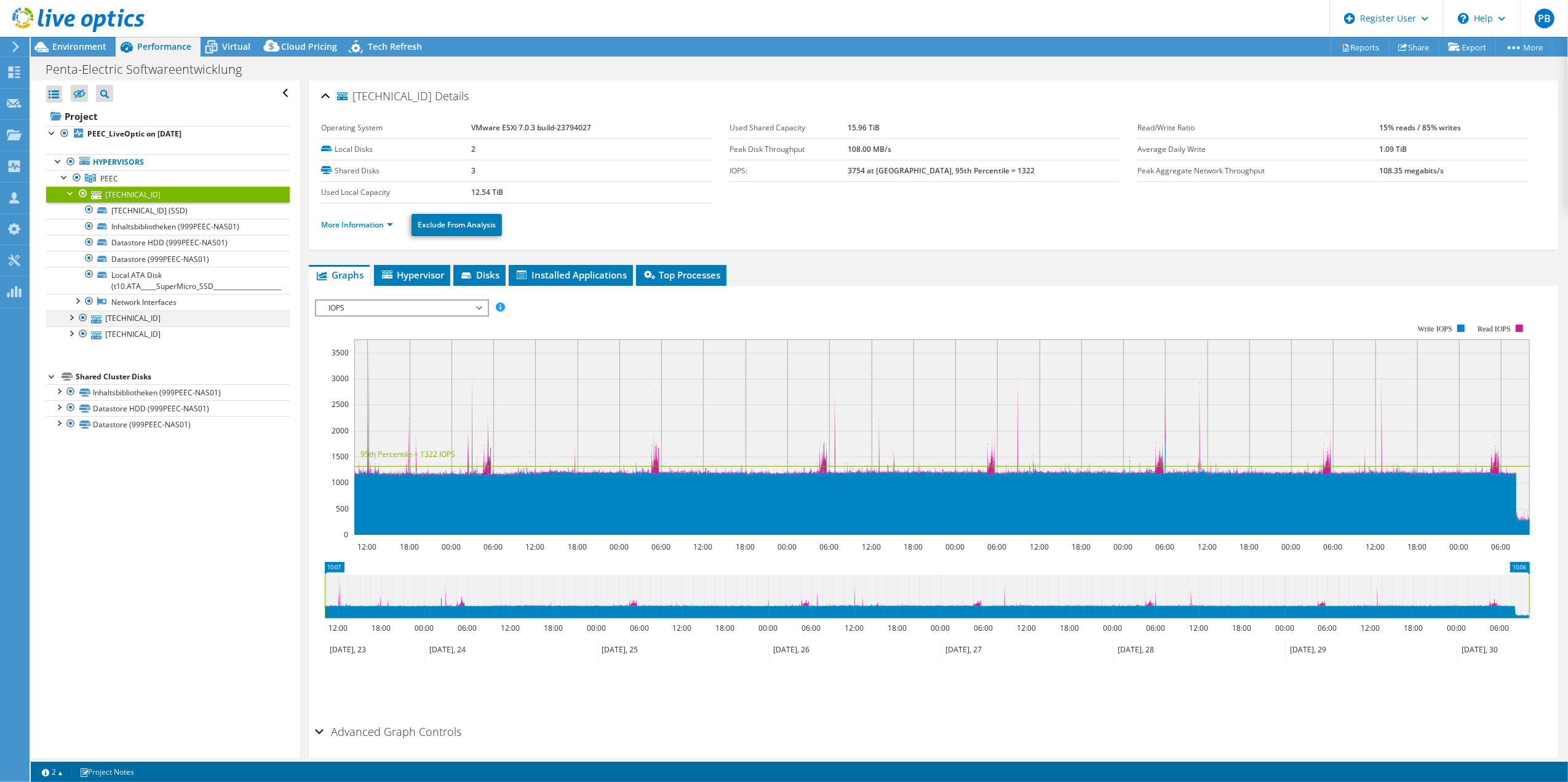
click at [65, 323] on div at bounding box center [71, 317] width 12 height 12
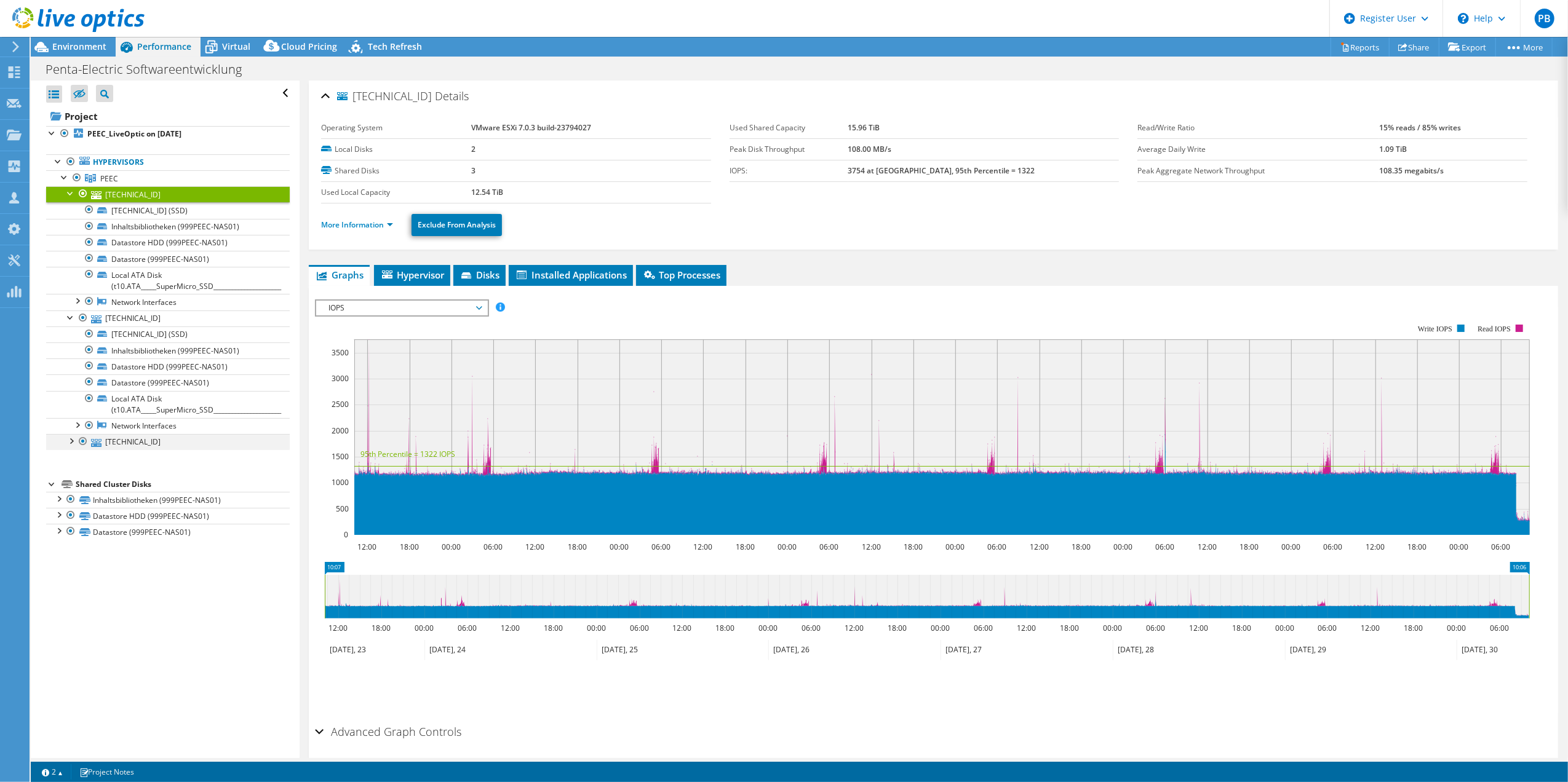
click at [73, 444] on div at bounding box center [71, 440] width 12 height 12
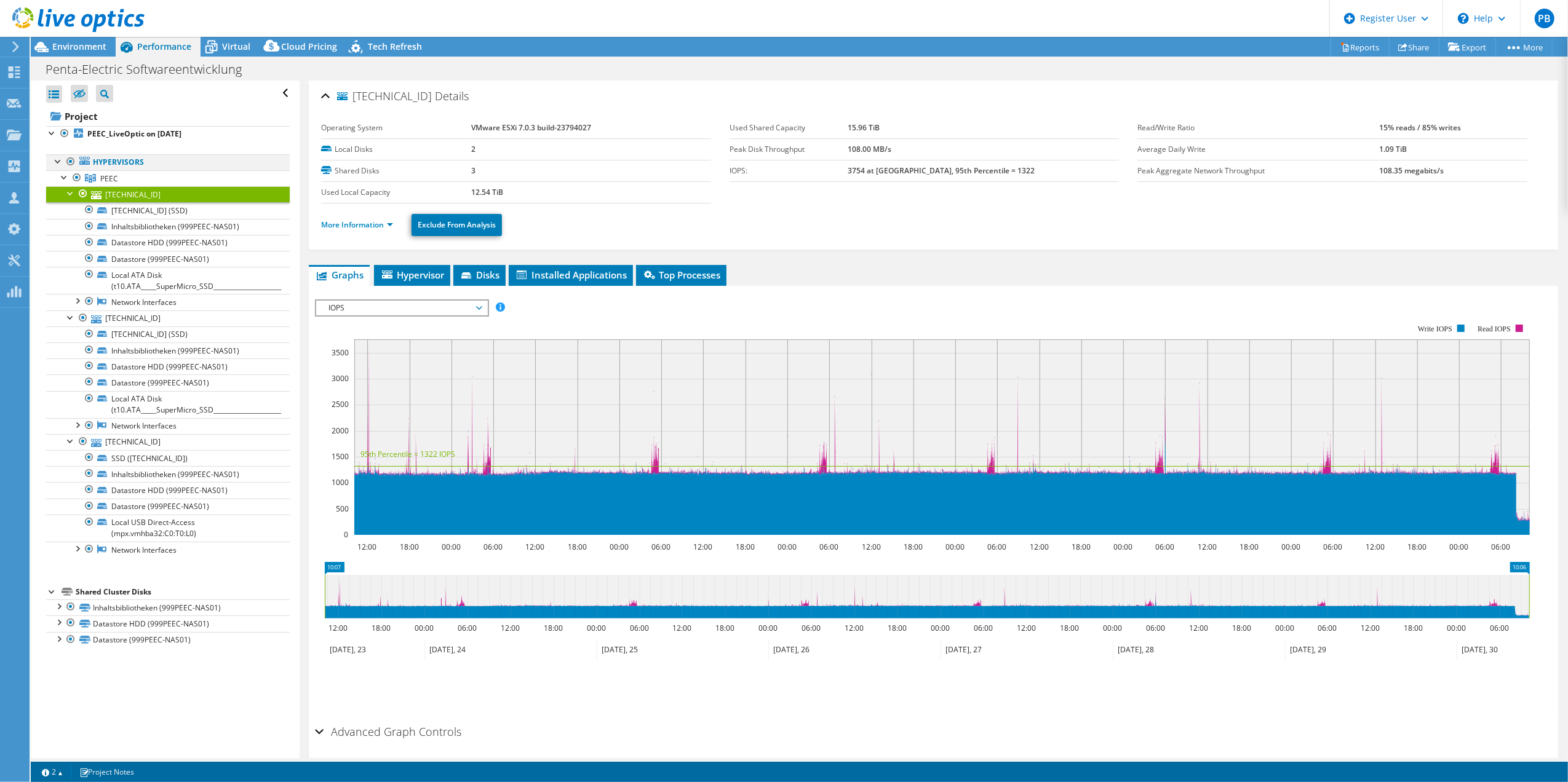
click at [60, 161] on div at bounding box center [59, 161] width 12 height 12
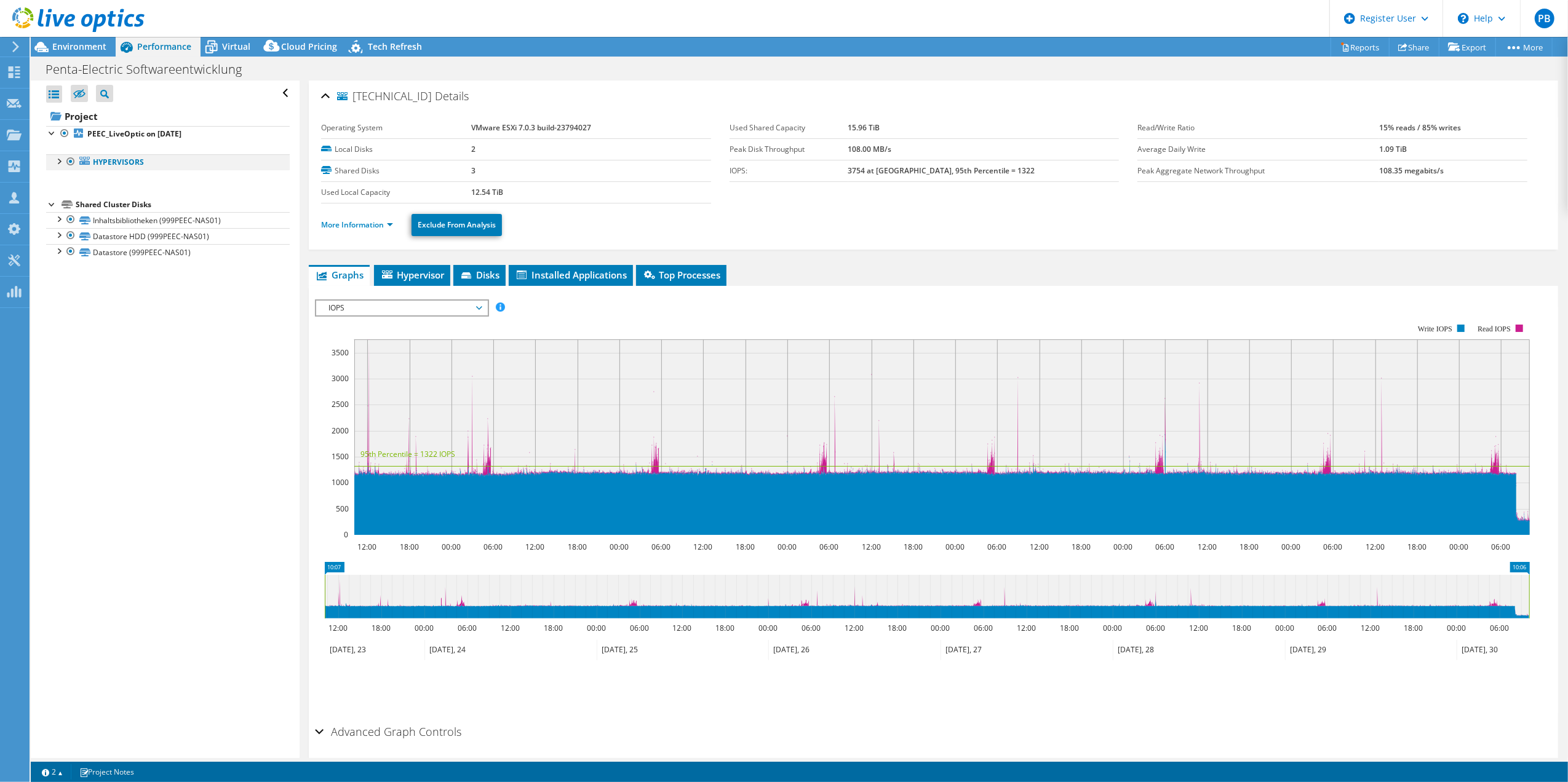
click at [60, 161] on div at bounding box center [59, 161] width 12 height 12
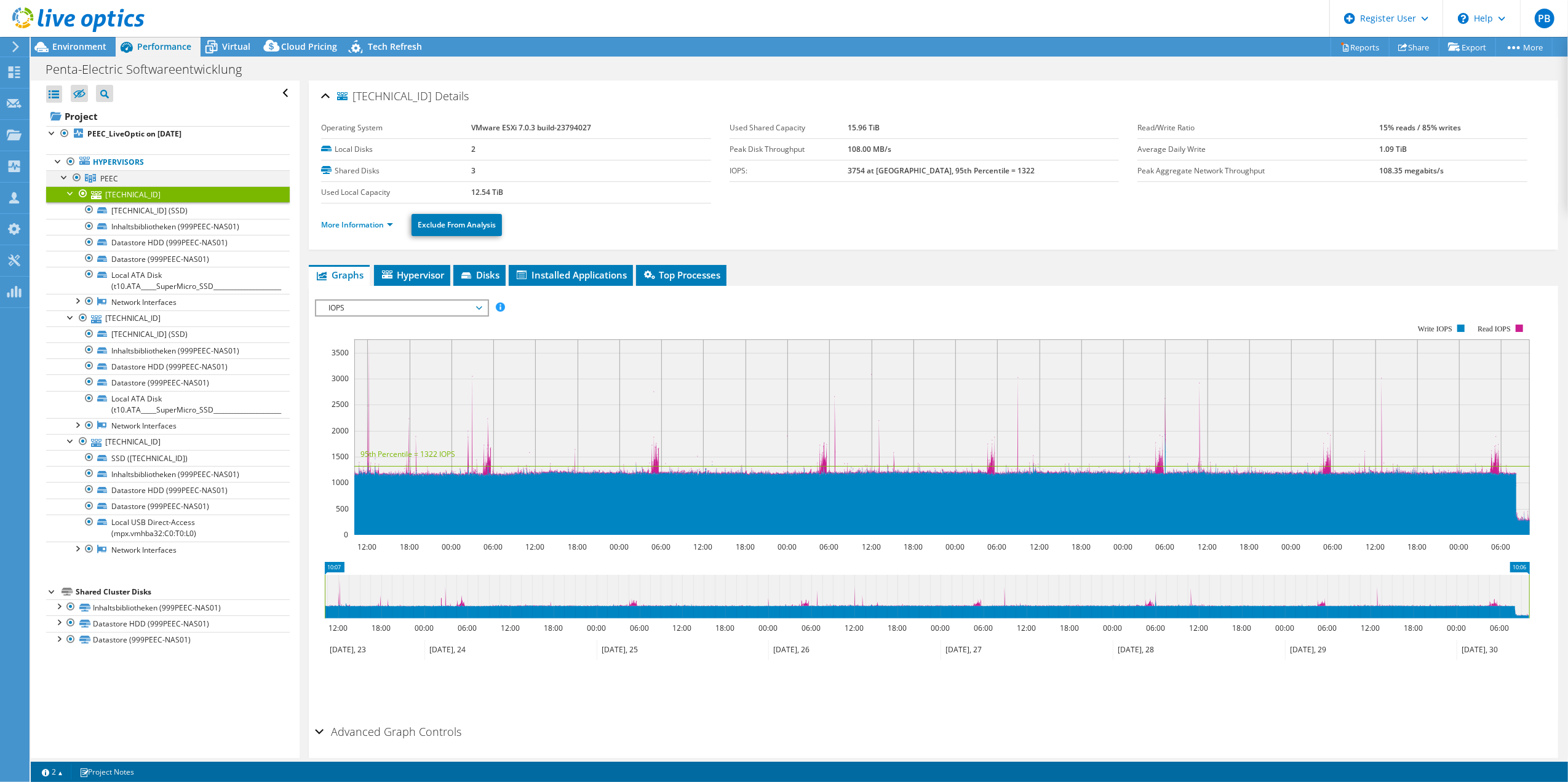
click at [64, 180] on div at bounding box center [65, 177] width 12 height 12
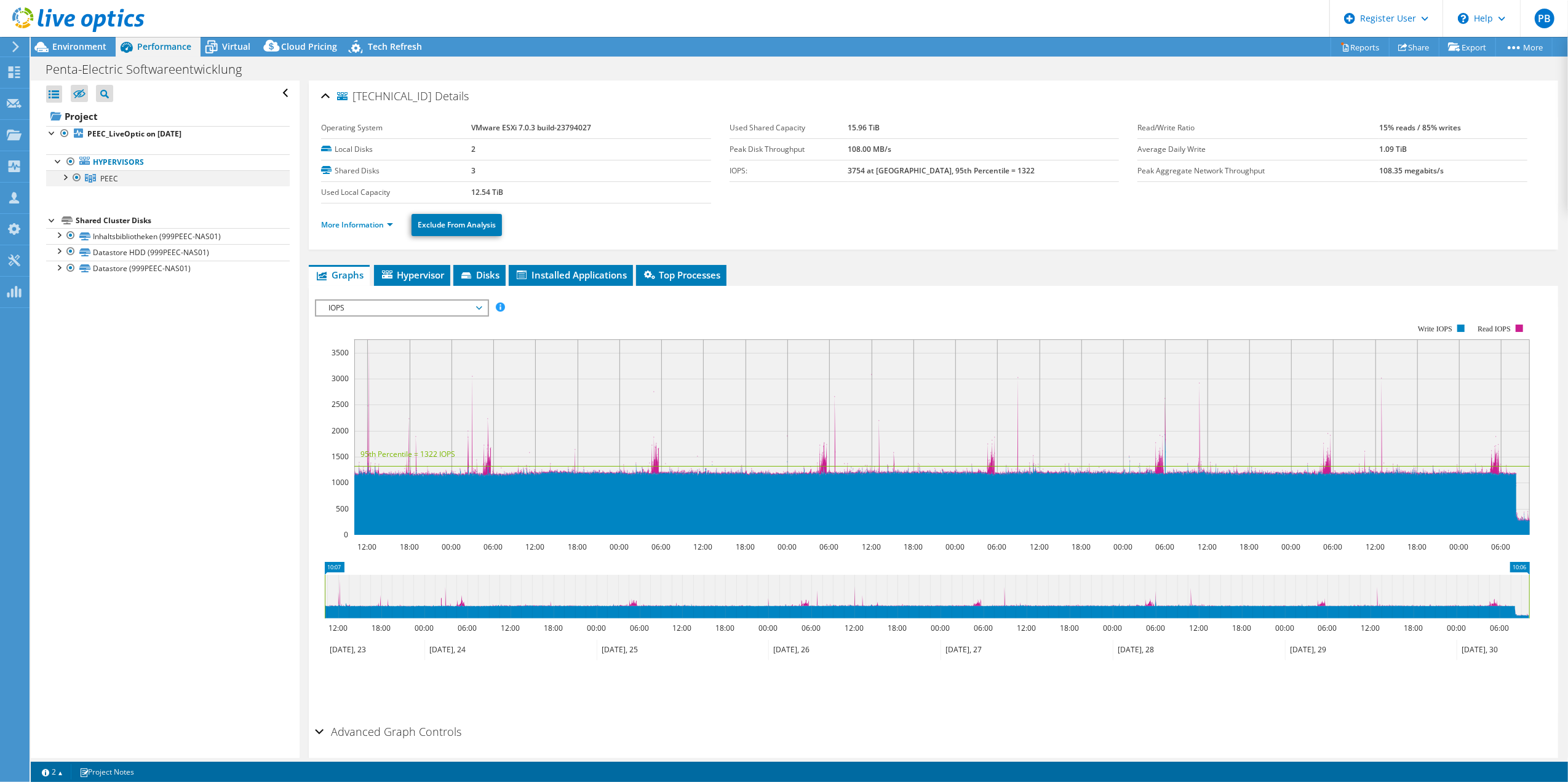
click at [64, 180] on div at bounding box center [65, 177] width 12 height 12
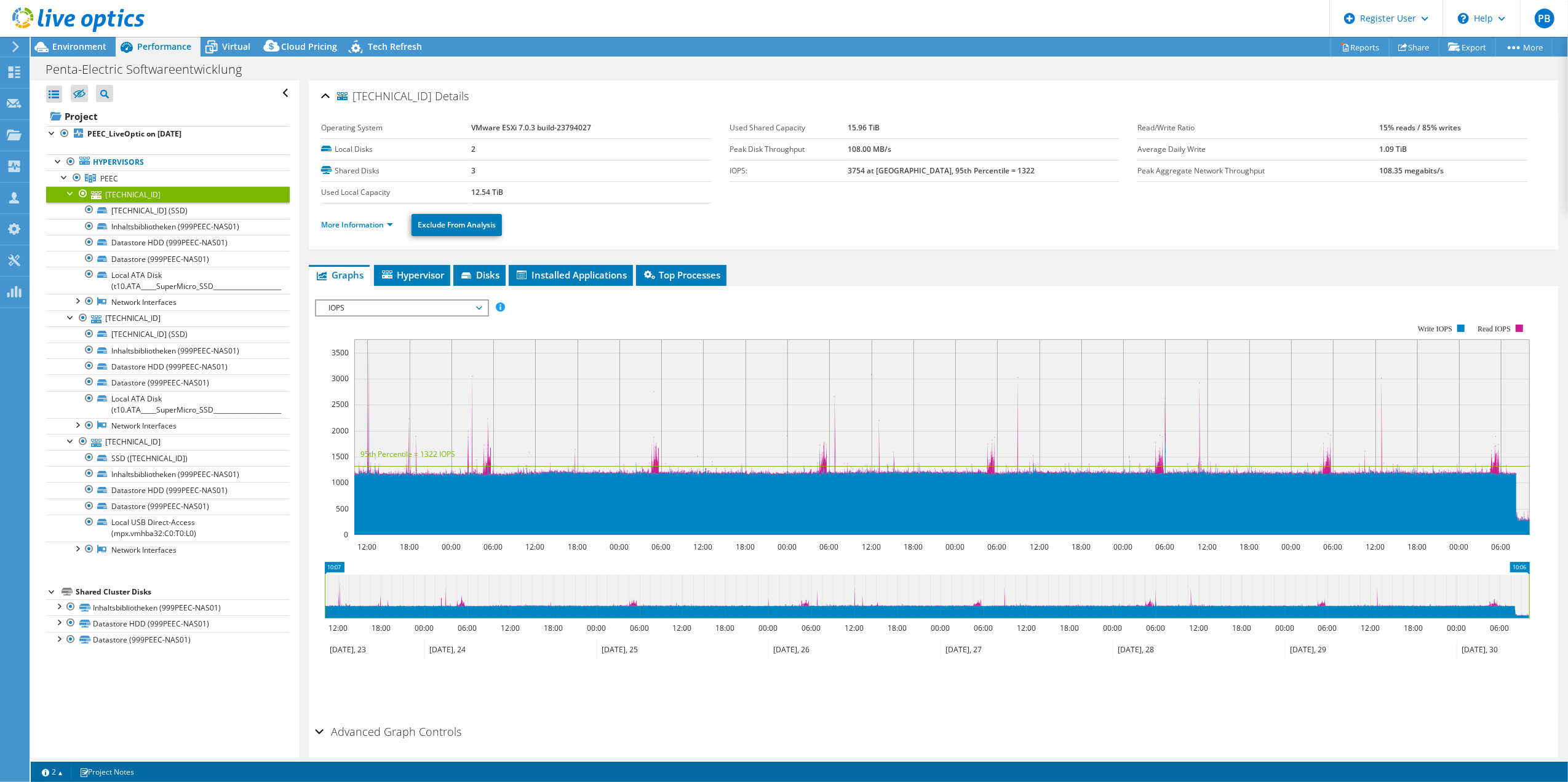
click at [70, 198] on div at bounding box center [71, 192] width 12 height 12
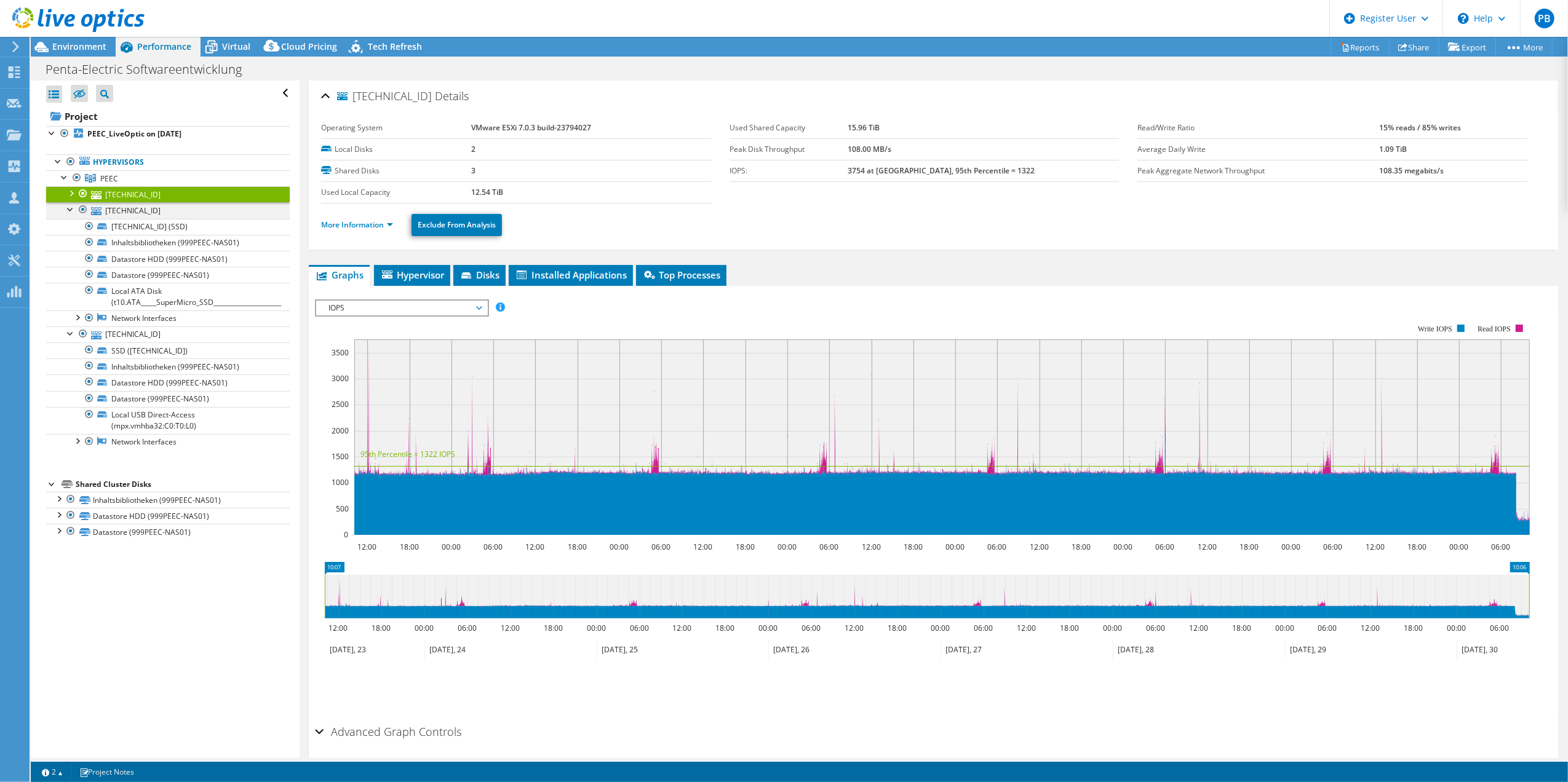
click at [68, 210] on div at bounding box center [71, 208] width 12 height 12
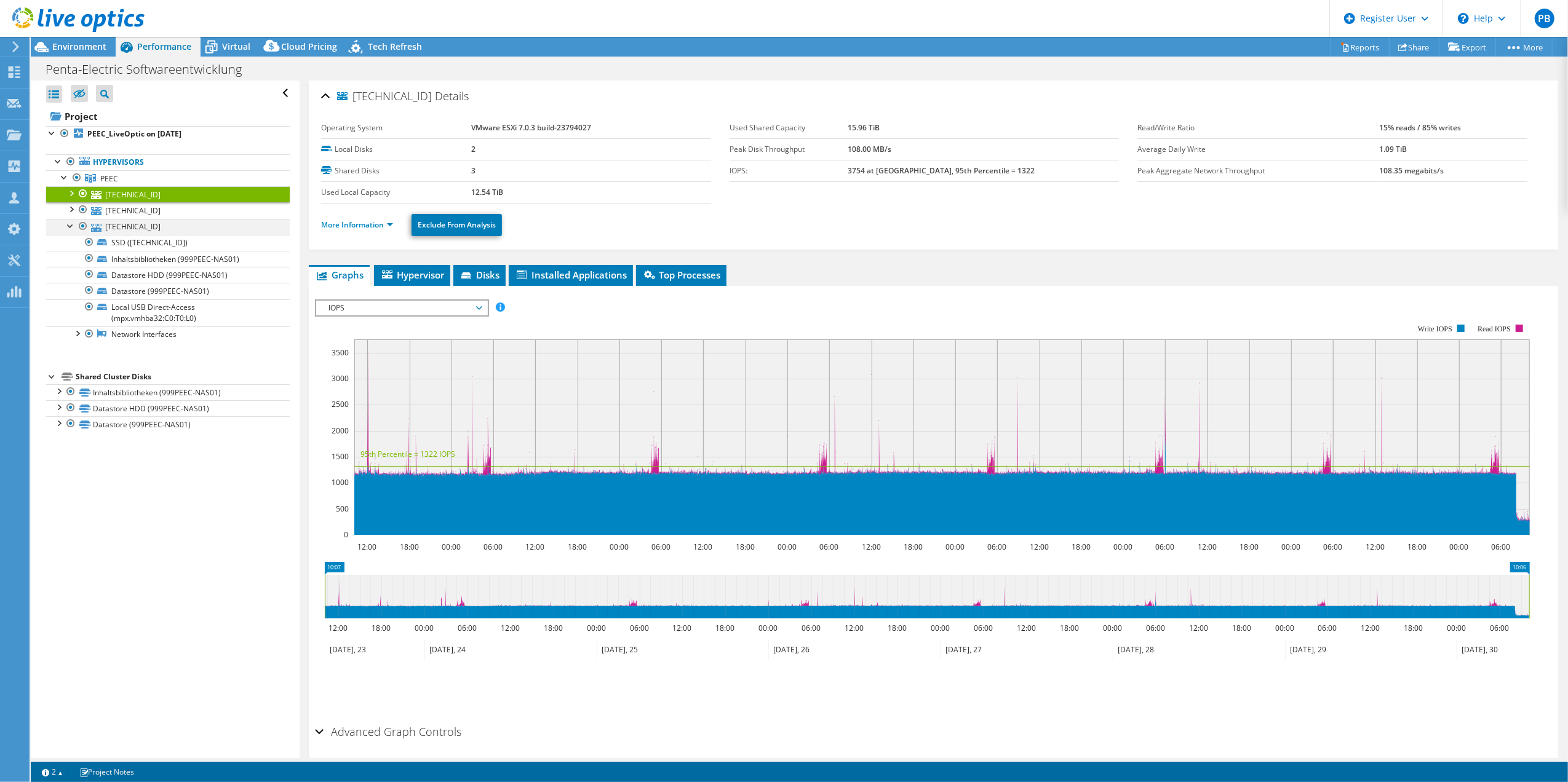
click at [70, 231] on div at bounding box center [71, 225] width 12 height 12
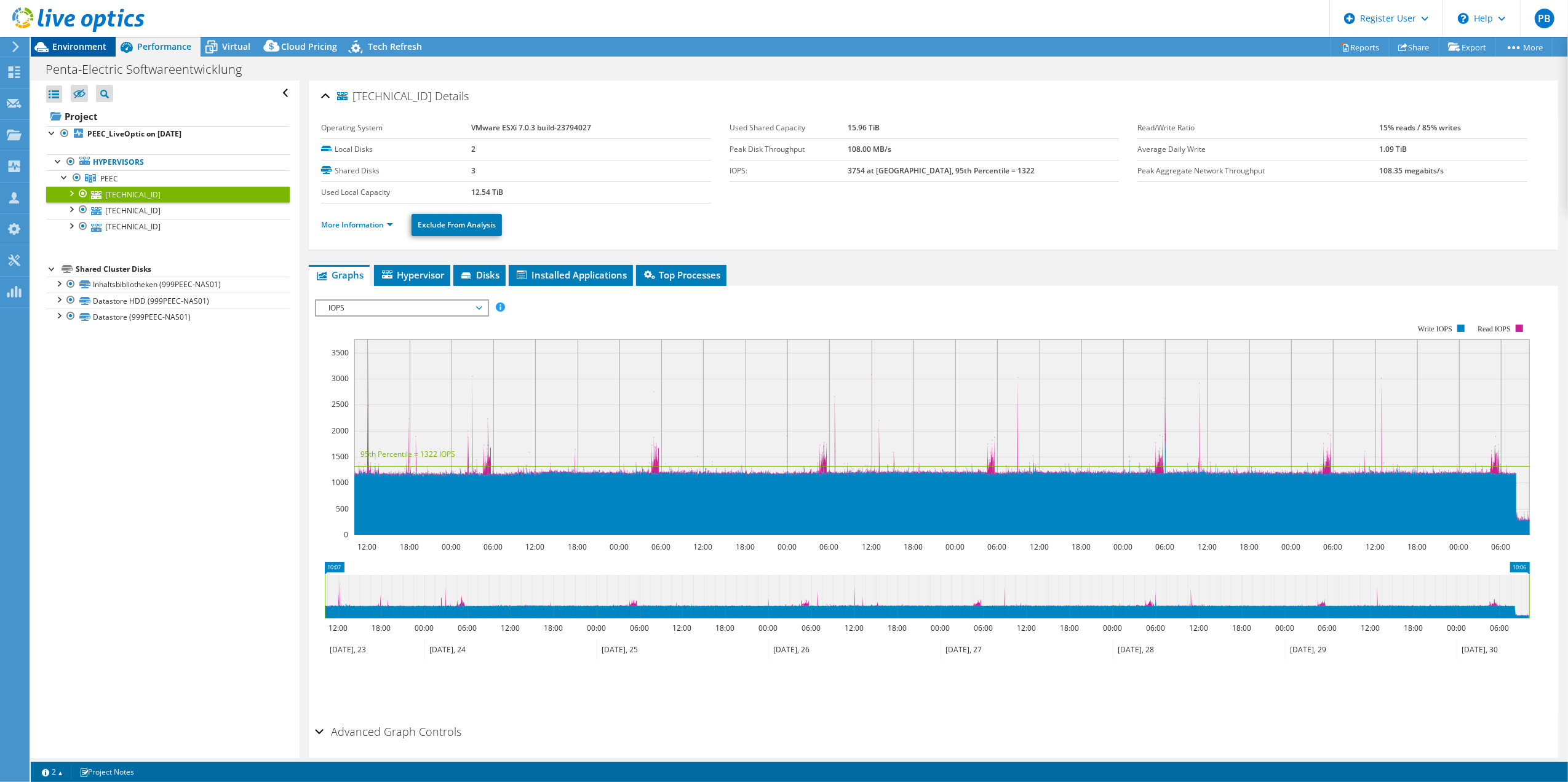
click at [82, 52] on span "Environment" at bounding box center [79, 46] width 54 height 12
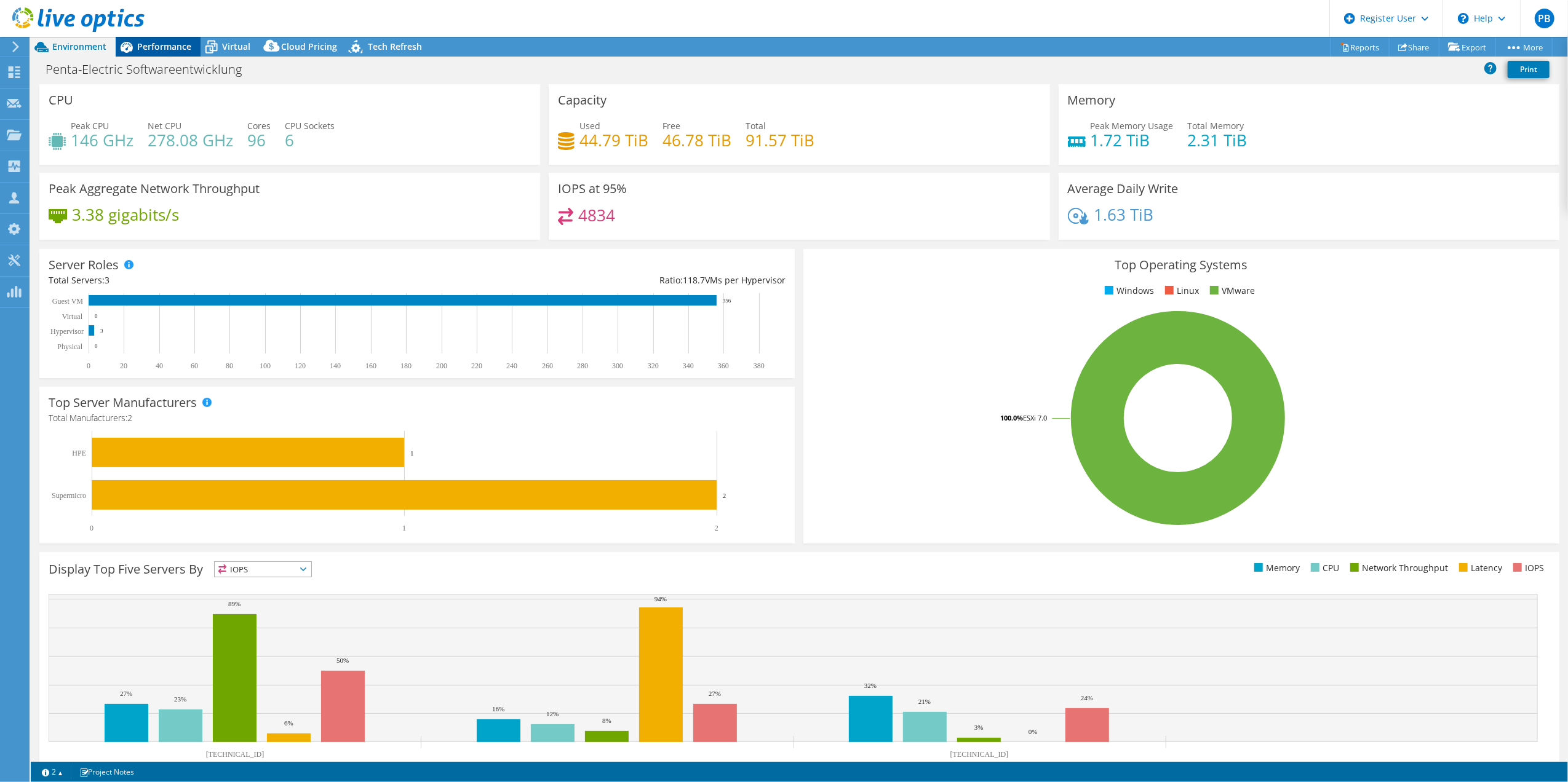
click at [172, 49] on span "Performance" at bounding box center [164, 46] width 54 height 12
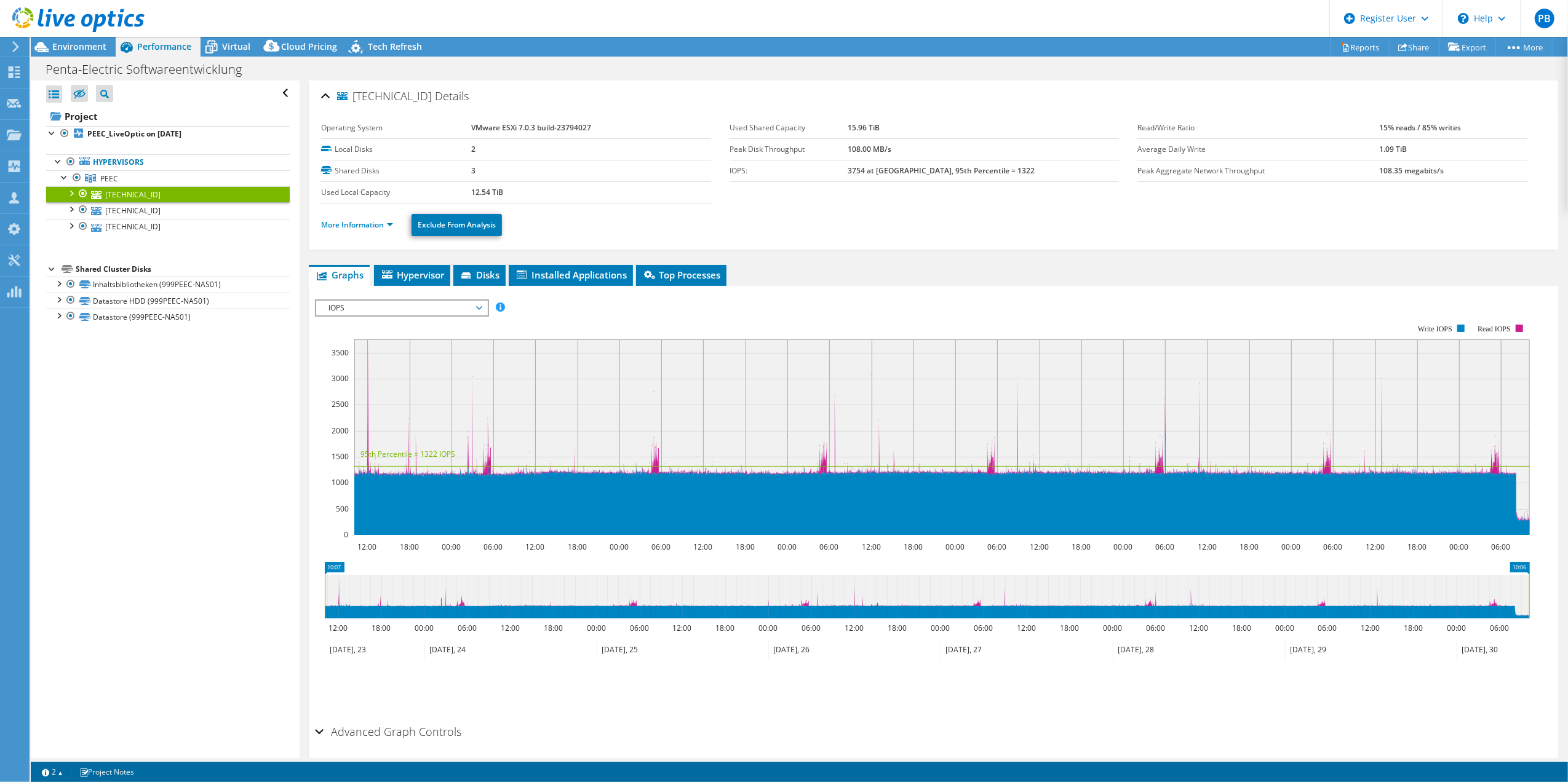
click at [68, 197] on div at bounding box center [71, 192] width 12 height 12
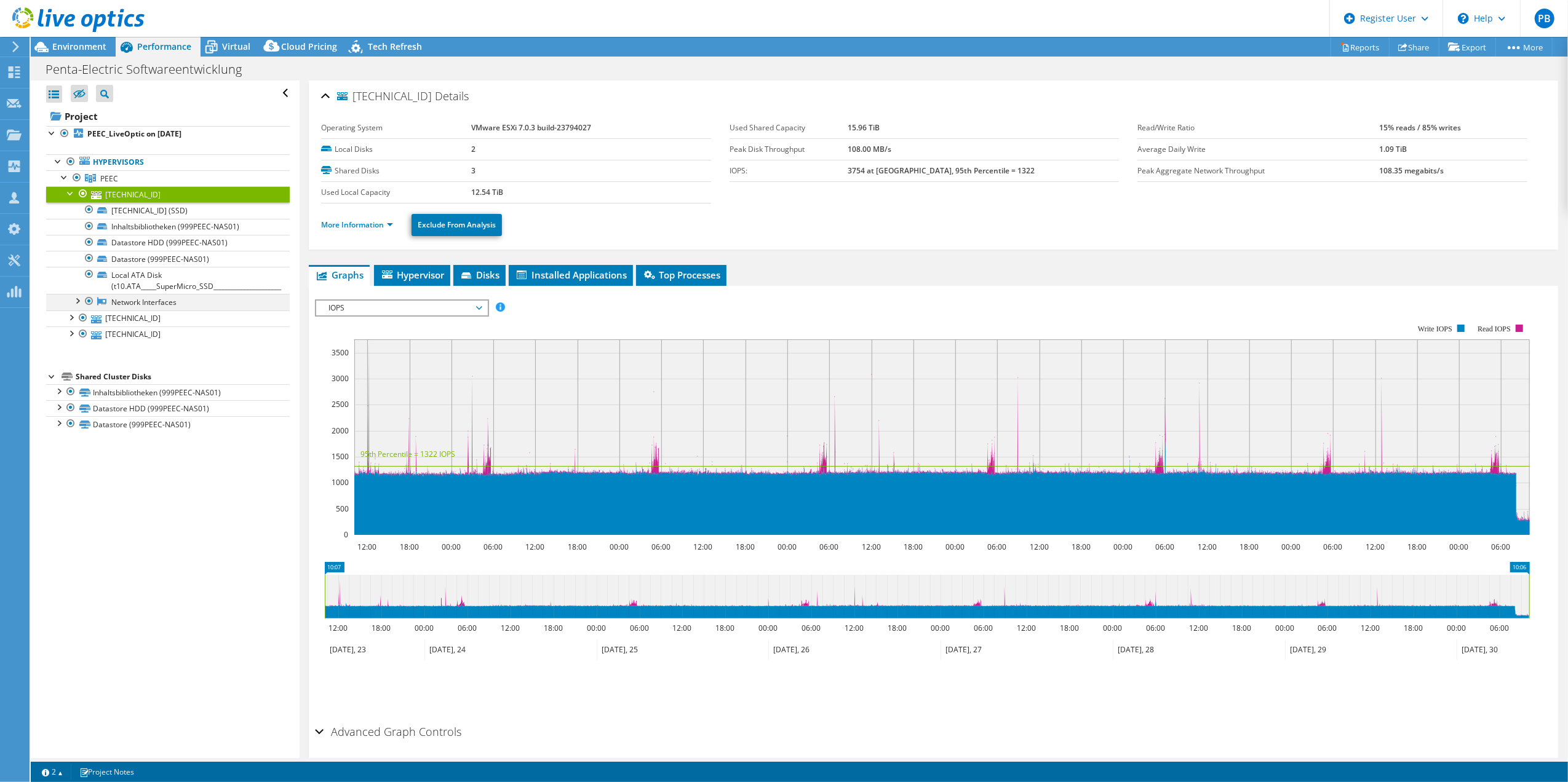
click at [74, 300] on div at bounding box center [77, 300] width 12 height 12
click at [165, 308] on link "Network Interfaces" at bounding box center [167, 302] width 243 height 16
click at [73, 302] on div at bounding box center [77, 300] width 12 height 12
click at [352, 230] on li "More Information" at bounding box center [360, 225] width 79 height 14
click at [357, 225] on link "More Information" at bounding box center [357, 225] width 72 height 11
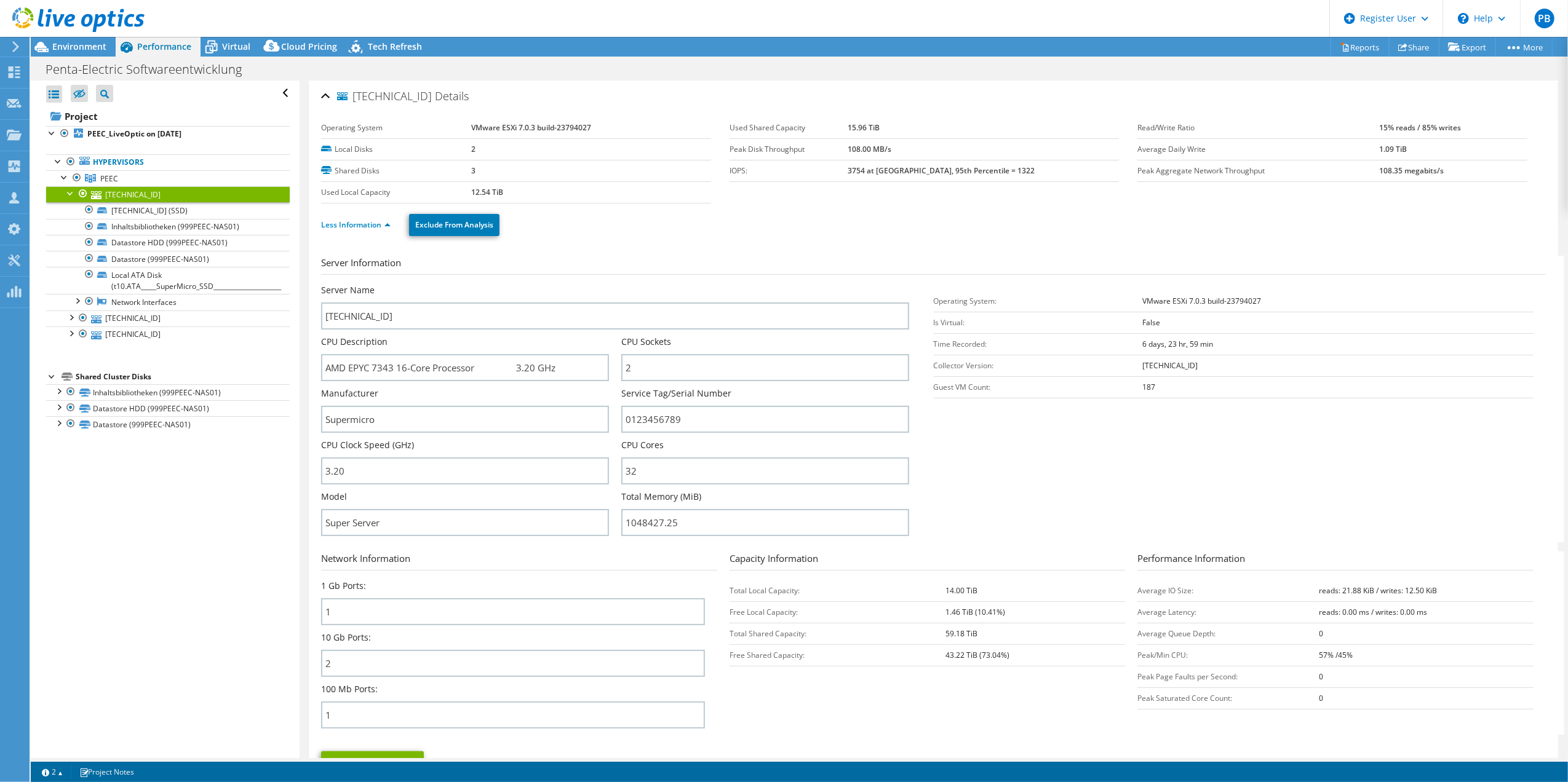
click at [72, 195] on div at bounding box center [71, 192] width 12 height 12
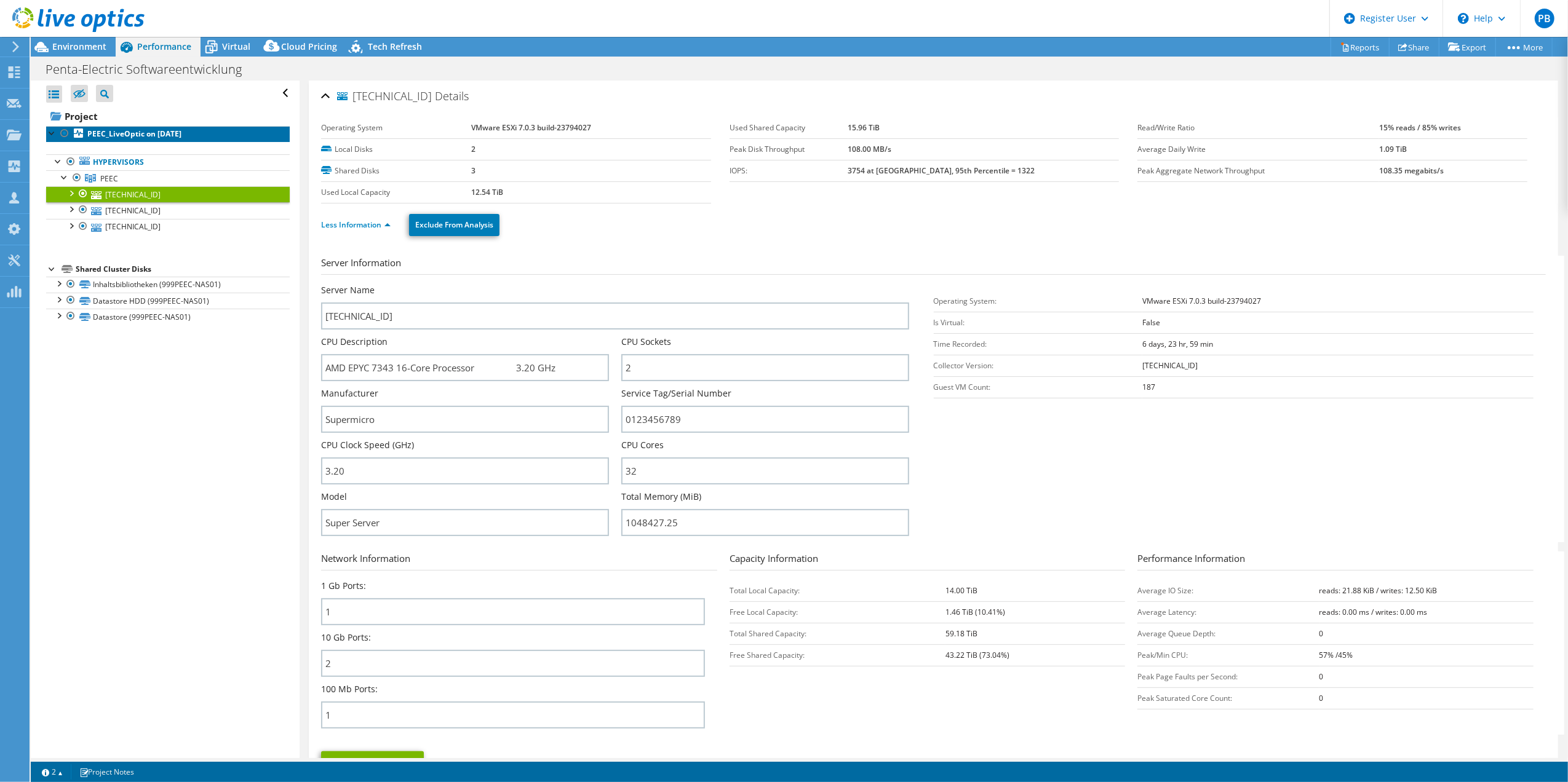
click at [121, 133] on b "PEEC_LiveOptic on [DATE]" at bounding box center [134, 134] width 94 height 11
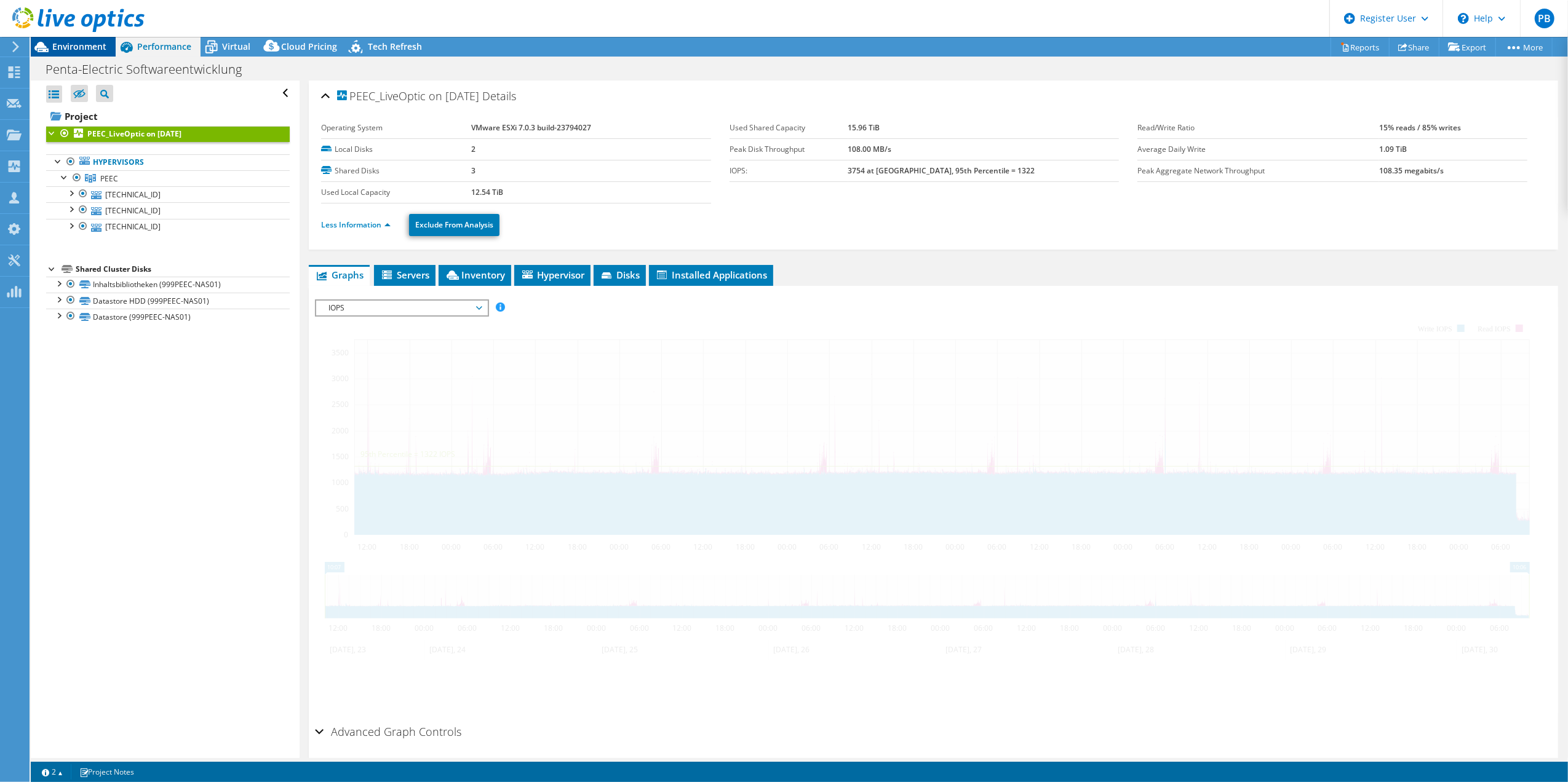
click at [78, 45] on span "Environment" at bounding box center [79, 46] width 54 height 12
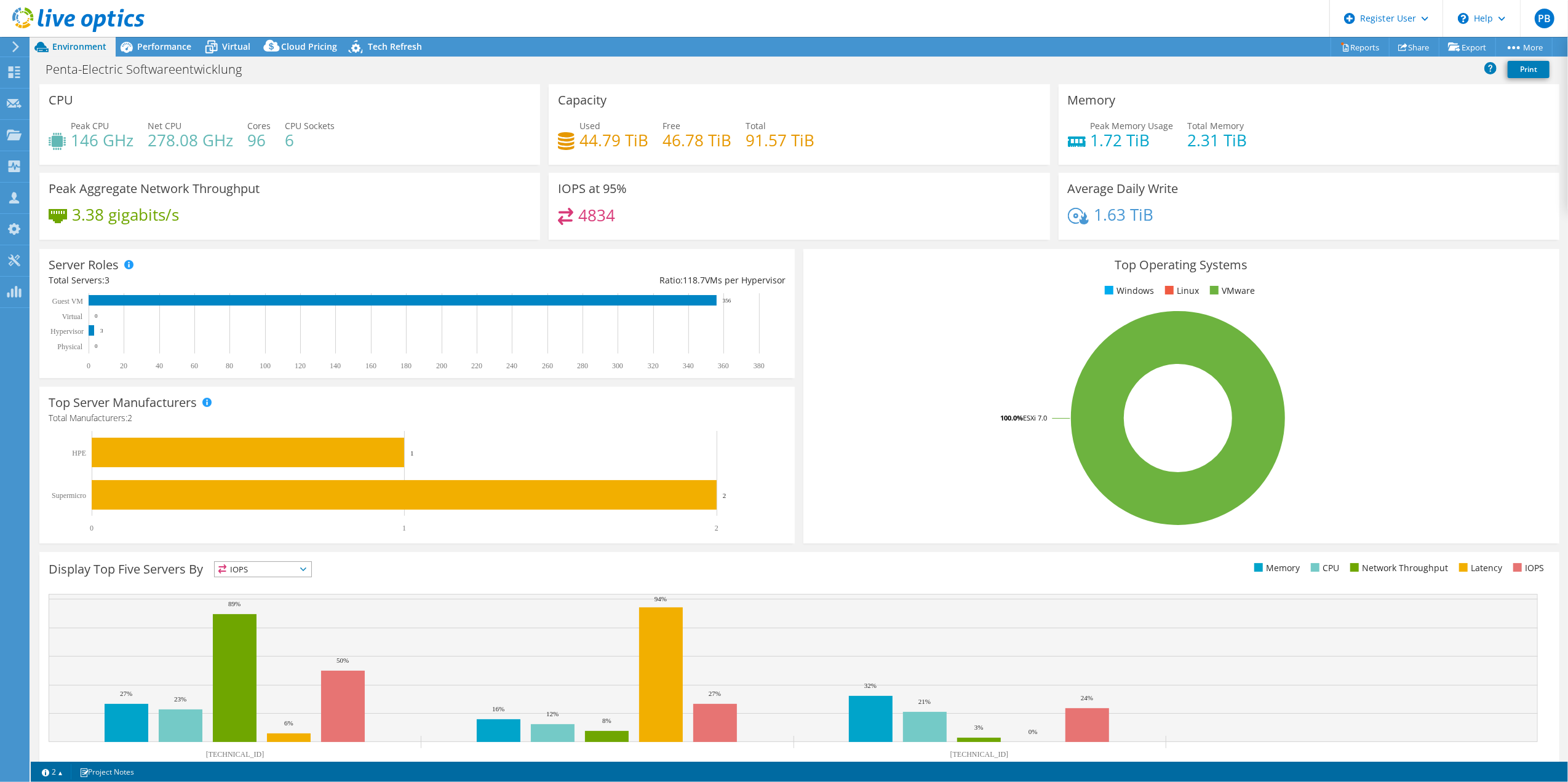
click at [392, 13] on header "PB Dell User Paula Bubniakova Paula.Bubniakova@dell.com Dell My Profile Log Out…" at bounding box center [784, 18] width 1568 height 37
click at [167, 45] on span "Performance" at bounding box center [164, 46] width 54 height 12
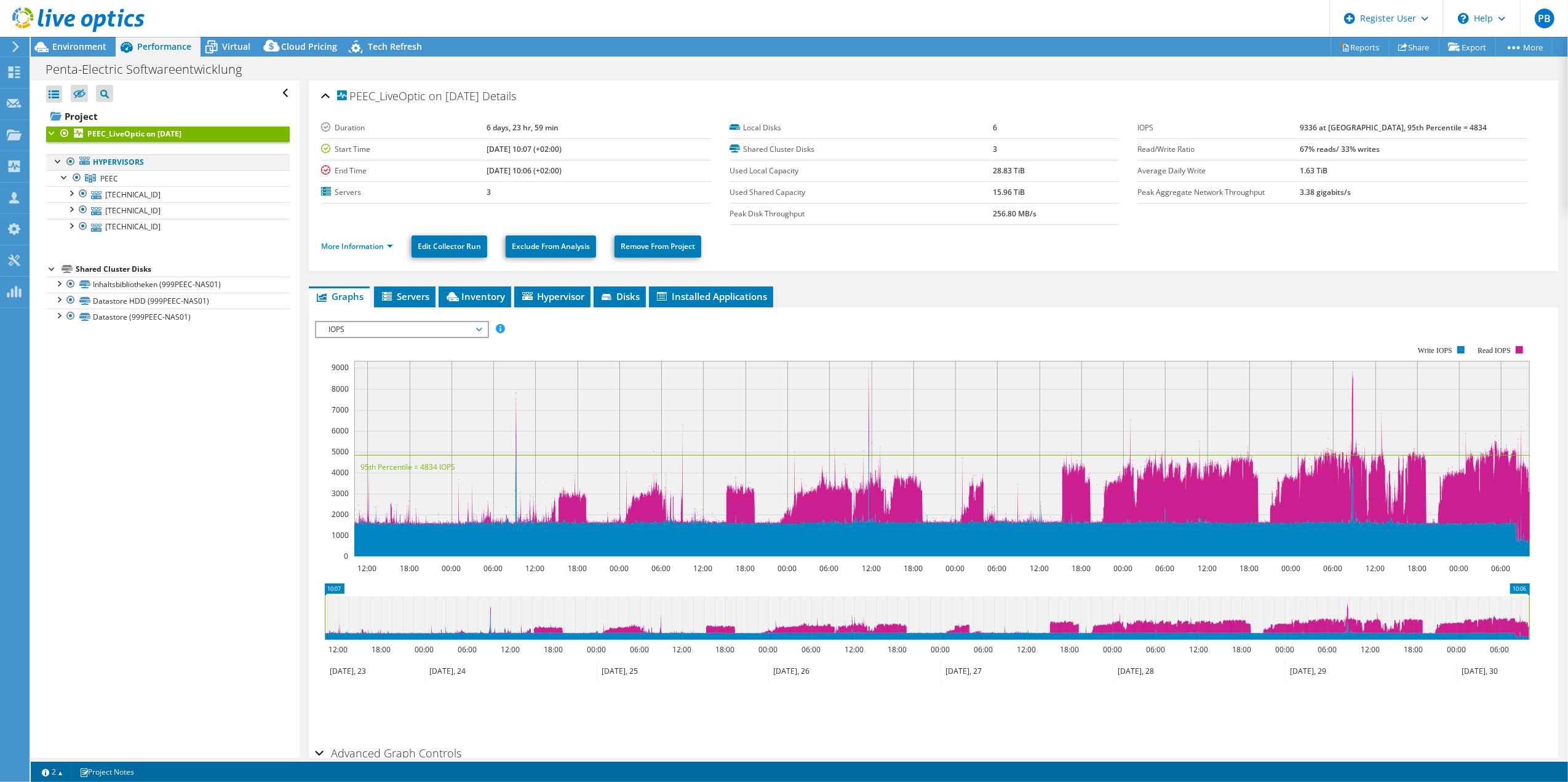
click at [70, 163] on div at bounding box center [71, 162] width 12 height 15
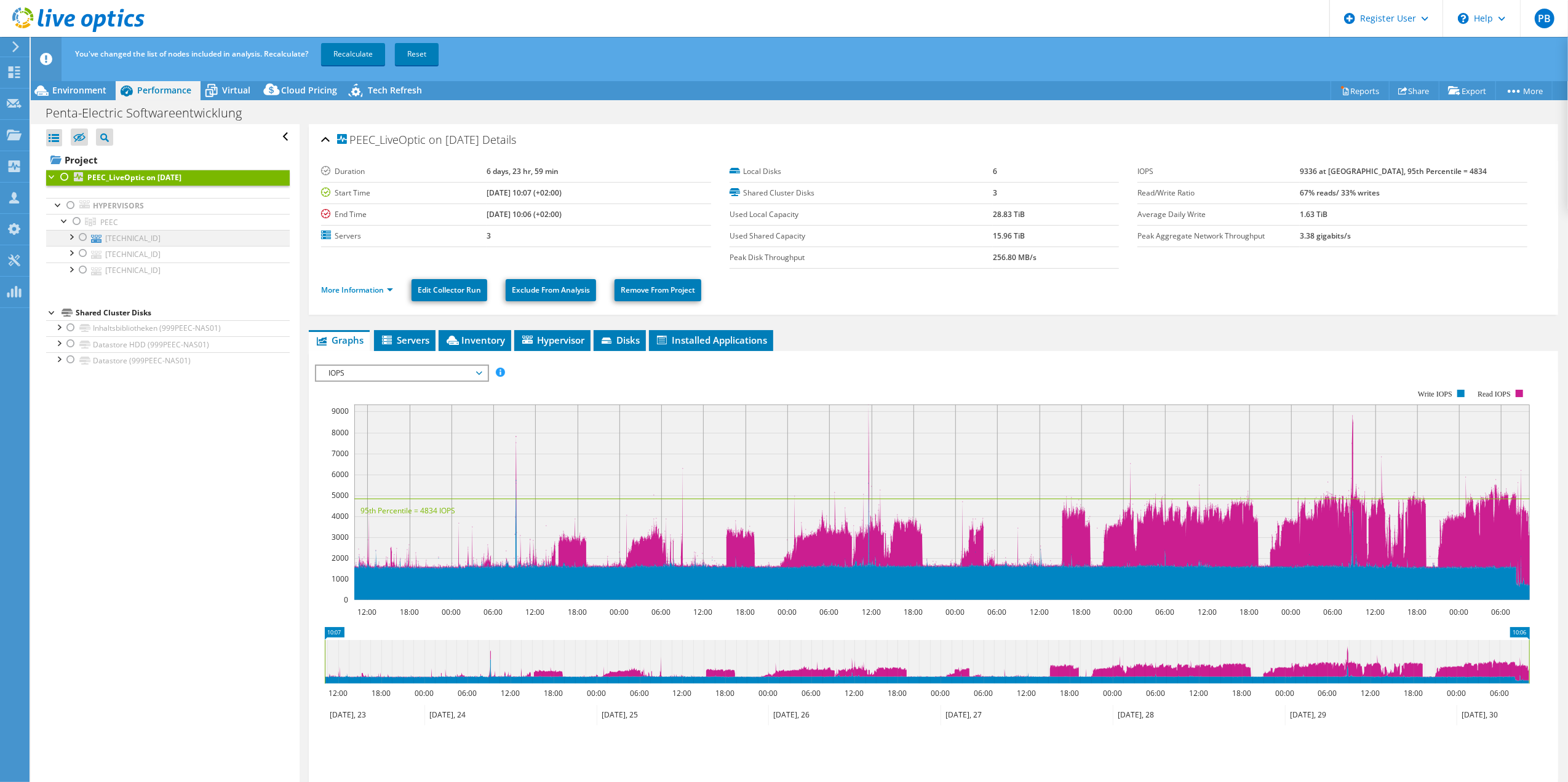
click at [82, 237] on div at bounding box center [83, 238] width 12 height 15
click at [57, 91] on span "Environment" at bounding box center [79, 90] width 54 height 12
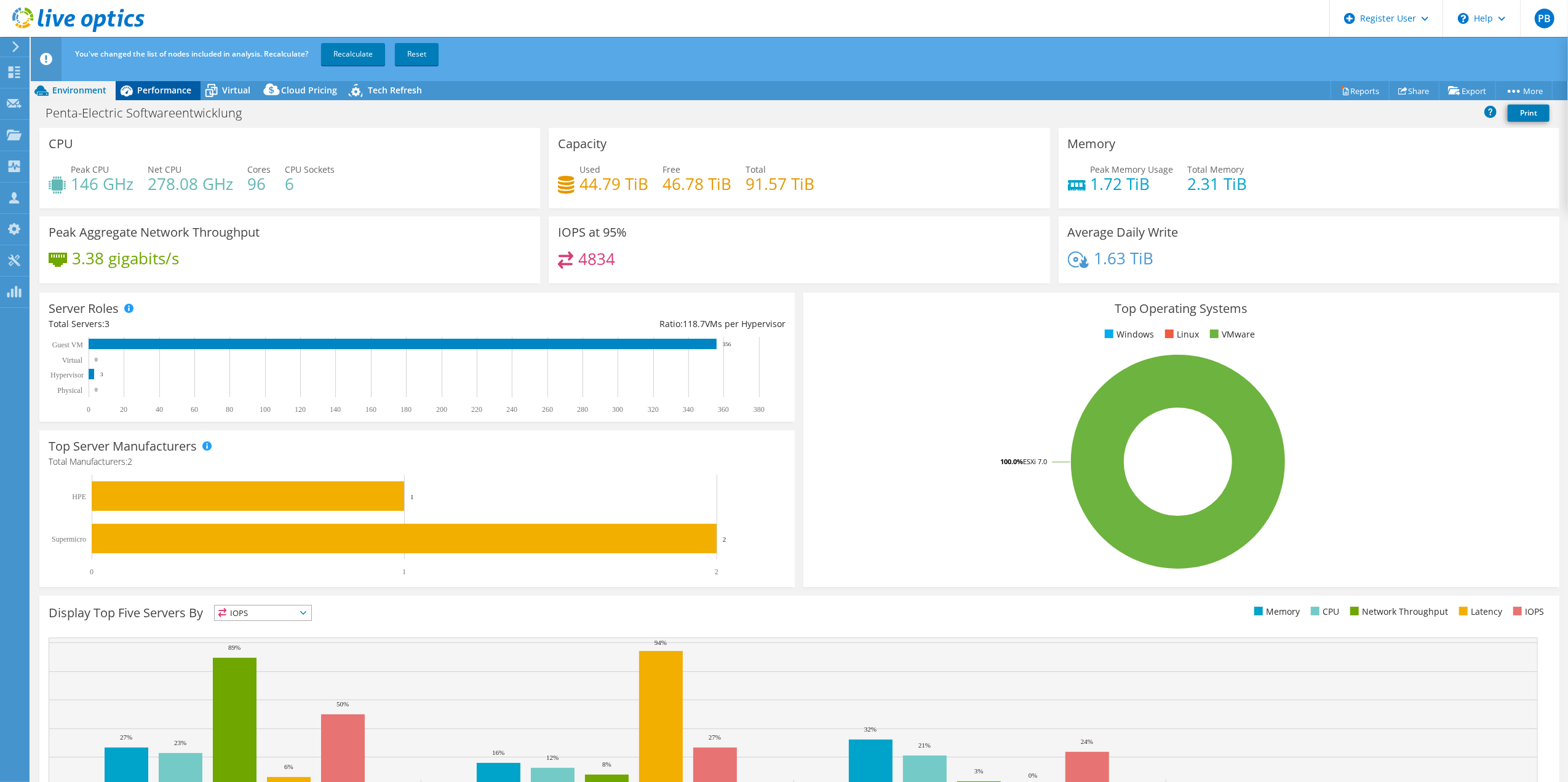
click at [149, 91] on span "Performance" at bounding box center [164, 90] width 54 height 12
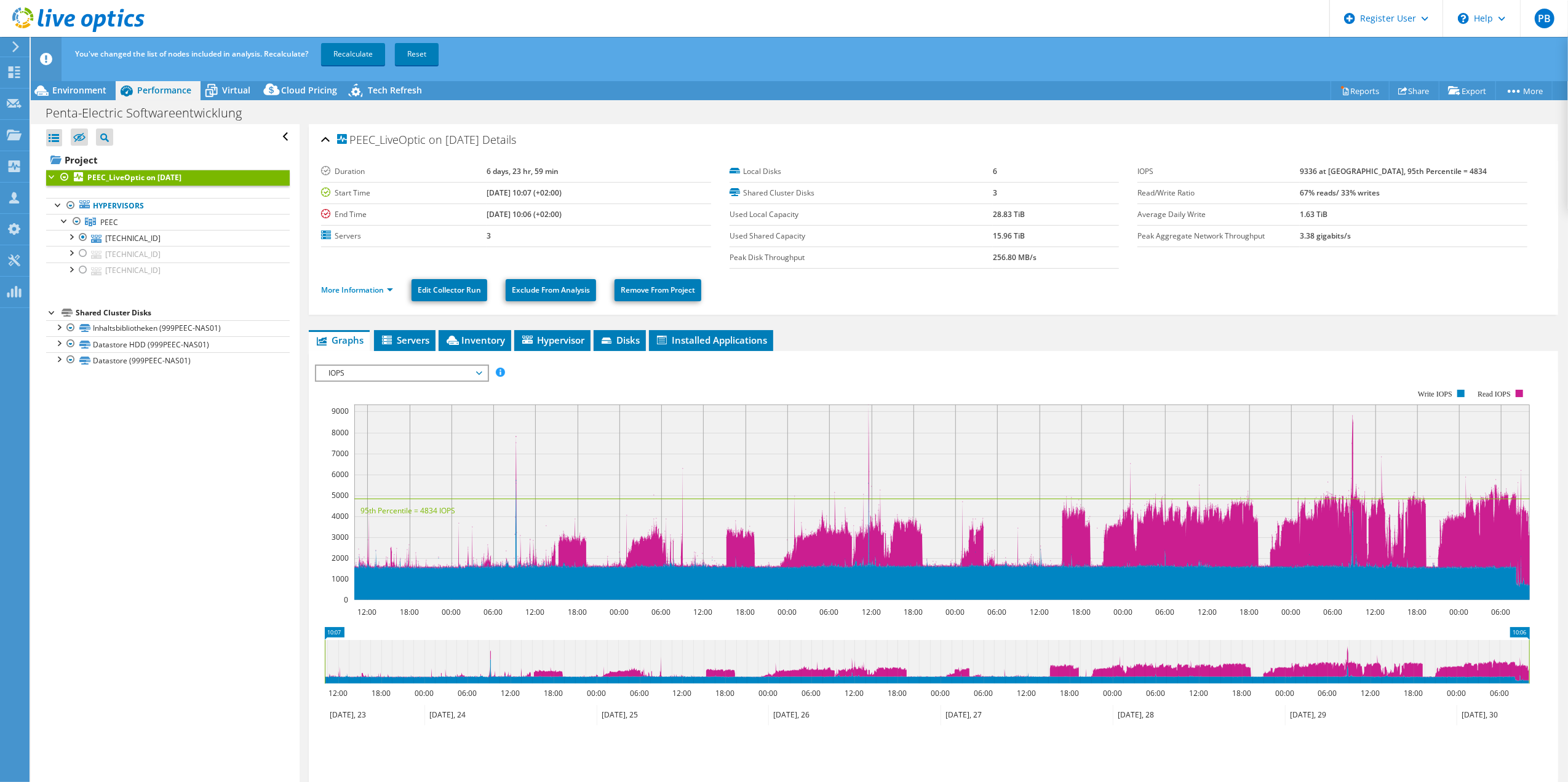
click at [65, 182] on div at bounding box center [65, 177] width 12 height 15
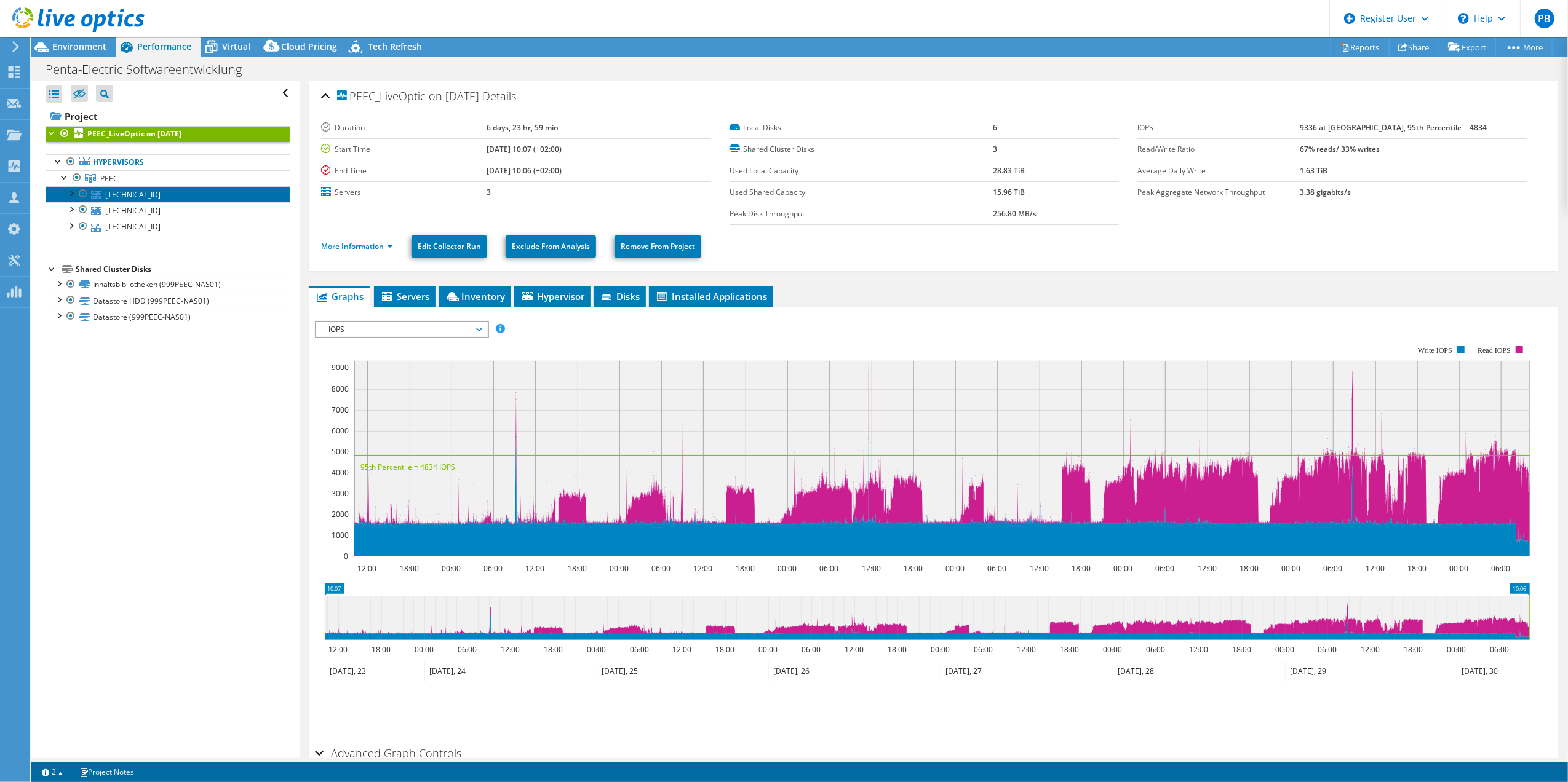
click at [141, 192] on link "[TECHNICAL_ID]" at bounding box center [167, 194] width 243 height 16
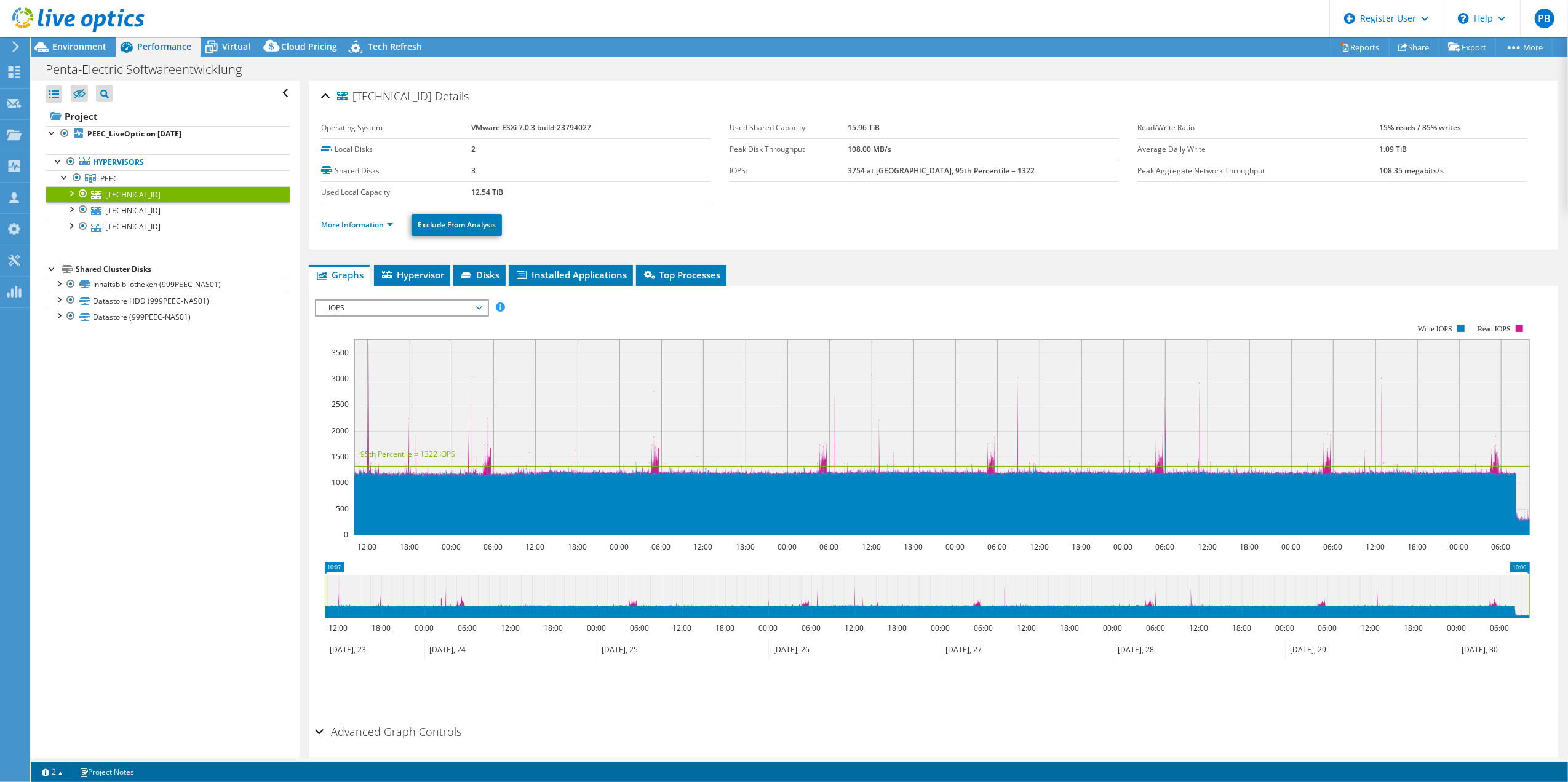
click at [437, 309] on span "IOPS" at bounding box center [401, 308] width 158 height 15
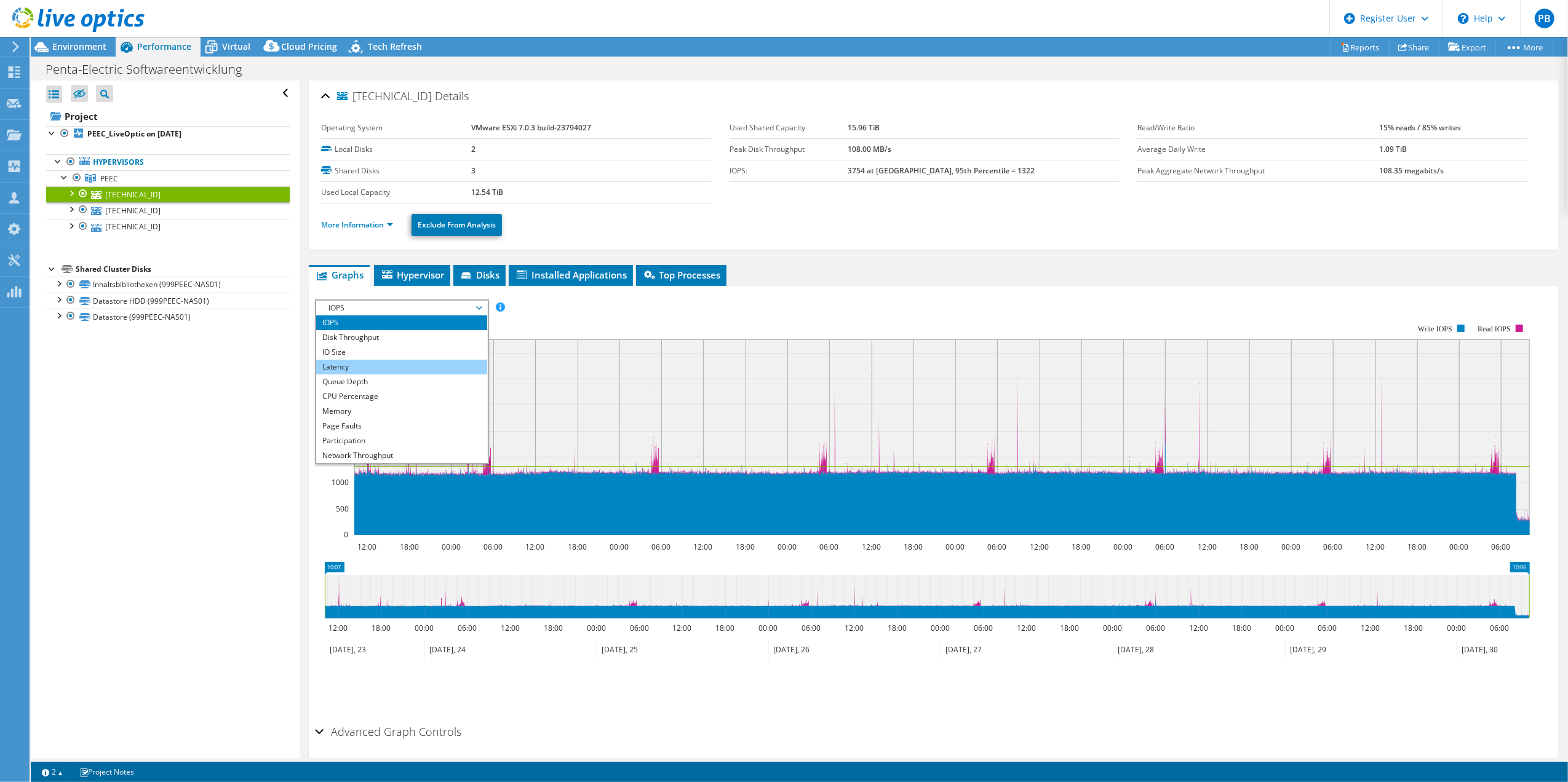
click at [349, 369] on li "Latency" at bounding box center [401, 367] width 171 height 15
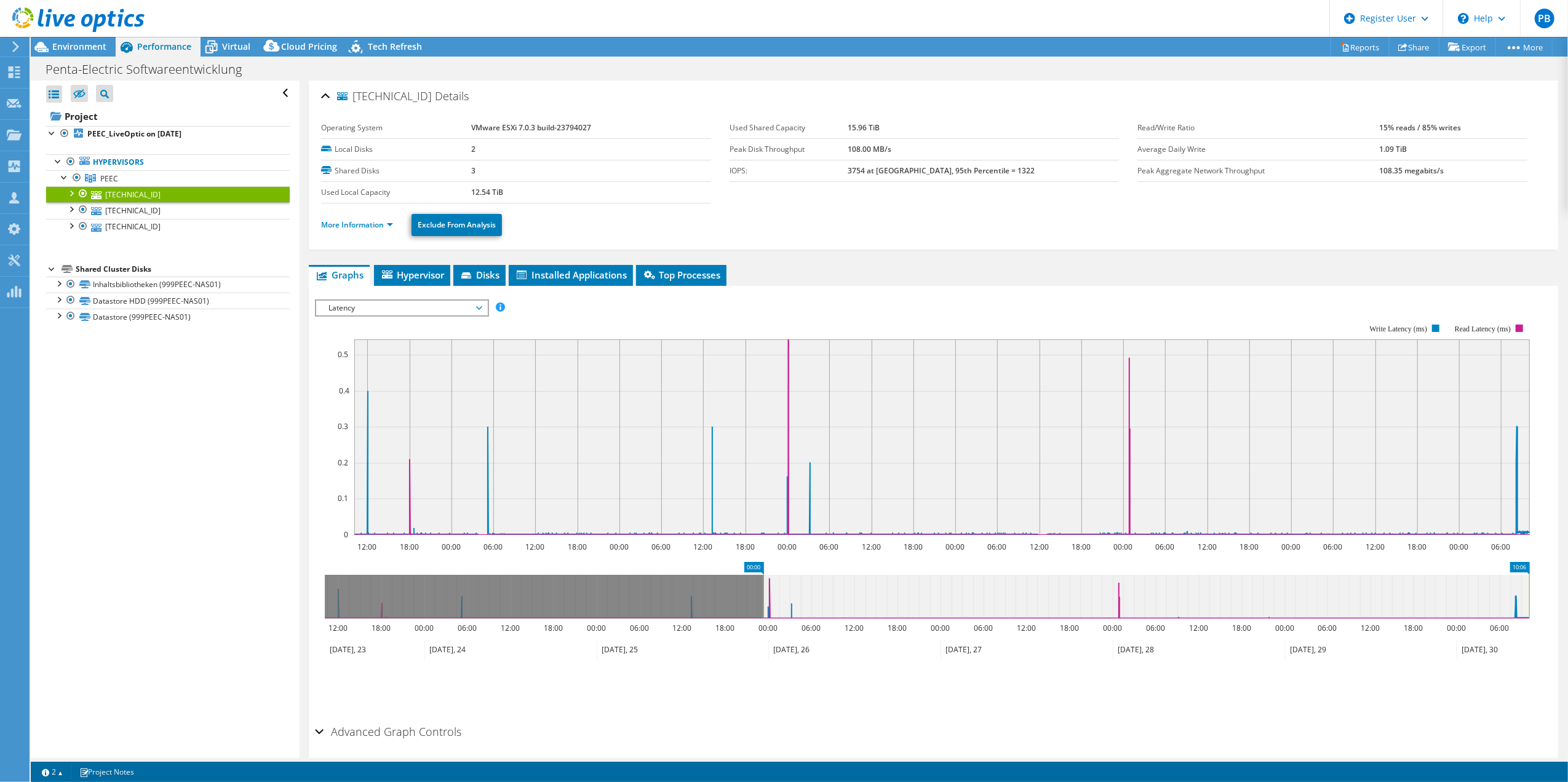
drag, startPoint x: 325, startPoint y: 602, endPoint x: 763, endPoint y: 598, distance: 438.0
click at [763, 598] on rect at bounding box center [763, 597] width 5 height 44
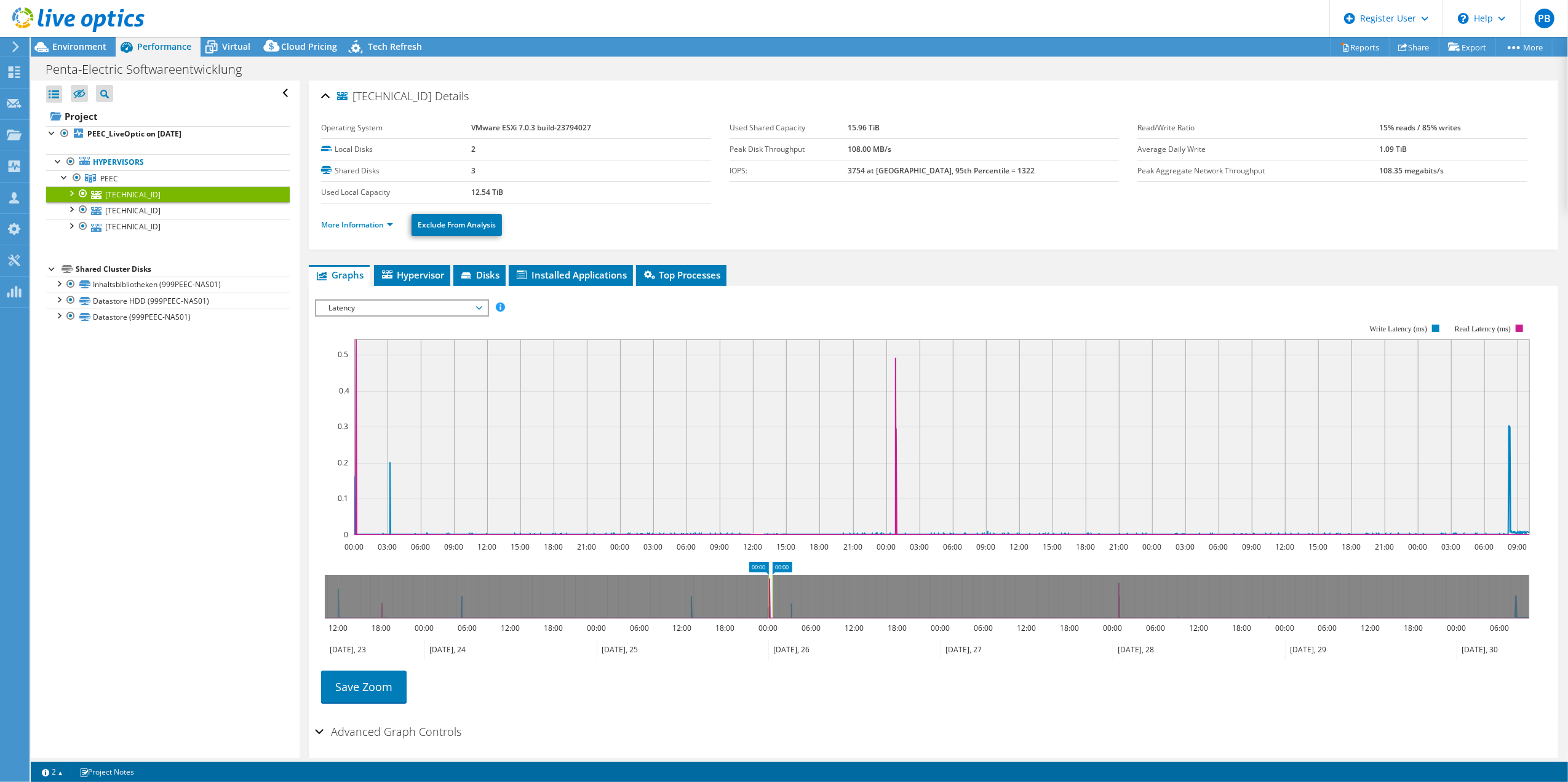
drag, startPoint x: 1530, startPoint y: 589, endPoint x: 774, endPoint y: 593, distance: 756.0
click at [774, 593] on rect at bounding box center [772, 597] width 5 height 44
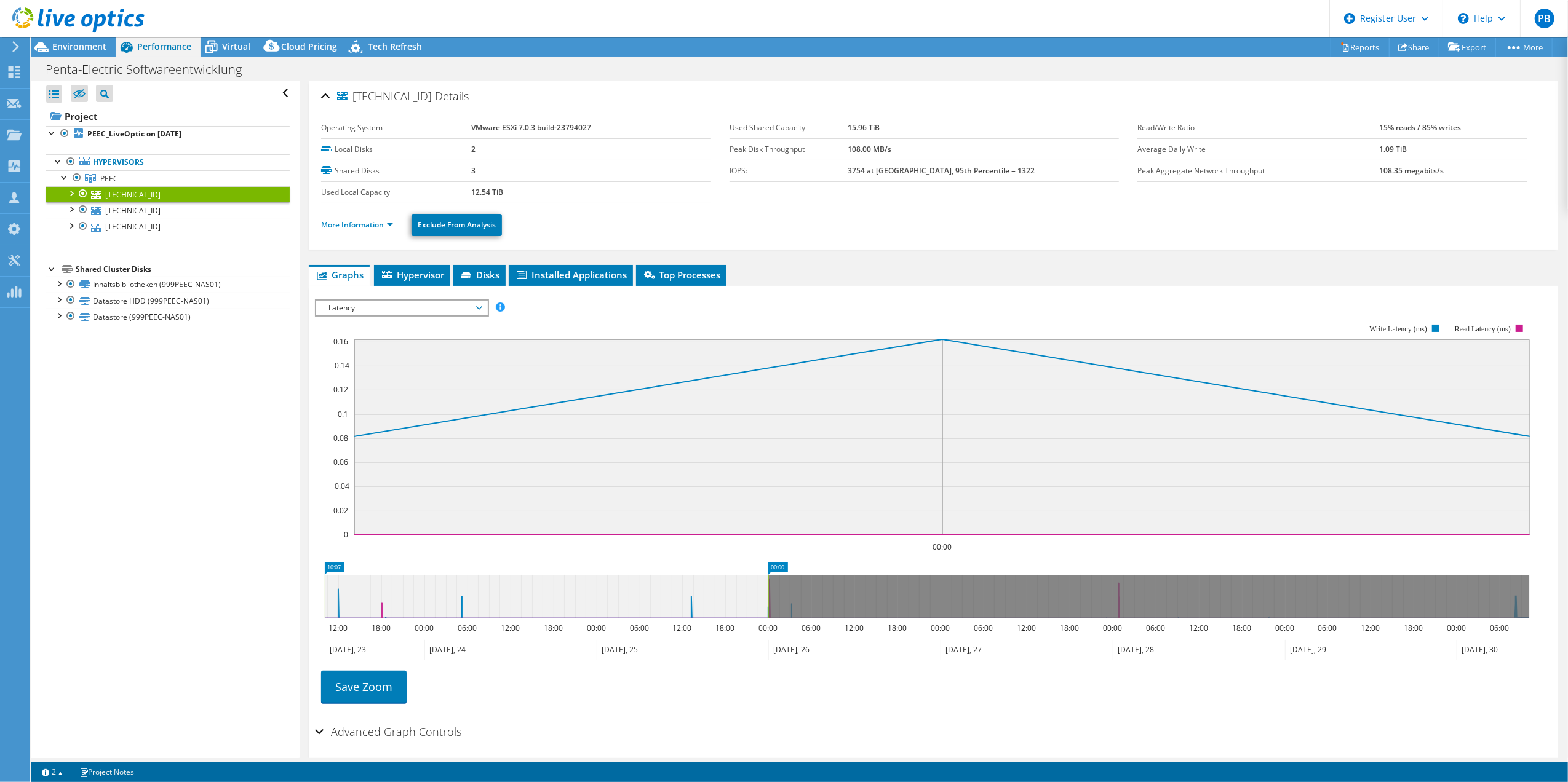
drag, startPoint x: 766, startPoint y: 585, endPoint x: 271, endPoint y: 588, distance: 495.0
click at [271, 588] on div "Open All Close All Hide Excluded Nodes Project Tree Filter" at bounding box center [799, 419] width 1537 height 677
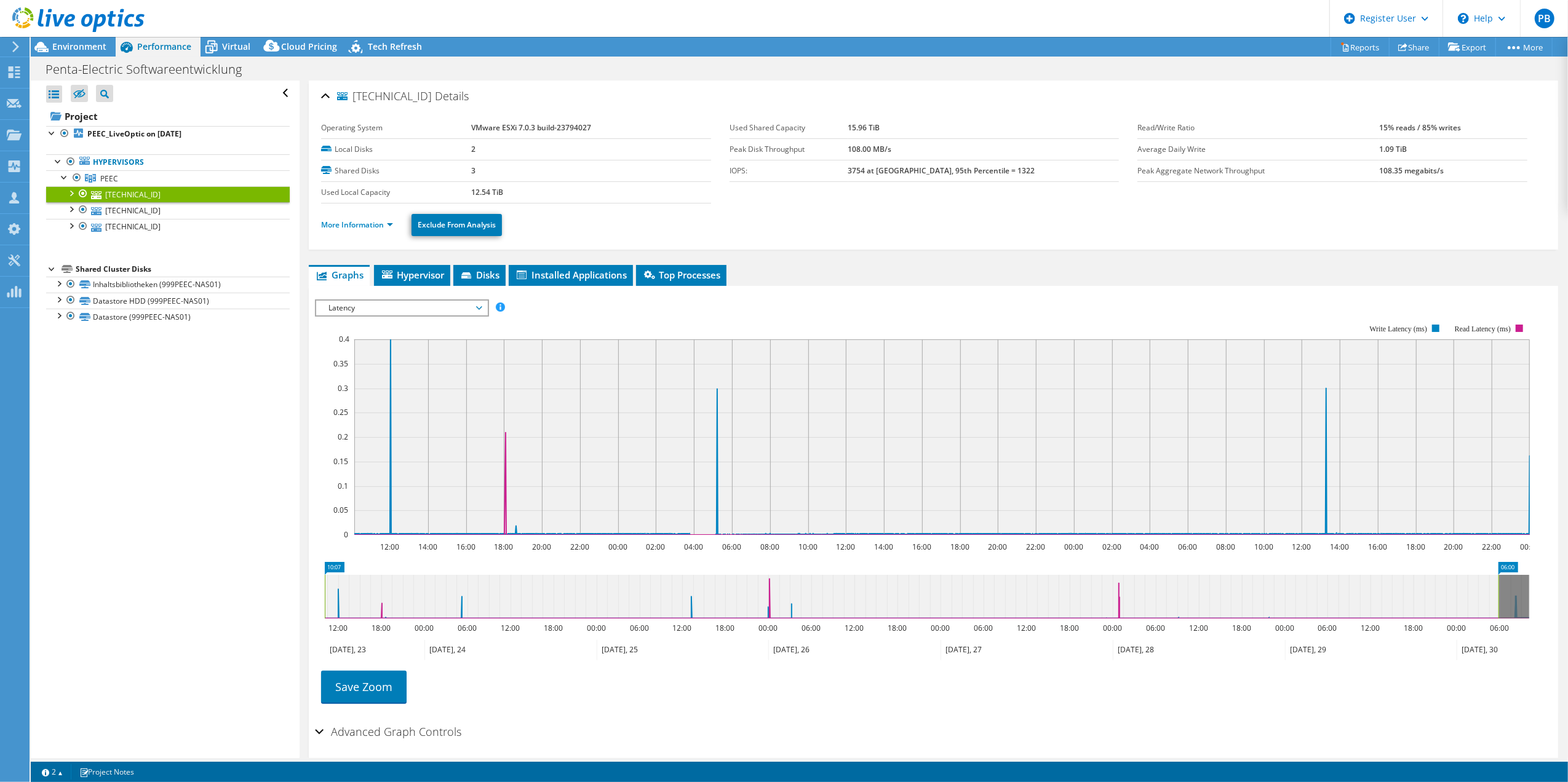
drag, startPoint x: 768, startPoint y: 590, endPoint x: 1542, endPoint y: 628, distance: 774.9
click at [1542, 628] on section "IOPS Disk Throughput IO Size Latency Queue Depth CPU Percentage Memory Page Fau…" at bounding box center [933, 534] width 1249 height 496
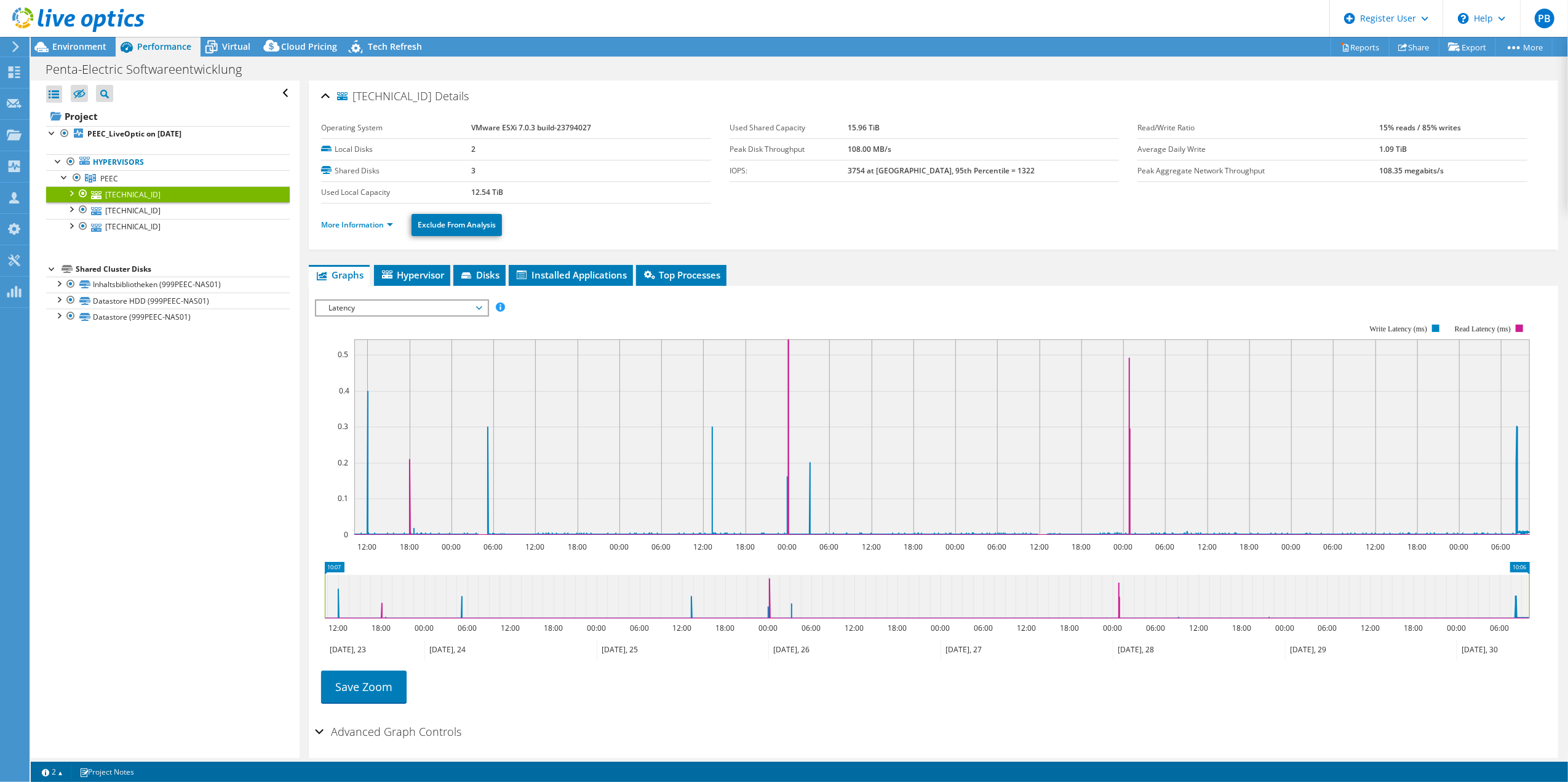
click at [451, 308] on span "Latency" at bounding box center [401, 308] width 158 height 15
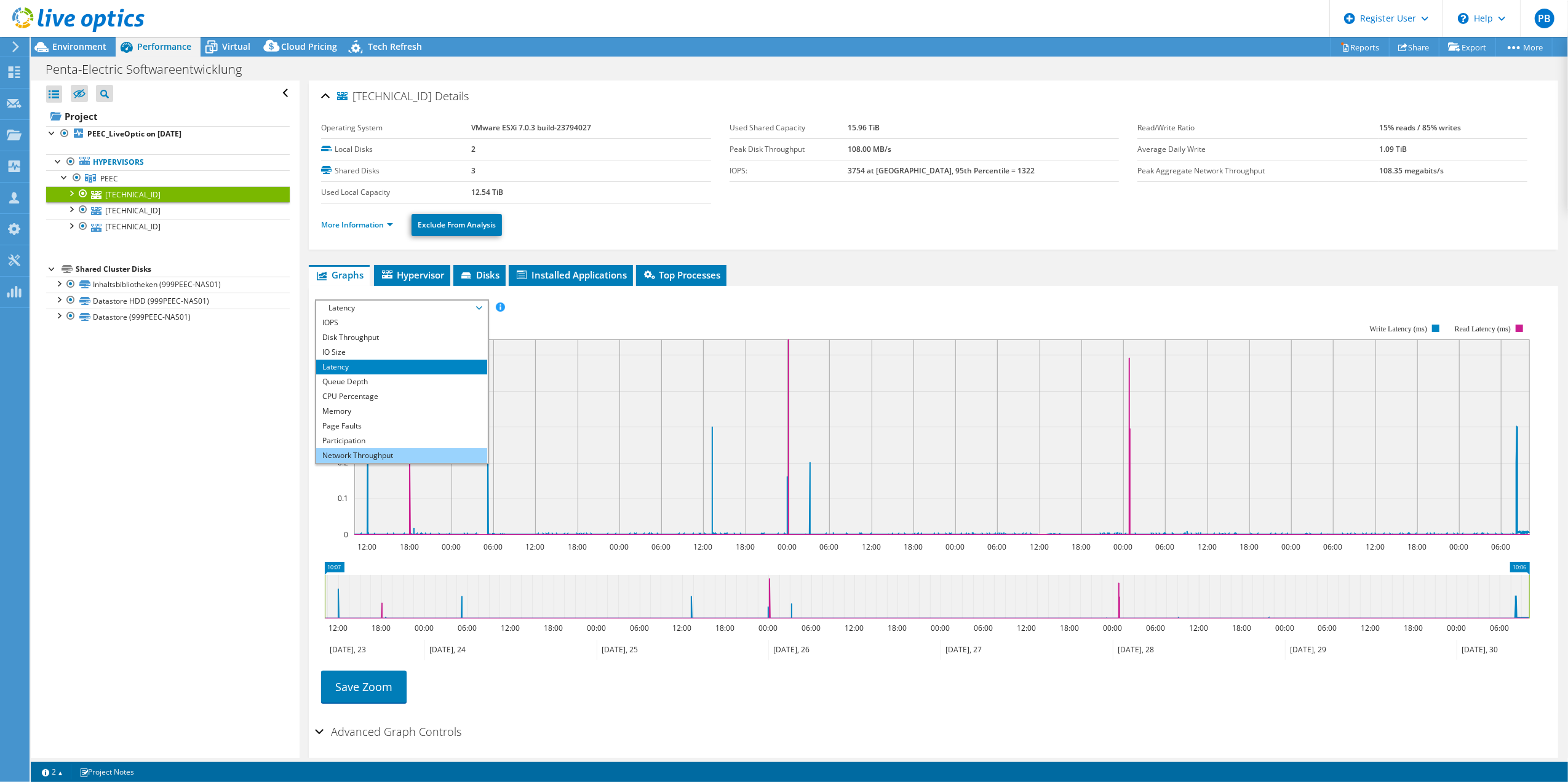
click at [365, 455] on li "Network Throughput" at bounding box center [401, 455] width 171 height 15
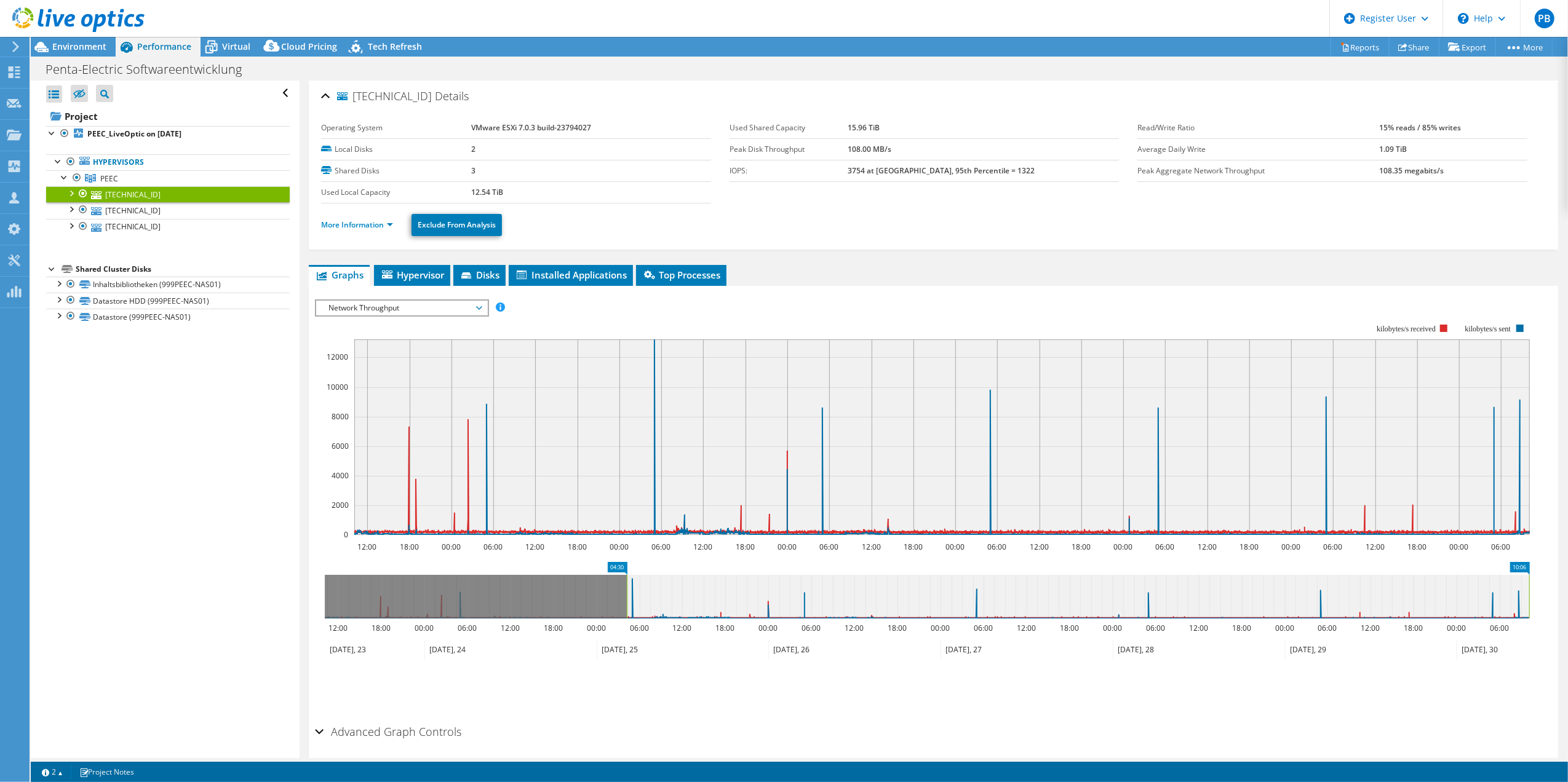
drag, startPoint x: 324, startPoint y: 597, endPoint x: 626, endPoint y: 612, distance: 302.4
click at [626, 612] on rect at bounding box center [627, 597] width 5 height 44
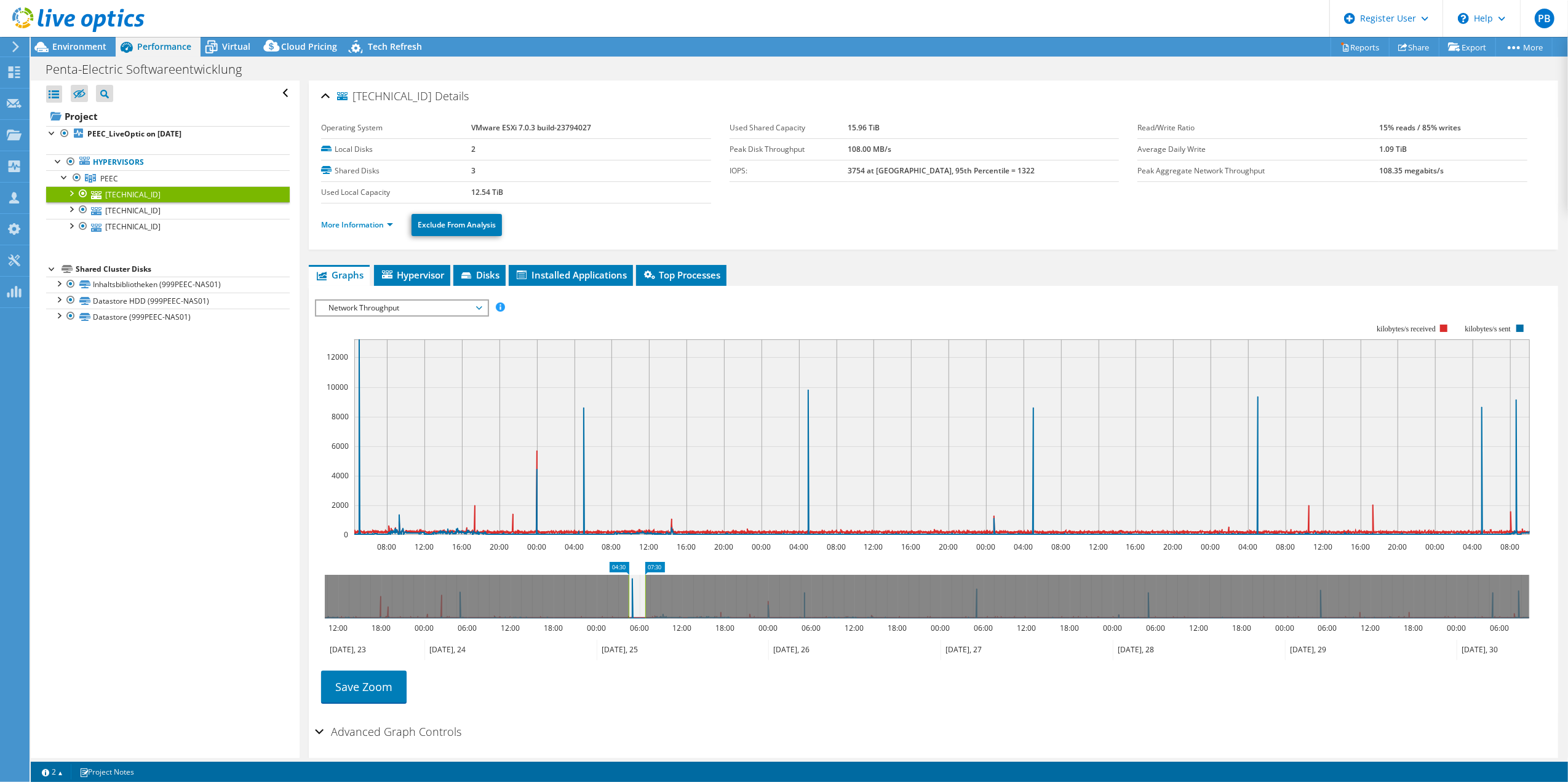
drag, startPoint x: 1528, startPoint y: 600, endPoint x: 644, endPoint y: 588, distance: 884.1
click at [644, 588] on rect at bounding box center [646, 597] width 5 height 44
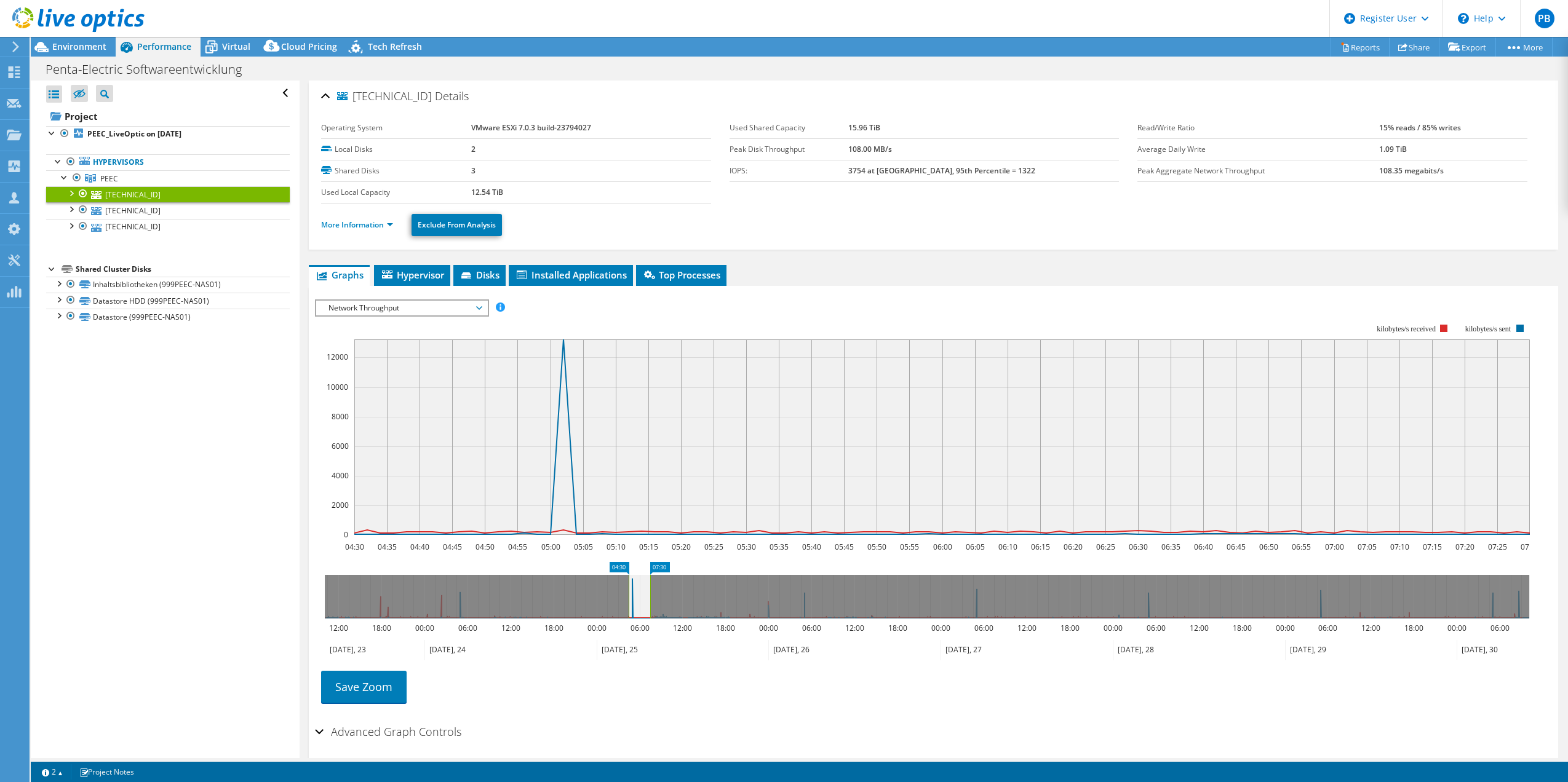
select select "EUFrankfurt"
select select "CHF"
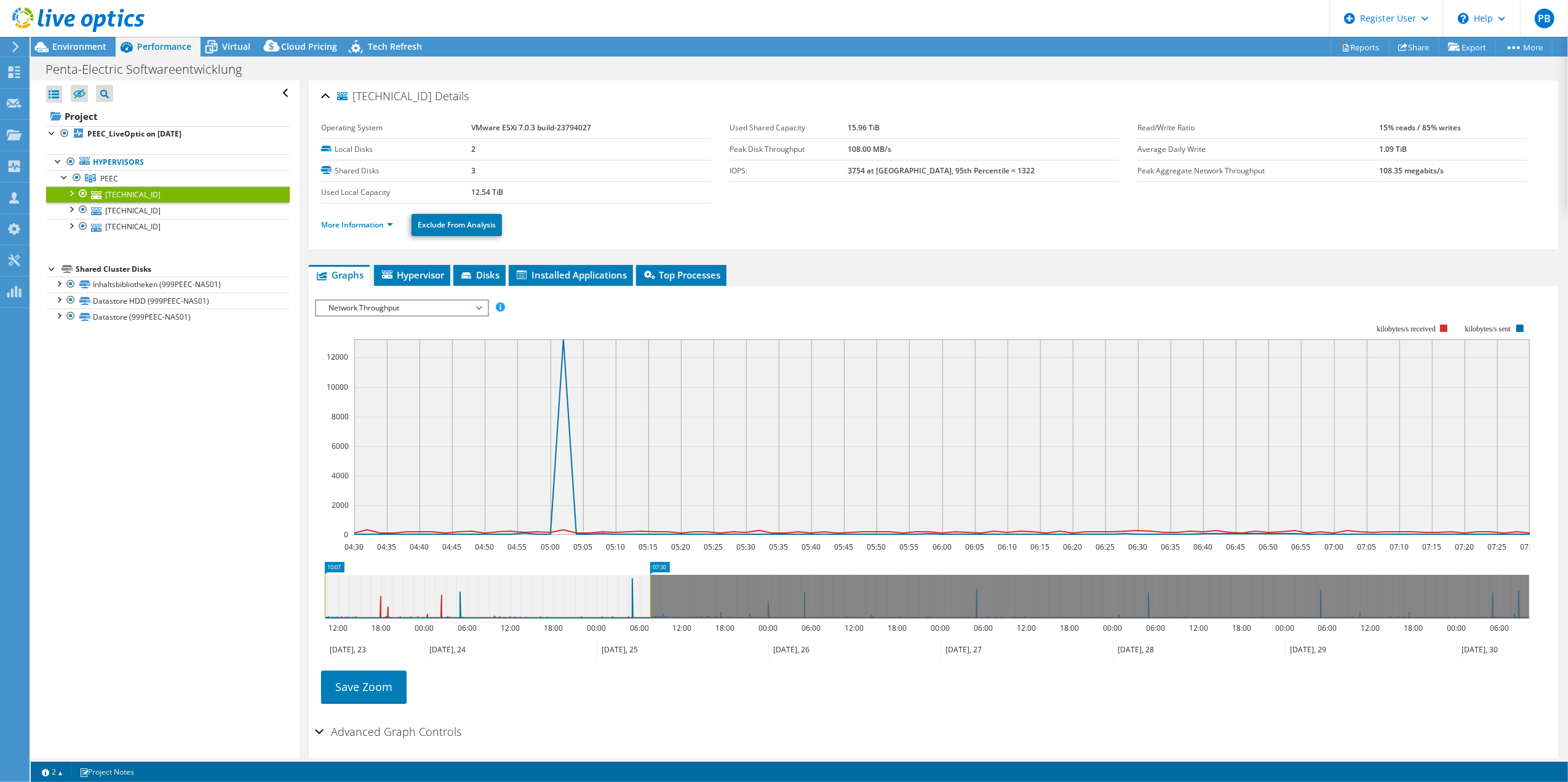
drag, startPoint x: 627, startPoint y: 591, endPoint x: 300, endPoint y: 591, distance: 327.0
click at [300, 591] on div "[TECHNICAL_ID] Details Operating System VMware ESXi 7.0.3 build-23794027 Local …" at bounding box center [933, 442] width 1267 height 724
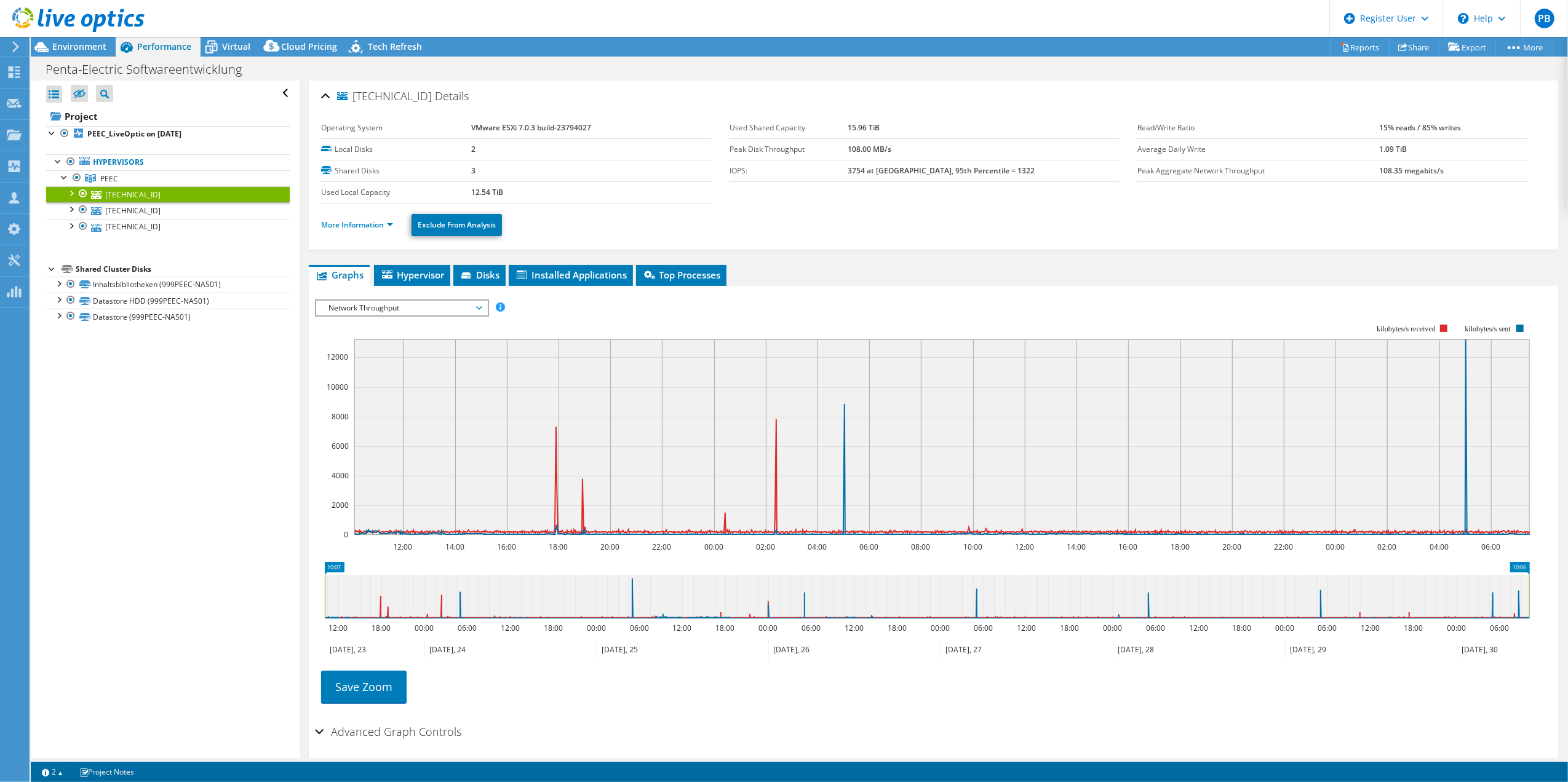
drag, startPoint x: 649, startPoint y: 595, endPoint x: 992, endPoint y: 649, distance: 347.2
click at [1556, 628] on article "[TECHNICAL_ID] Details Operating System VMware ESXi 7.0.3 build-23794027 Local …" at bounding box center [933, 419] width 1268 height 677
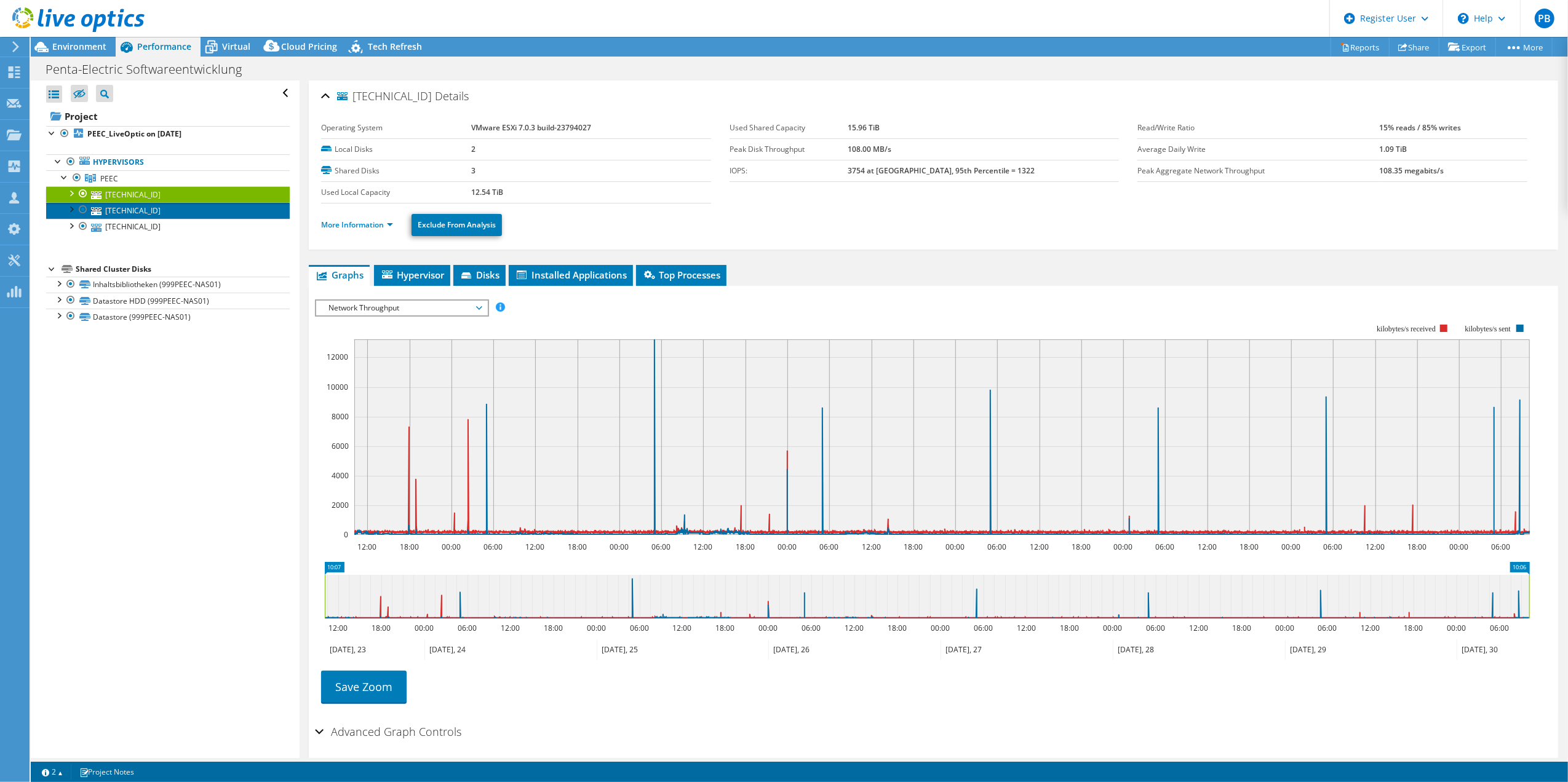
click at [153, 209] on link "[TECHNICAL_ID]" at bounding box center [167, 210] width 243 height 16
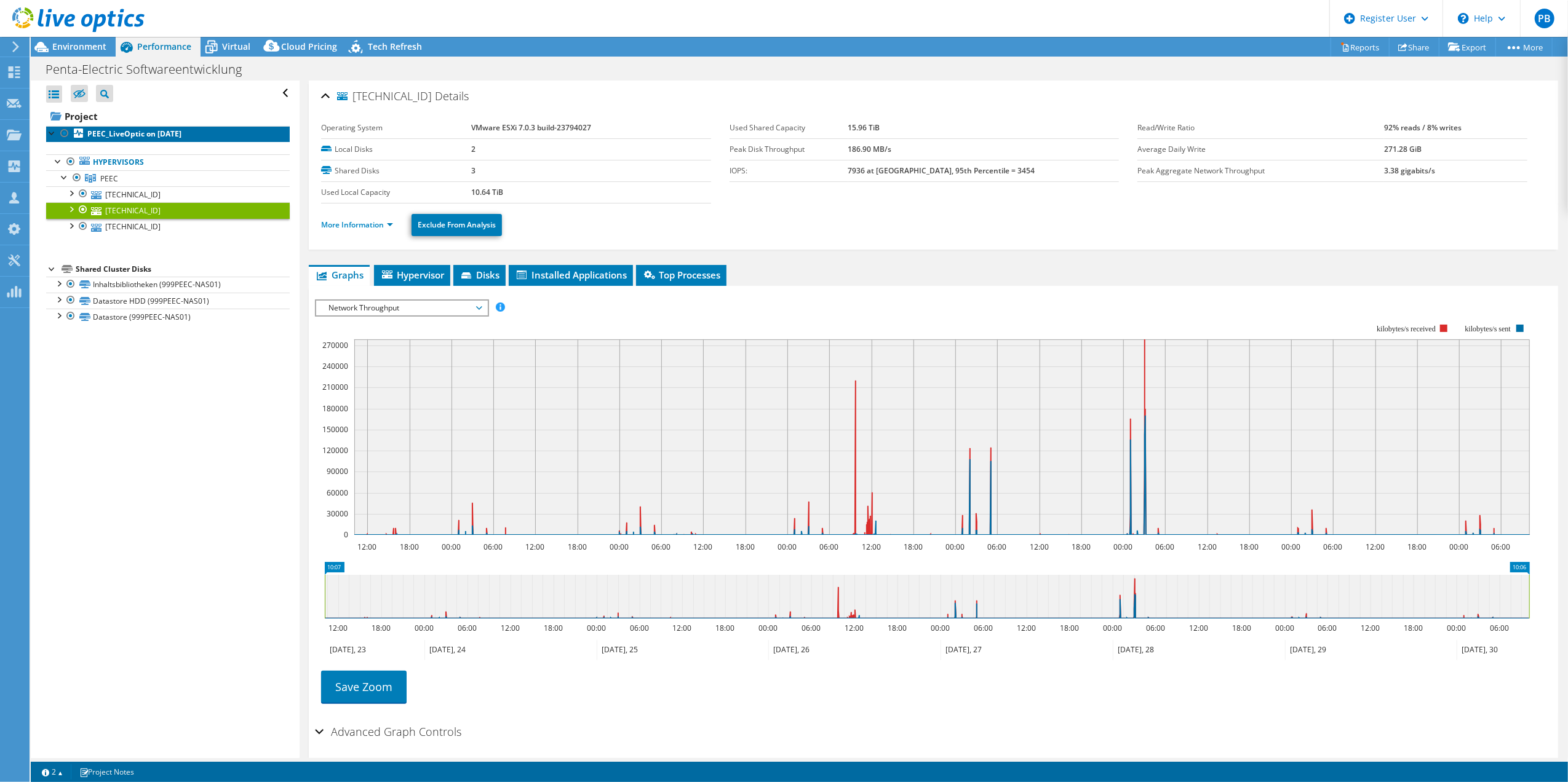
click at [162, 134] on b "PEEC_LiveOptic on [DATE]" at bounding box center [134, 134] width 94 height 11
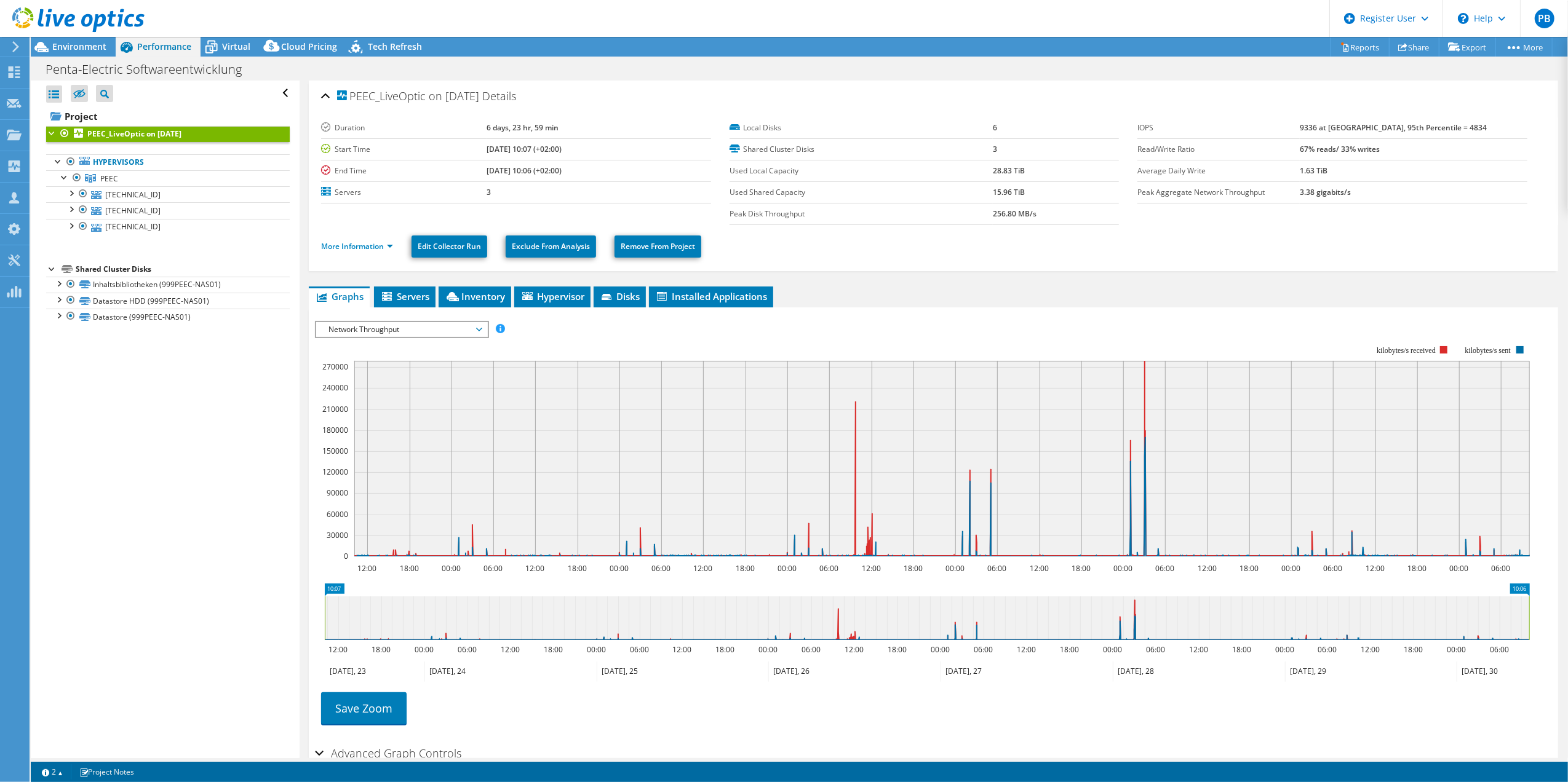
click at [372, 325] on span "Network Throughput" at bounding box center [401, 330] width 158 height 15
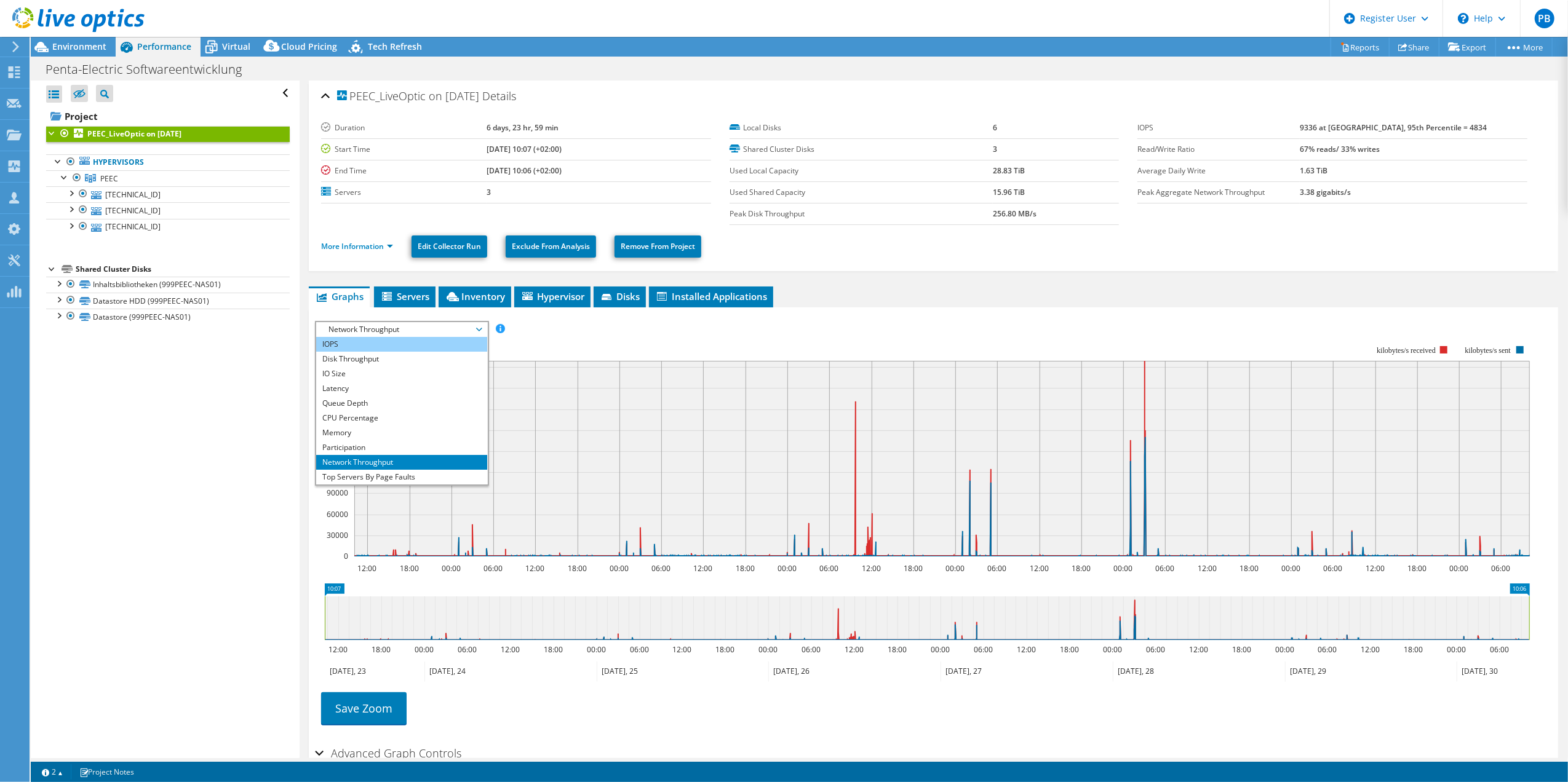
click at [372, 342] on li "IOPS" at bounding box center [401, 344] width 171 height 15
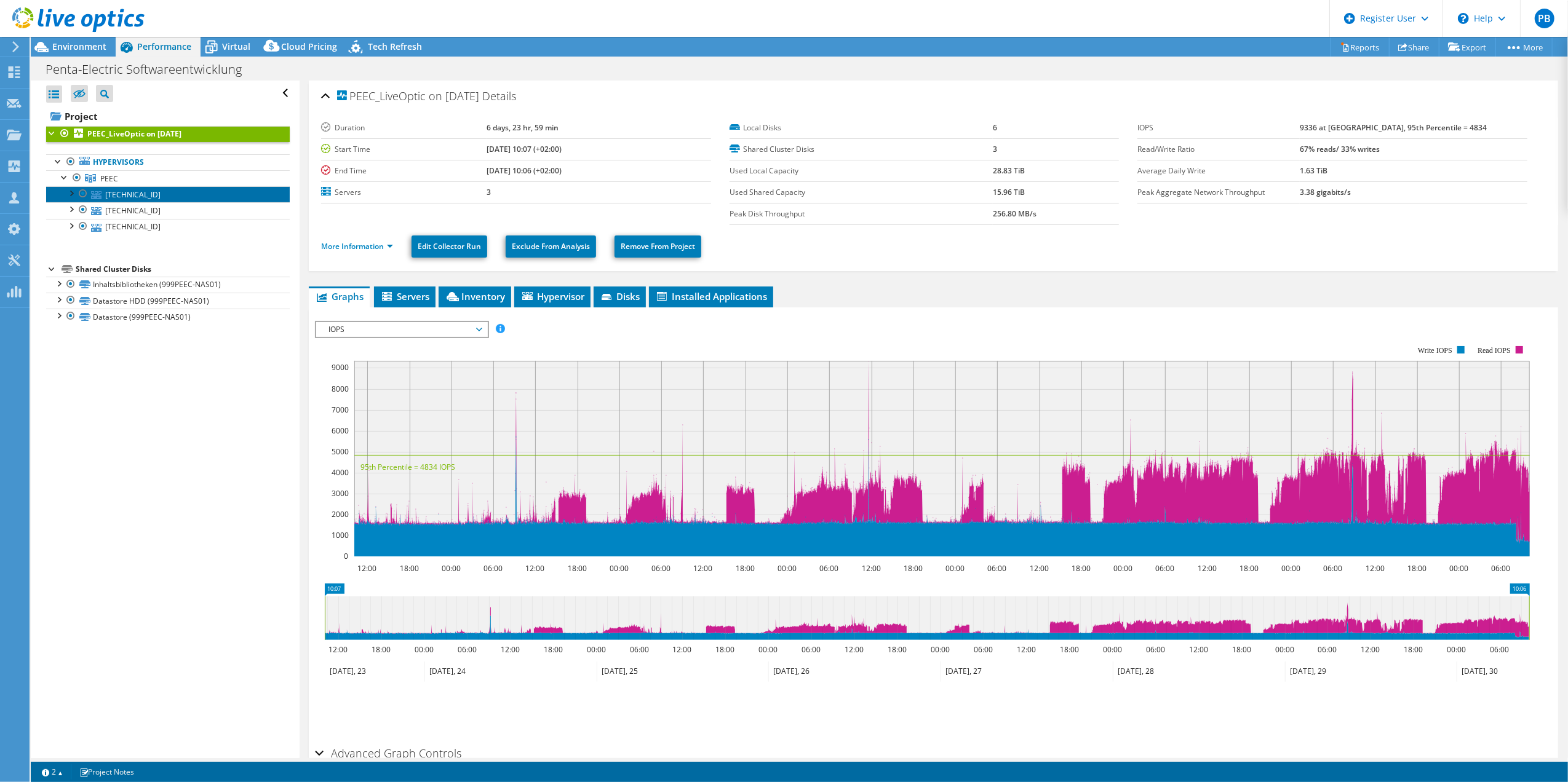
click at [163, 197] on link "[TECHNICAL_ID]" at bounding box center [167, 194] width 243 height 16
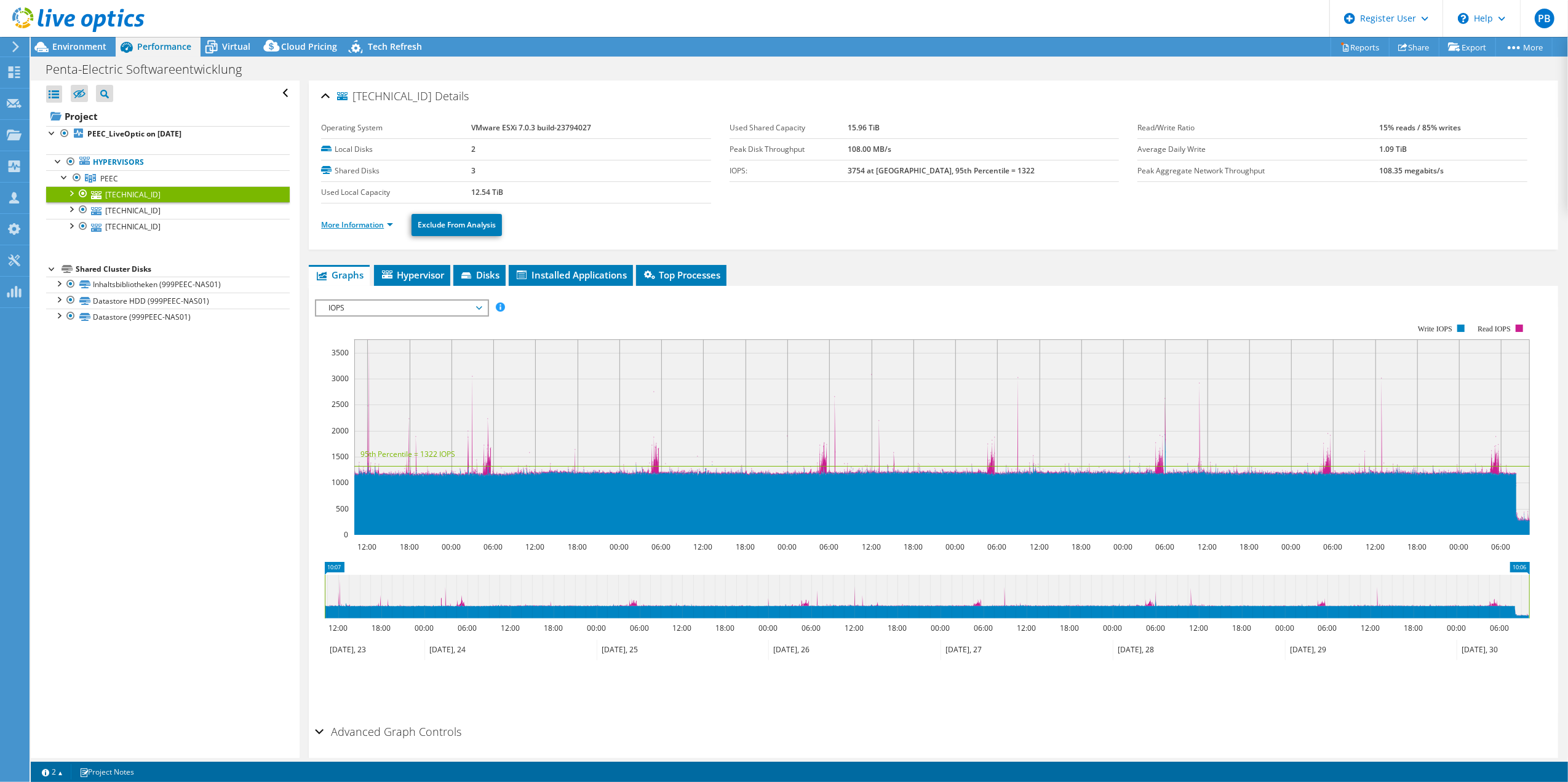
click at [350, 227] on link "More Information" at bounding box center [357, 225] width 72 height 11
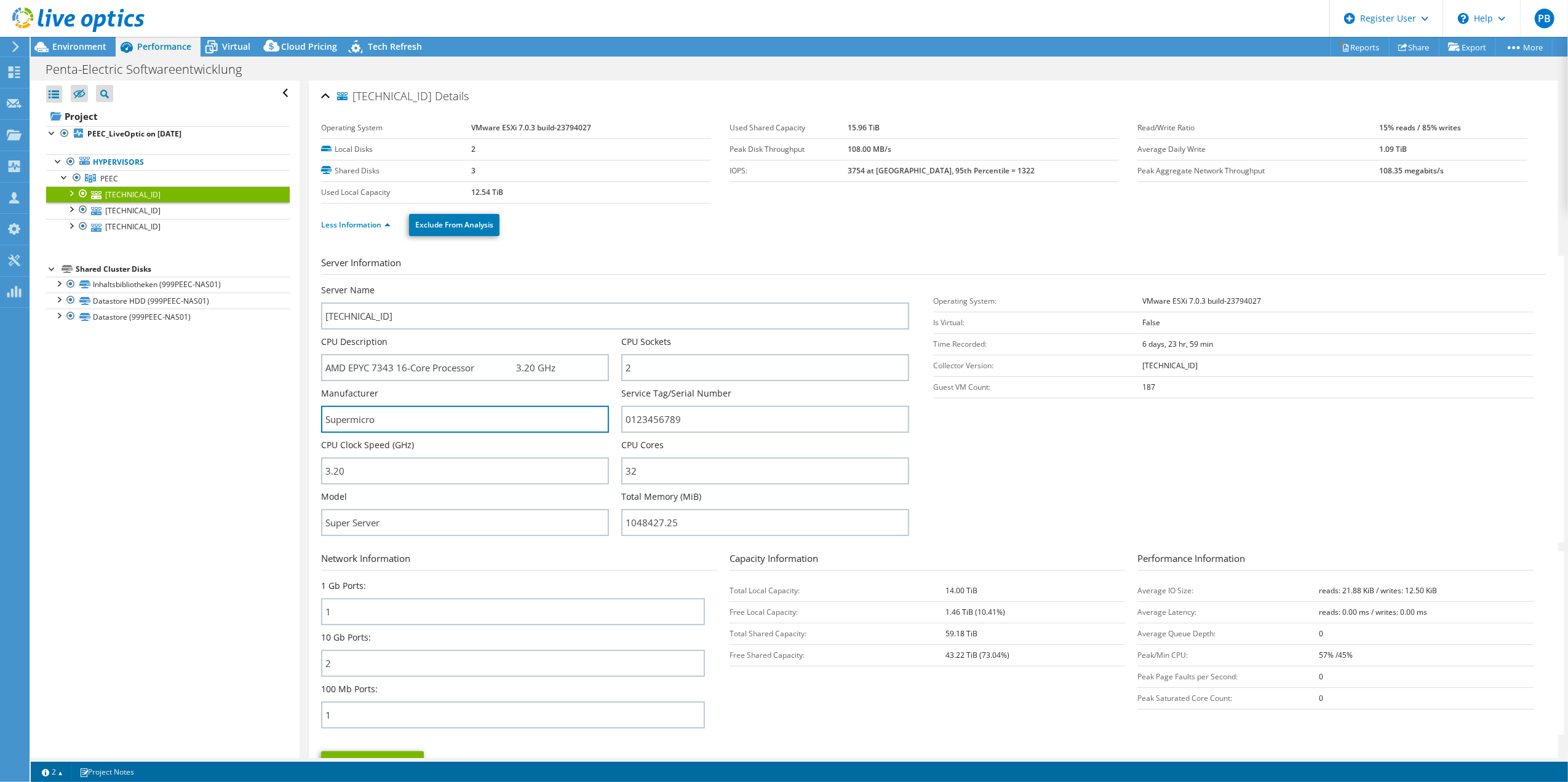
drag, startPoint x: 400, startPoint y: 419, endPoint x: 296, endPoint y: 419, distance: 104.0
click at [296, 419] on div "Open All Close All Hide Excluded Nodes Project Tree Filter" at bounding box center [799, 419] width 1537 height 677
drag, startPoint x: 724, startPoint y: 588, endPoint x: 975, endPoint y: 584, distance: 251.0
click at [975, 584] on section "Network Information 1 Gb Ports: 1 10 Gb Ports: 2 100 Mb Ports: 1 Capacity Infor…" at bounding box center [936, 643] width 1231 height 183
drag, startPoint x: 975, startPoint y: 584, endPoint x: 992, endPoint y: 585, distance: 17.0
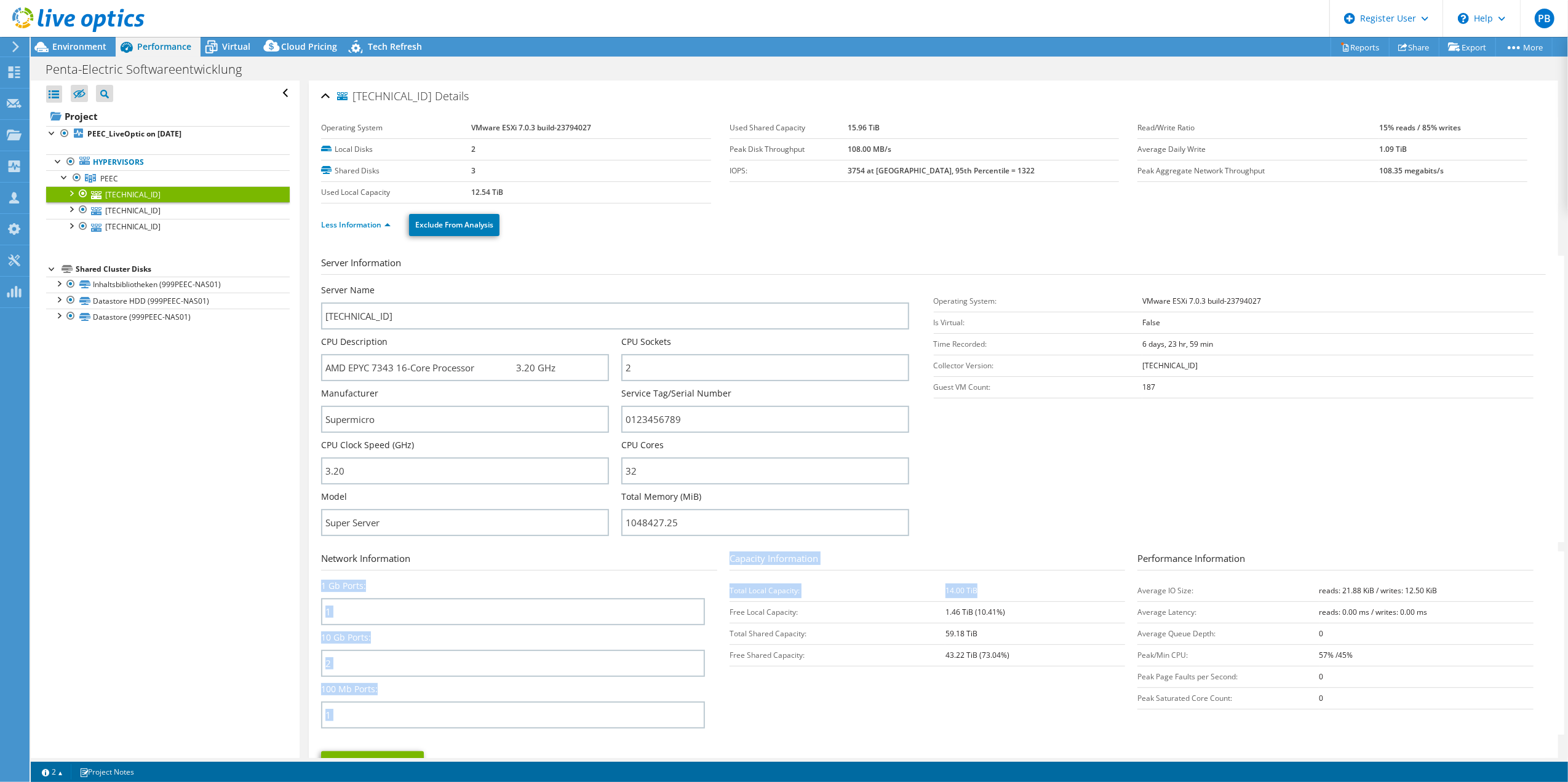
click at [992, 585] on td "14.00 TiB" at bounding box center [1035, 590] width 180 height 22
drag, startPoint x: 989, startPoint y: 586, endPoint x: 936, endPoint y: 586, distance: 53.0
click at [936, 586] on tr "Total Local Capacity: 14.00 TiB" at bounding box center [927, 590] width 395 height 22
click at [124, 209] on link "[TECHNICAL_ID]" at bounding box center [167, 210] width 243 height 16
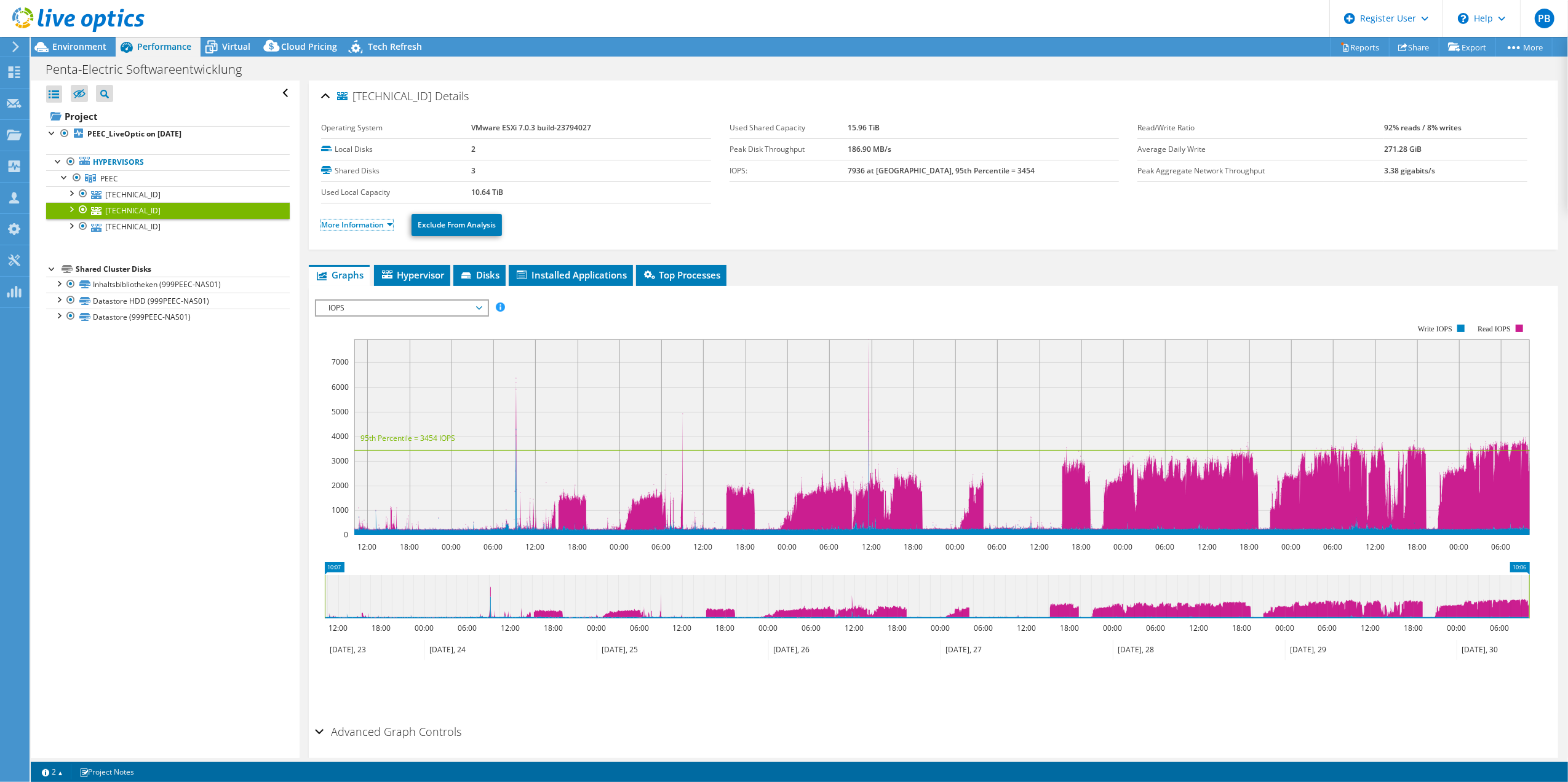
click at [350, 224] on link "More Information" at bounding box center [357, 225] width 72 height 11
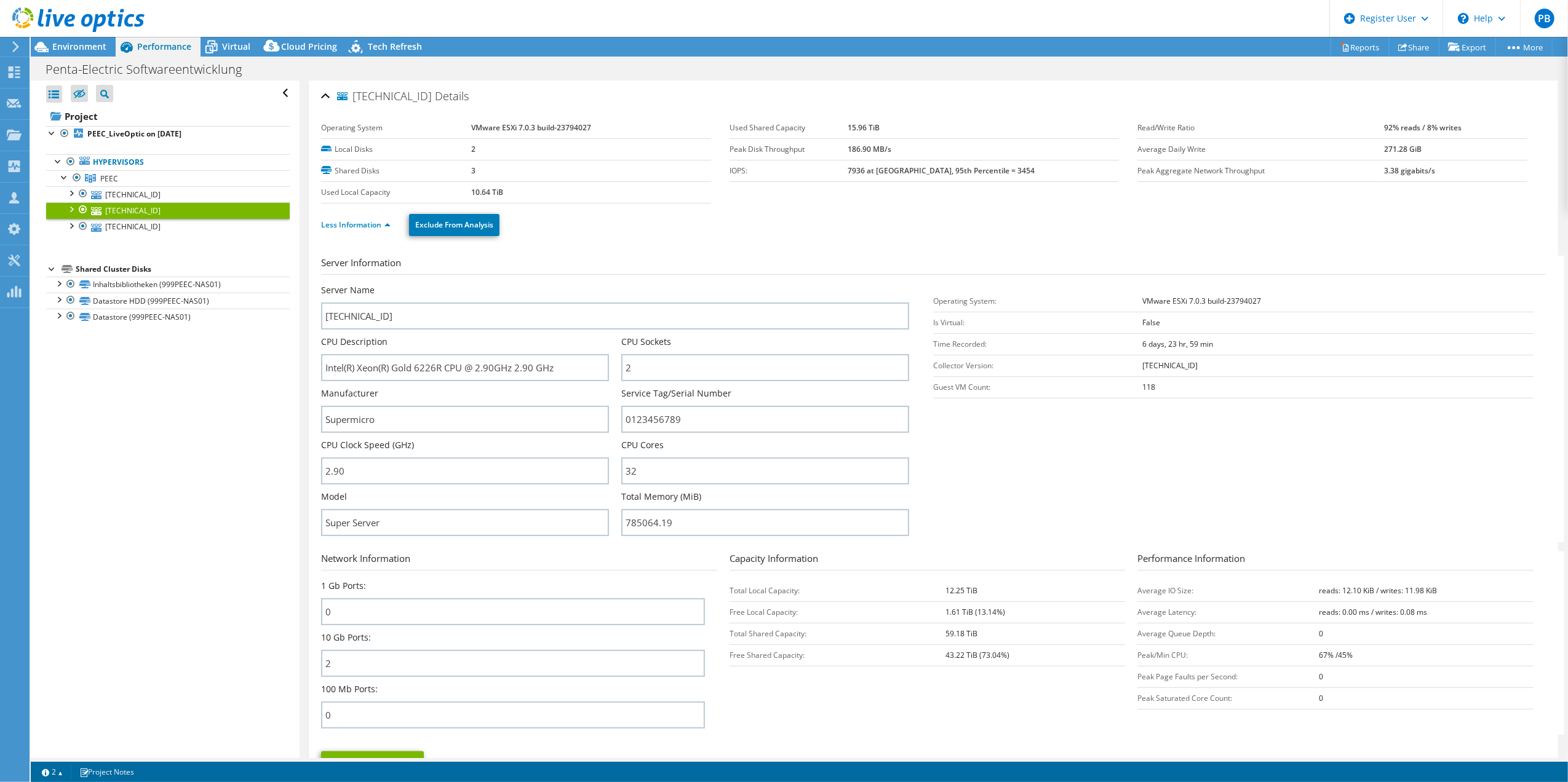
drag, startPoint x: 938, startPoint y: 588, endPoint x: 980, endPoint y: 590, distance: 42.0
click at [980, 590] on tr "Total Local Capacity: 12.25 TiB" at bounding box center [927, 590] width 395 height 22
click at [144, 230] on link "[TECHNICAL_ID]" at bounding box center [167, 227] width 243 height 16
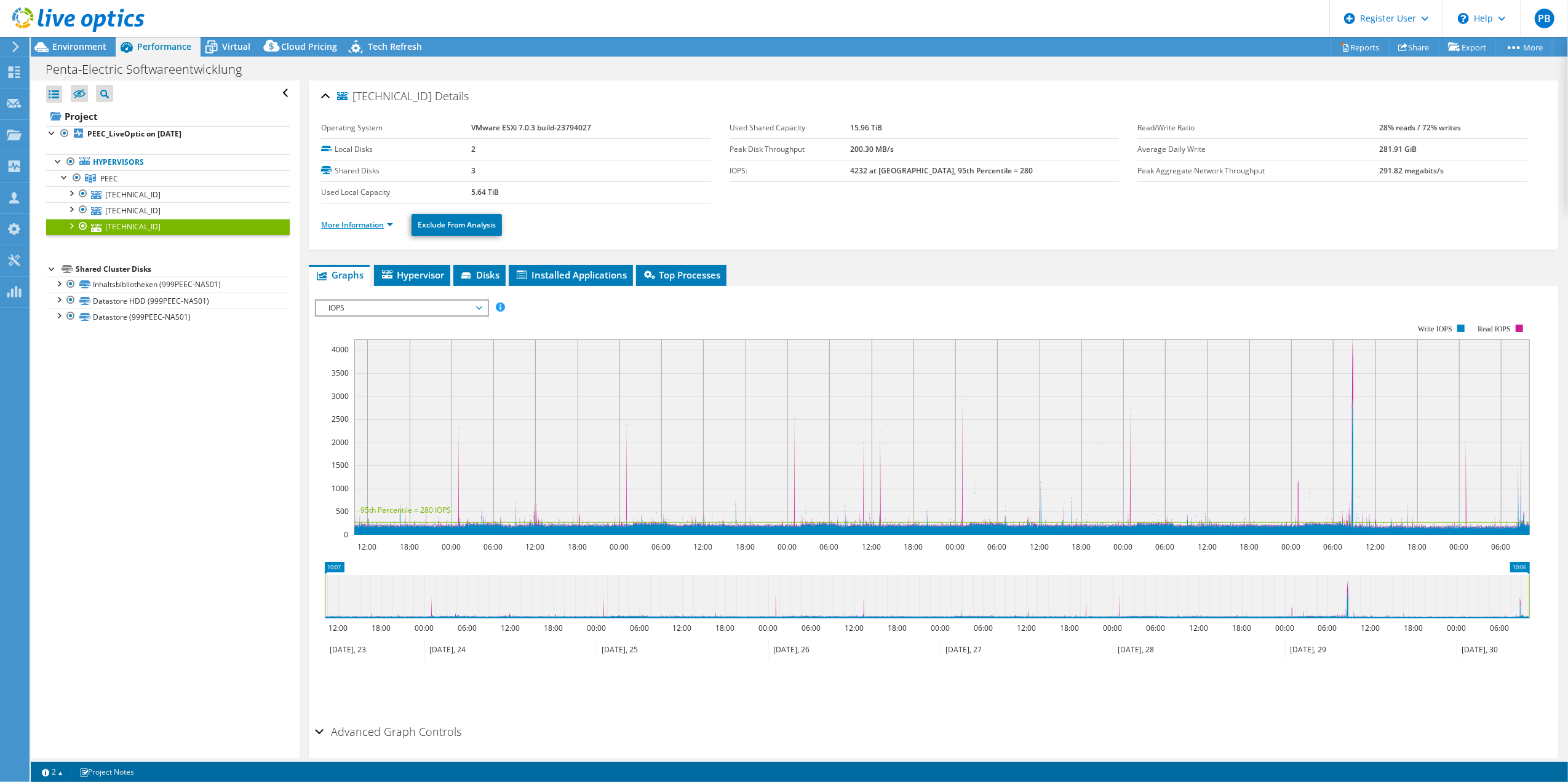
click at [342, 223] on link "More Information" at bounding box center [357, 225] width 72 height 11
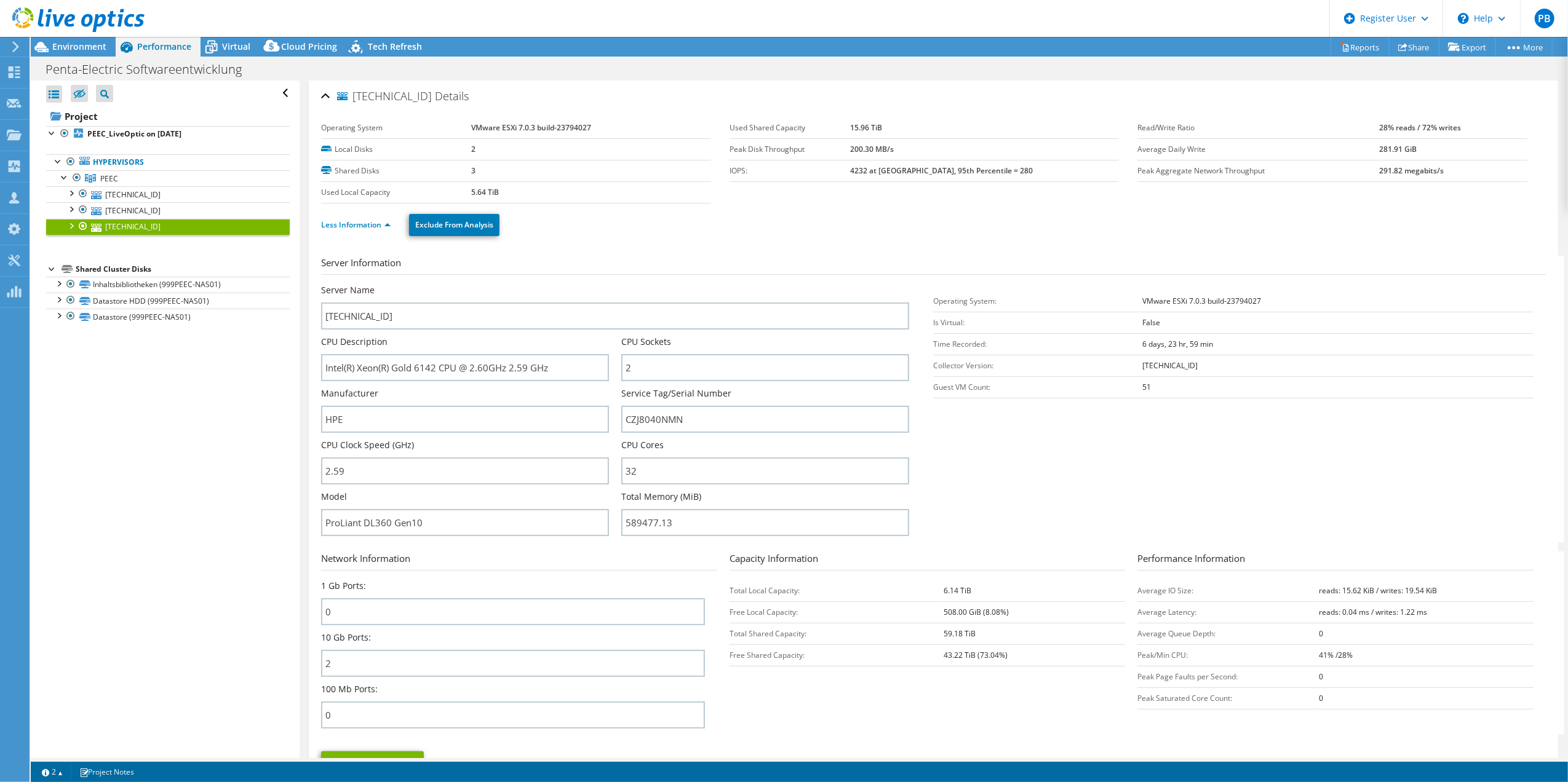
drag, startPoint x: 957, startPoint y: 592, endPoint x: 921, endPoint y: 592, distance: 36.0
click at [921, 592] on tr "Total Local Capacity: 6.14 TiB" at bounding box center [927, 590] width 395 height 22
click at [139, 286] on link "Inhaltsbibliotheken (999PEEC-NAS01)" at bounding box center [167, 285] width 243 height 16
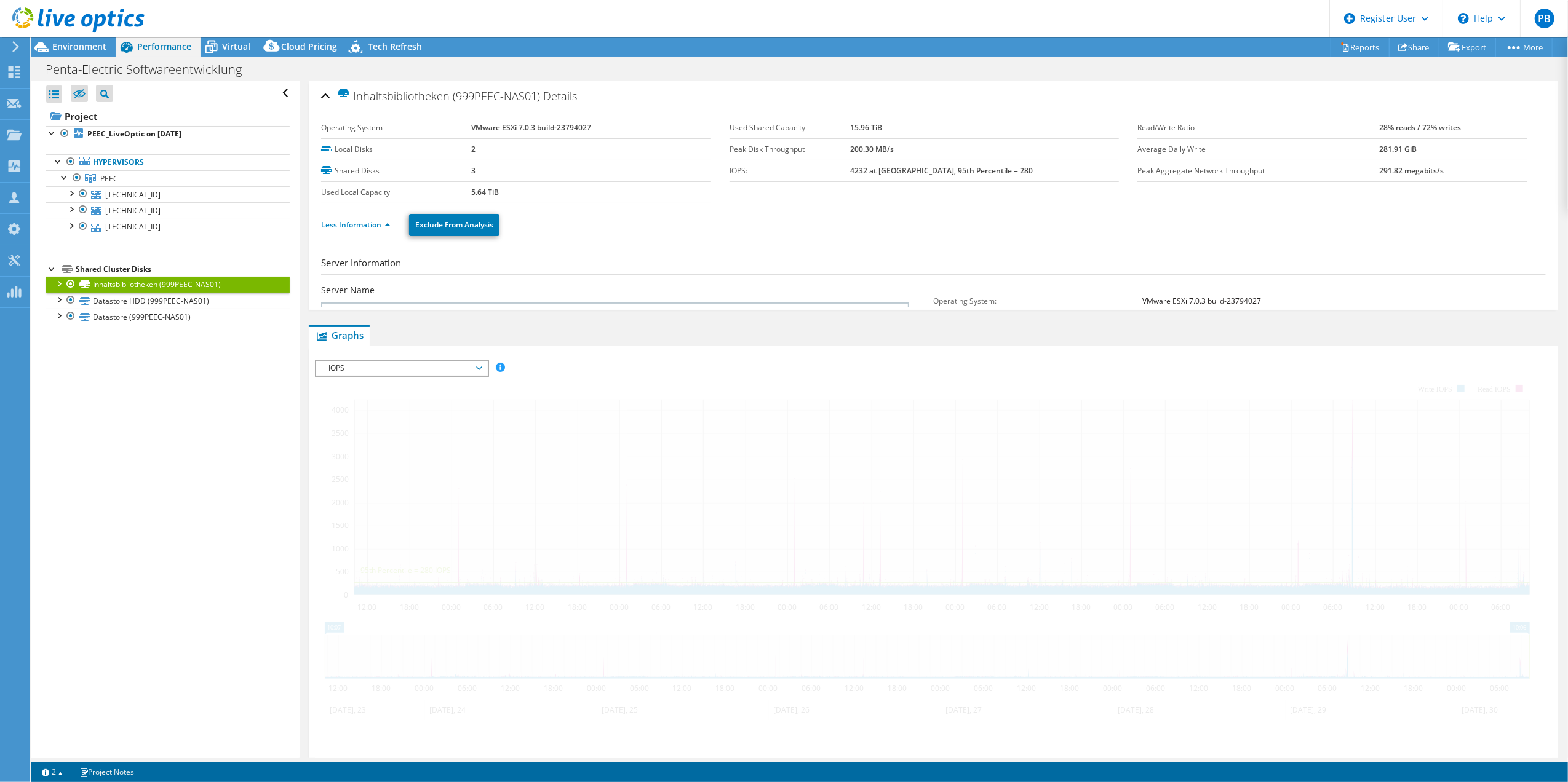
click at [57, 282] on div at bounding box center [59, 283] width 12 height 12
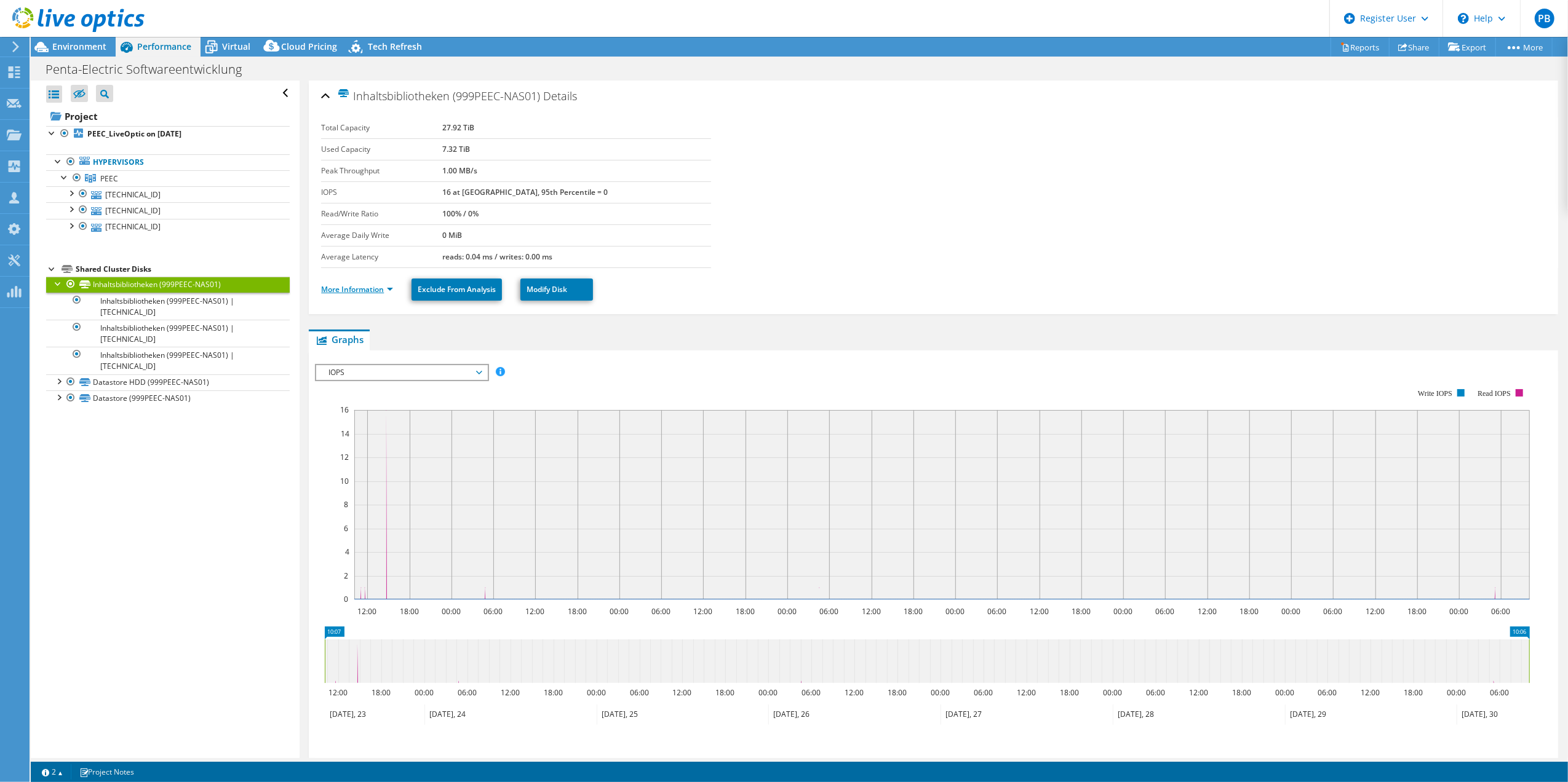
click at [337, 291] on link "More Information" at bounding box center [357, 289] width 72 height 11
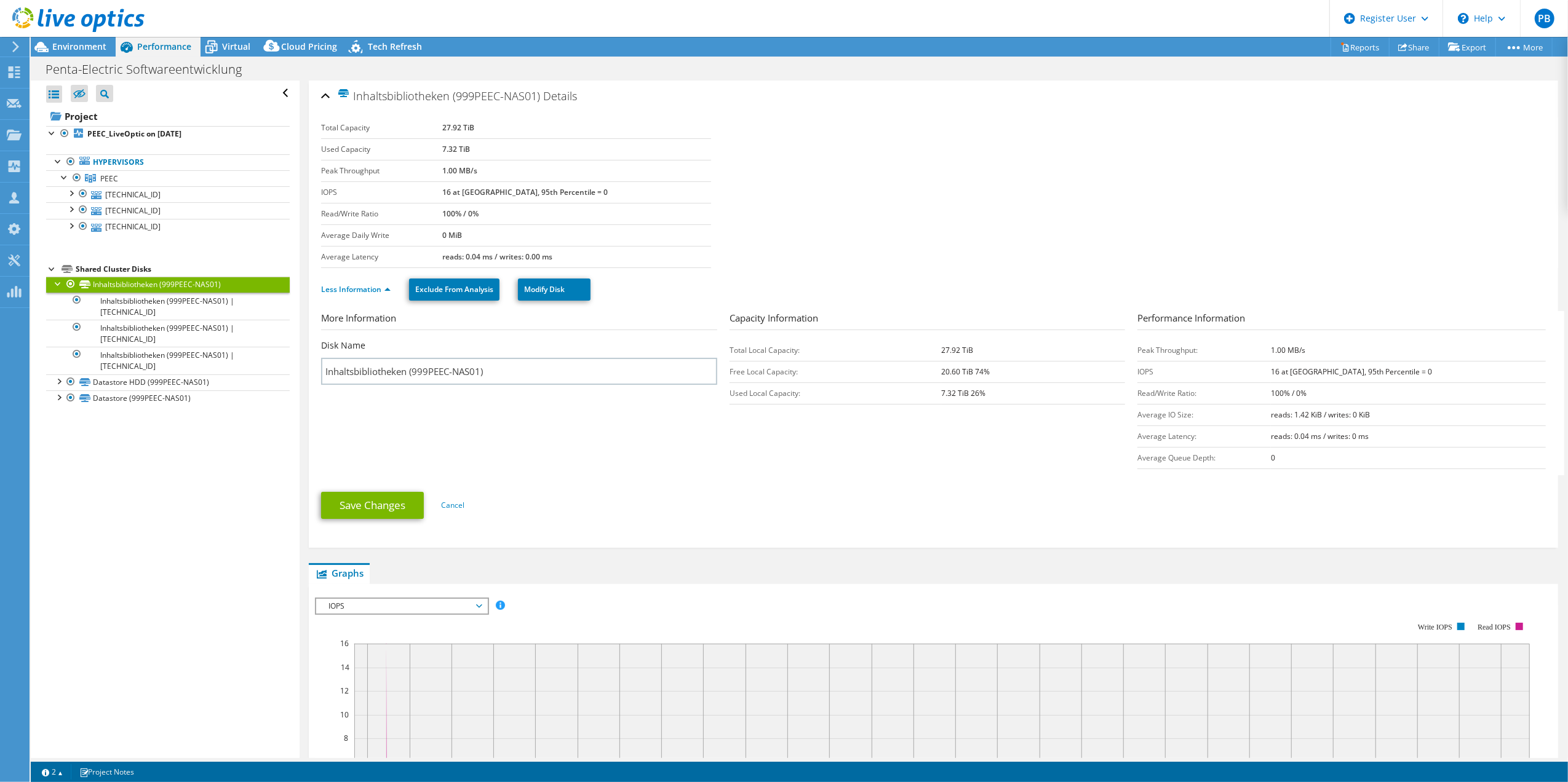
click at [59, 286] on div at bounding box center [59, 283] width 12 height 12
click at [246, 44] on span "Virtual" at bounding box center [236, 46] width 28 height 12
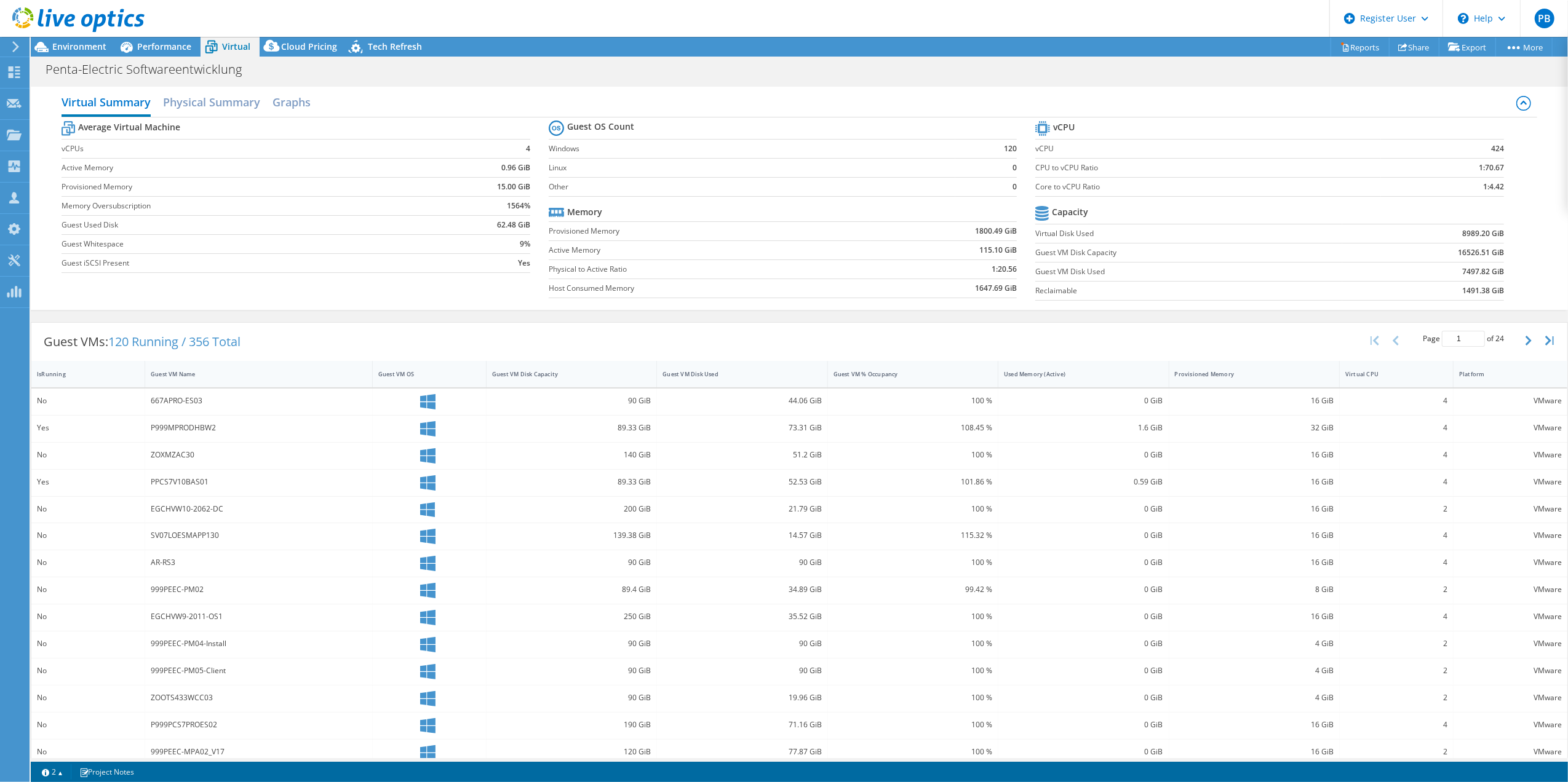
scroll to position [45, 0]
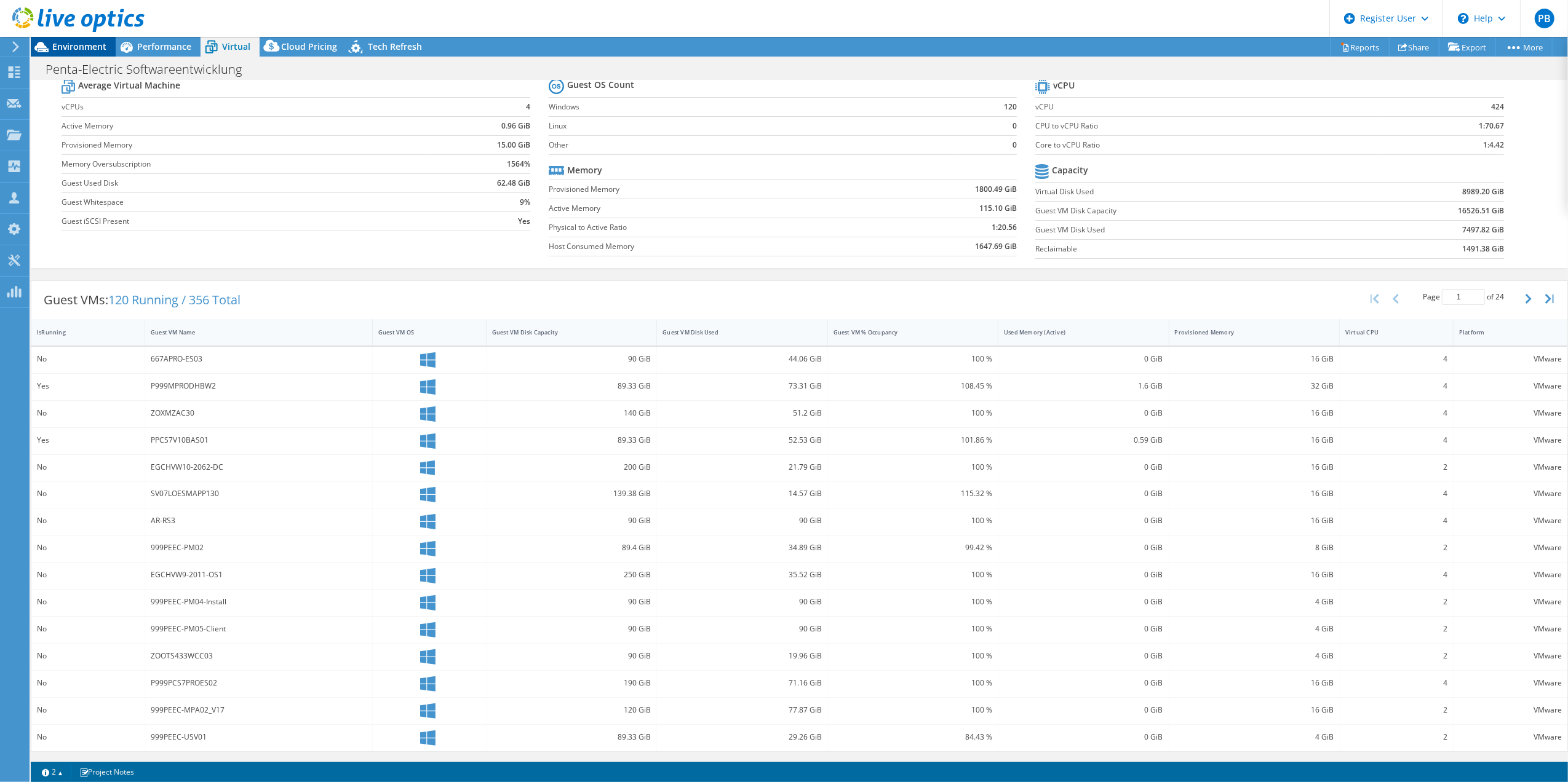
click at [83, 47] on span "Environment" at bounding box center [79, 46] width 54 height 12
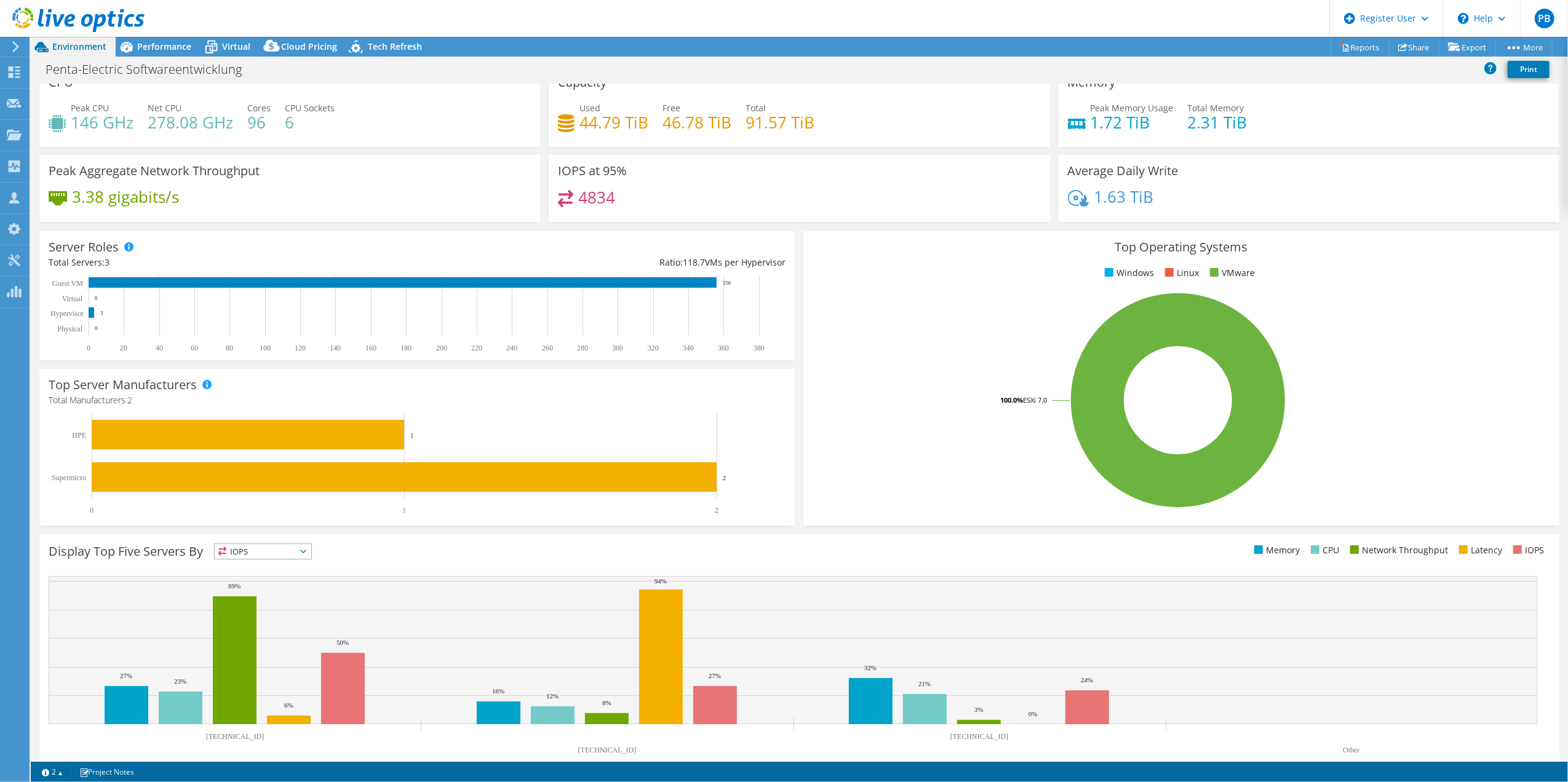
scroll to position [0, 0]
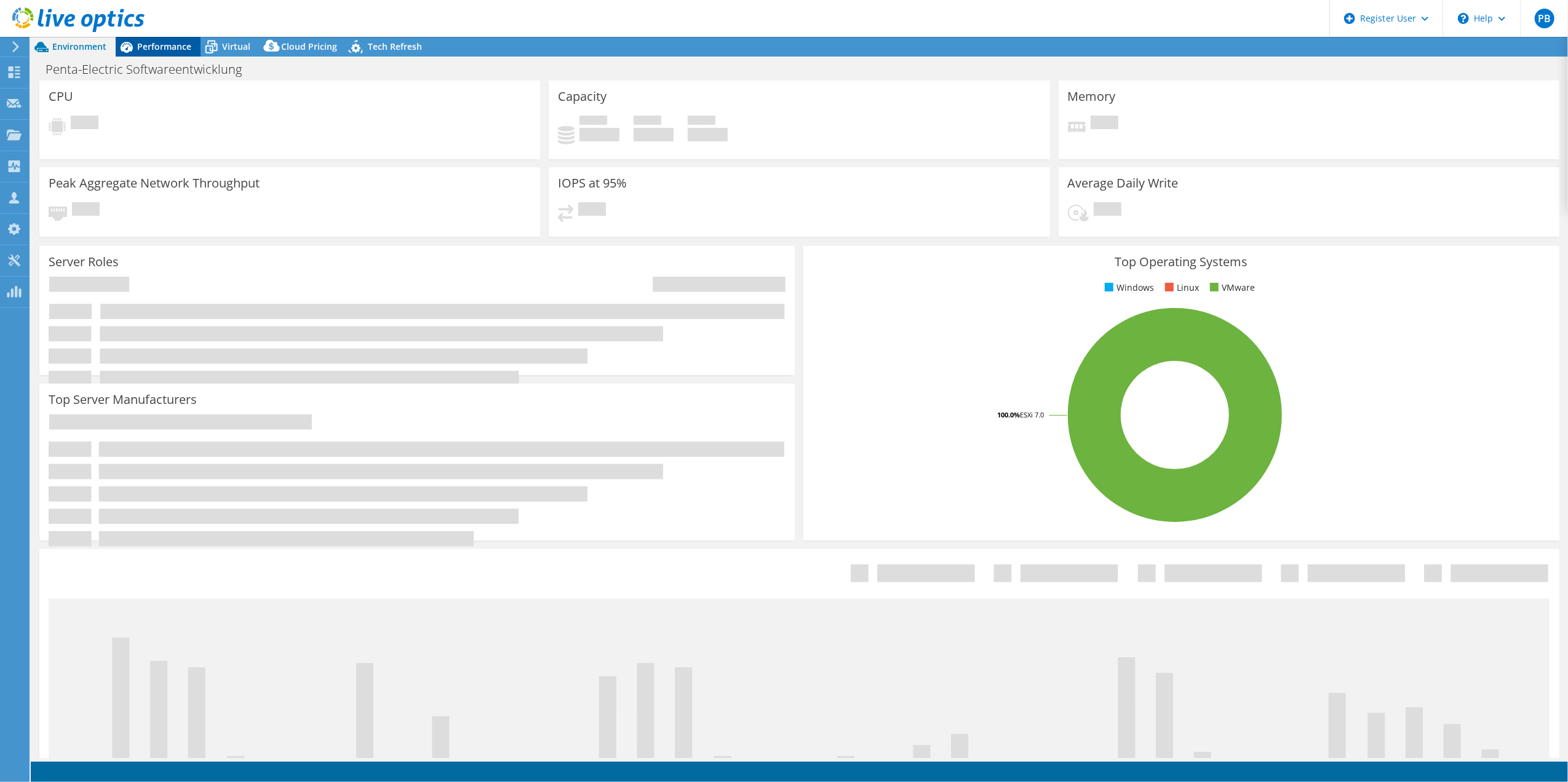
click at [171, 47] on span "Performance" at bounding box center [164, 46] width 54 height 12
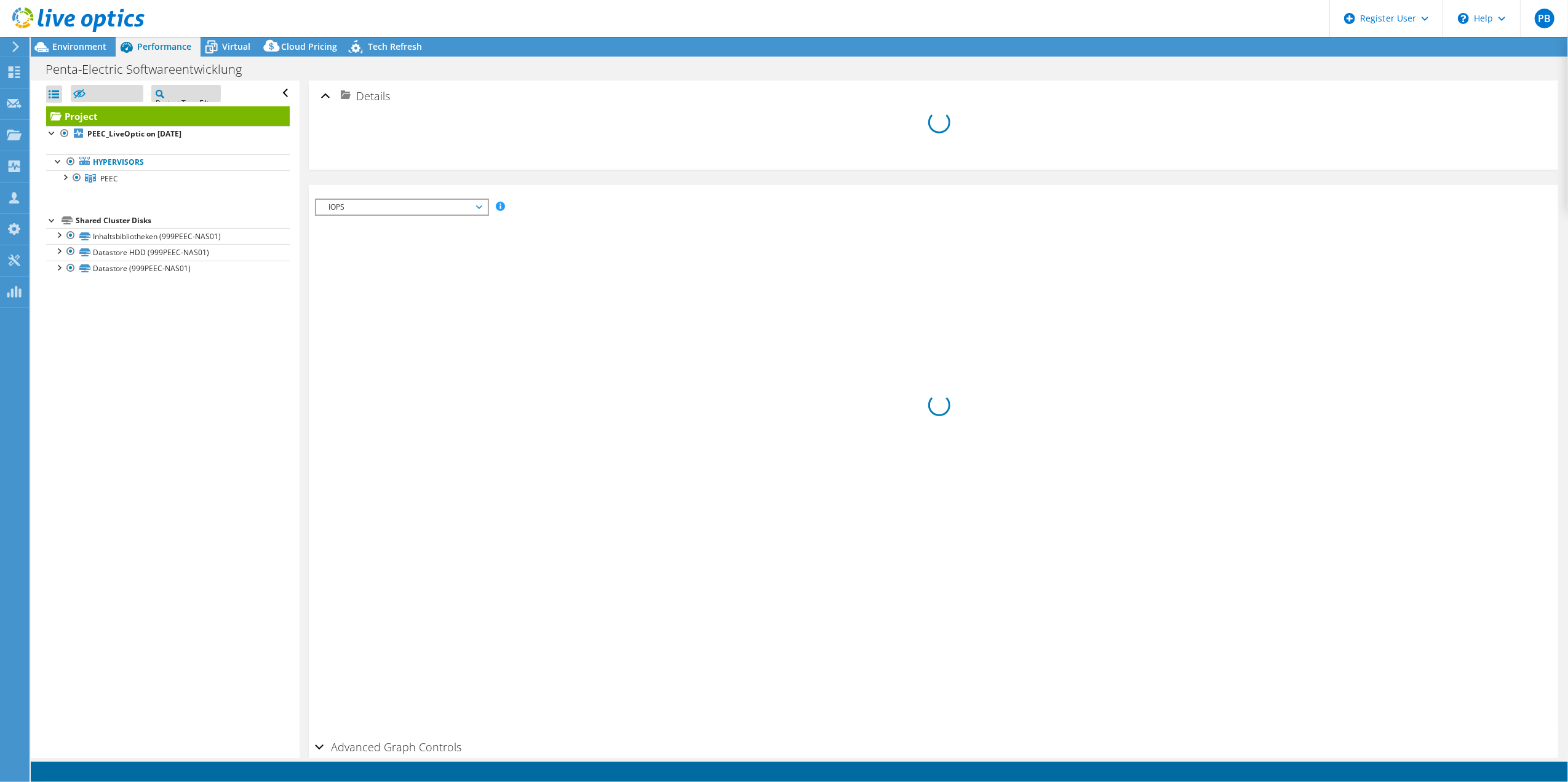
select select "EUFrankfurt"
select select "CHF"
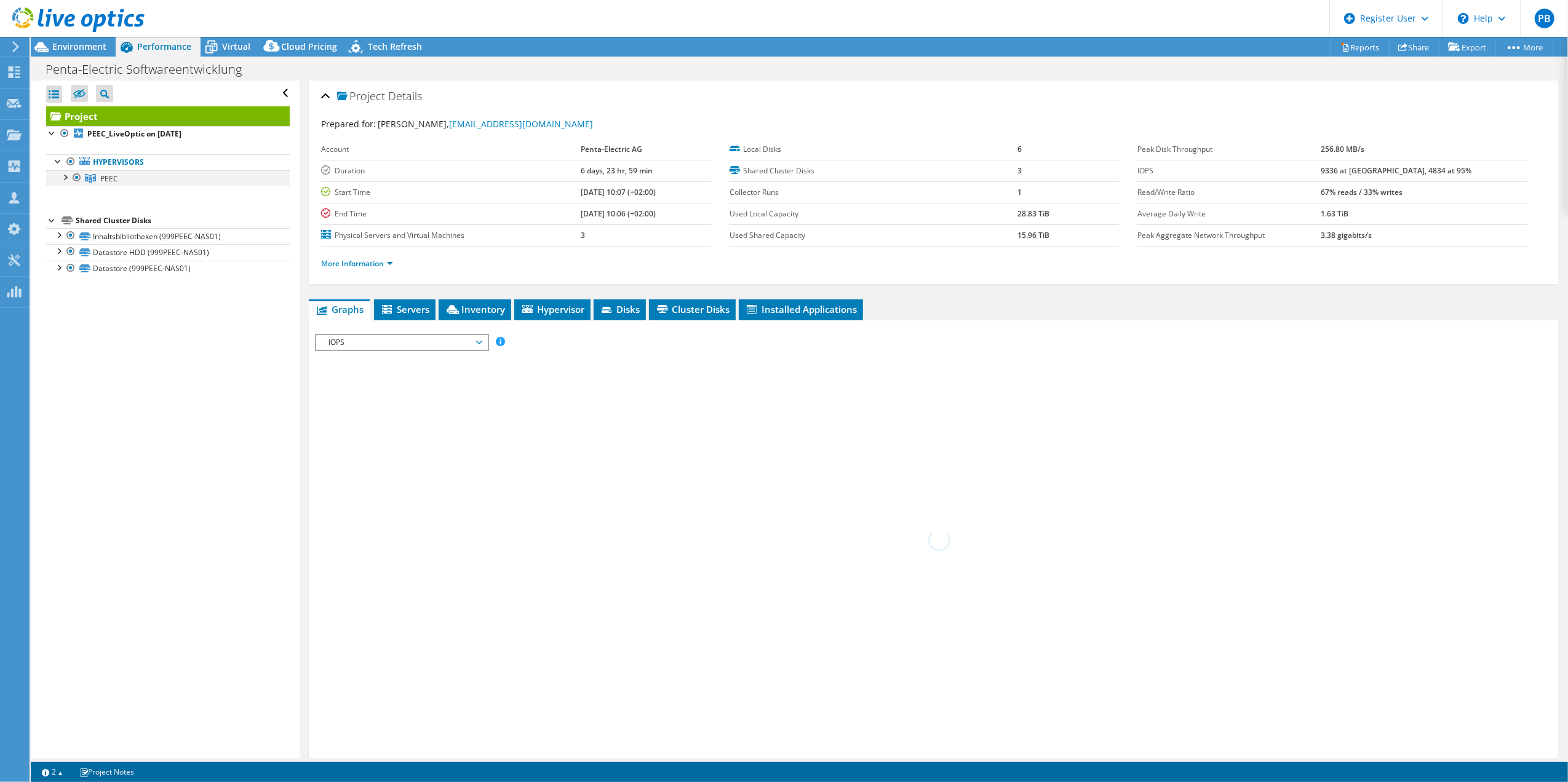
click at [64, 176] on div at bounding box center [65, 177] width 12 height 12
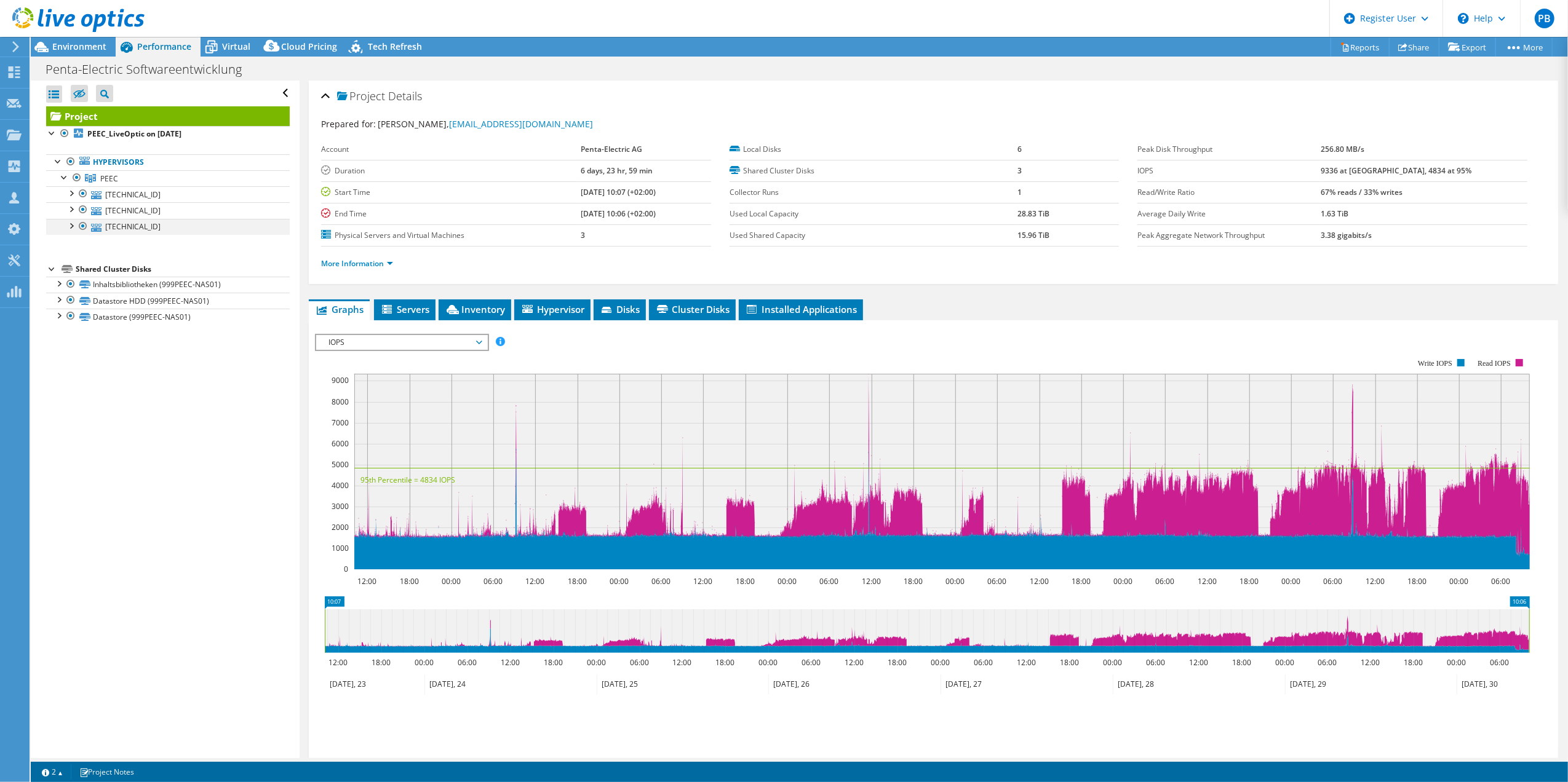
click at [65, 230] on div at bounding box center [71, 225] width 12 height 12
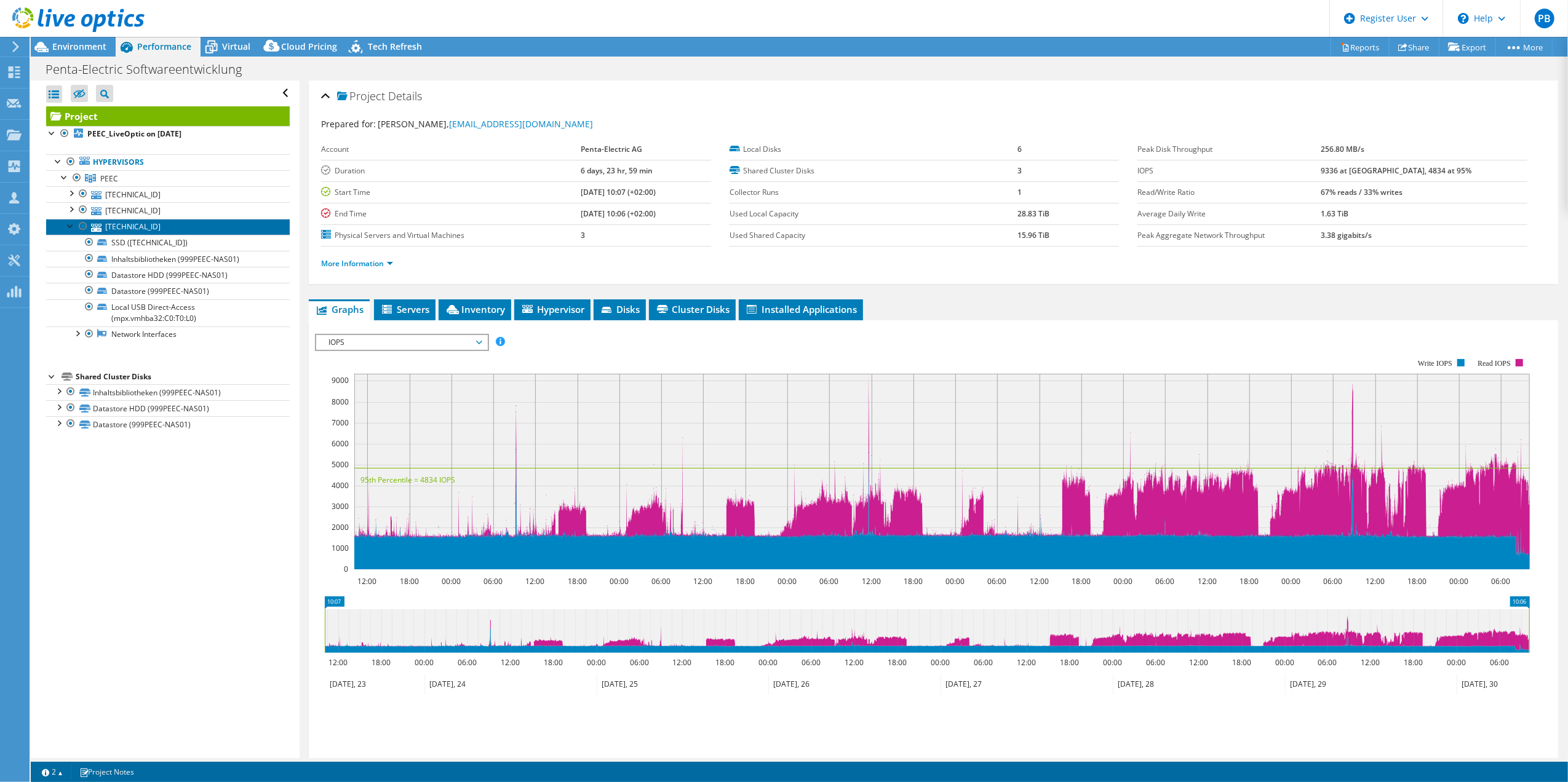
click at [153, 231] on link "[TECHNICAL_ID]" at bounding box center [167, 227] width 243 height 16
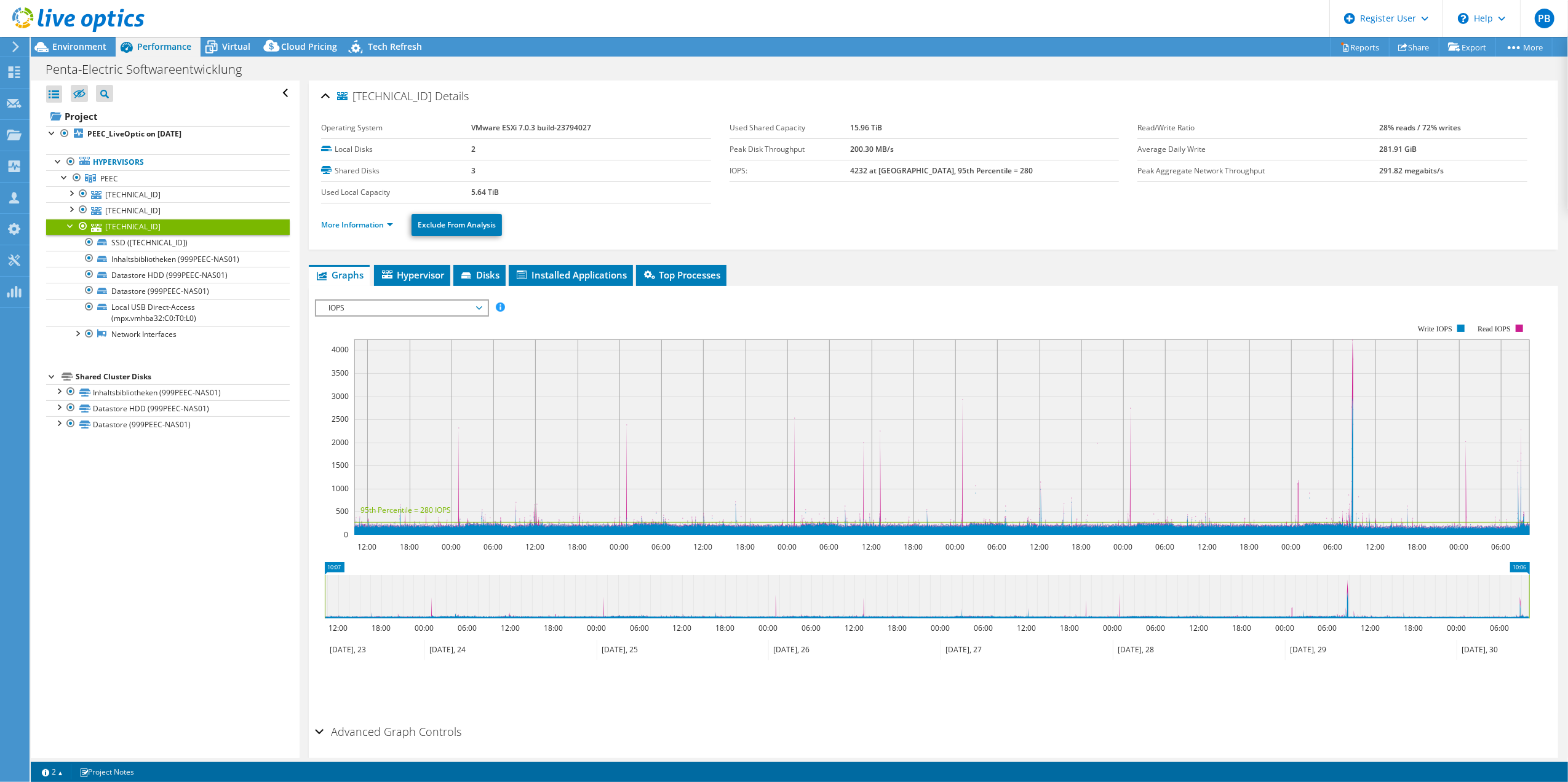
click at [367, 263] on div "[TECHNICAL_ID] Details Operating System VMware ESXi 7.0.3 build-23794027 Local …" at bounding box center [933, 442] width 1267 height 724
click at [363, 219] on li "More Information" at bounding box center [360, 225] width 79 height 14
click at [363, 222] on link "More Information" at bounding box center [357, 225] width 72 height 11
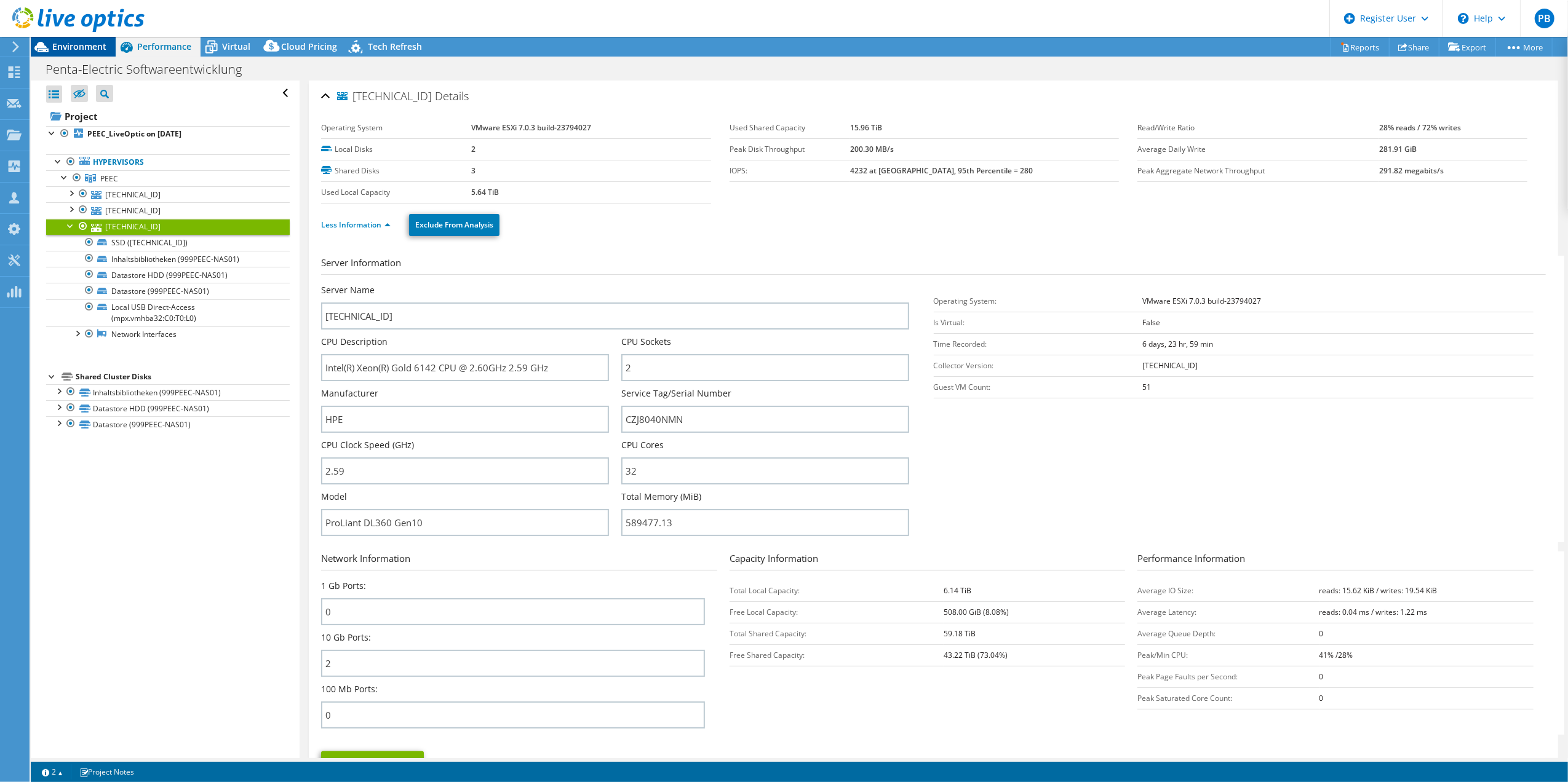
click at [84, 49] on span "Environment" at bounding box center [79, 46] width 54 height 12
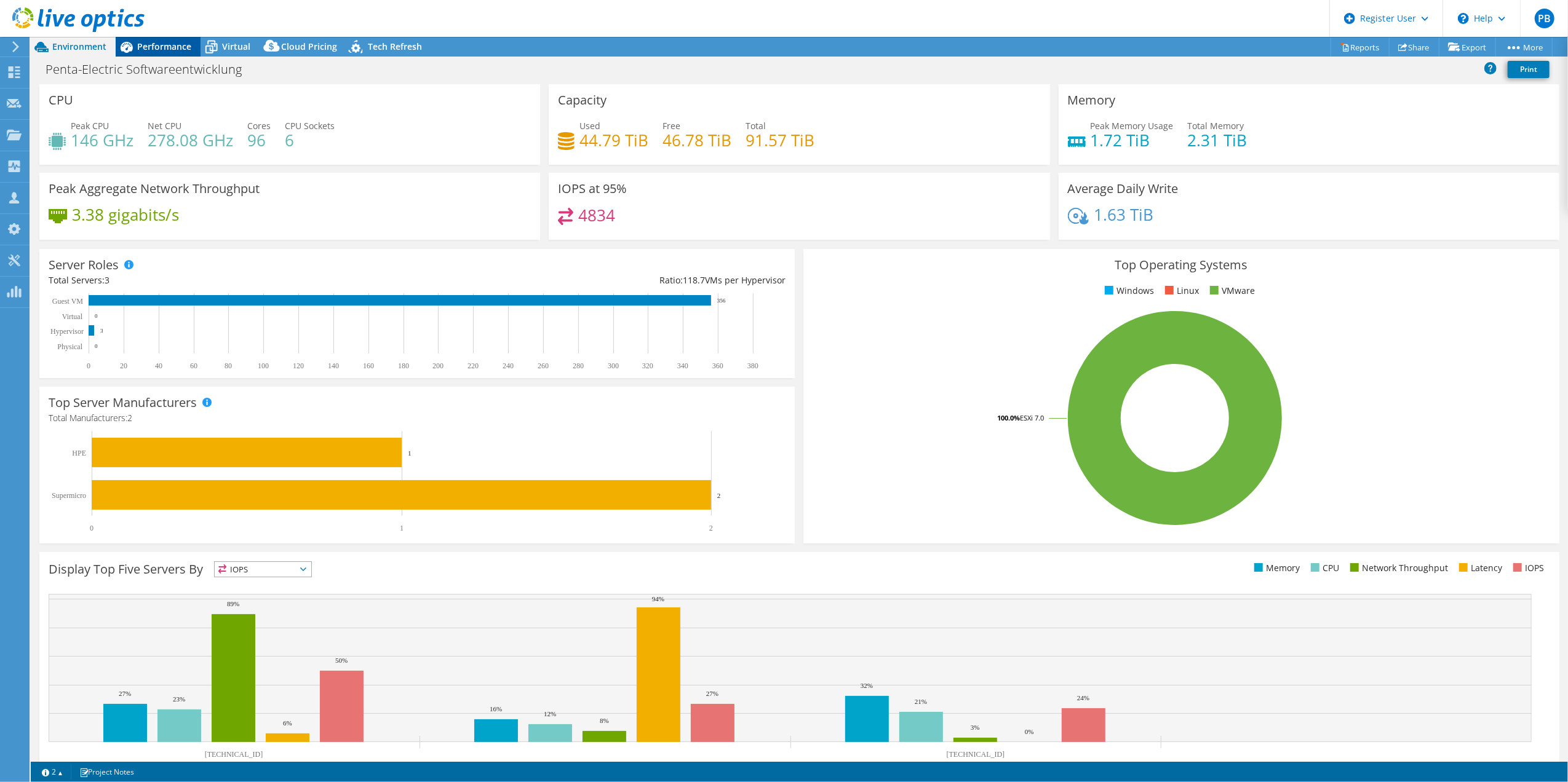
click at [162, 45] on span "Performance" at bounding box center [164, 46] width 54 height 12
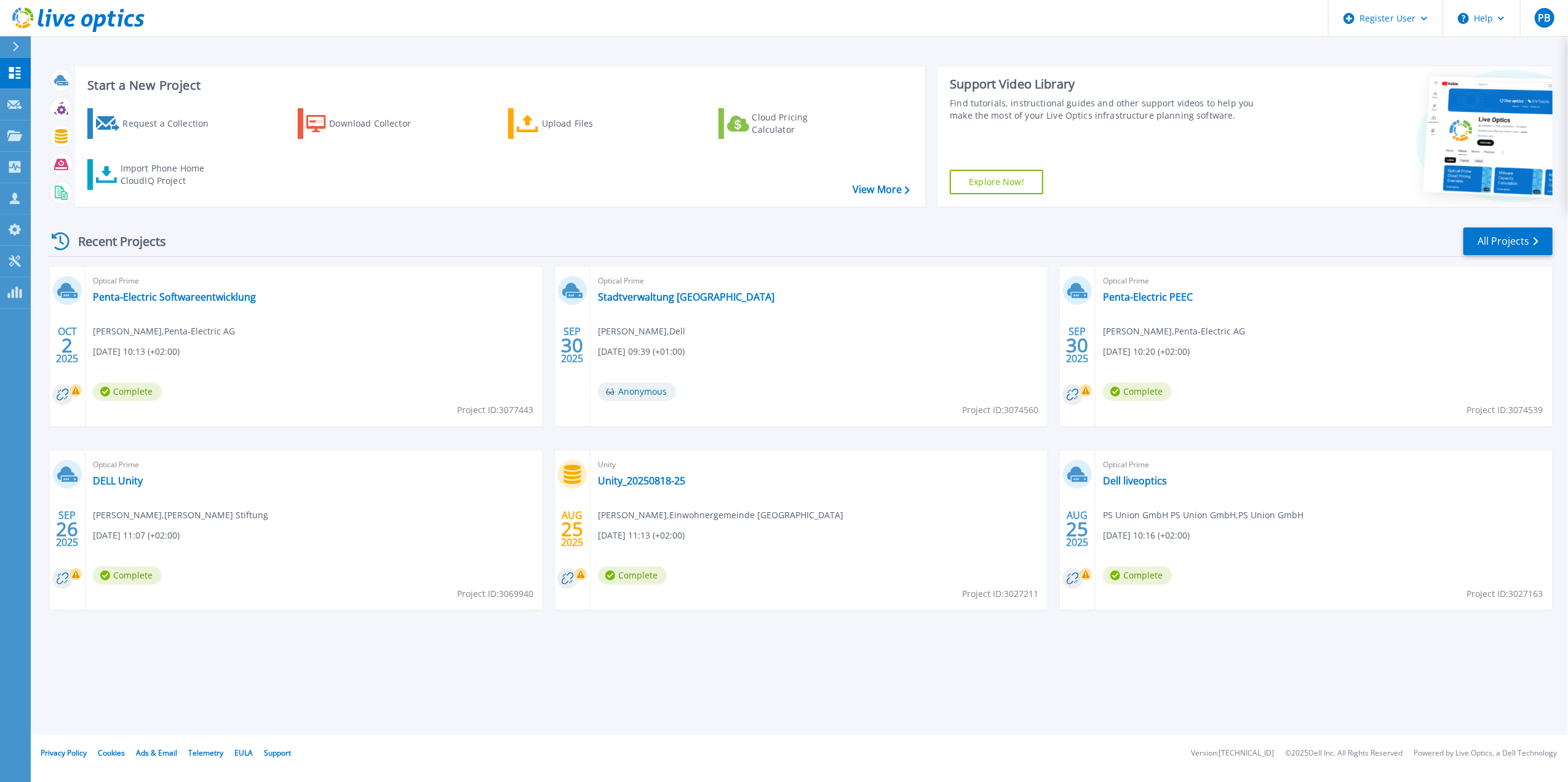
click at [222, 287] on span "Optical Prime" at bounding box center [314, 281] width 442 height 14
click at [217, 296] on link "Penta-Electric Softwareentwicklung" at bounding box center [174, 297] width 163 height 12
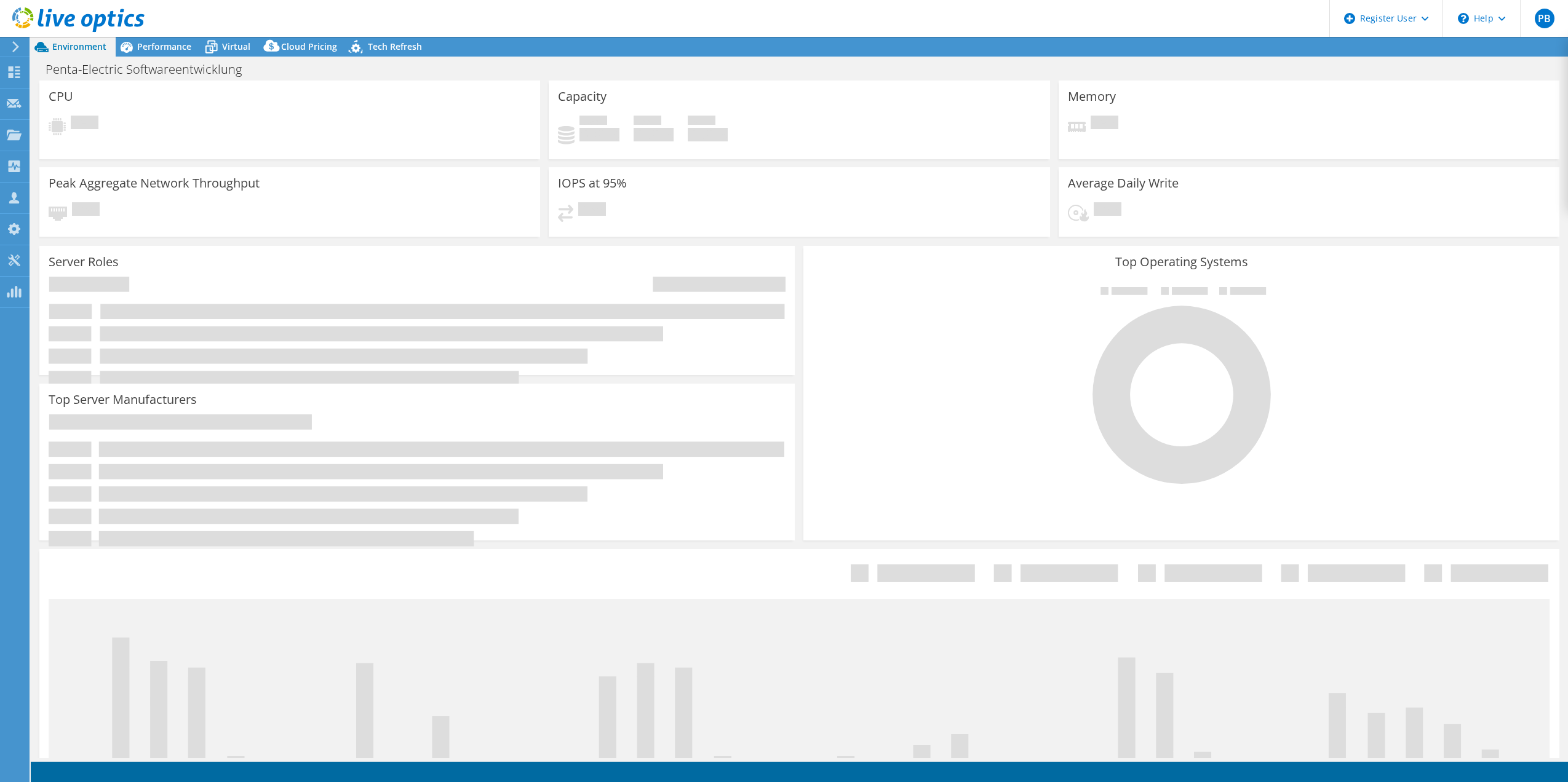
click at [153, 49] on span "Performance" at bounding box center [164, 46] width 54 height 12
select select "EUFrankfurt"
select select "CHF"
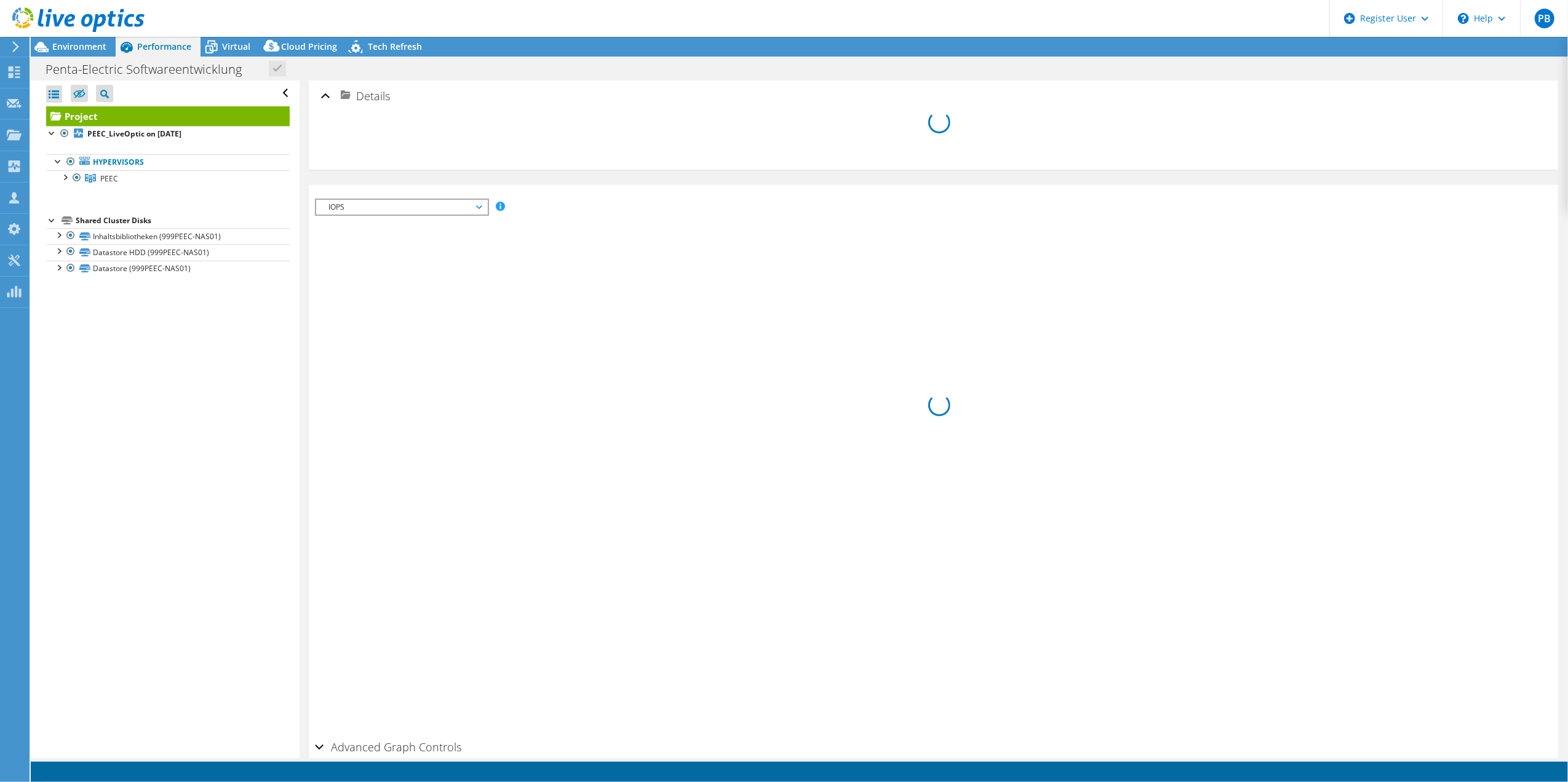
radio input "true"
radio input "false"
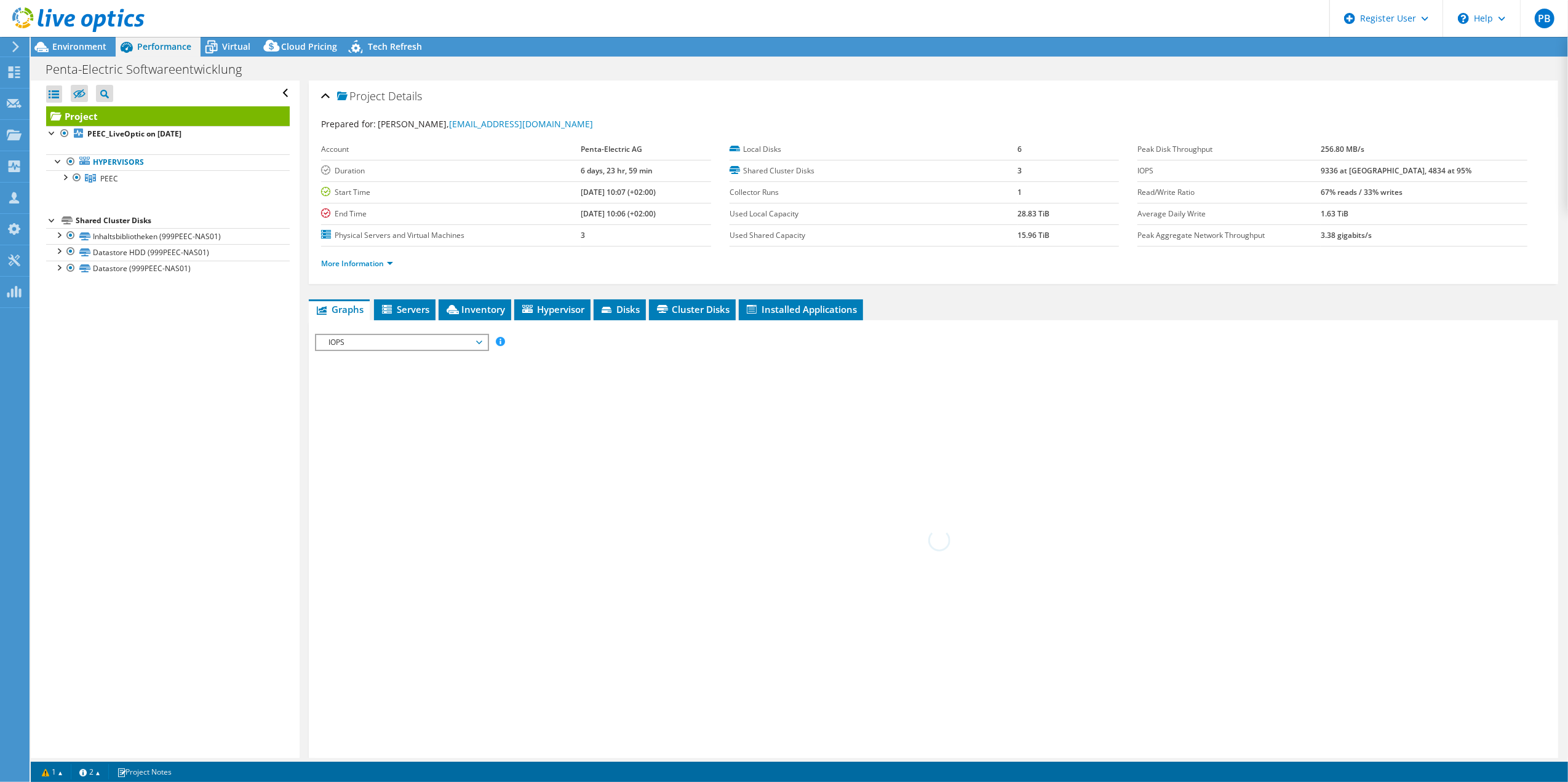
click at [63, 175] on div at bounding box center [65, 177] width 12 height 12
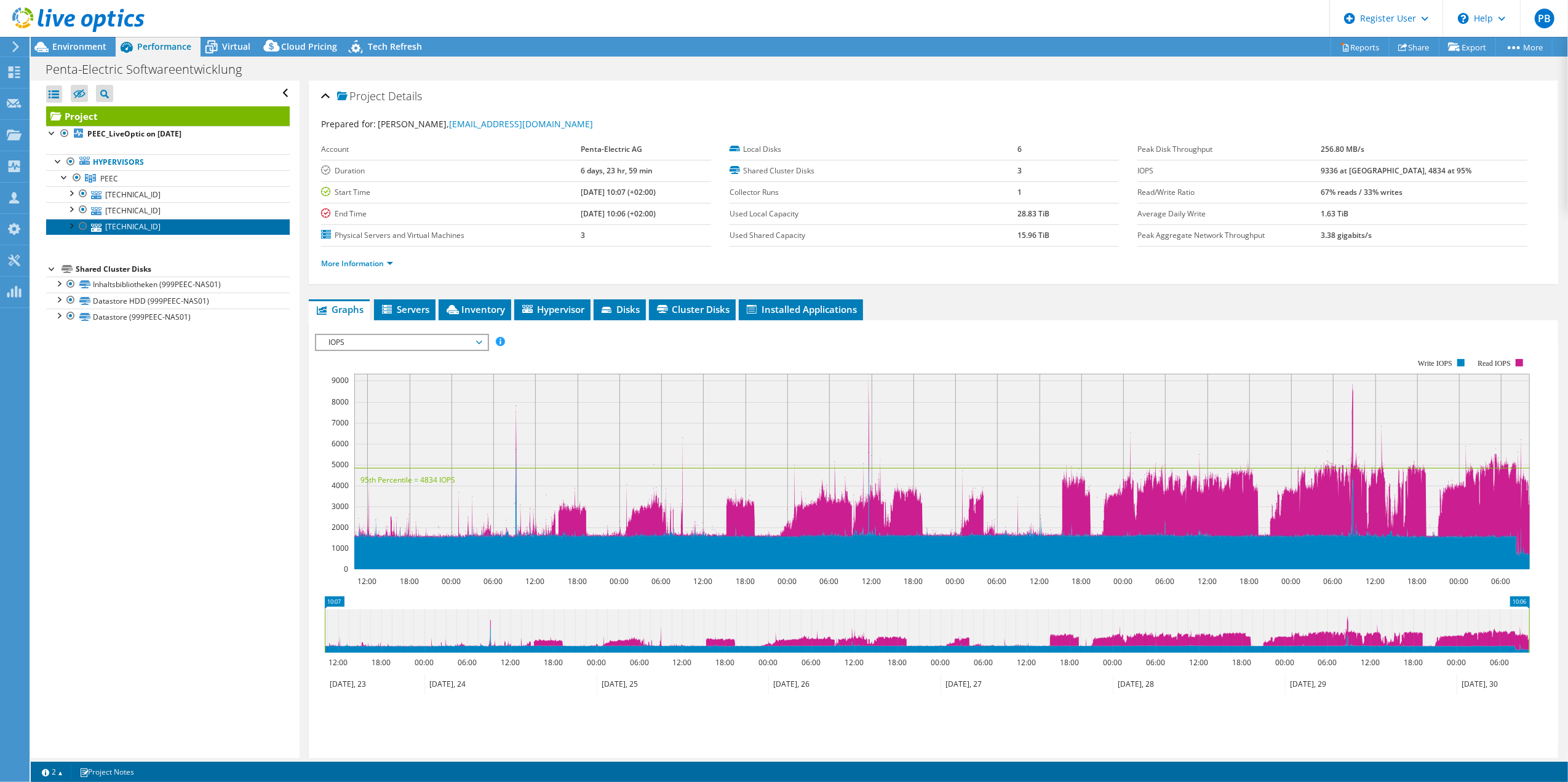
click at [126, 227] on link "[TECHNICAL_ID]" at bounding box center [167, 227] width 243 height 16
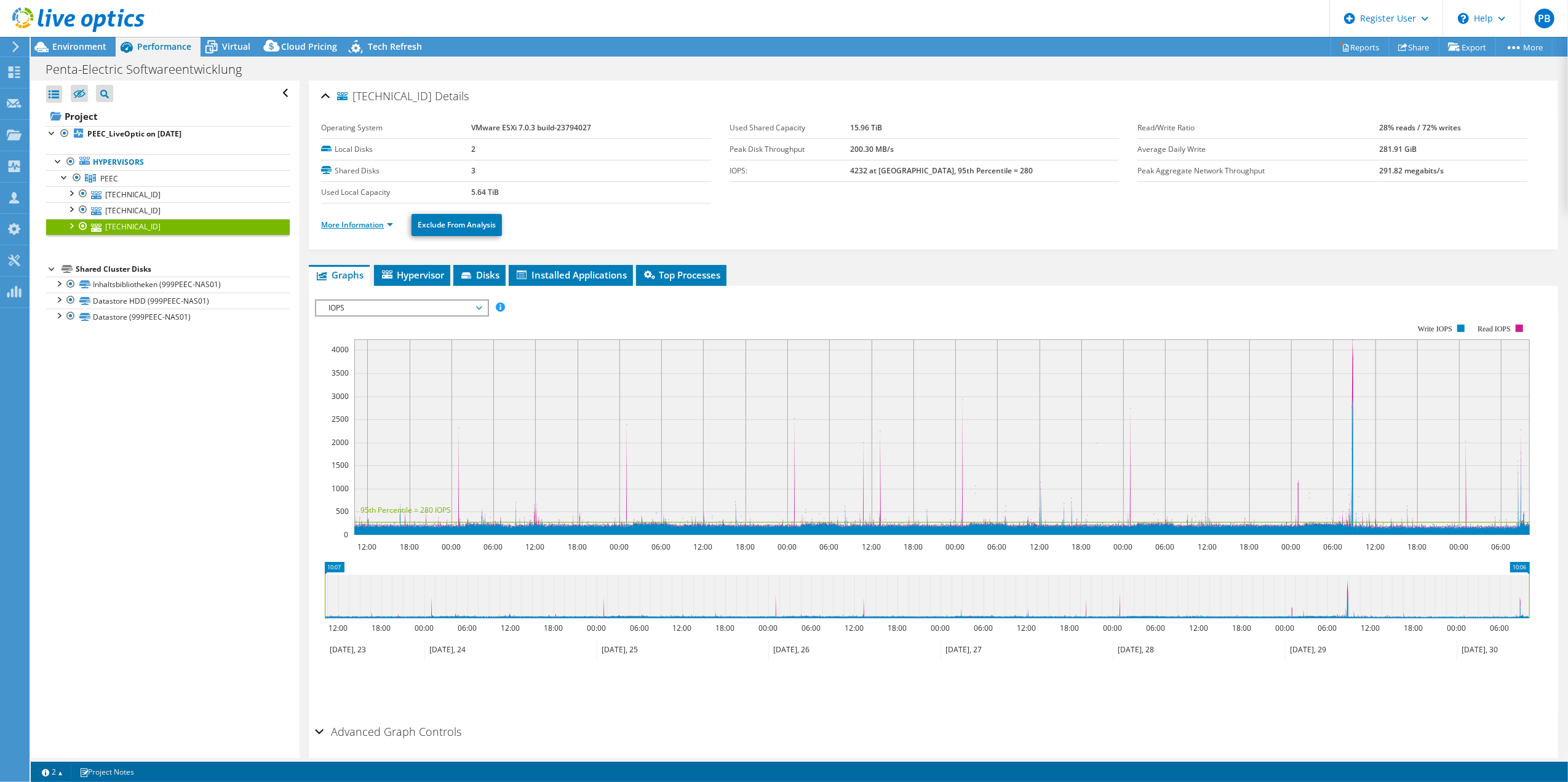
click at [370, 222] on link "More Information" at bounding box center [357, 225] width 72 height 11
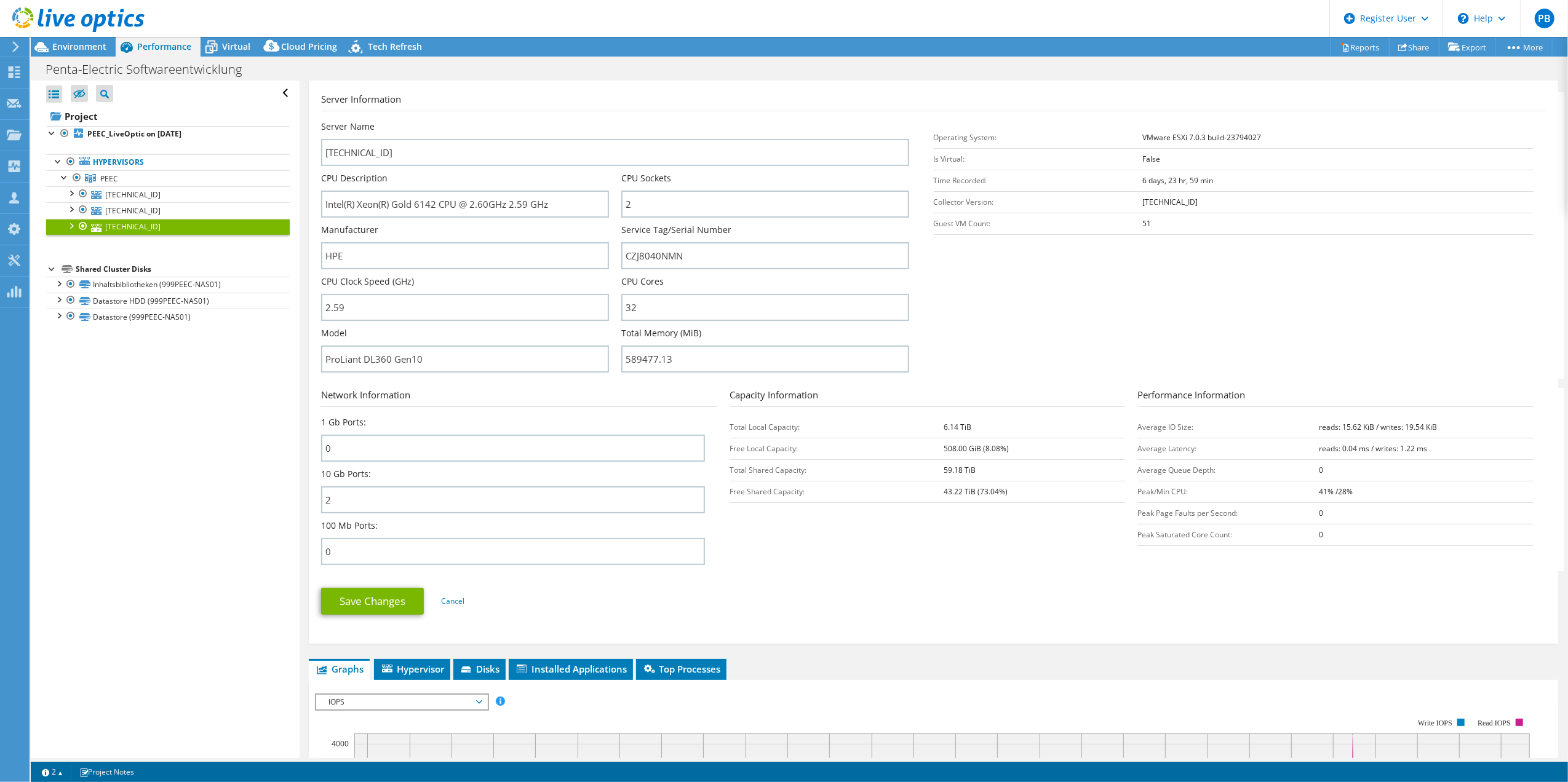
scroll to position [81, 0]
